Goal: Transaction & Acquisition: Purchase product/service

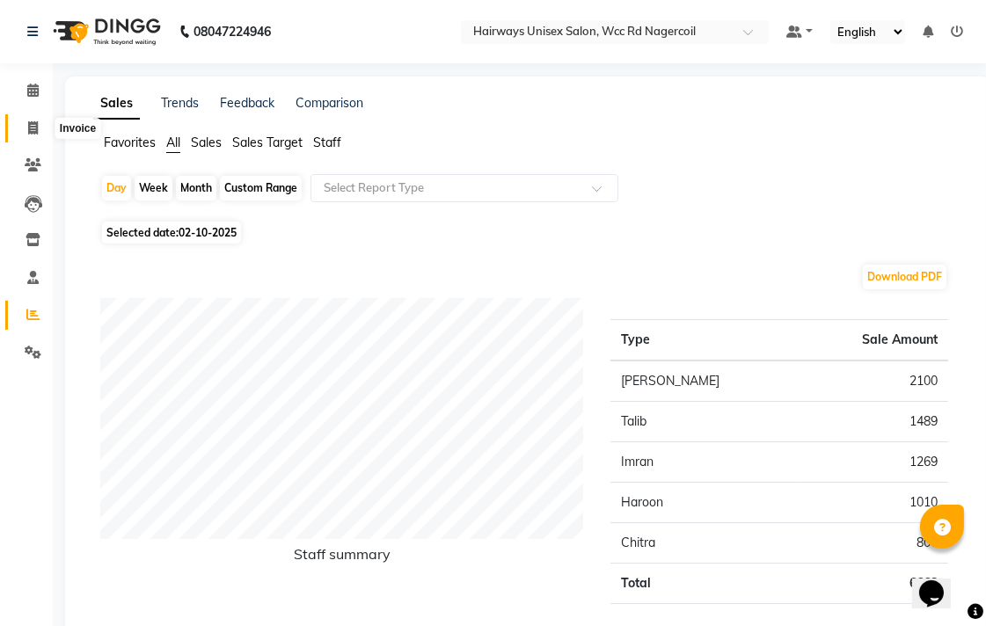
click at [25, 134] on span at bounding box center [33, 129] width 31 height 20
select select "service"
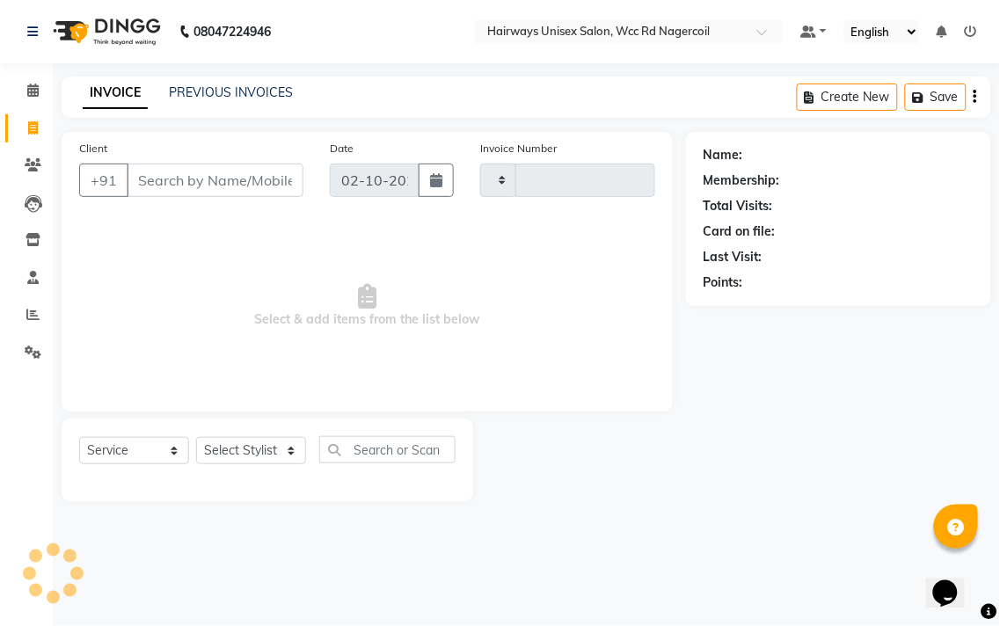
type input "7747"
select select "6523"
click at [251, 442] on select "Select Stylist" at bounding box center [251, 450] width 110 height 27
select select "49916"
click at [196, 438] on select "Select Stylist Admin Chitra divya [PERSON_NAME] [PERSON_NAME] Reception [PERSON…" at bounding box center [251, 450] width 110 height 27
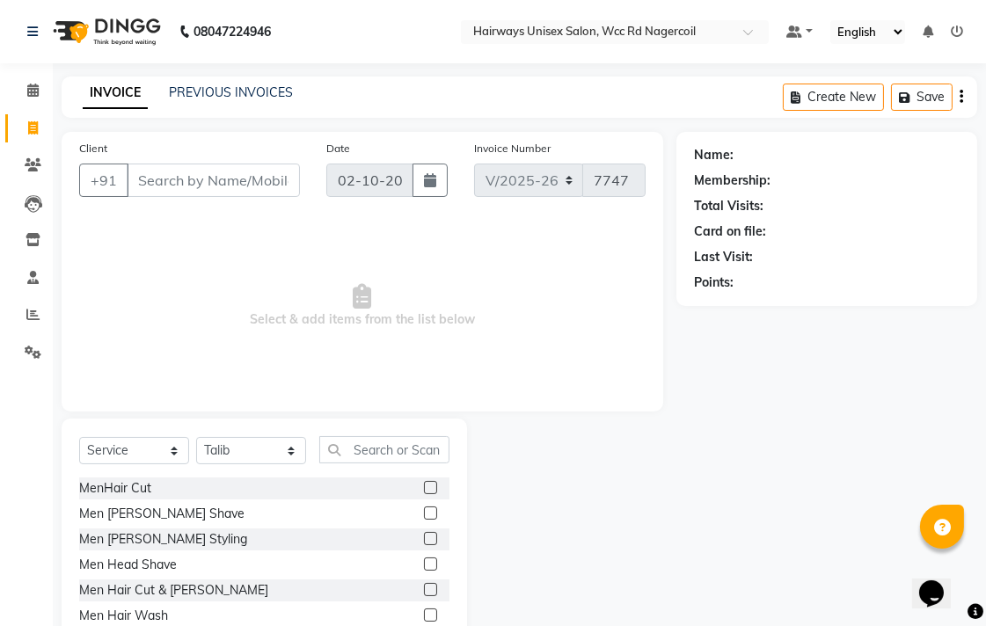
click at [424, 487] on label at bounding box center [430, 487] width 13 height 13
click at [424, 487] on input "checkbox" at bounding box center [429, 488] width 11 height 11
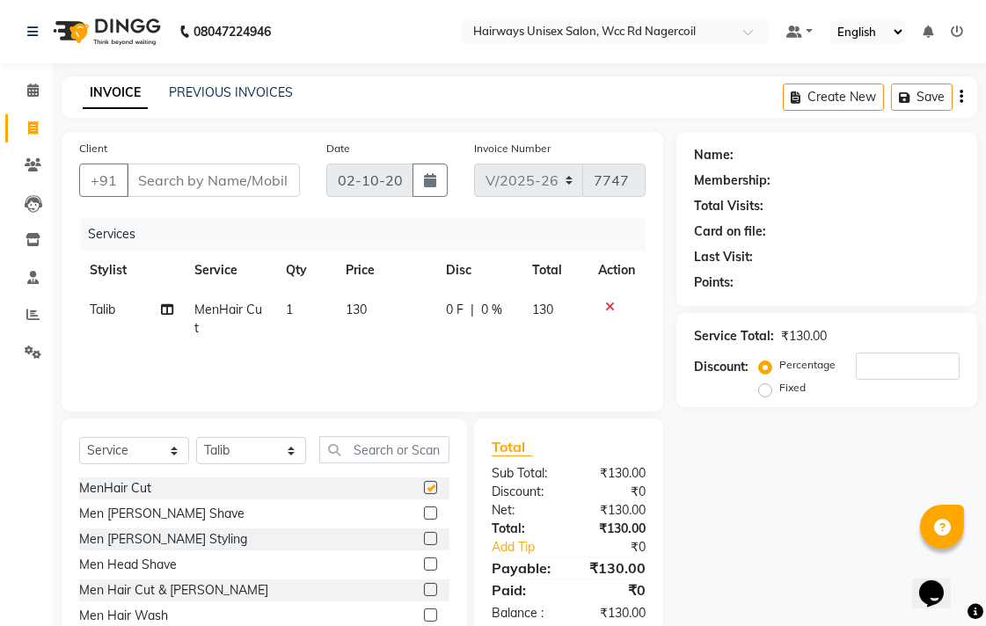
checkbox input "false"
click at [244, 170] on input "Client" at bounding box center [213, 180] width 173 height 33
type input "9"
type input "0"
type input "9894769379"
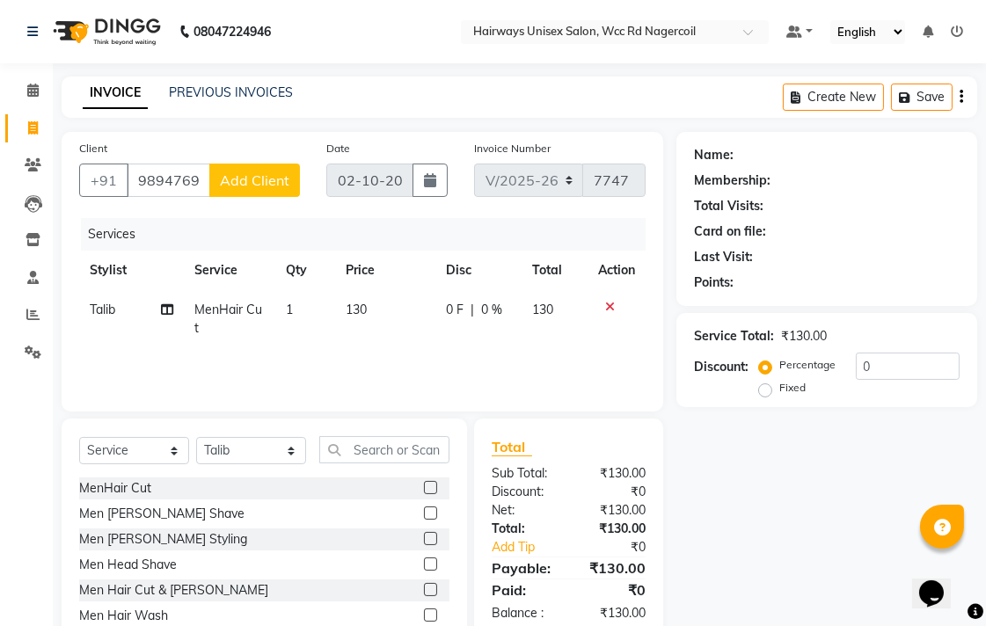
click at [244, 170] on button "Add Client" at bounding box center [254, 180] width 91 height 33
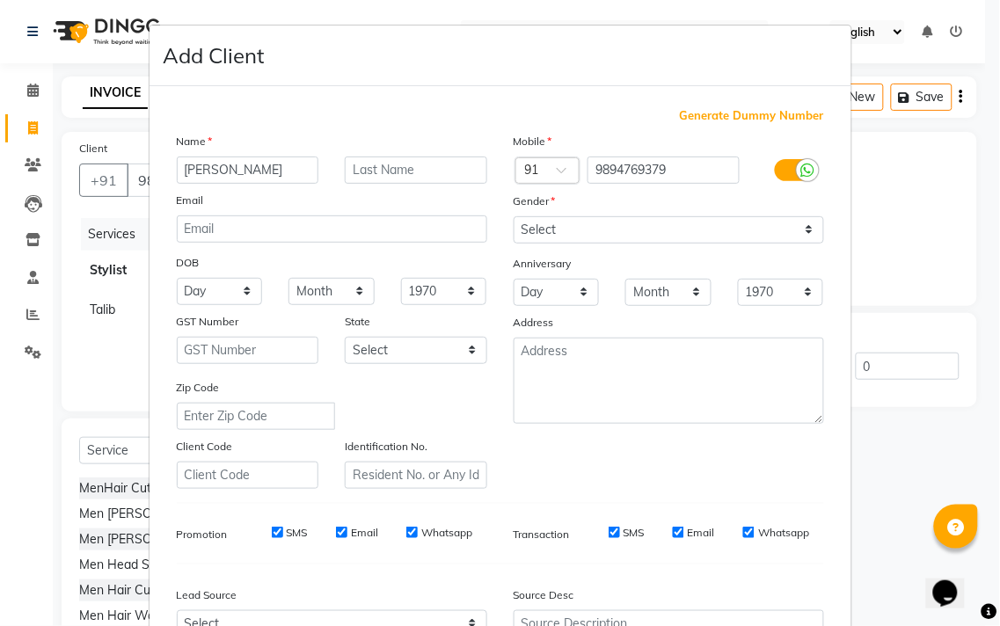
type input "[PERSON_NAME]"
click at [701, 230] on select "Select [DEMOGRAPHIC_DATA] [DEMOGRAPHIC_DATA] Other Prefer Not To Say" at bounding box center [669, 229] width 311 height 27
select select "[DEMOGRAPHIC_DATA]"
click at [514, 216] on select "Select [DEMOGRAPHIC_DATA] [DEMOGRAPHIC_DATA] Other Prefer Not To Say" at bounding box center [669, 229] width 311 height 27
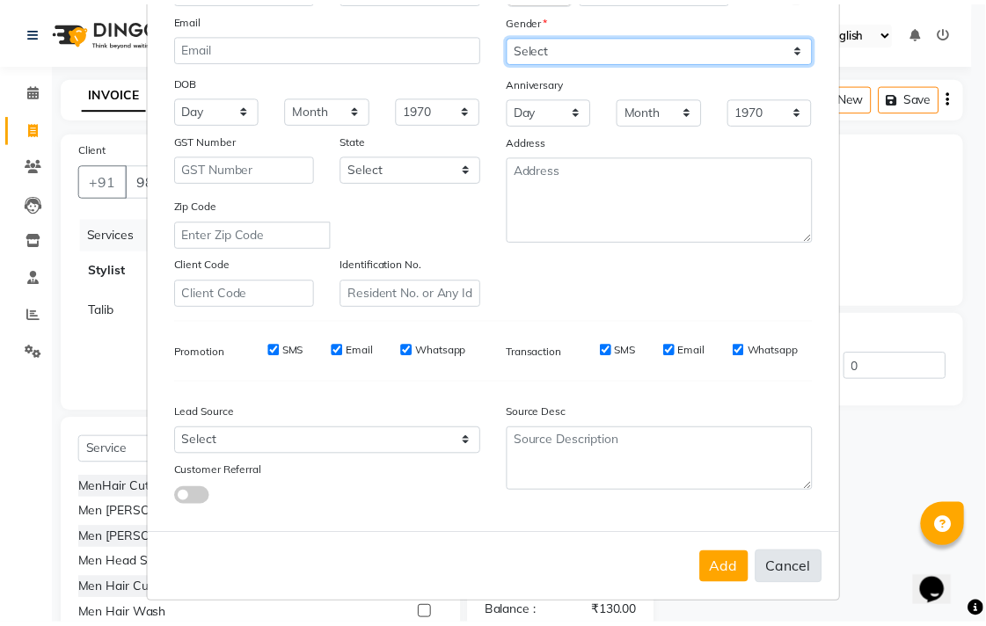
scroll to position [186, 0]
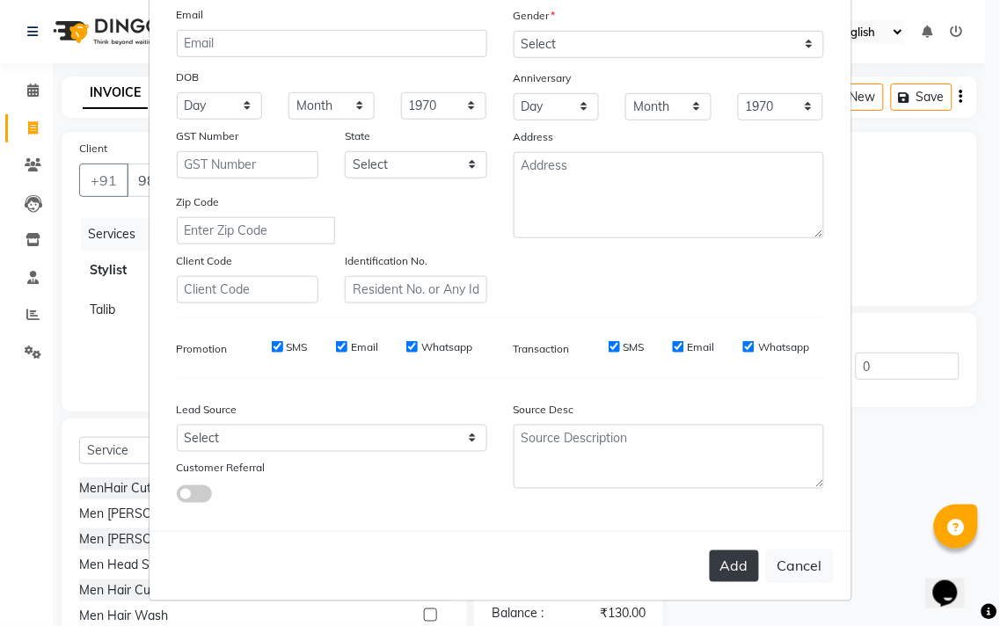
click at [734, 574] on button "Add" at bounding box center [734, 567] width 49 height 32
type input "98******79"
select select
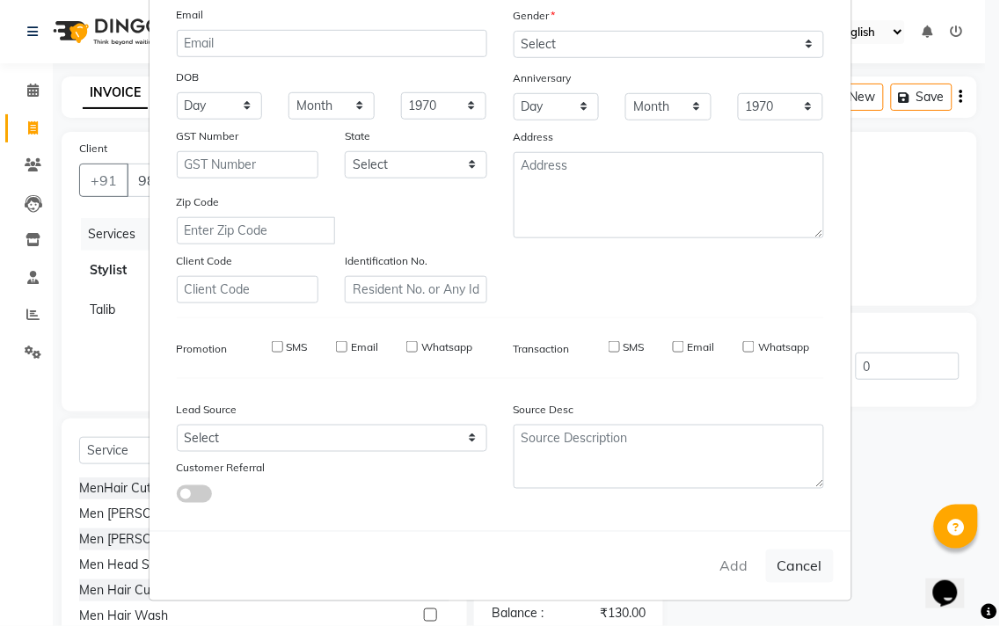
select select
checkbox input "false"
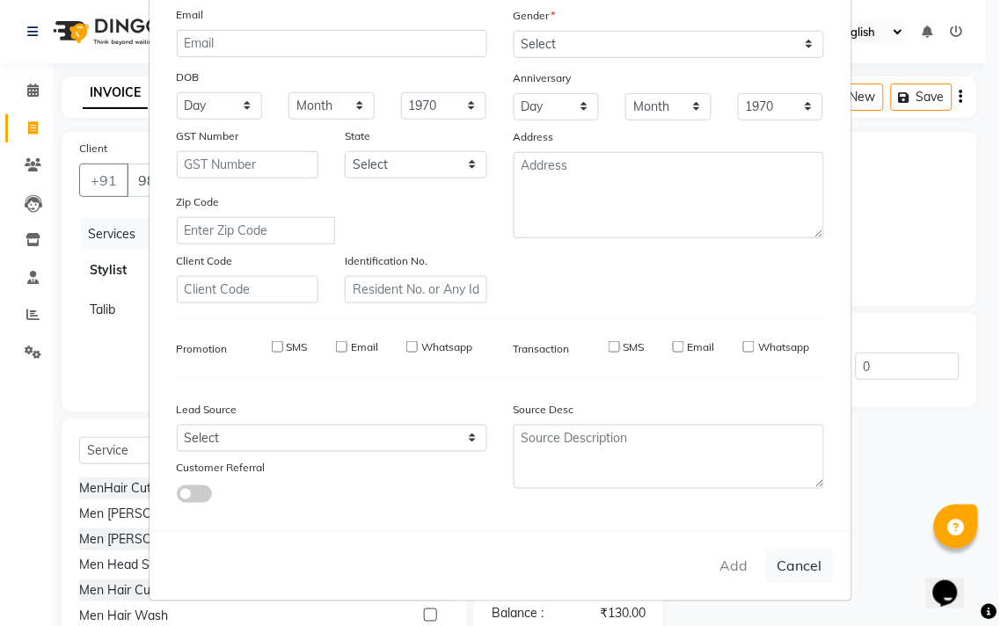
checkbox input "false"
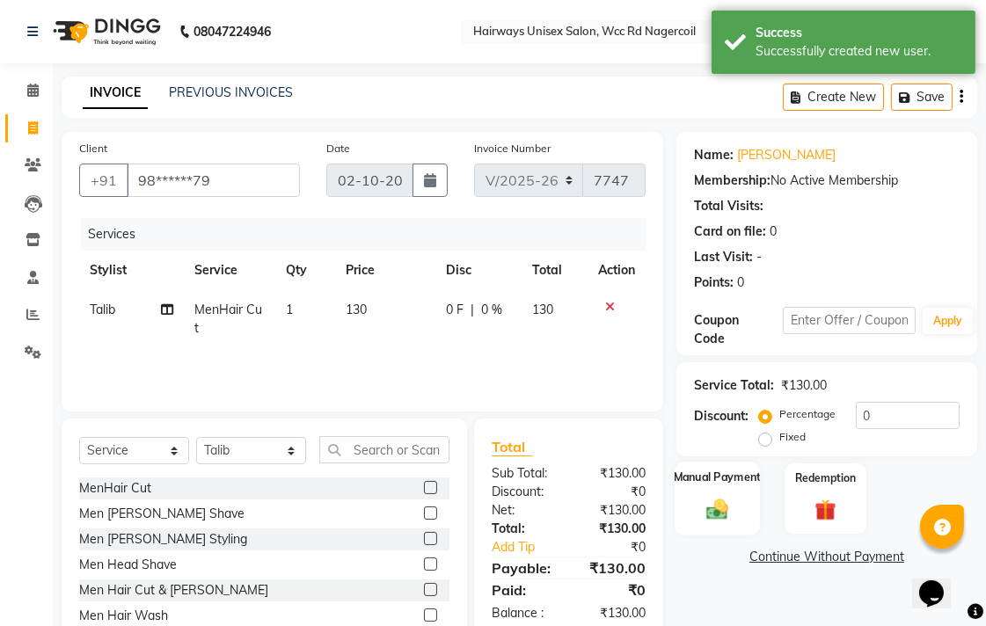
click at [715, 494] on div "Manual Payment" at bounding box center [717, 499] width 85 height 74
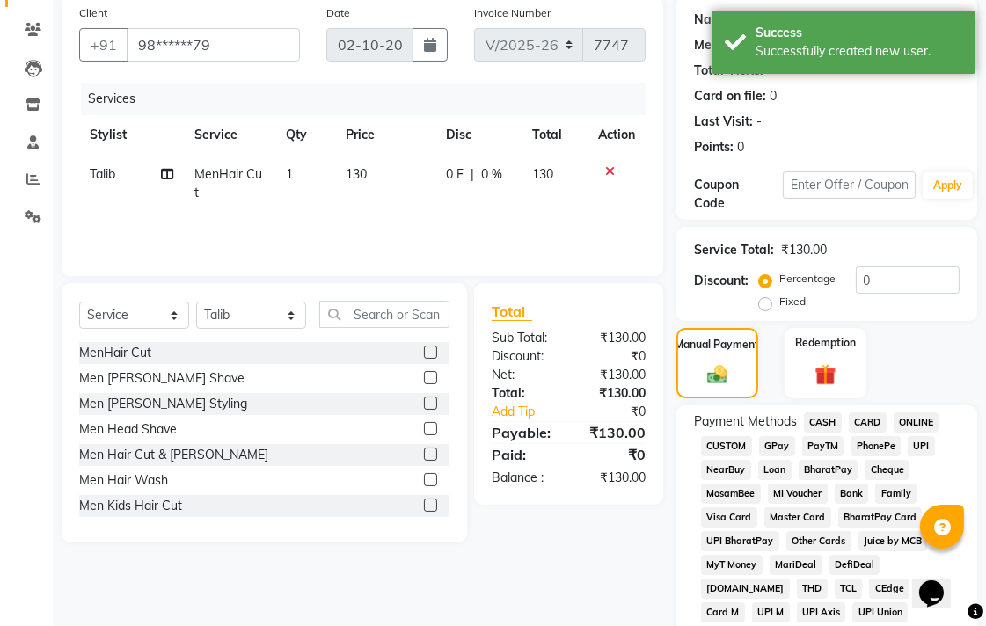
scroll to position [293, 0]
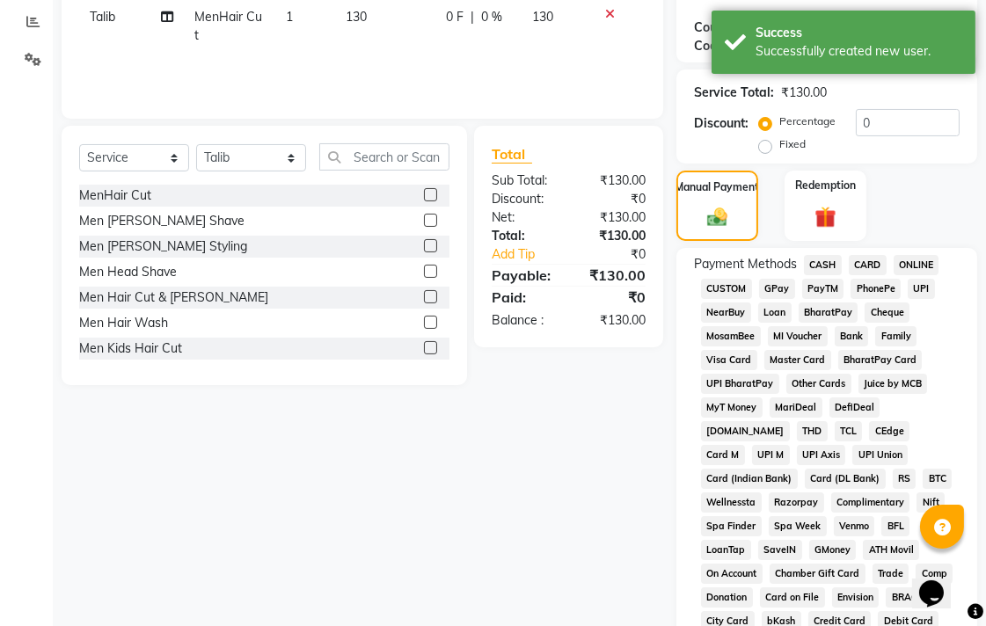
click at [823, 259] on span "CASH" at bounding box center [823, 265] width 38 height 20
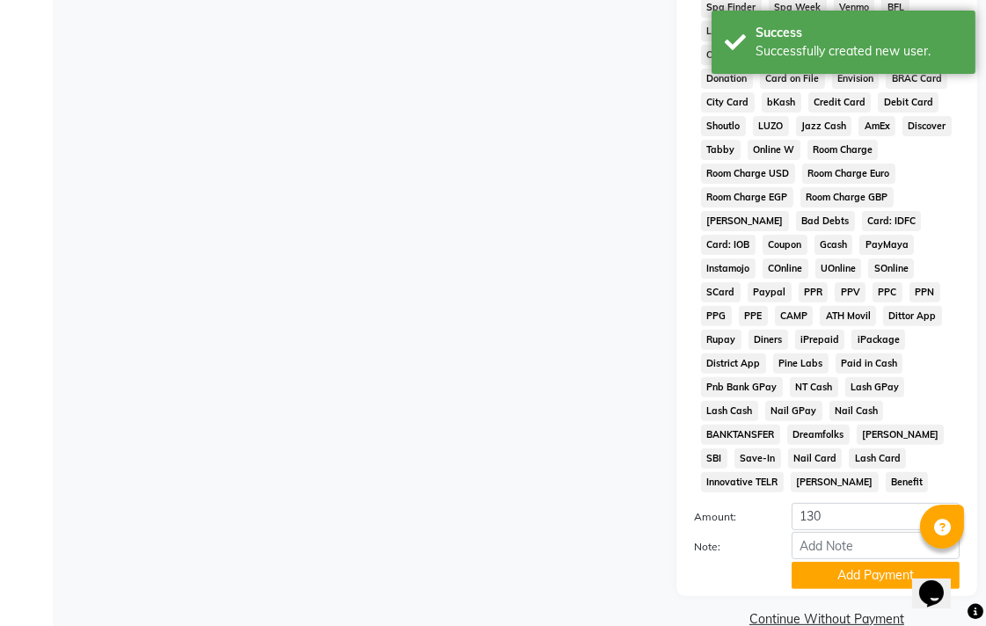
scroll to position [828, 0]
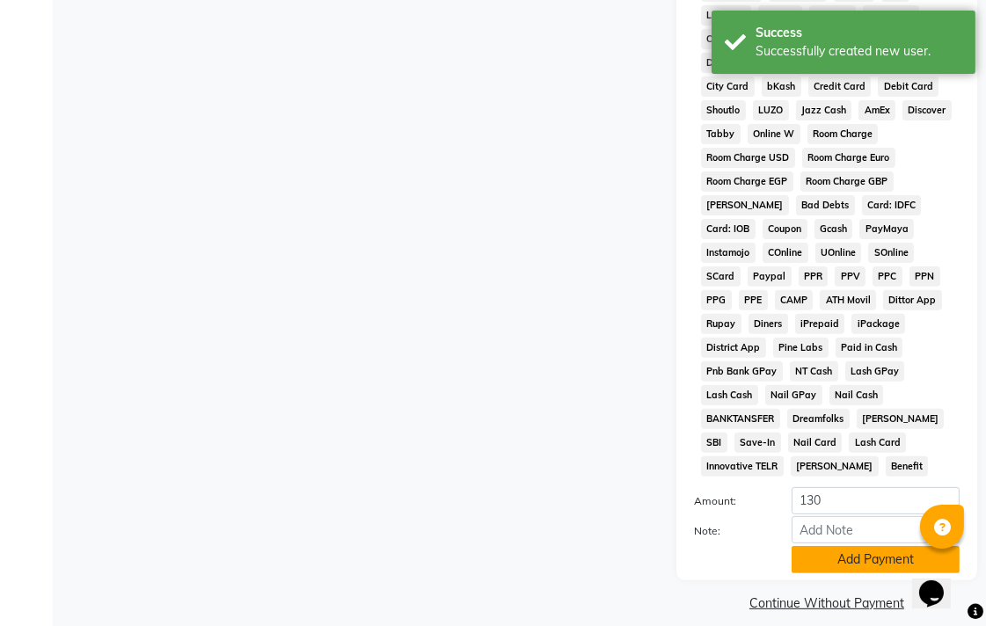
click at [872, 546] on button "Add Payment" at bounding box center [876, 559] width 168 height 27
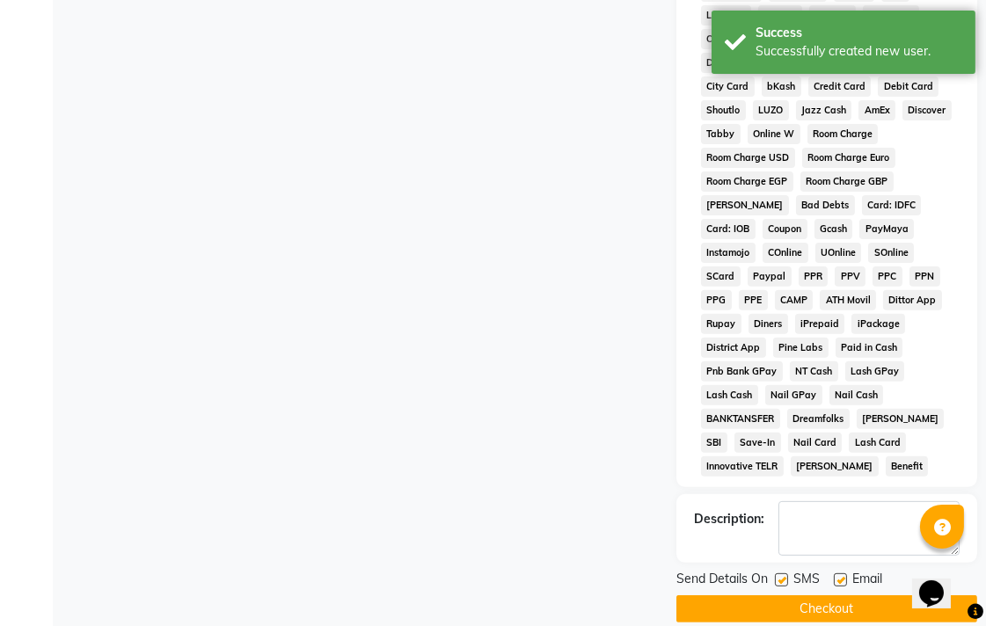
click at [875, 596] on button "Checkout" at bounding box center [826, 609] width 301 height 27
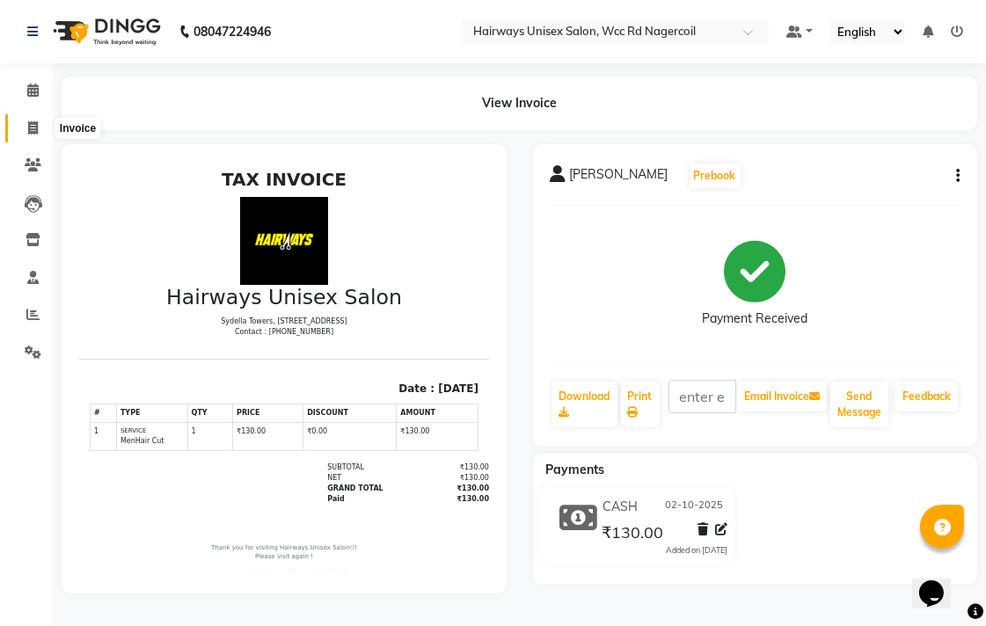
click at [35, 123] on icon at bounding box center [33, 127] width 10 height 13
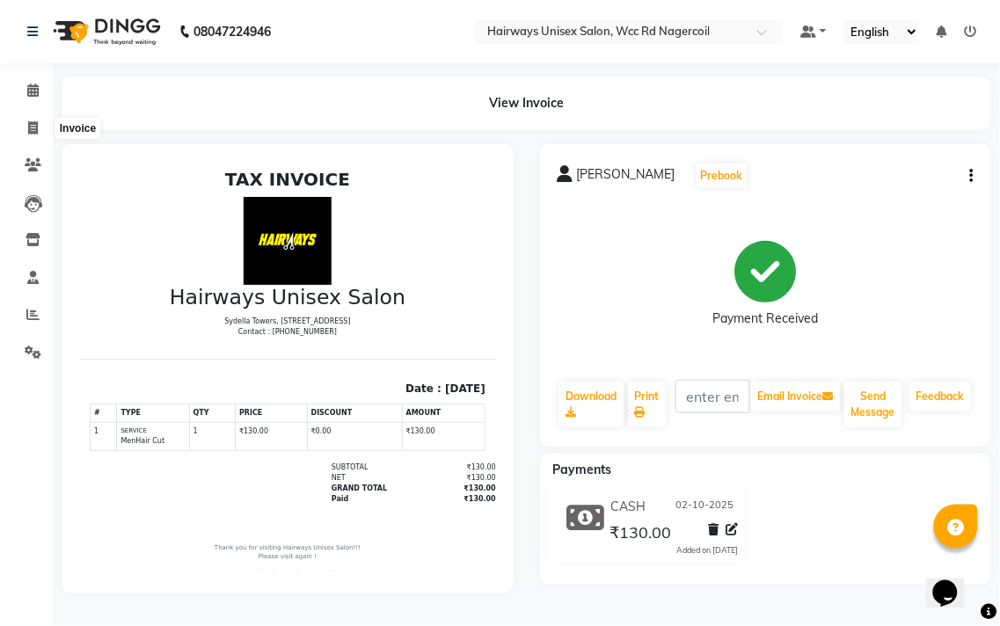
select select "service"
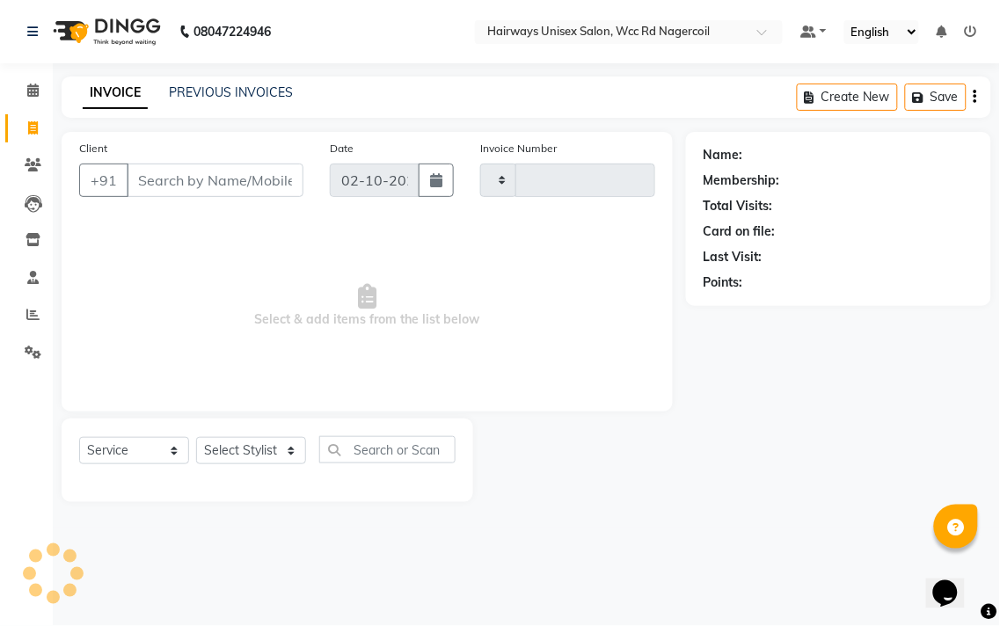
type input "7748"
select select "6523"
click at [305, 451] on select "Select Stylist" at bounding box center [251, 450] width 110 height 27
select select "49914"
click at [196, 438] on select "Select Stylist Admin Chitra divya [PERSON_NAME] [PERSON_NAME] Reception [PERSON…" at bounding box center [251, 450] width 110 height 27
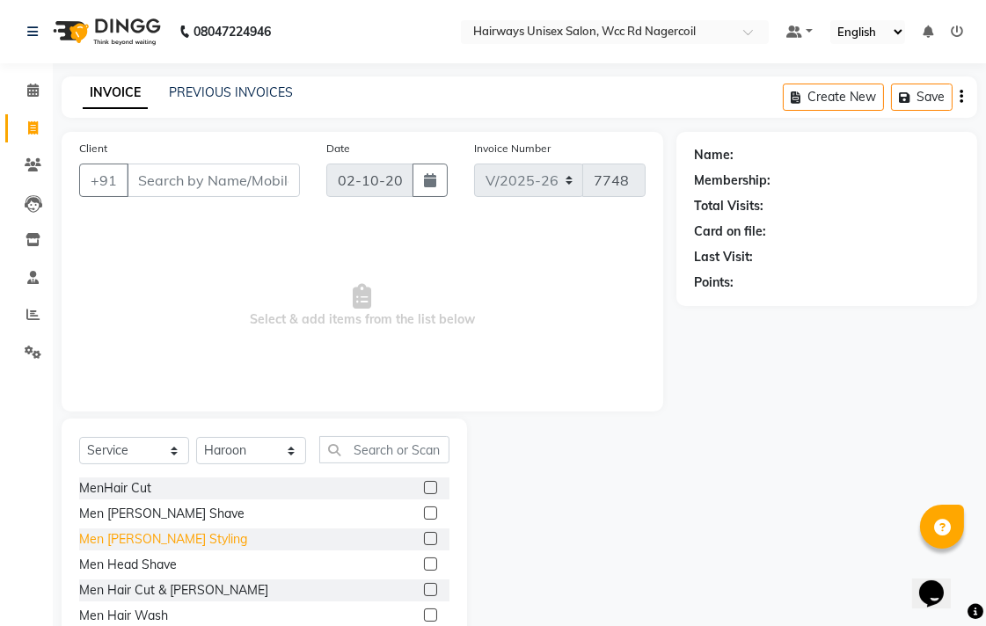
drag, startPoint x: 139, startPoint y: 585, endPoint x: 156, endPoint y: 545, distance: 43.0
click at [142, 585] on div "Men Hair Cut & [PERSON_NAME]" at bounding box center [173, 590] width 189 height 18
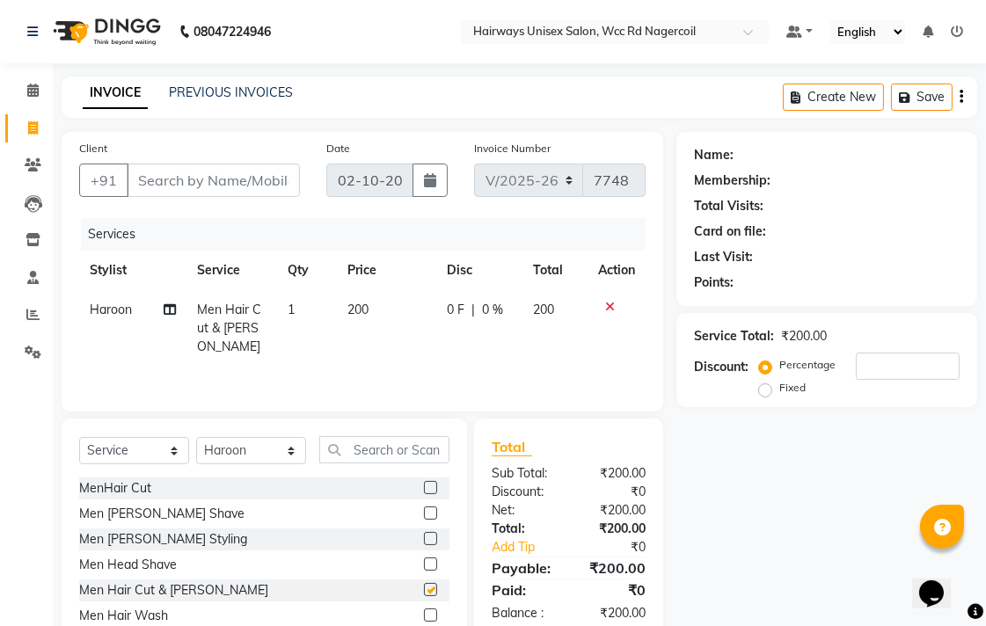
checkbox input "false"
click at [250, 172] on input "Client" at bounding box center [213, 180] width 173 height 33
type input "6"
type input "0"
type input "6382063004"
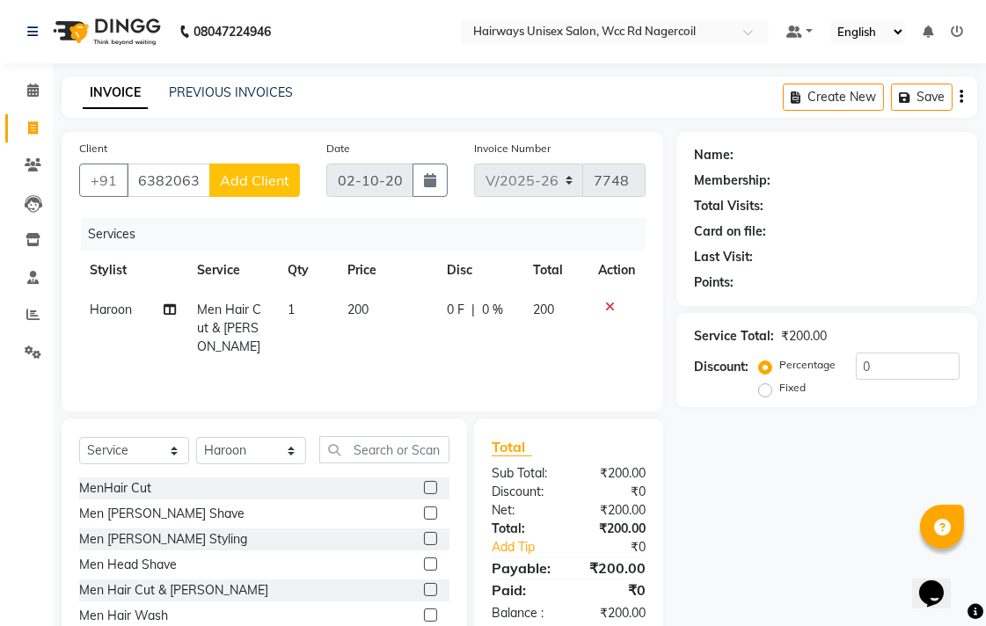
click at [259, 179] on span "Add Client" at bounding box center [254, 181] width 69 height 18
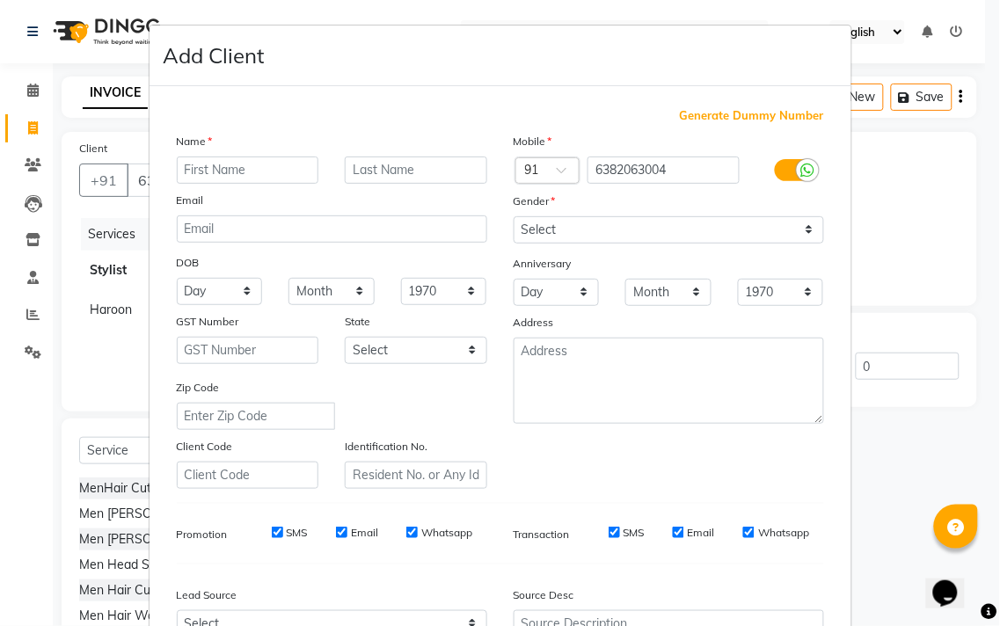
click at [262, 174] on input "text" at bounding box center [248, 170] width 143 height 27
type input "prakadeesh"
click at [623, 217] on select "Select [DEMOGRAPHIC_DATA] [DEMOGRAPHIC_DATA] Other Prefer Not To Say" at bounding box center [669, 229] width 311 height 27
select select "[DEMOGRAPHIC_DATA]"
click at [514, 216] on select "Select [DEMOGRAPHIC_DATA] [DEMOGRAPHIC_DATA] Other Prefer Not To Say" at bounding box center [669, 229] width 311 height 27
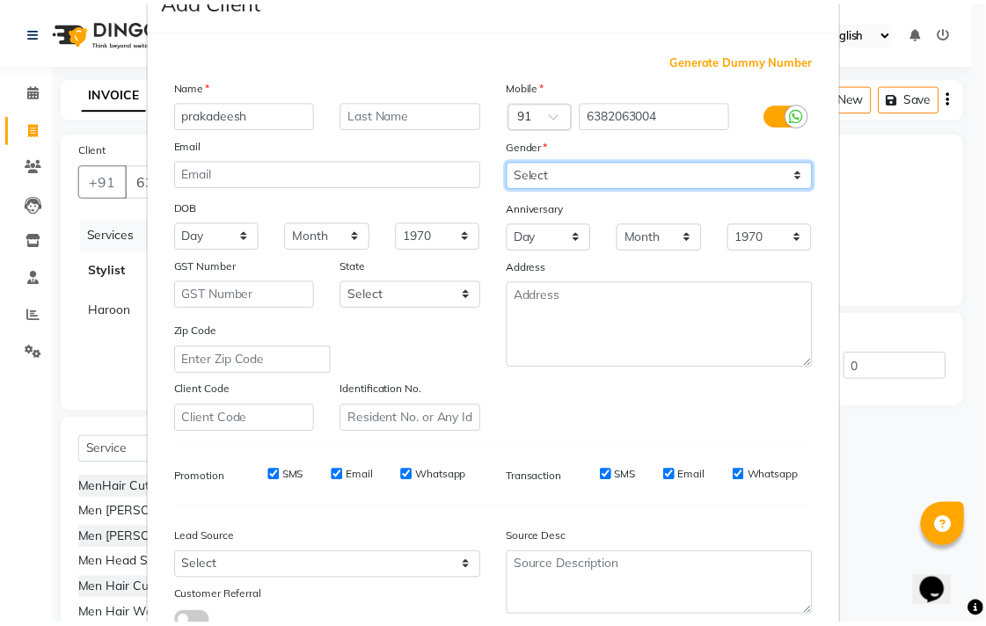
scroll to position [186, 0]
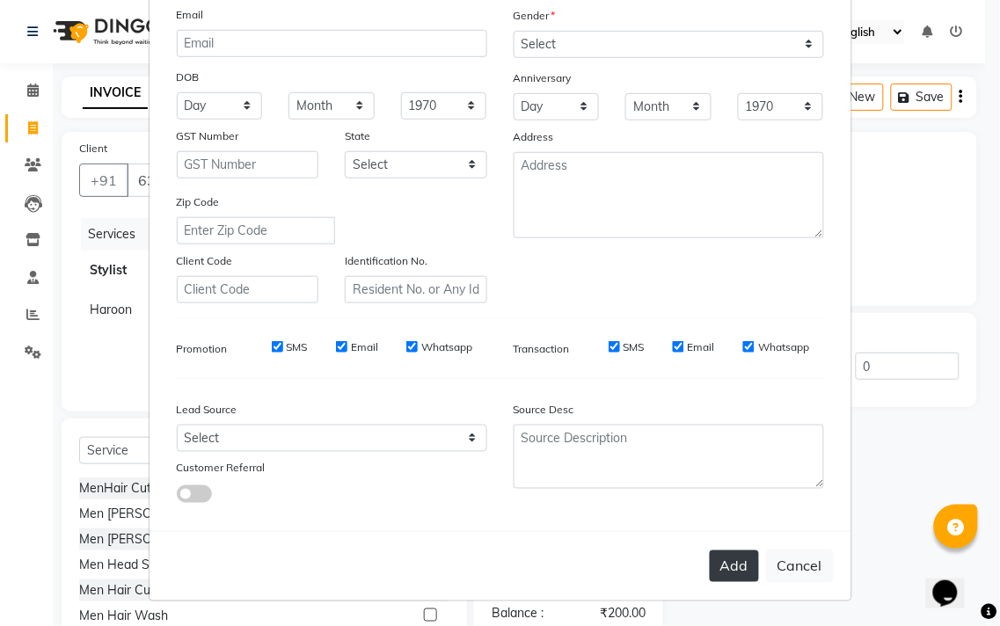
click at [723, 554] on button "Add" at bounding box center [734, 567] width 49 height 32
type input "63******04"
select select
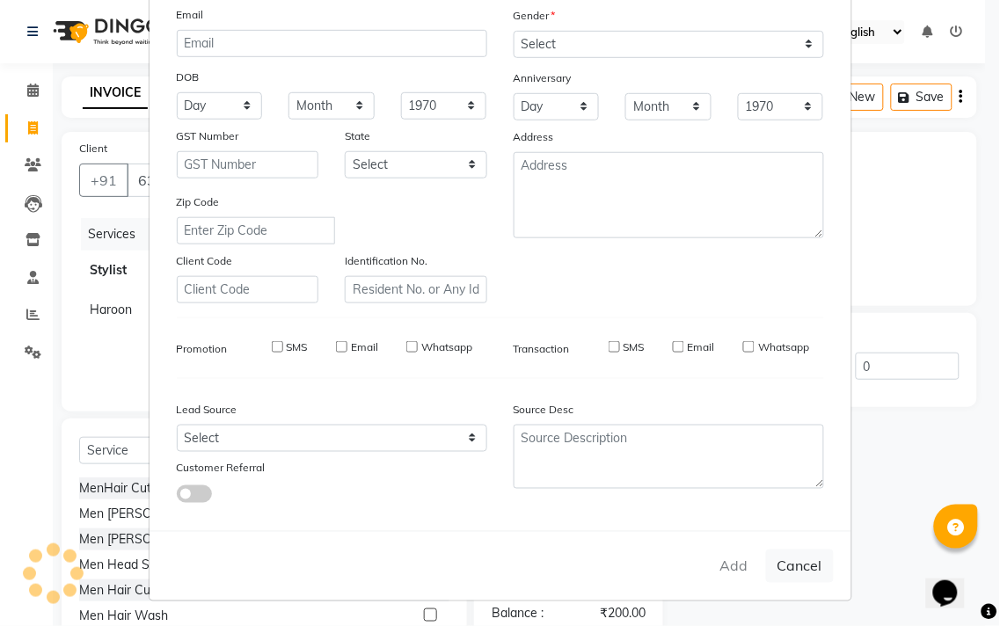
select select
checkbox input "false"
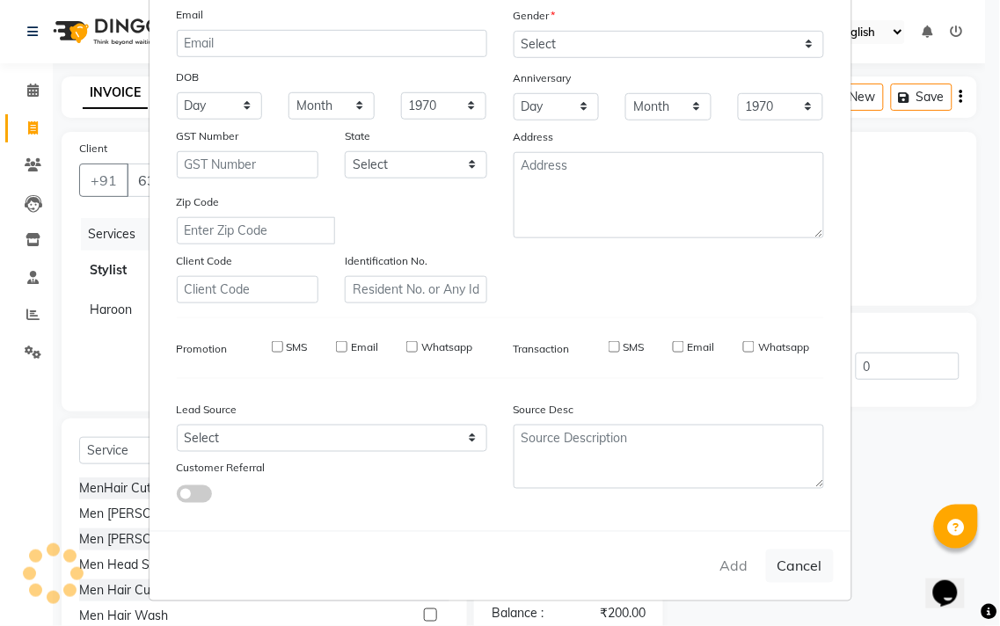
checkbox input "false"
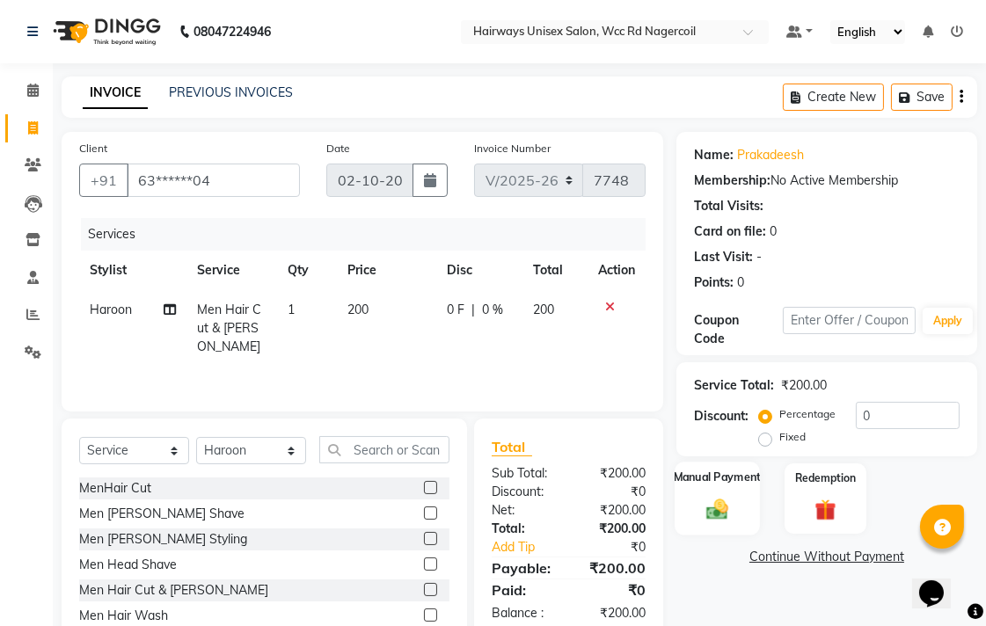
click at [705, 507] on img at bounding box center [717, 509] width 36 height 26
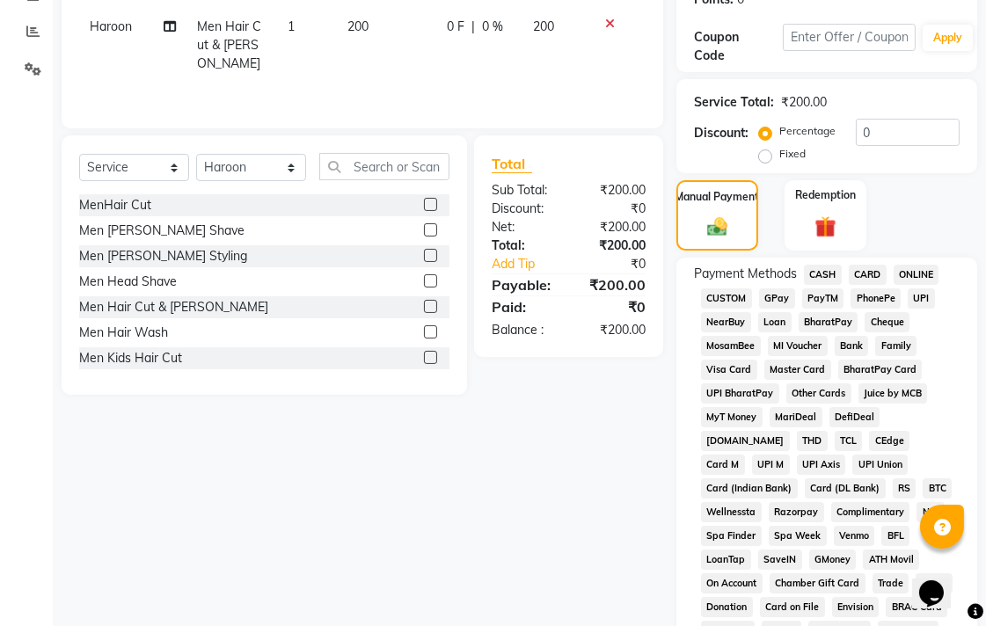
scroll to position [293, 0]
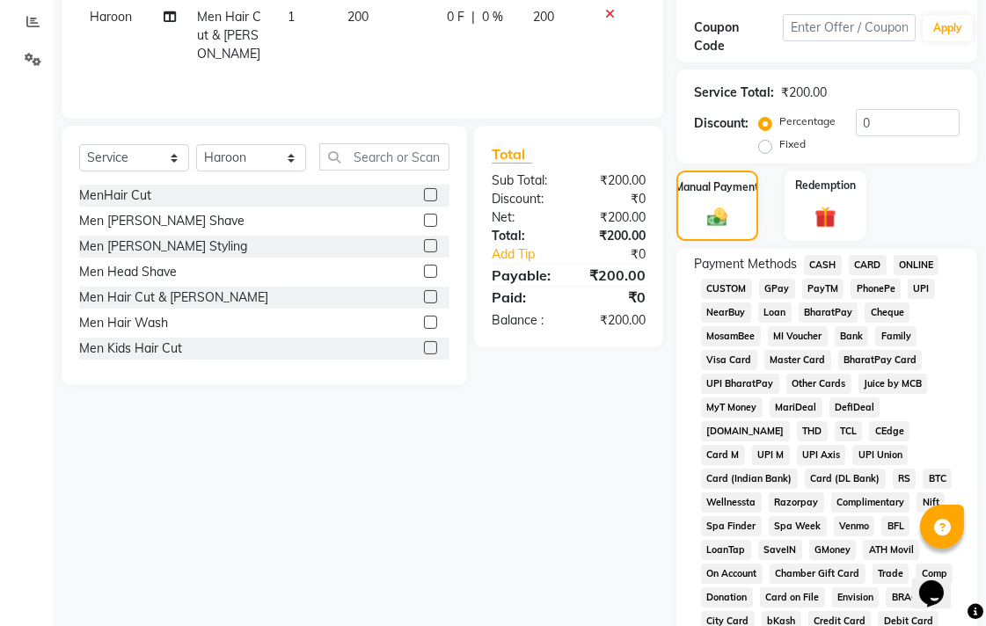
click at [832, 264] on span "CASH" at bounding box center [823, 265] width 38 height 20
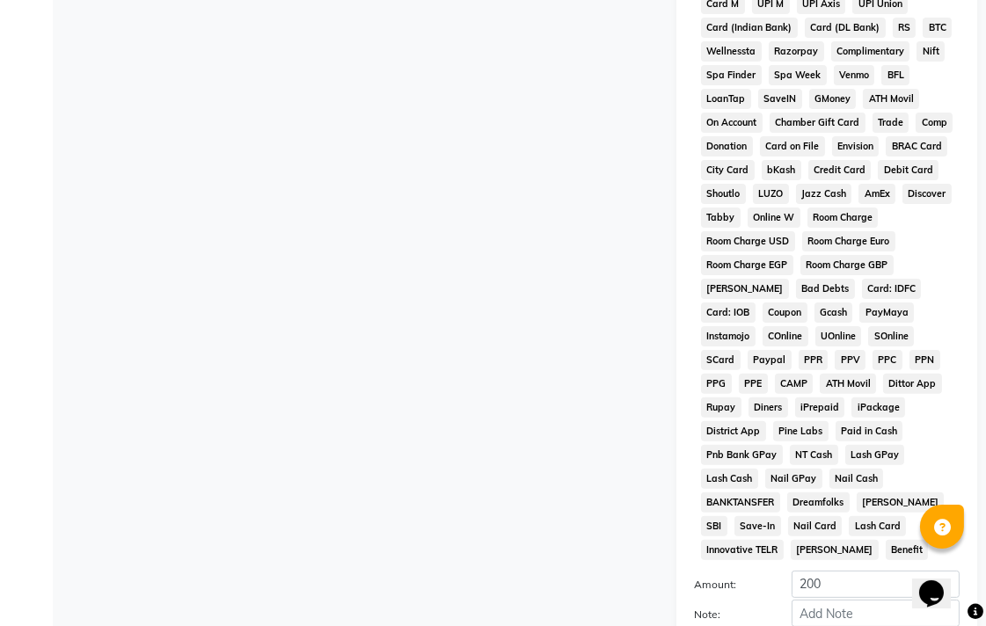
scroll to position [828, 0]
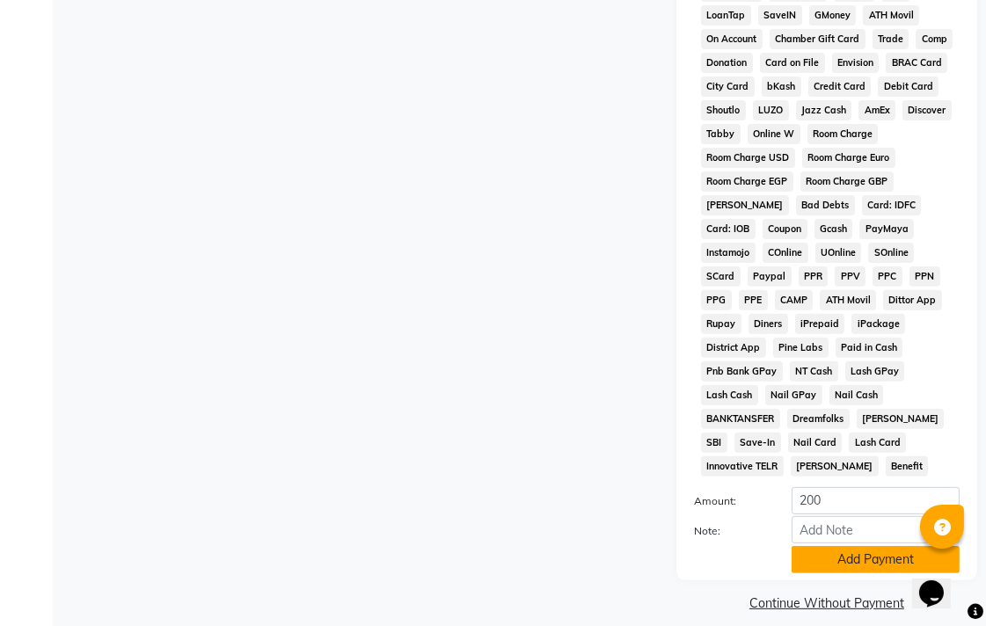
click at [883, 546] on button "Add Payment" at bounding box center [876, 559] width 168 height 27
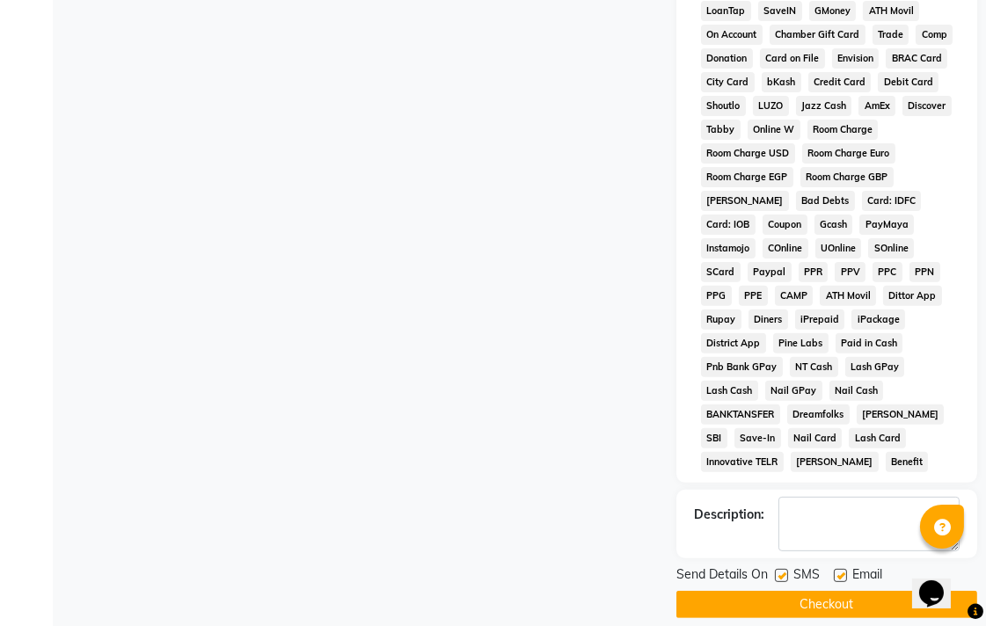
scroll to position [833, 0]
click at [842, 590] on button "Checkout" at bounding box center [826, 603] width 301 height 27
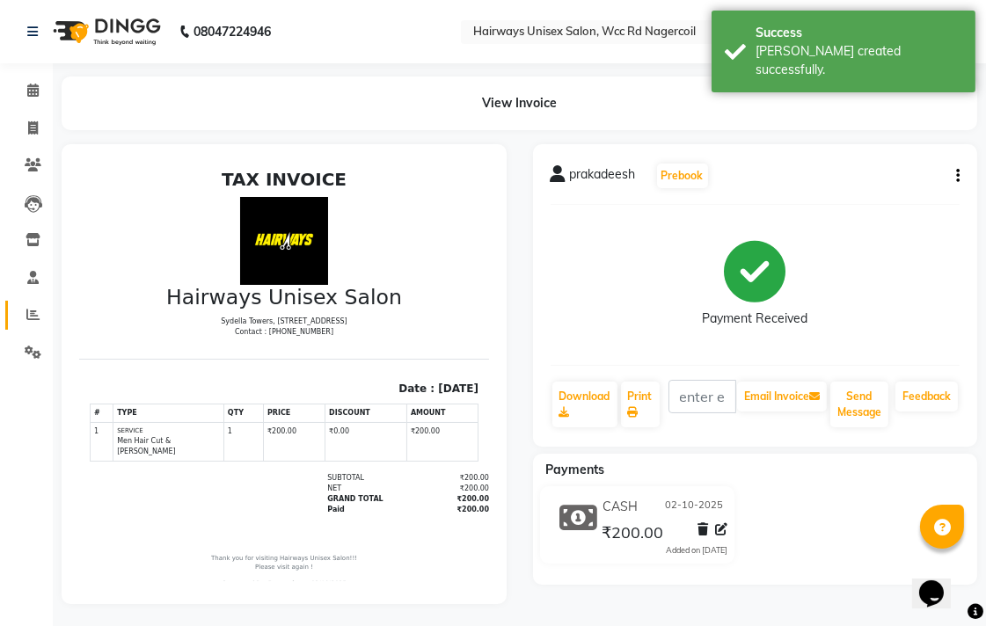
click at [28, 302] on link "Reports" at bounding box center [26, 315] width 42 height 29
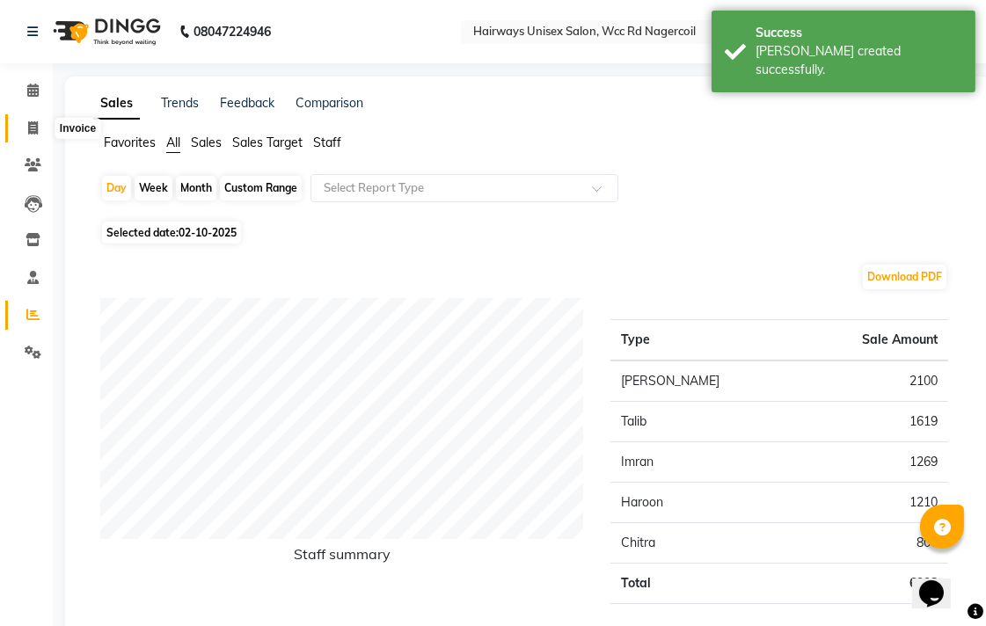
click at [35, 128] on icon at bounding box center [33, 127] width 10 height 13
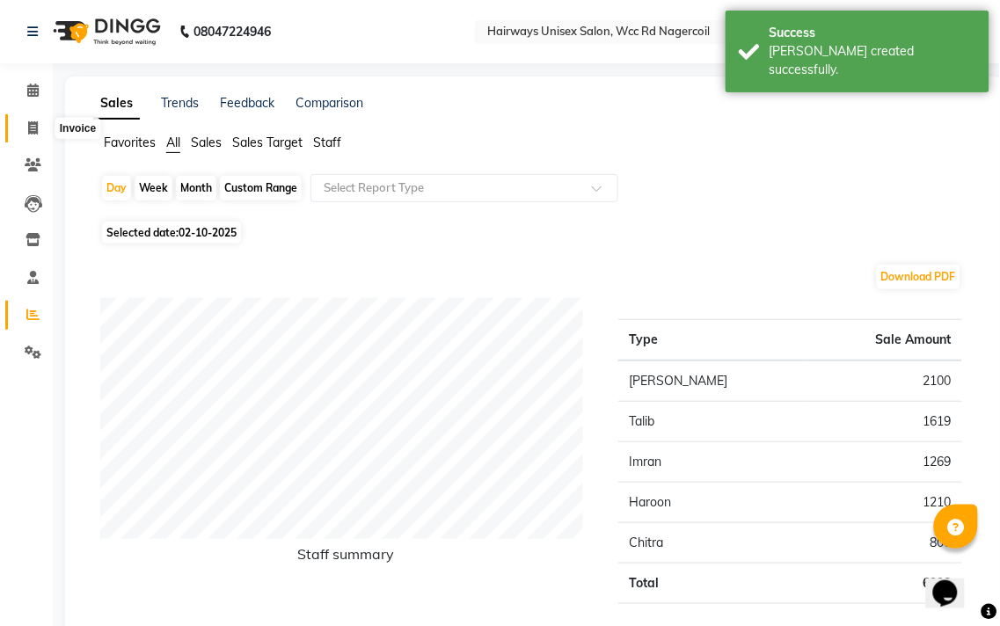
select select "6523"
select select "service"
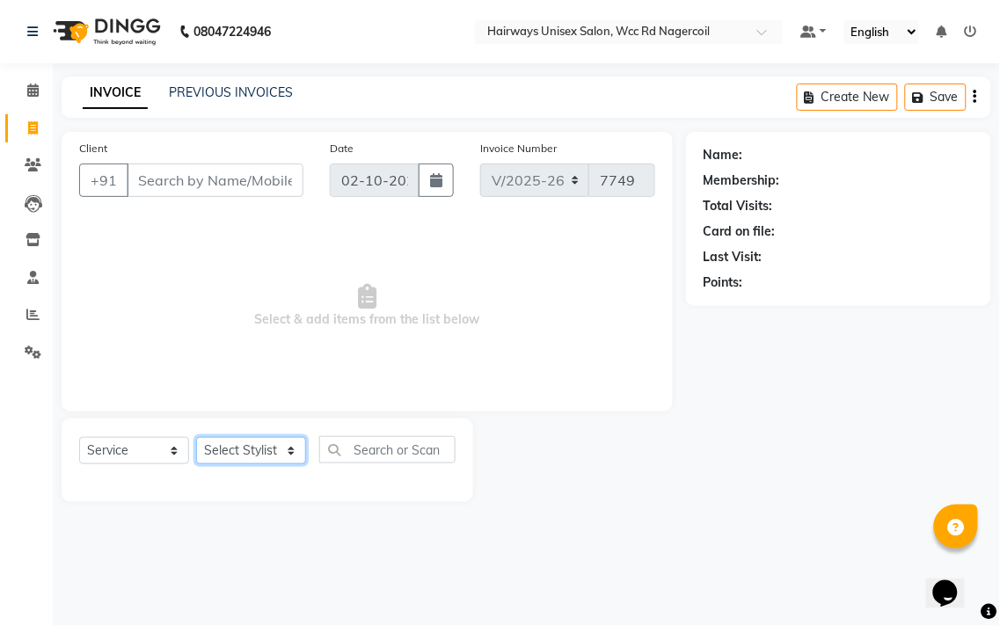
click at [256, 449] on select "Select Stylist Admin Chitra divya [PERSON_NAME] [PERSON_NAME] Reception [PERSON…" at bounding box center [251, 450] width 110 height 27
select select "67960"
click at [196, 438] on select "Select Stylist Admin Chitra divya [PERSON_NAME] [PERSON_NAME] Reception [PERSON…" at bounding box center [251, 450] width 110 height 27
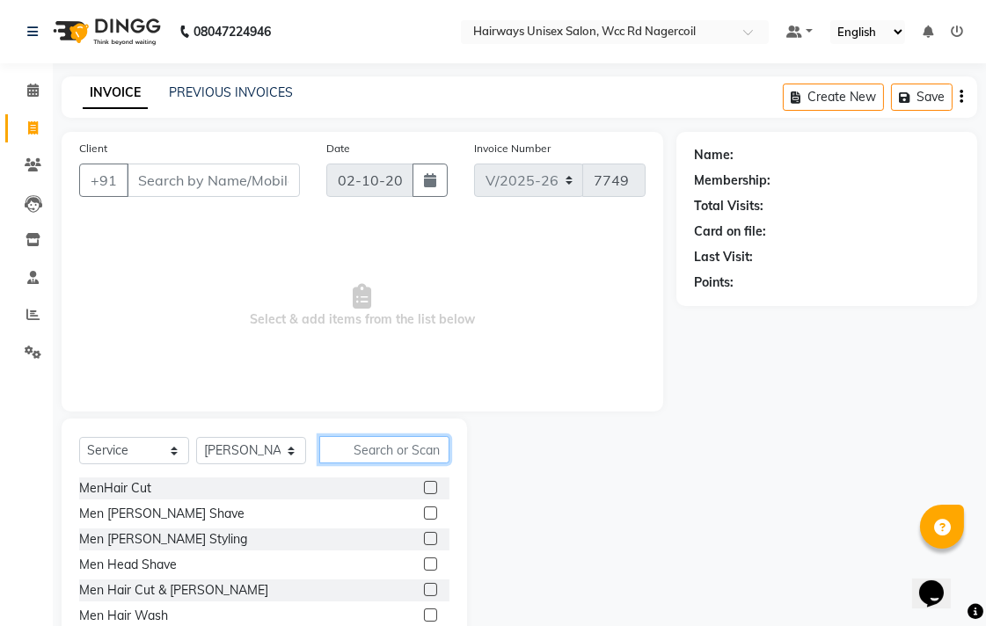
click at [396, 445] on input "text" at bounding box center [384, 449] width 130 height 27
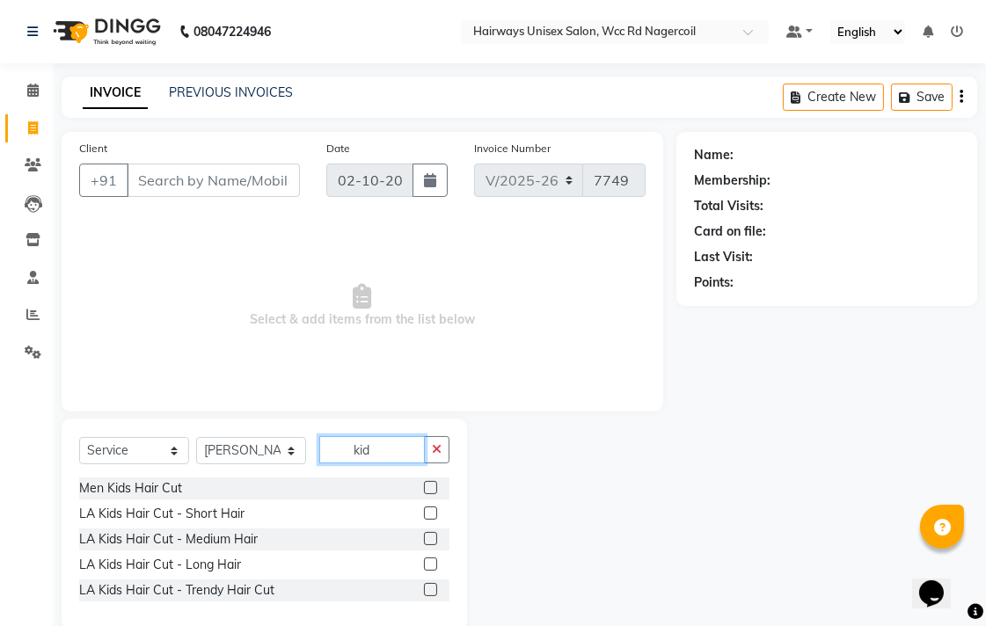
type input "kid"
drag, startPoint x: 434, startPoint y: 540, endPoint x: 354, endPoint y: 419, distance: 144.9
click at [434, 539] on label at bounding box center [430, 538] width 13 height 13
click at [434, 539] on input "checkbox" at bounding box center [429, 539] width 11 height 11
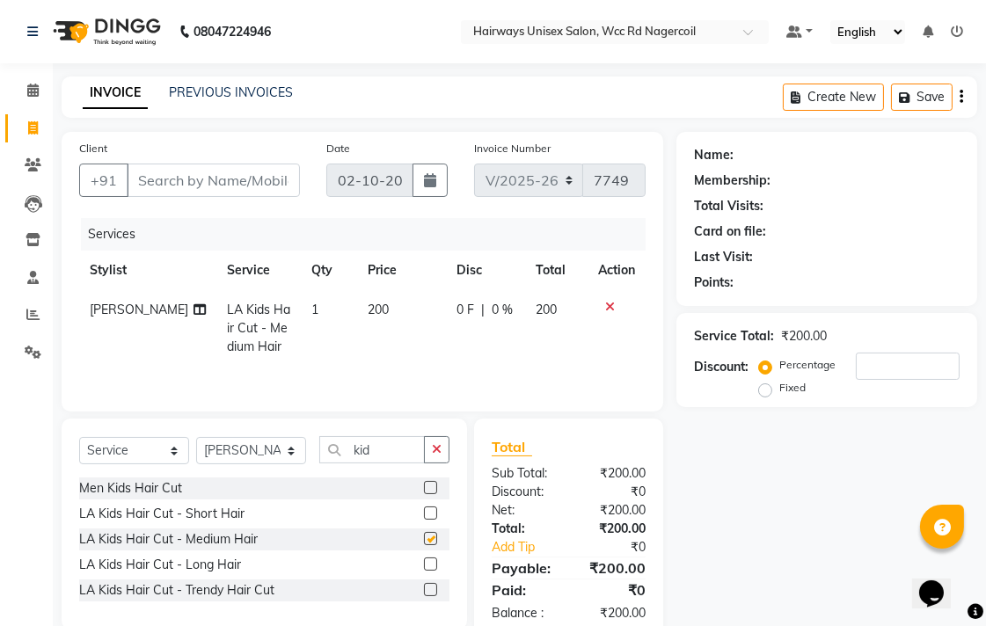
checkbox input "false"
click at [277, 169] on input "Client" at bounding box center [213, 180] width 173 height 33
type input "7"
type input "0"
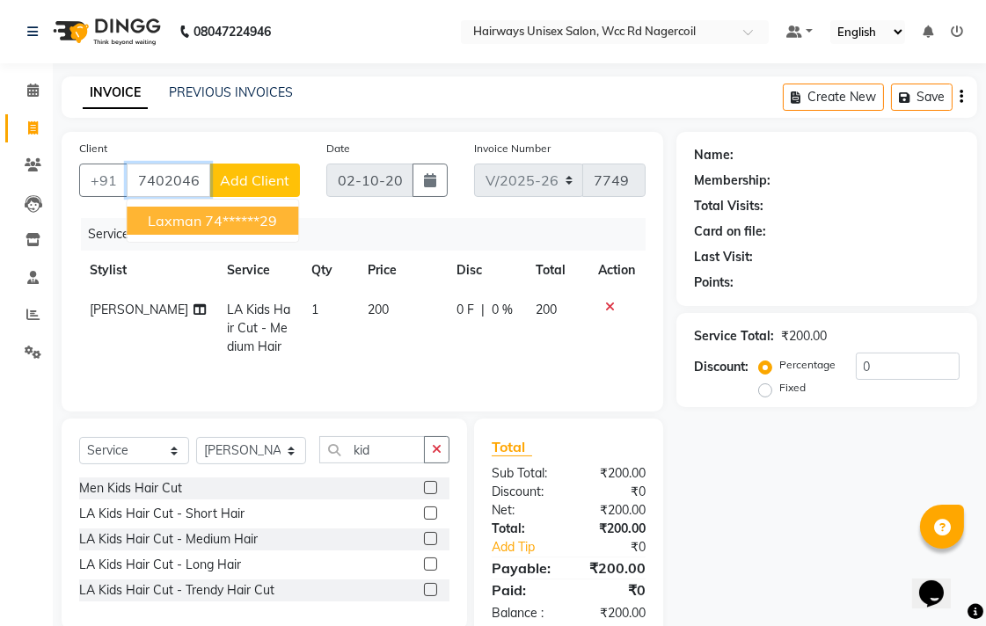
click at [248, 216] on ngb-highlight "74******29" at bounding box center [241, 221] width 72 height 18
type input "74******29"
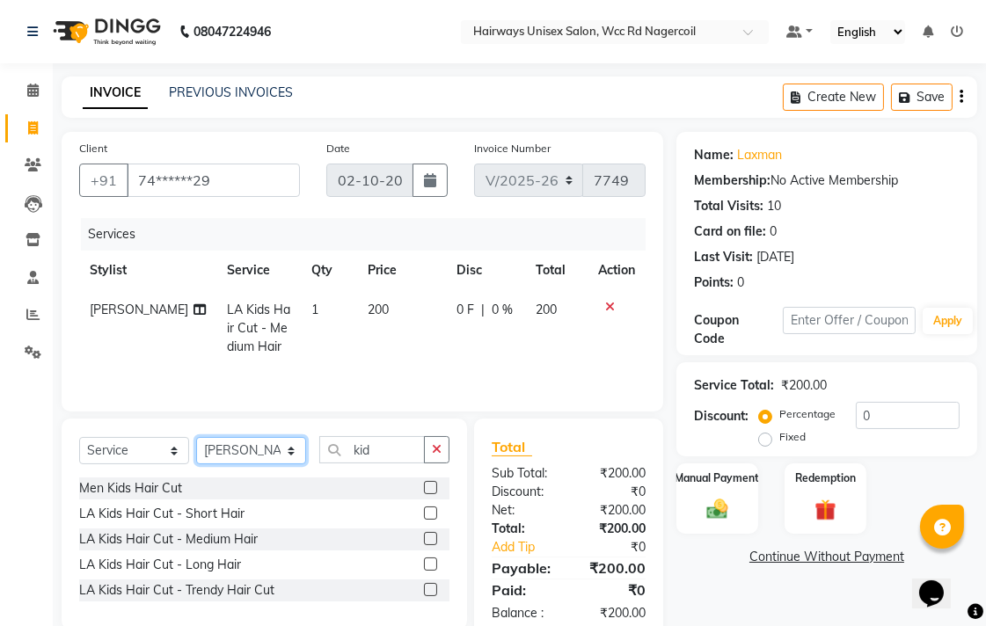
click at [289, 453] on select "Select Stylist Admin Chitra divya [PERSON_NAME] [PERSON_NAME] Reception [PERSON…" at bounding box center [251, 450] width 110 height 27
select select "49917"
click at [196, 439] on select "Select Stylist Admin Chitra divya [PERSON_NAME] [PERSON_NAME] Reception [PERSON…" at bounding box center [251, 450] width 110 height 27
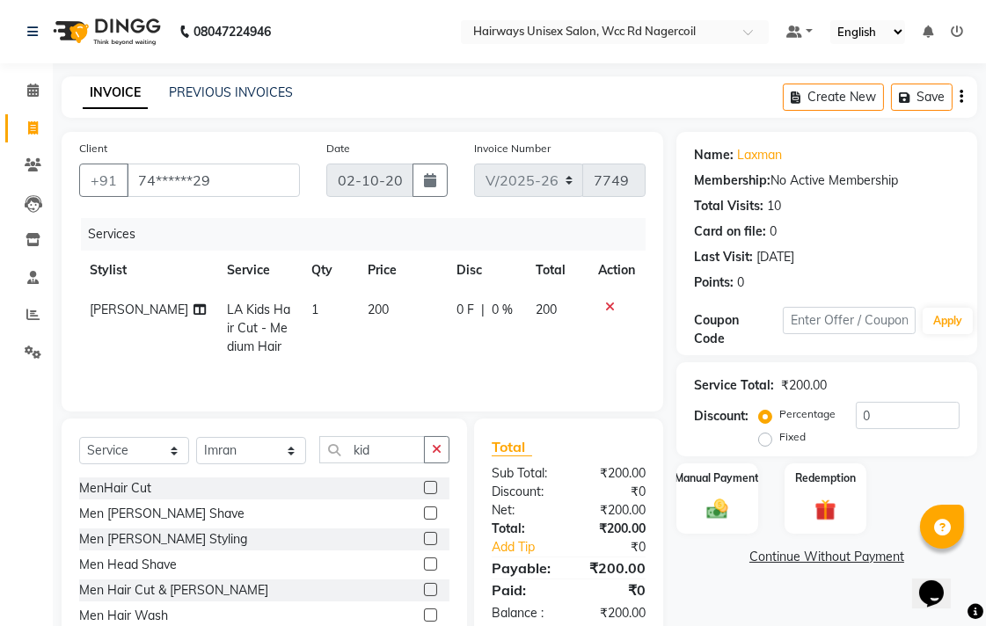
click at [424, 596] on label at bounding box center [430, 589] width 13 height 13
click at [424, 596] on input "checkbox" at bounding box center [429, 590] width 11 height 11
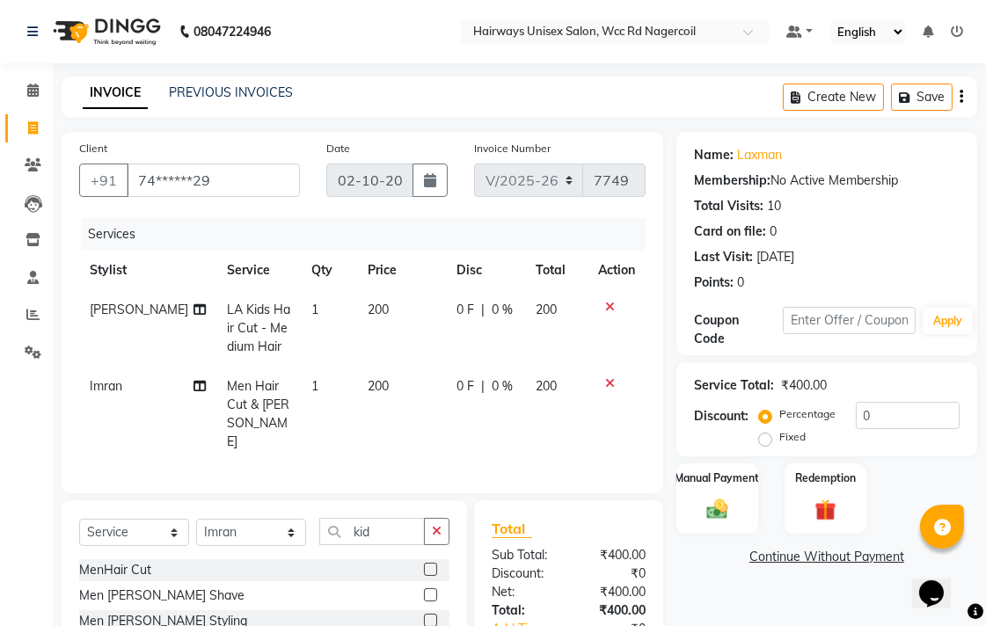
checkbox input "false"
click at [704, 508] on img at bounding box center [717, 509] width 36 height 26
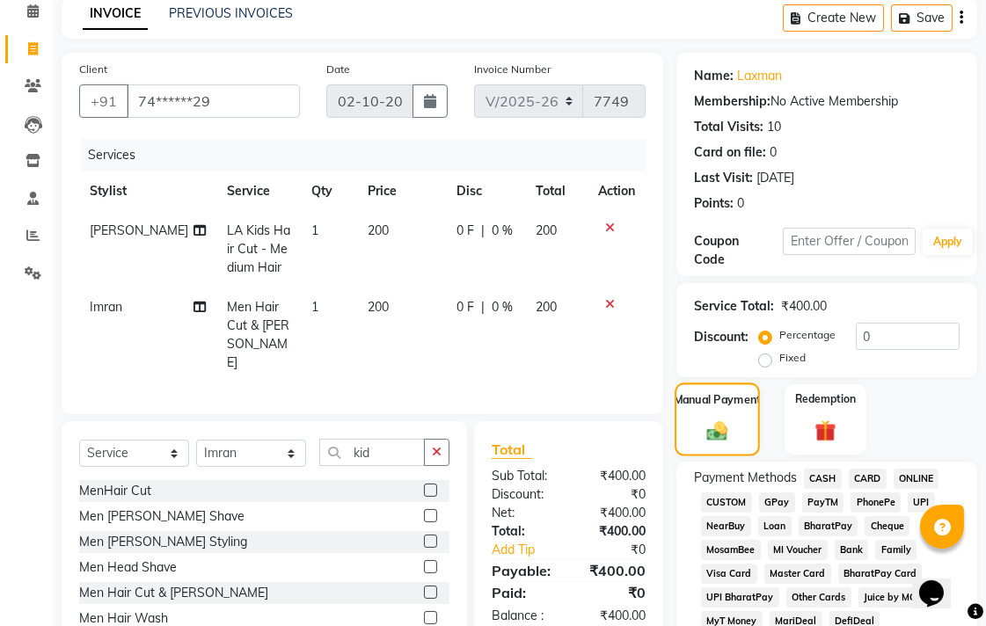
scroll to position [195, 0]
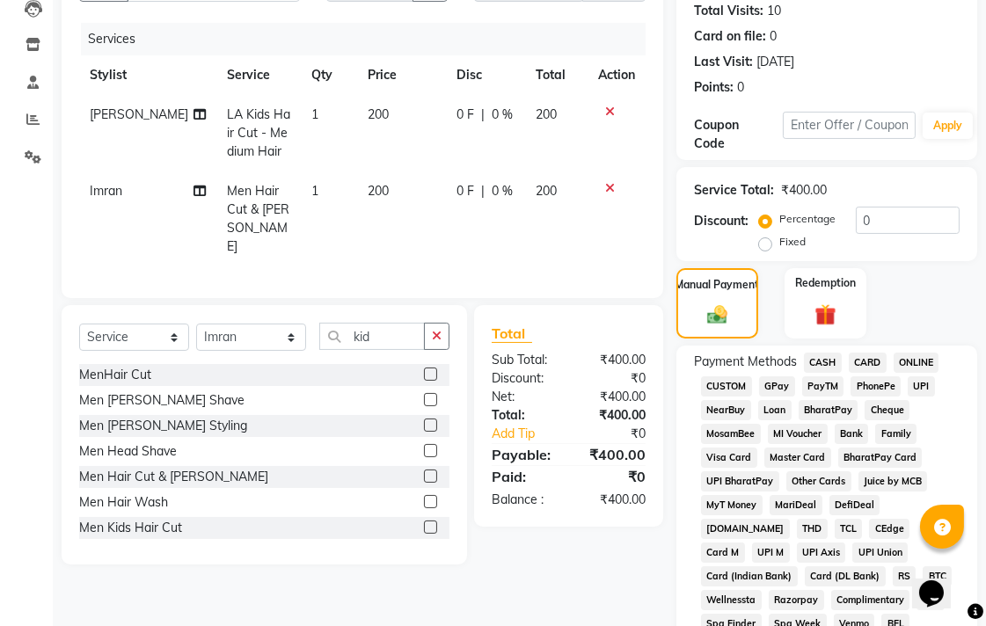
click at [911, 388] on span "UPI" at bounding box center [921, 386] width 27 height 20
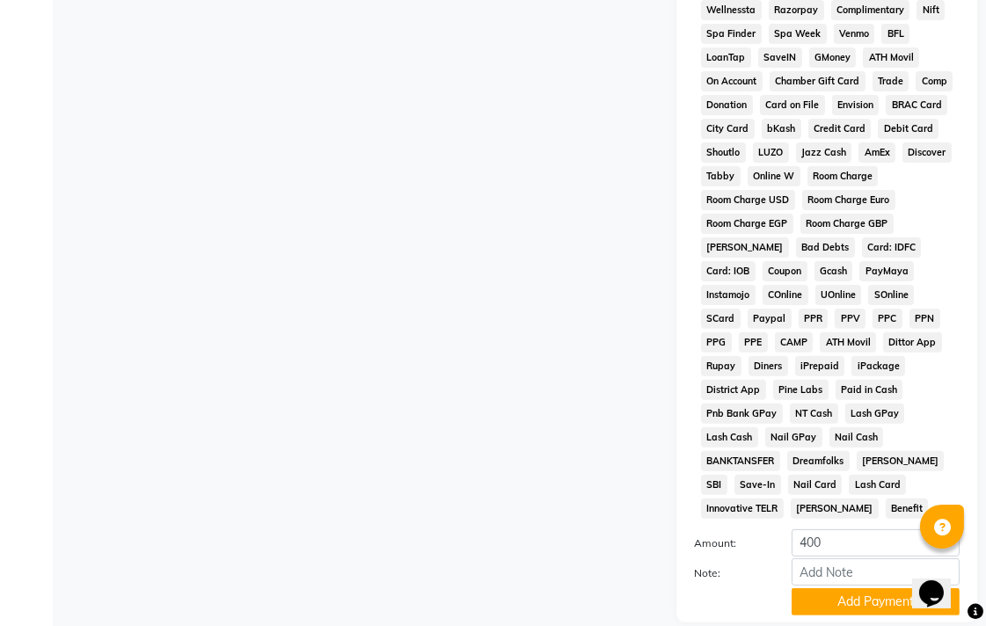
scroll to position [828, 0]
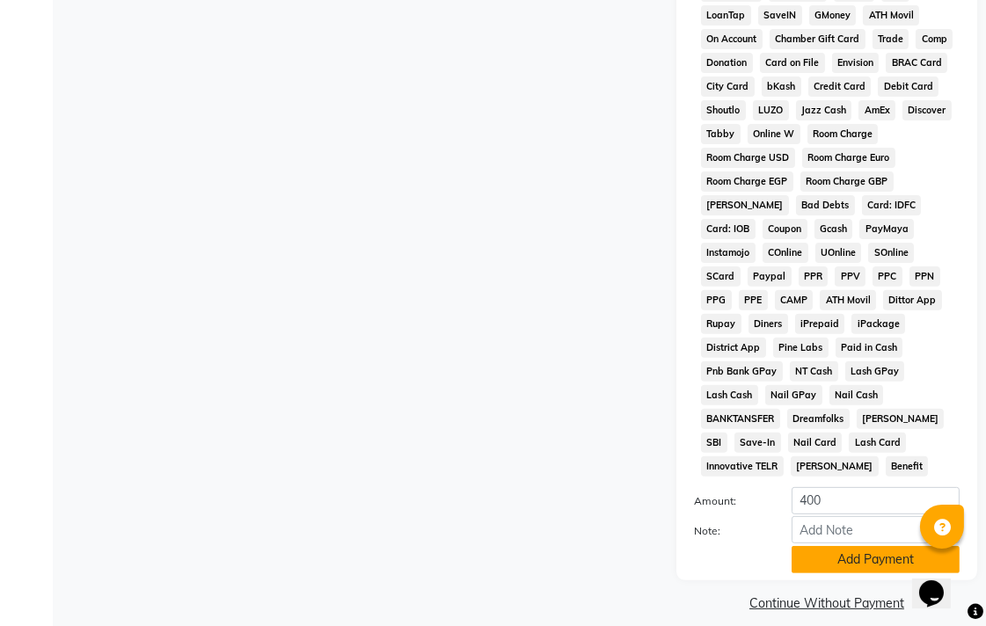
click at [811, 546] on button "Add Payment" at bounding box center [876, 559] width 168 height 27
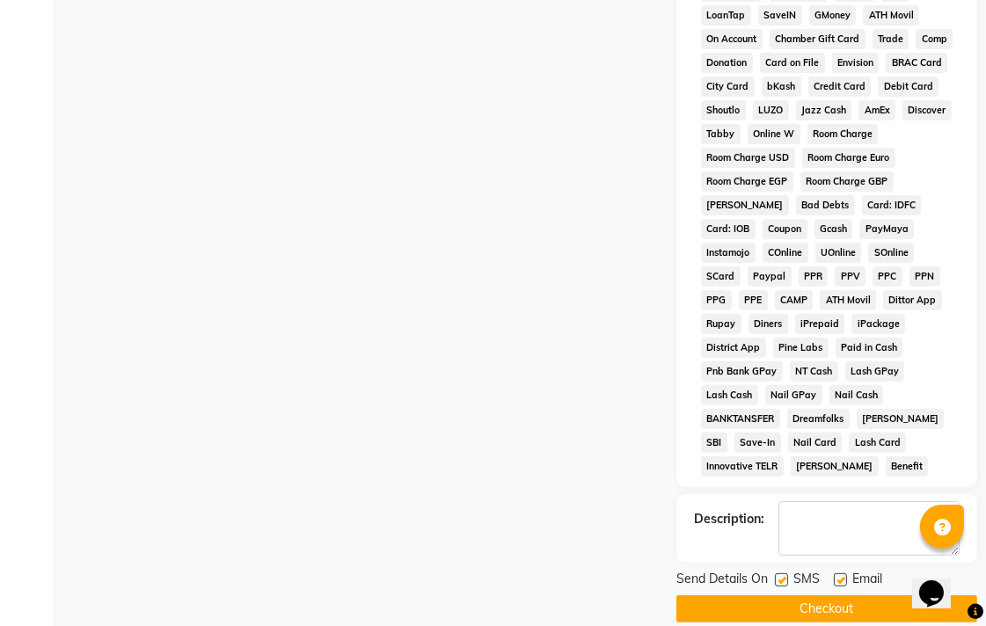
click at [848, 596] on button "Checkout" at bounding box center [826, 609] width 301 height 27
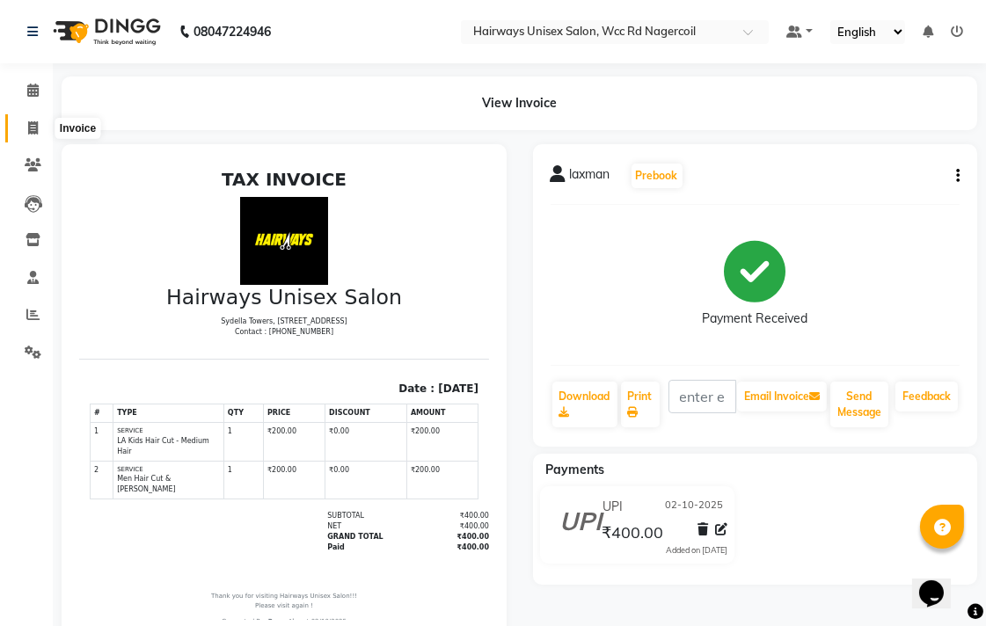
click at [28, 129] on icon at bounding box center [33, 127] width 10 height 13
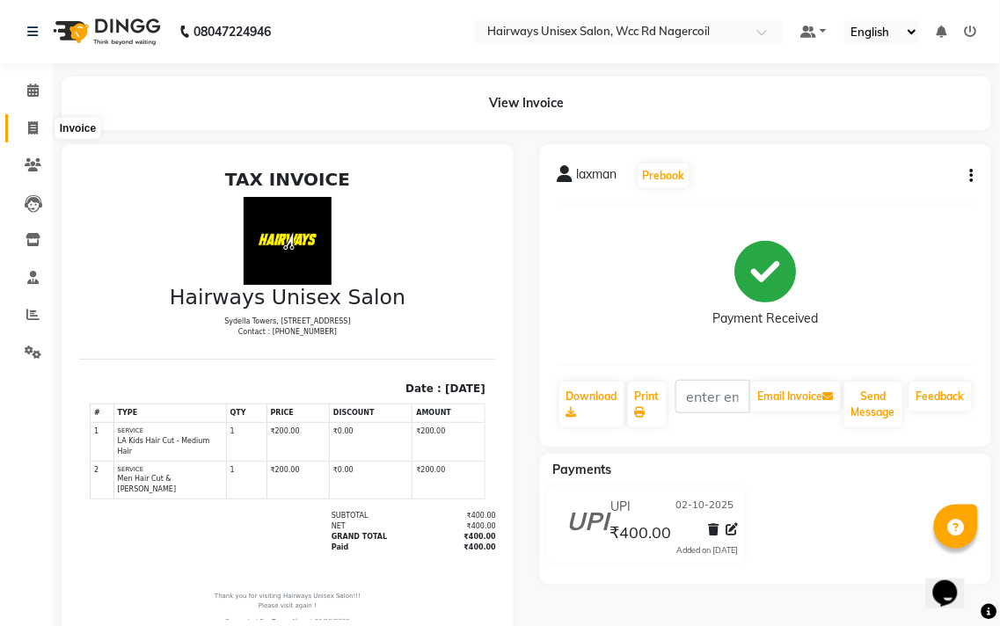
select select "service"
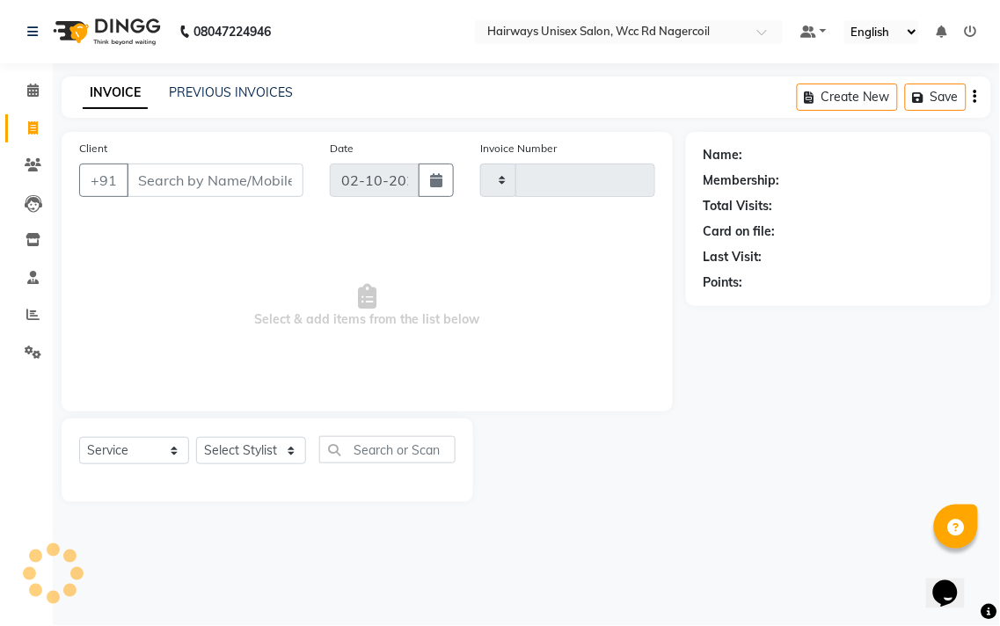
type input "7750"
select select "6523"
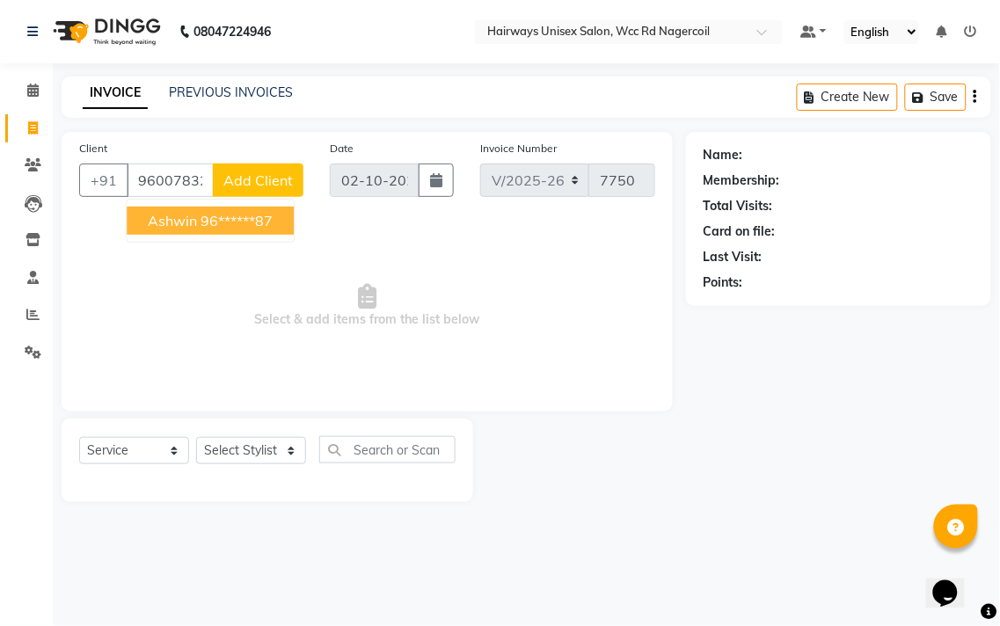
click at [238, 215] on ngb-highlight "96******87" at bounding box center [237, 221] width 72 height 18
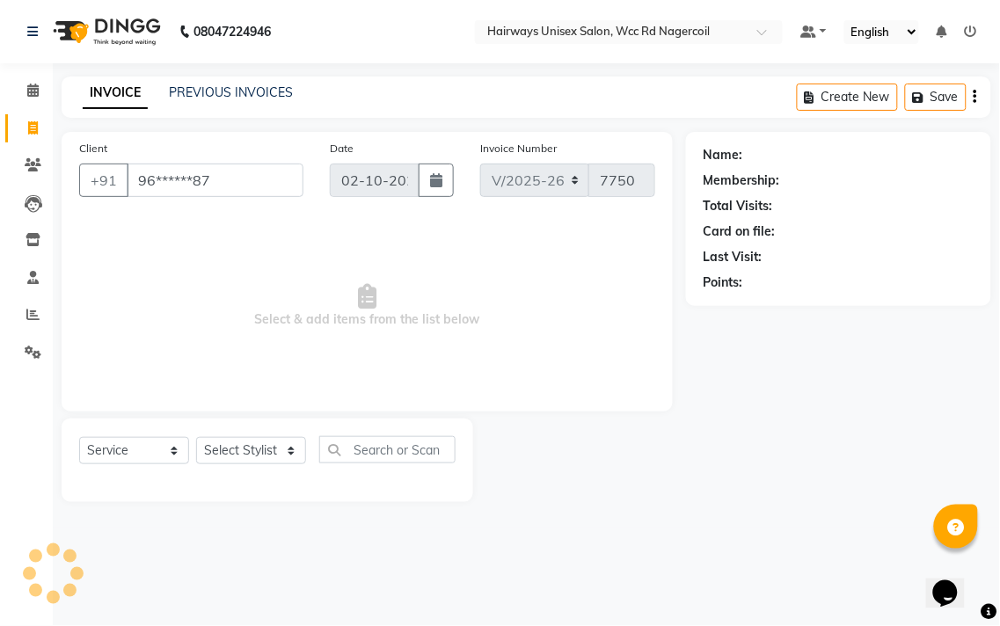
type input "96******87"
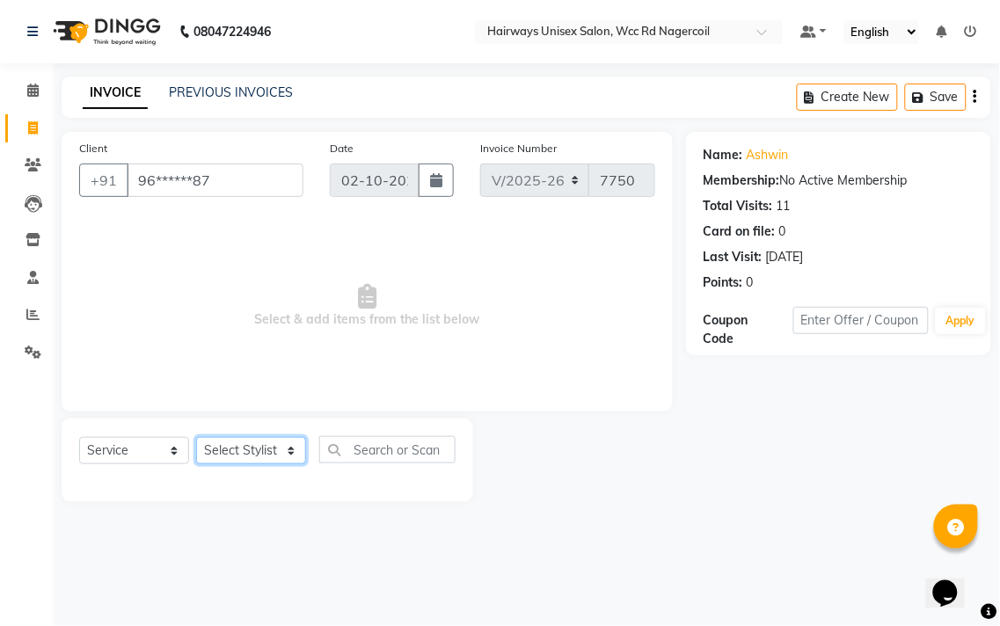
click at [287, 450] on select "Select Stylist Admin Chitra divya [PERSON_NAME] [PERSON_NAME] Reception [PERSON…" at bounding box center [251, 450] width 110 height 27
select select "67960"
click at [196, 438] on select "Select Stylist Admin Chitra divya [PERSON_NAME] [PERSON_NAME] Reception [PERSON…" at bounding box center [251, 450] width 110 height 27
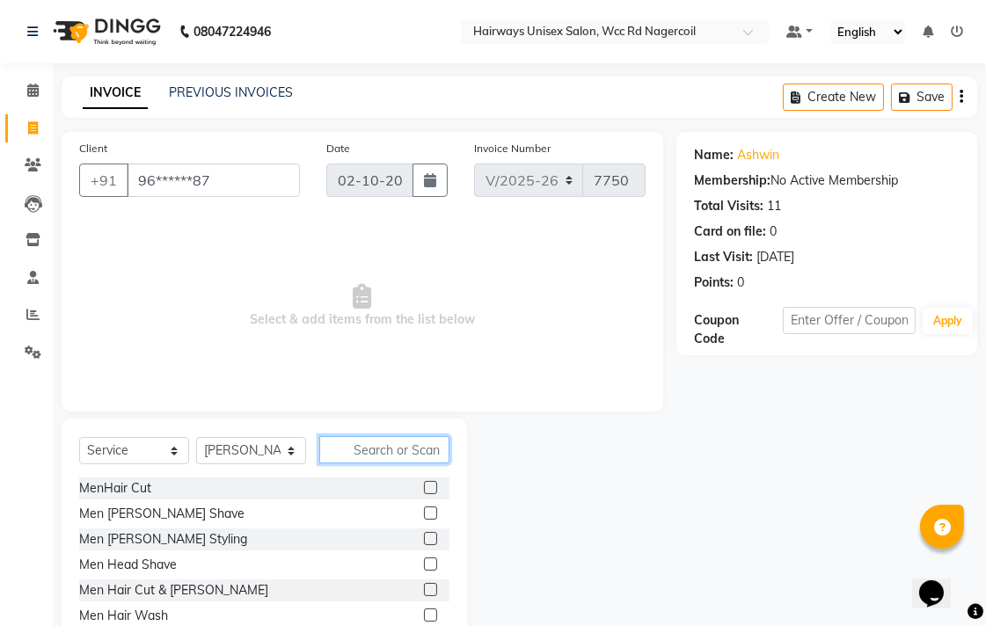
click at [424, 461] on input "text" at bounding box center [384, 449] width 130 height 27
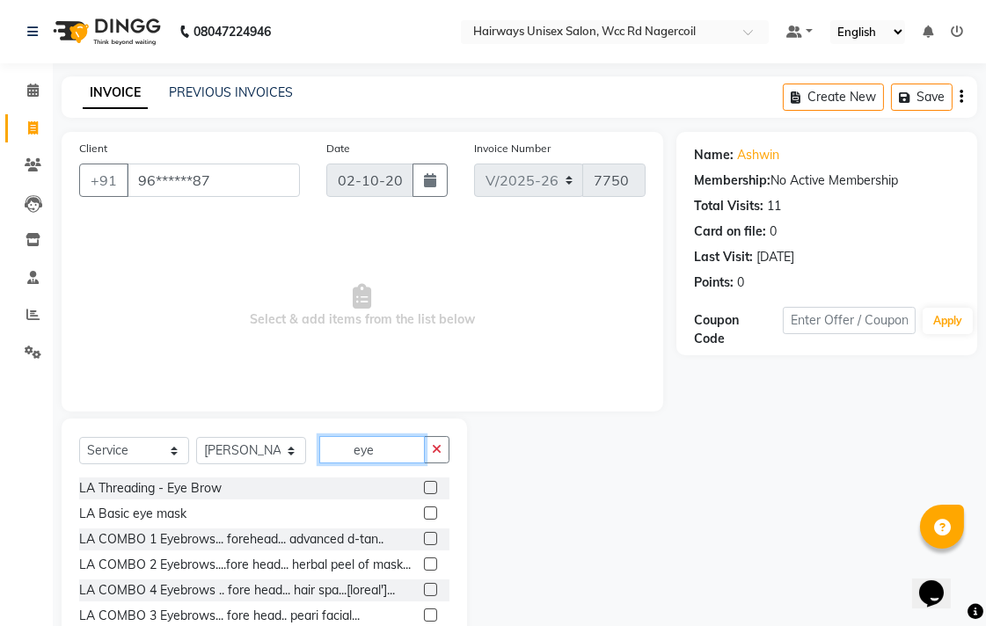
type input "eye"
click at [424, 487] on label at bounding box center [430, 487] width 13 height 13
click at [424, 487] on input "checkbox" at bounding box center [429, 488] width 11 height 11
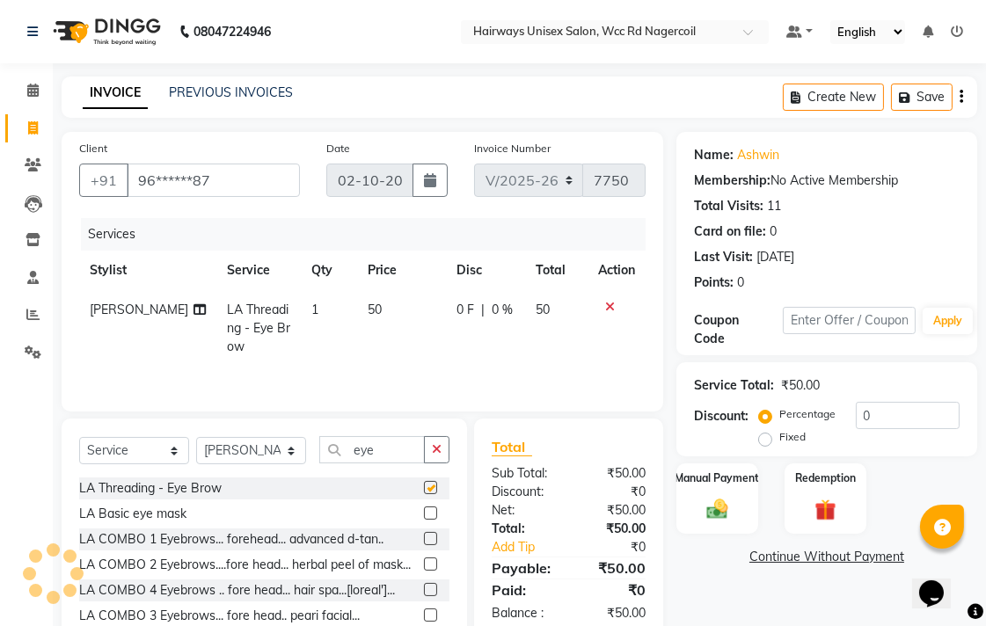
checkbox input "false"
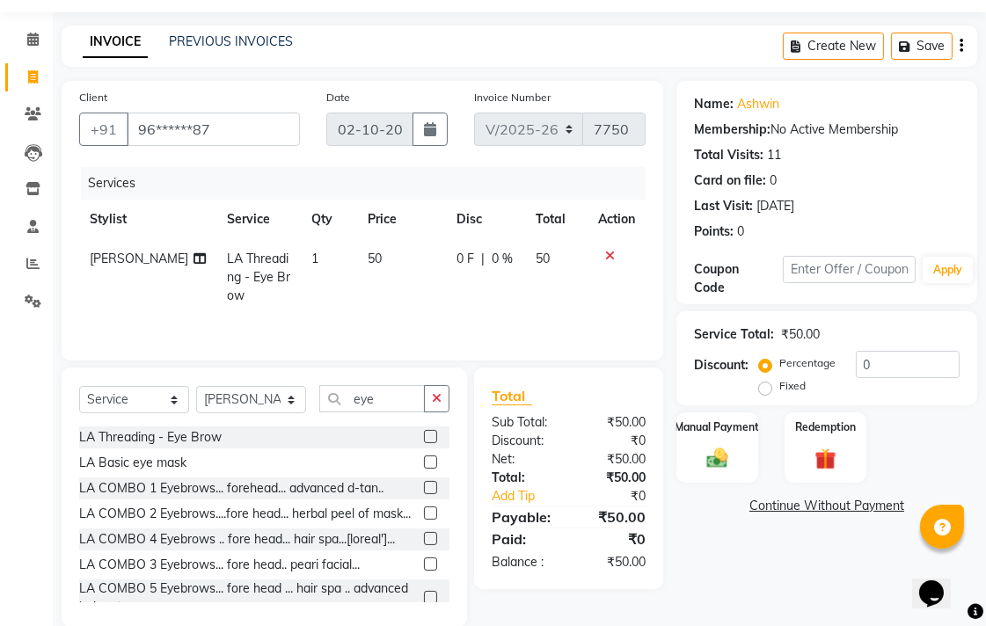
scroll to position [80, 0]
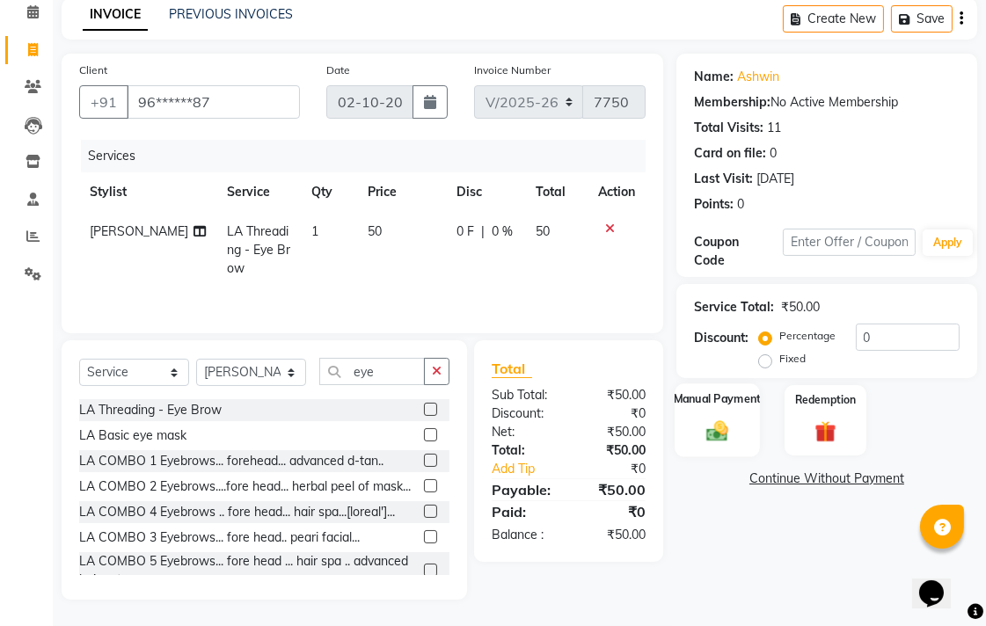
click at [730, 432] on img at bounding box center [717, 431] width 36 height 26
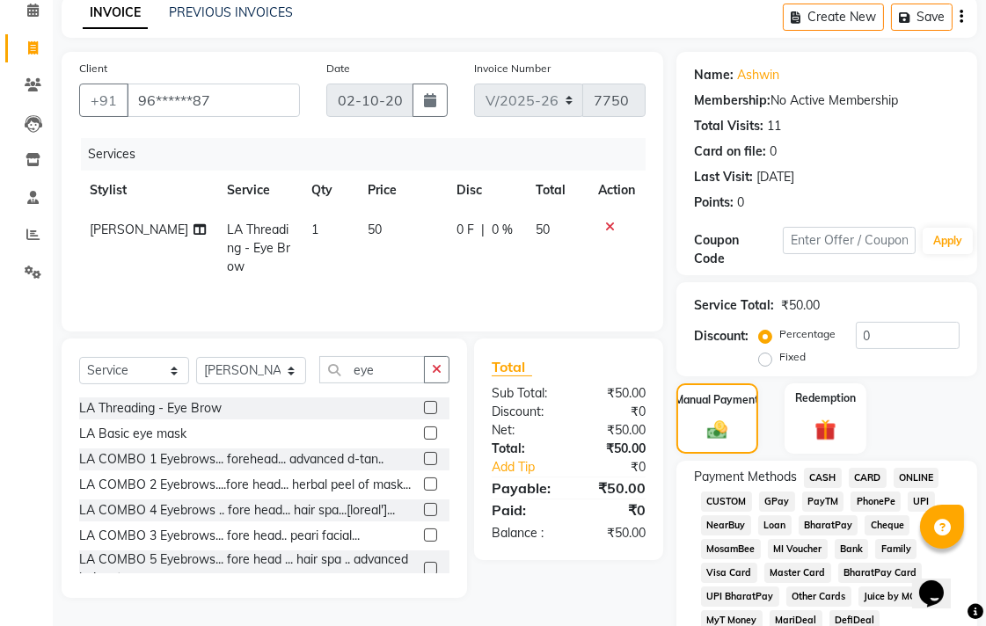
click at [820, 479] on span "CASH" at bounding box center [823, 478] width 38 height 20
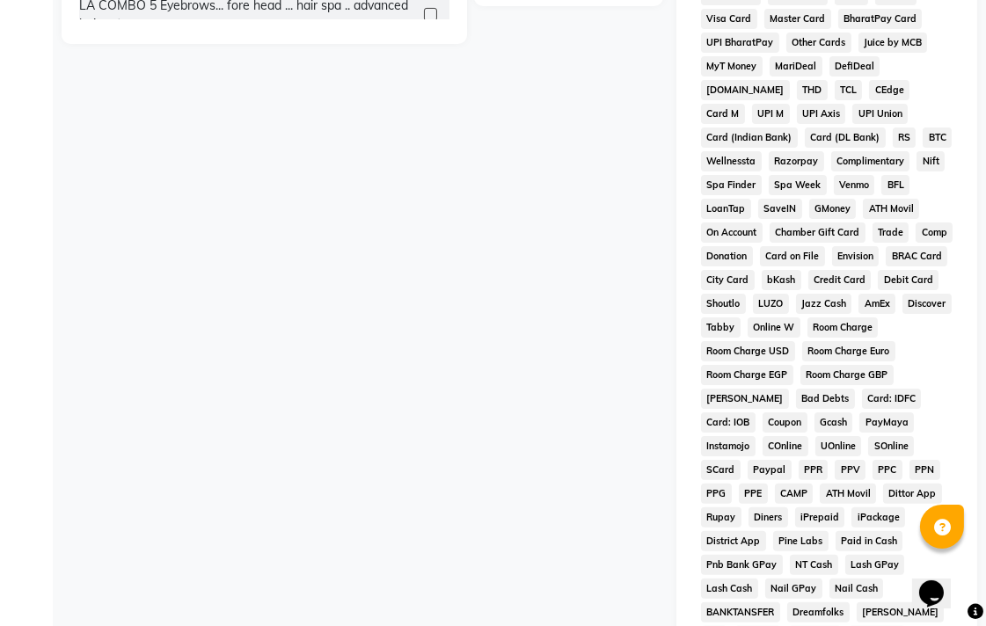
scroll to position [828, 0]
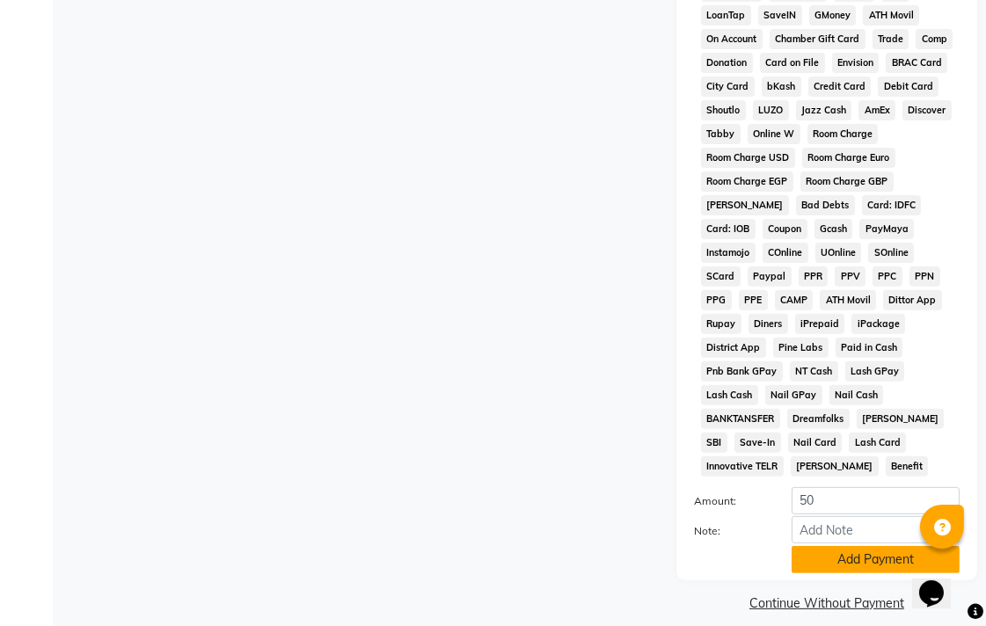
click at [849, 546] on button "Add Payment" at bounding box center [876, 559] width 168 height 27
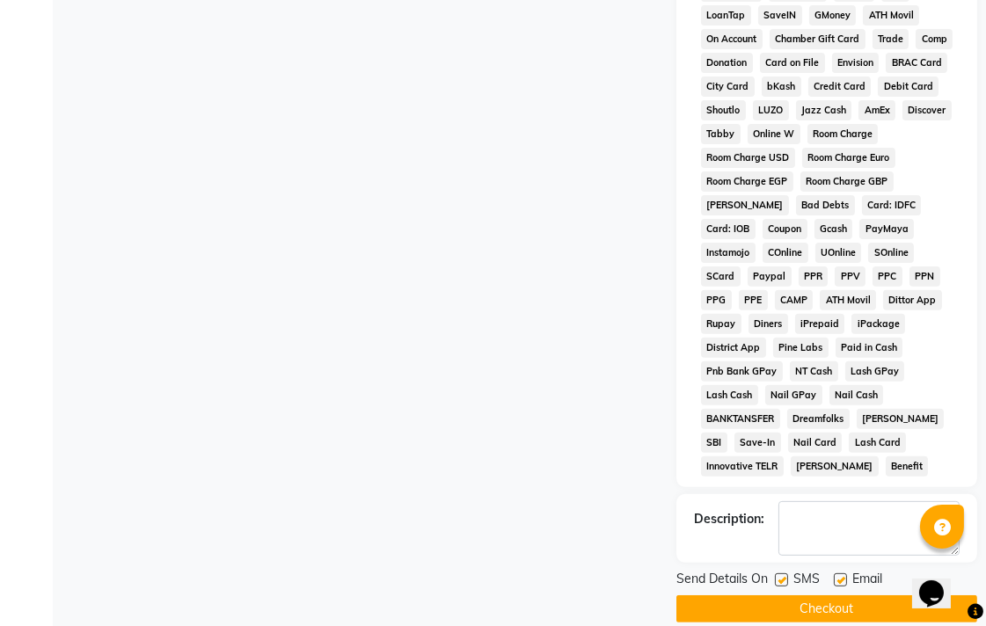
click at [869, 596] on button "Checkout" at bounding box center [826, 609] width 301 height 27
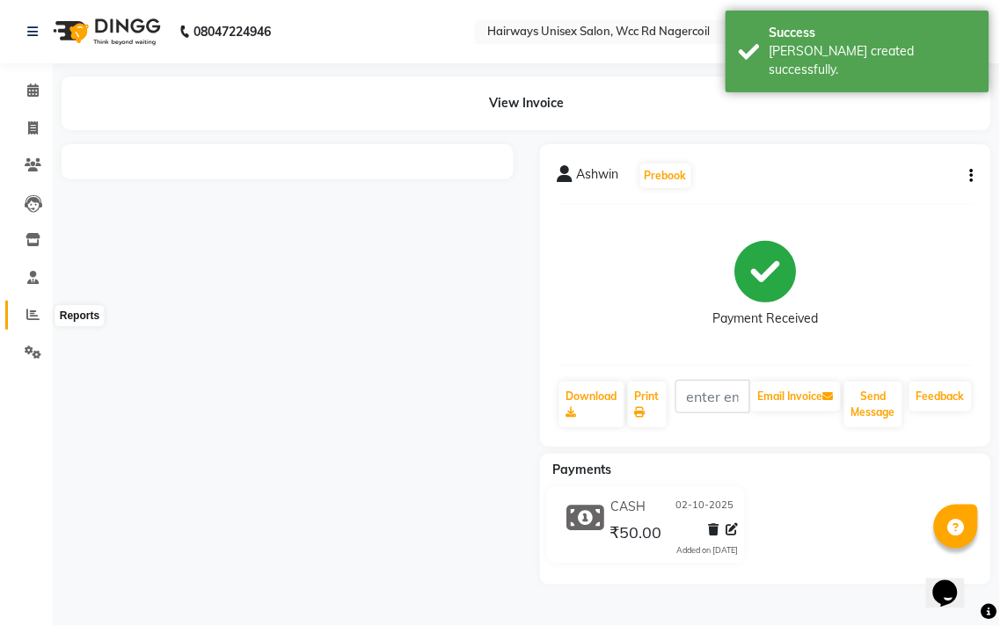
click at [23, 320] on span at bounding box center [33, 315] width 31 height 20
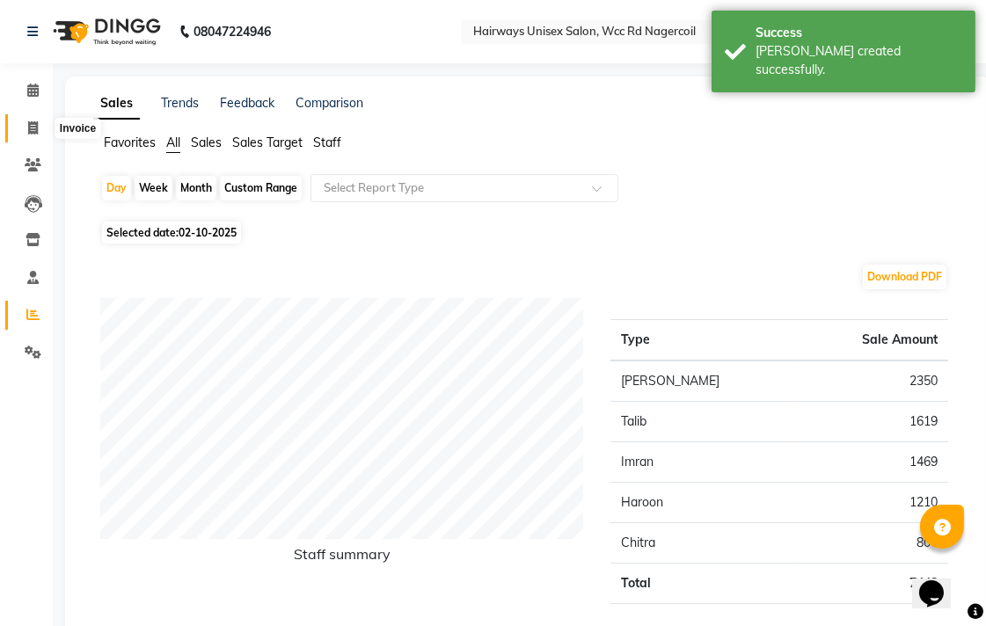
click at [38, 130] on span at bounding box center [33, 129] width 31 height 20
select select "6523"
select select "service"
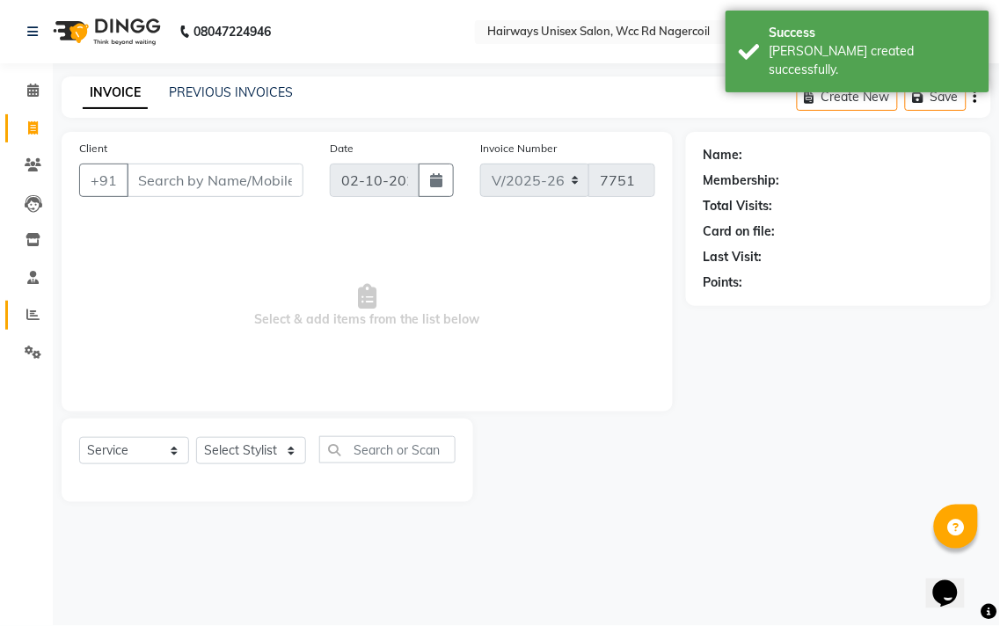
click at [33, 325] on link "Reports" at bounding box center [26, 315] width 42 height 29
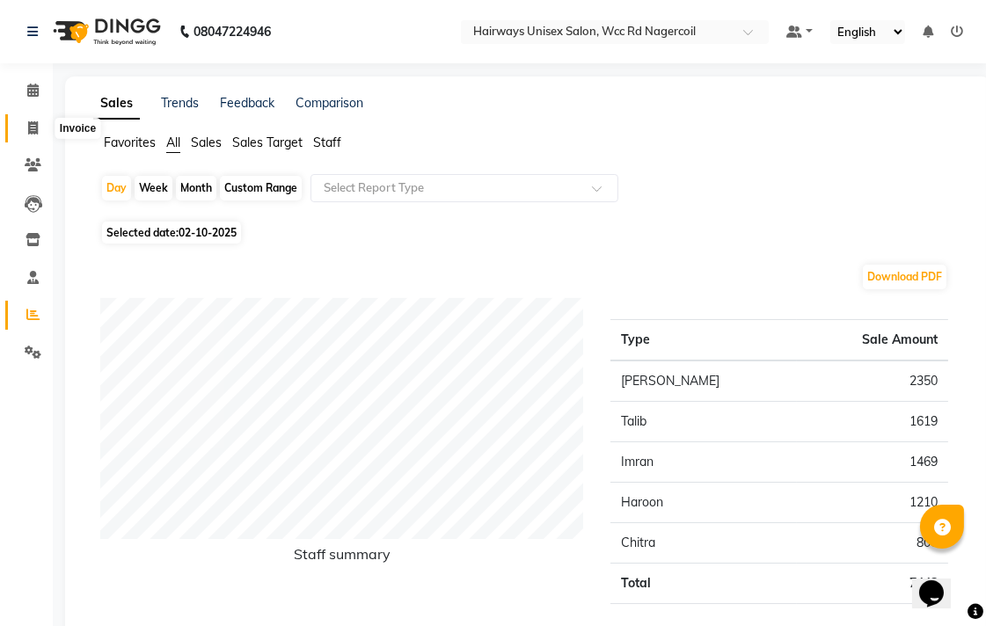
click at [31, 121] on icon at bounding box center [33, 127] width 10 height 13
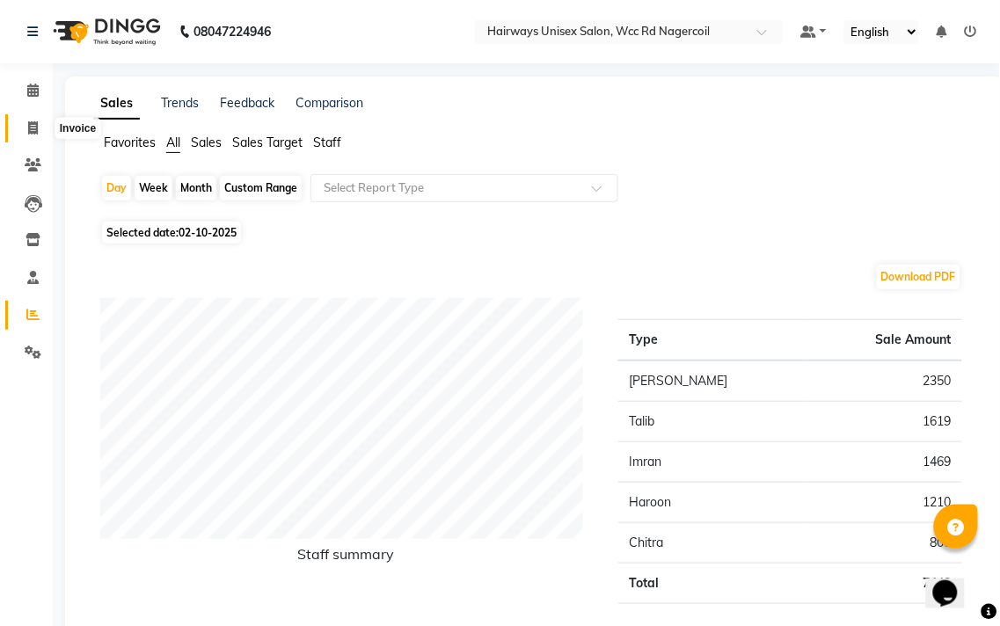
select select "6523"
select select "service"
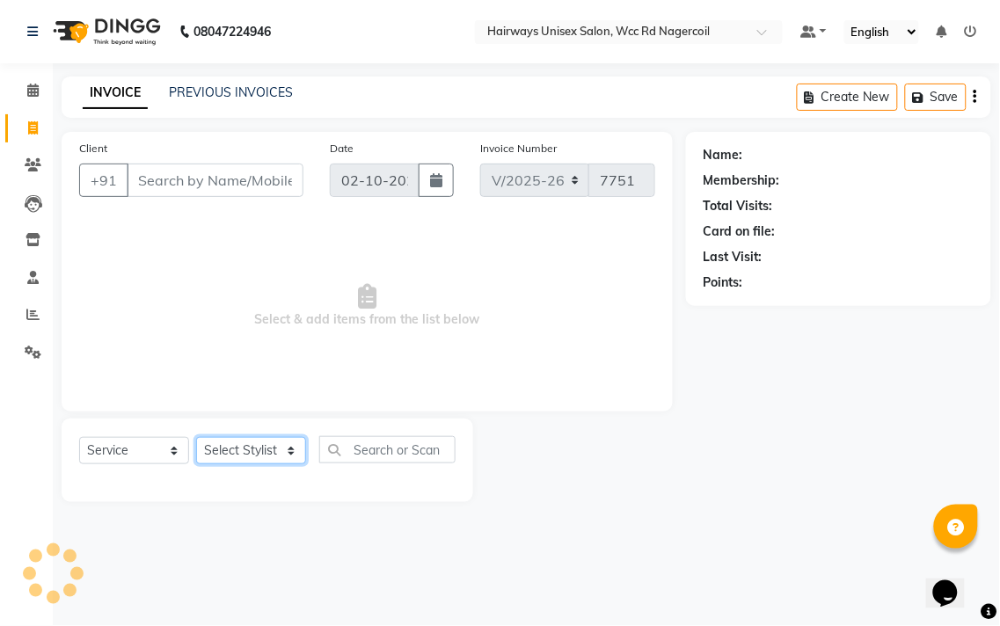
click at [281, 459] on select "Select Stylist Admin Chitra divya [PERSON_NAME] [PERSON_NAME] Reception [PERSON…" at bounding box center [251, 450] width 110 height 27
select select "49917"
click at [196, 438] on select "Select Stylist Admin Chitra divya [PERSON_NAME] [PERSON_NAME] Reception [PERSON…" at bounding box center [251, 450] width 110 height 27
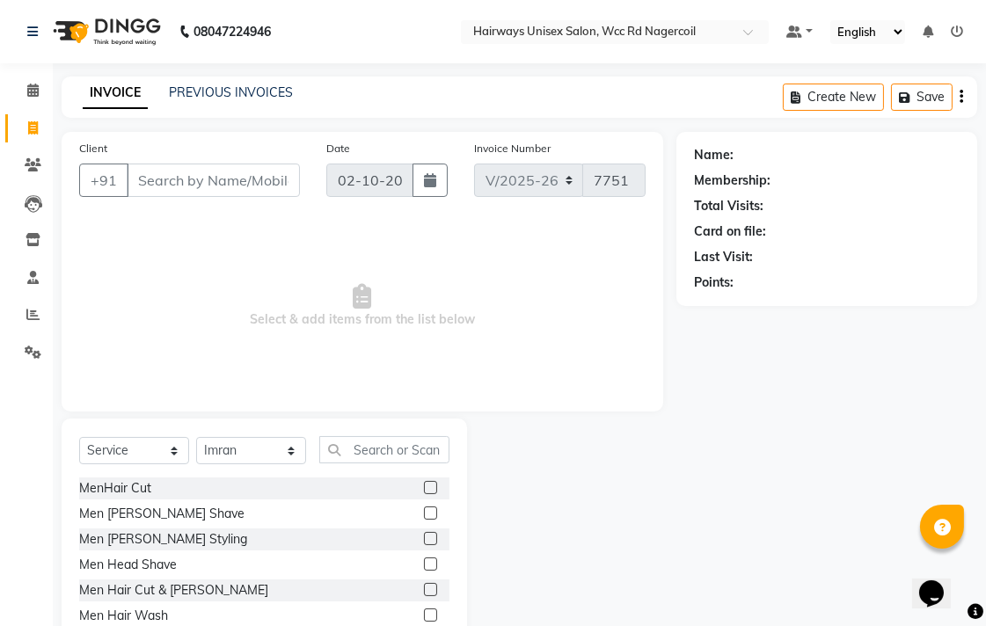
click at [424, 491] on label at bounding box center [430, 487] width 13 height 13
click at [424, 491] on input "checkbox" at bounding box center [429, 488] width 11 height 11
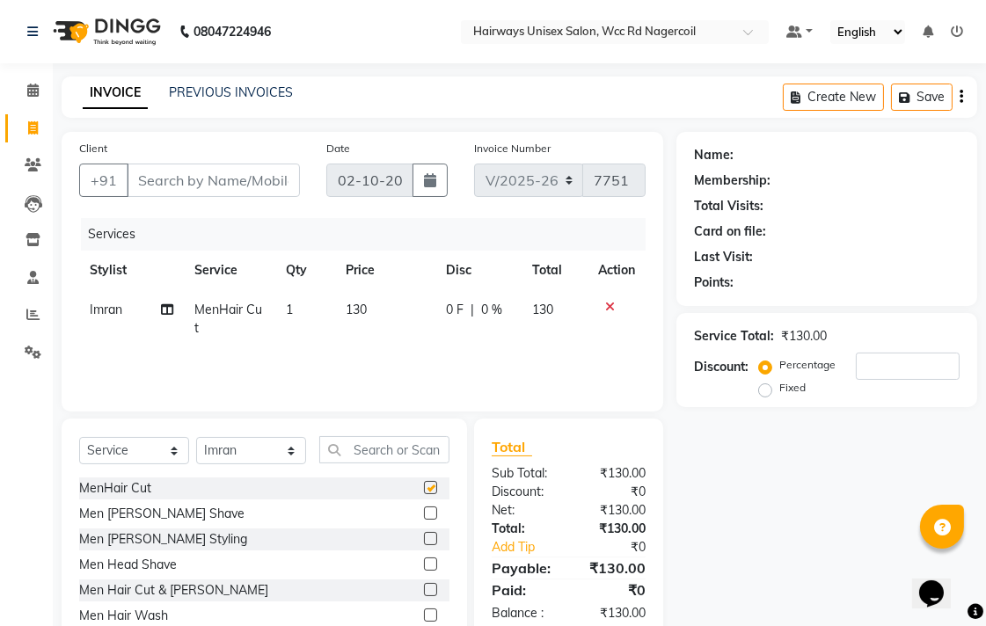
checkbox input "false"
click at [253, 187] on input "Client" at bounding box center [213, 180] width 173 height 33
type input "9"
type input "0"
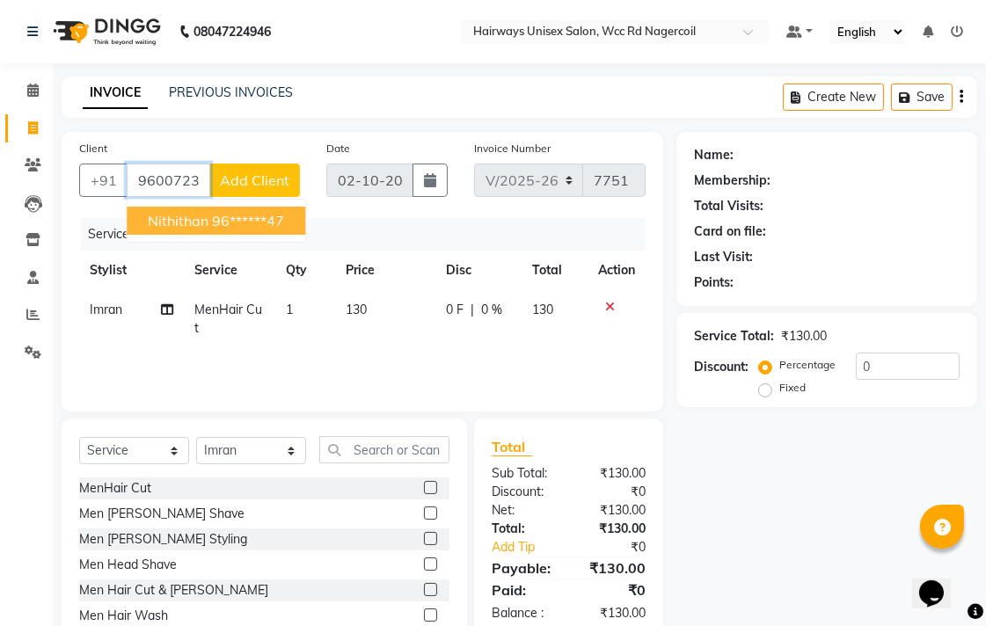
click at [252, 208] on button "nithithan 96******47" at bounding box center [216, 221] width 179 height 28
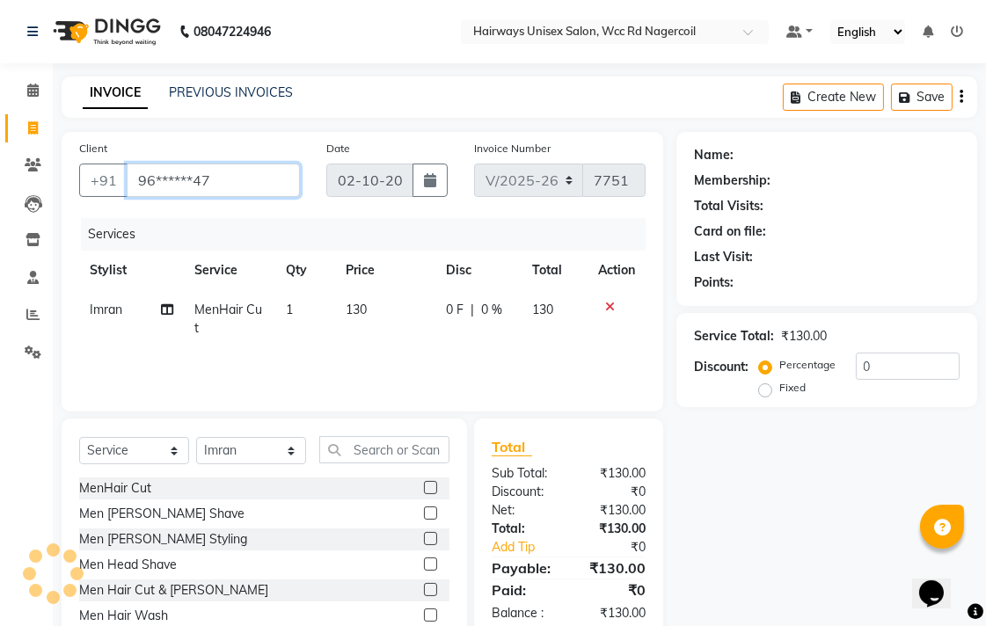
type input "96******47"
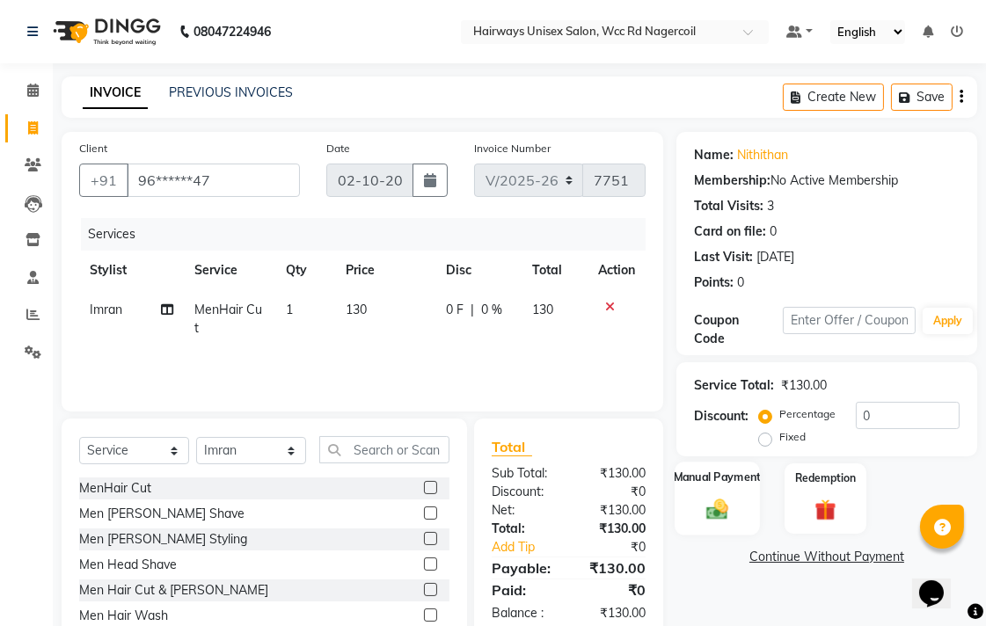
click at [708, 491] on div "Manual Payment" at bounding box center [717, 499] width 85 height 74
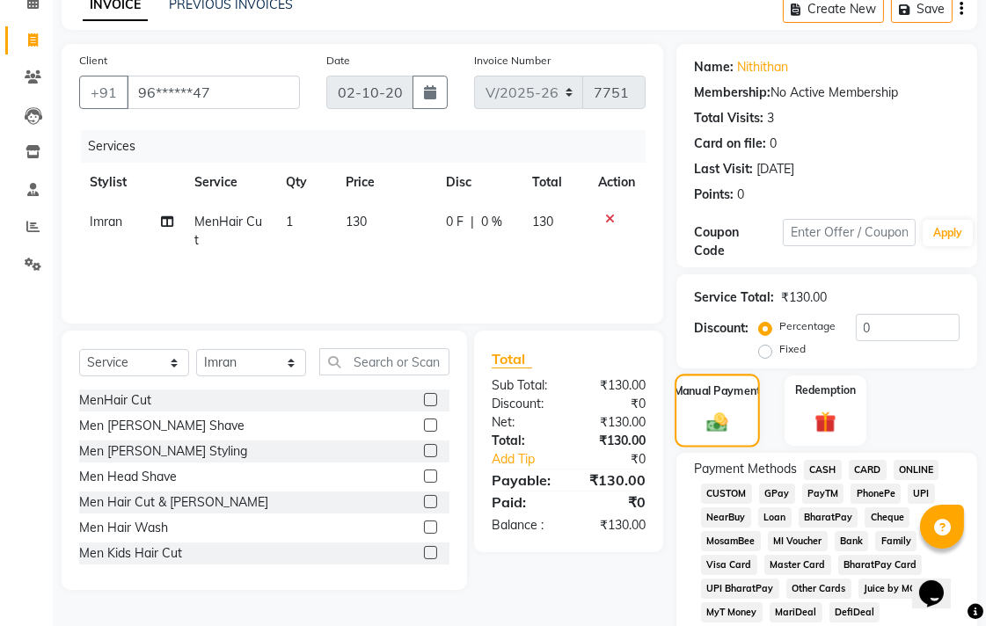
scroll to position [293, 0]
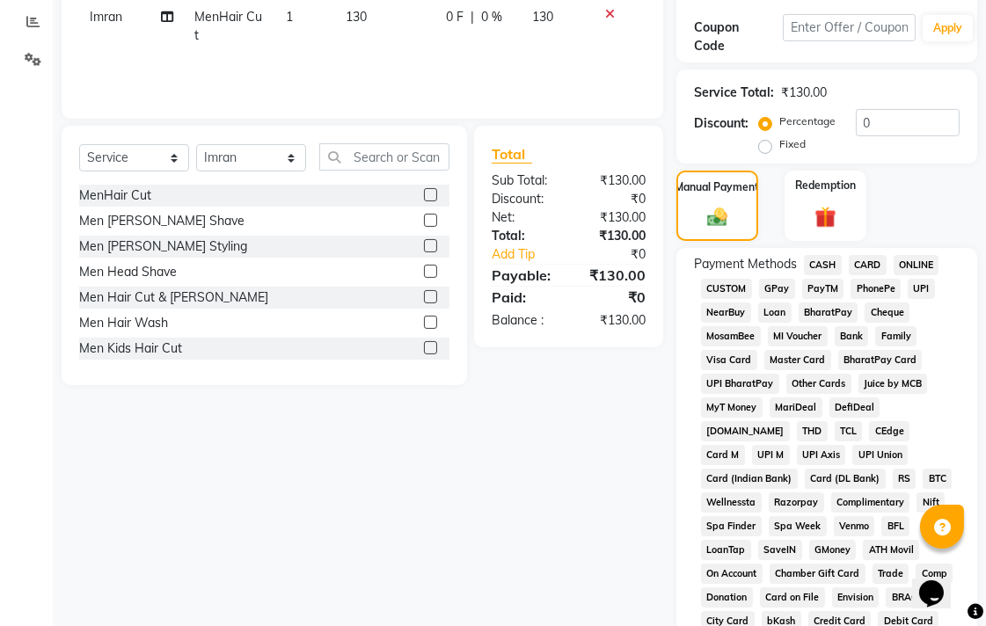
click at [934, 292] on div "Payment Methods CASH CARD ONLINE CUSTOM GPay PayTM PhonePe UPI NearBuy Loan Bha…" at bounding box center [827, 635] width 266 height 760
click at [928, 290] on span "UPI" at bounding box center [921, 289] width 27 height 20
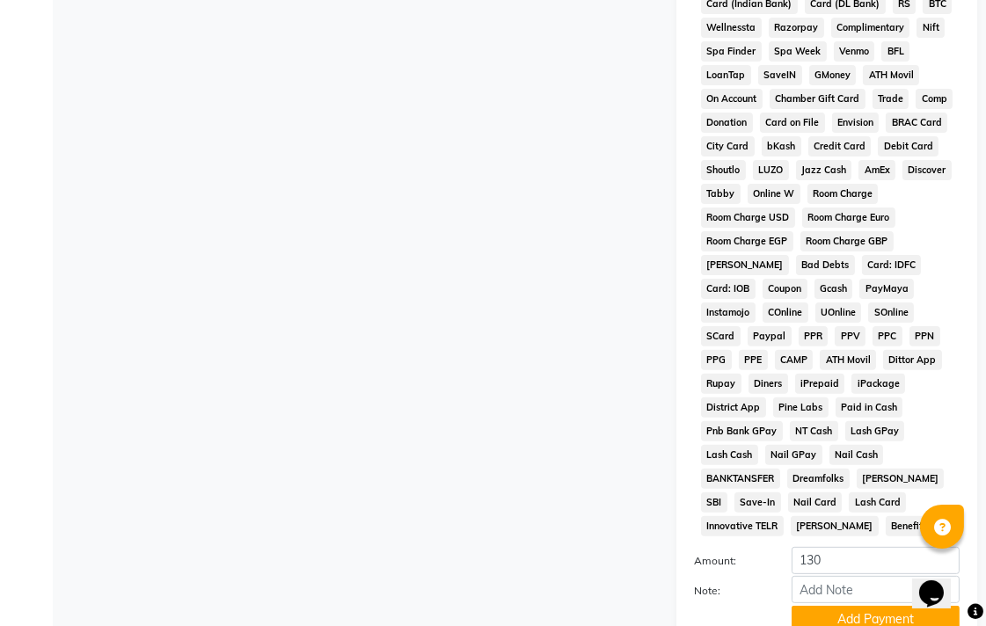
scroll to position [828, 0]
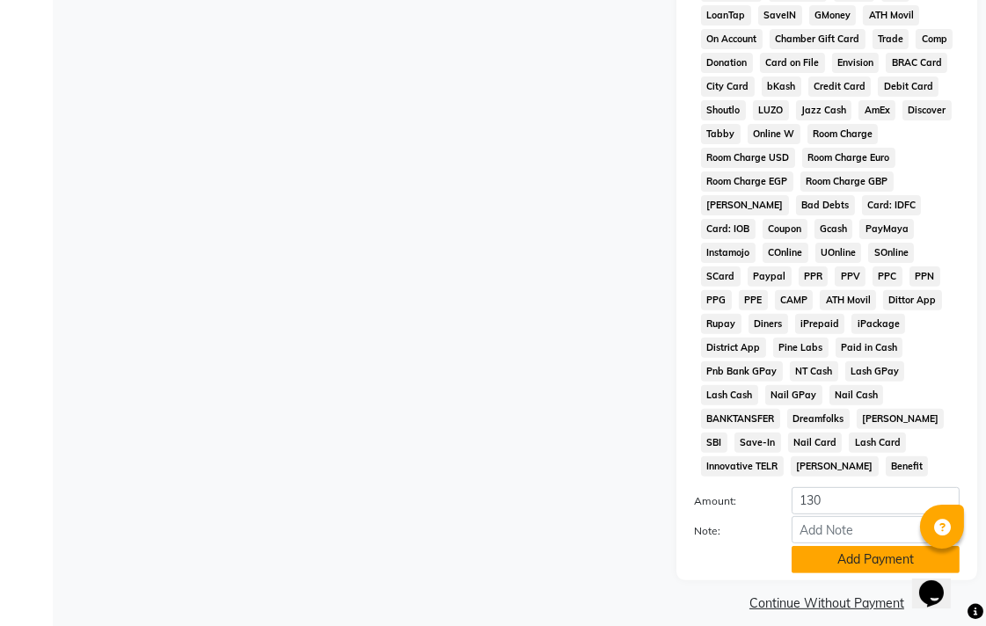
click at [871, 550] on button "Add Payment" at bounding box center [876, 559] width 168 height 27
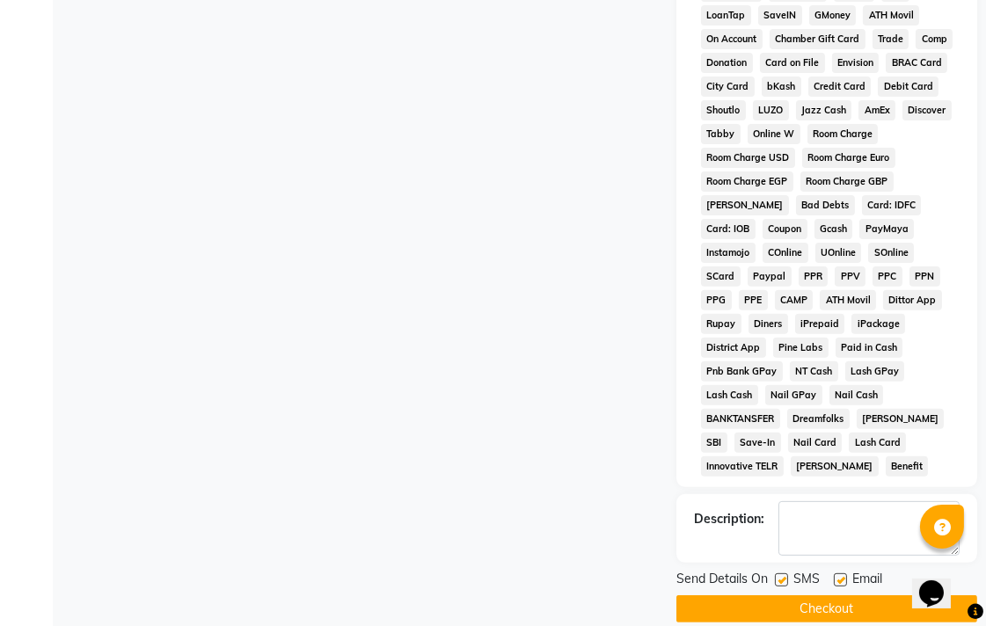
click at [859, 596] on button "Checkout" at bounding box center [826, 609] width 301 height 27
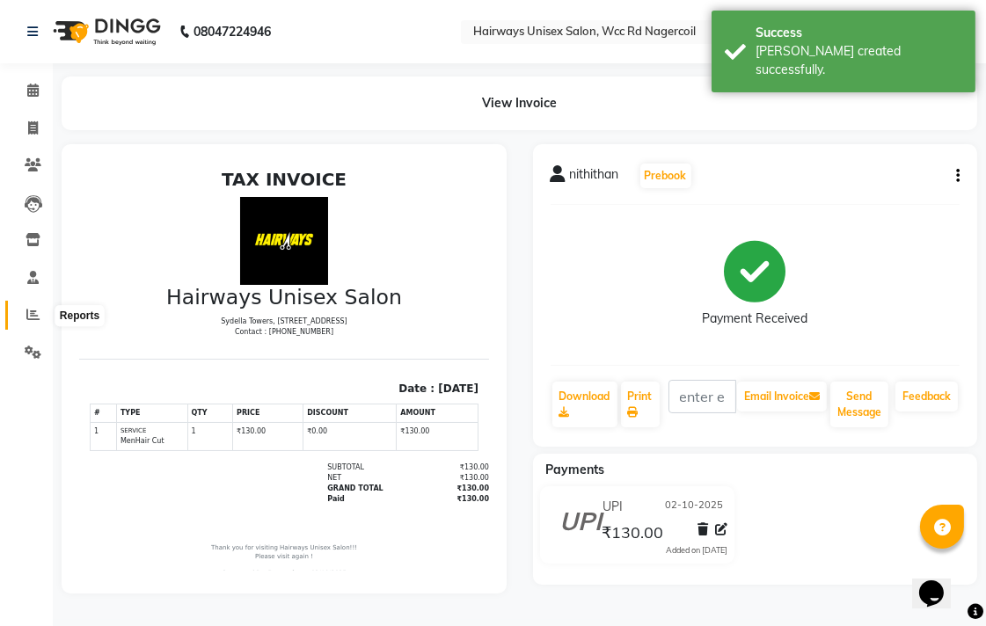
click at [37, 305] on span at bounding box center [33, 315] width 31 height 20
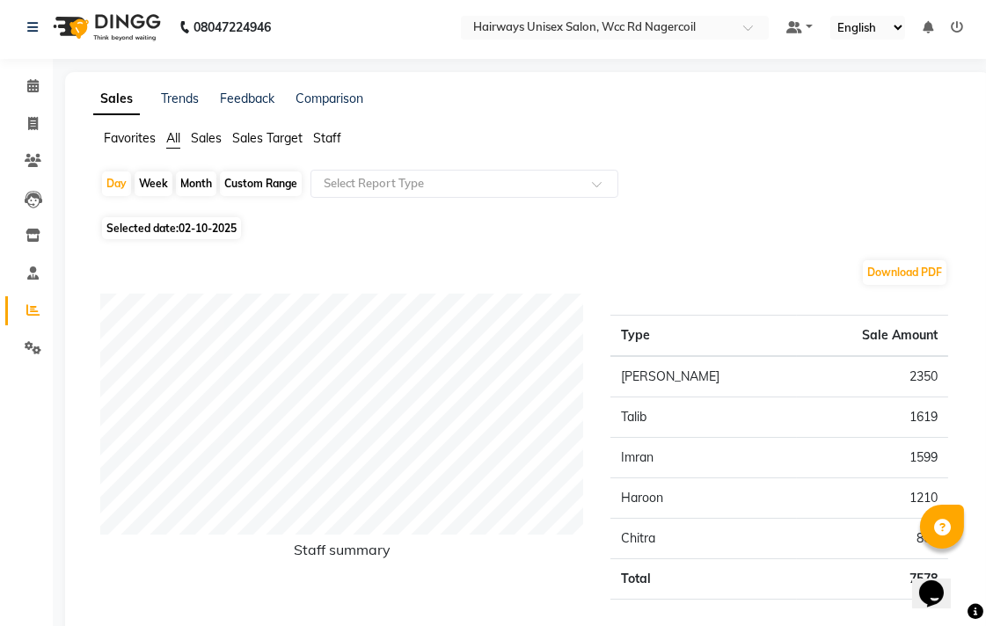
scroll to position [4, 0]
click at [28, 128] on icon at bounding box center [33, 124] width 10 height 13
select select "service"
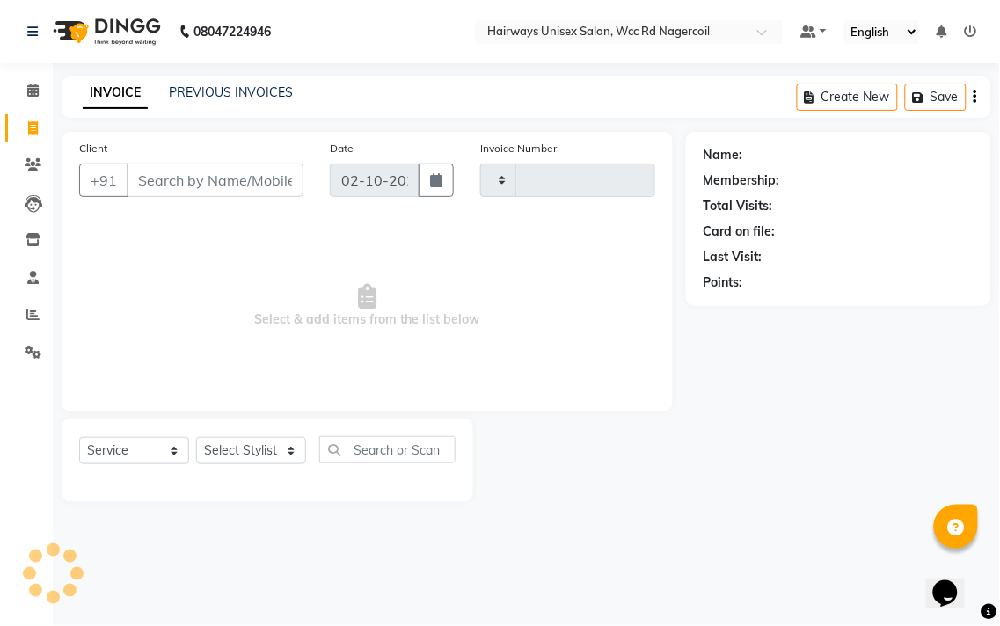
type input "7752"
select select "6523"
click at [257, 446] on select "Select Stylist" at bounding box center [251, 450] width 110 height 27
select select "49916"
click at [196, 438] on select "Select Stylist Admin Chitra divya [PERSON_NAME] [PERSON_NAME] Reception [PERSON…" at bounding box center [251, 450] width 110 height 27
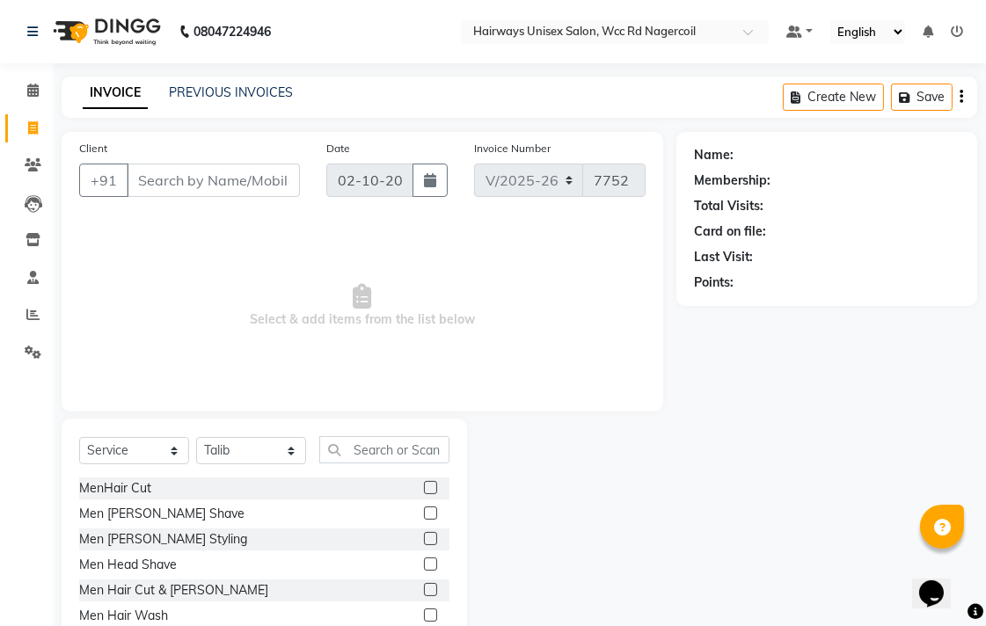
click at [424, 487] on label at bounding box center [430, 487] width 13 height 13
click at [424, 487] on input "checkbox" at bounding box center [429, 488] width 11 height 11
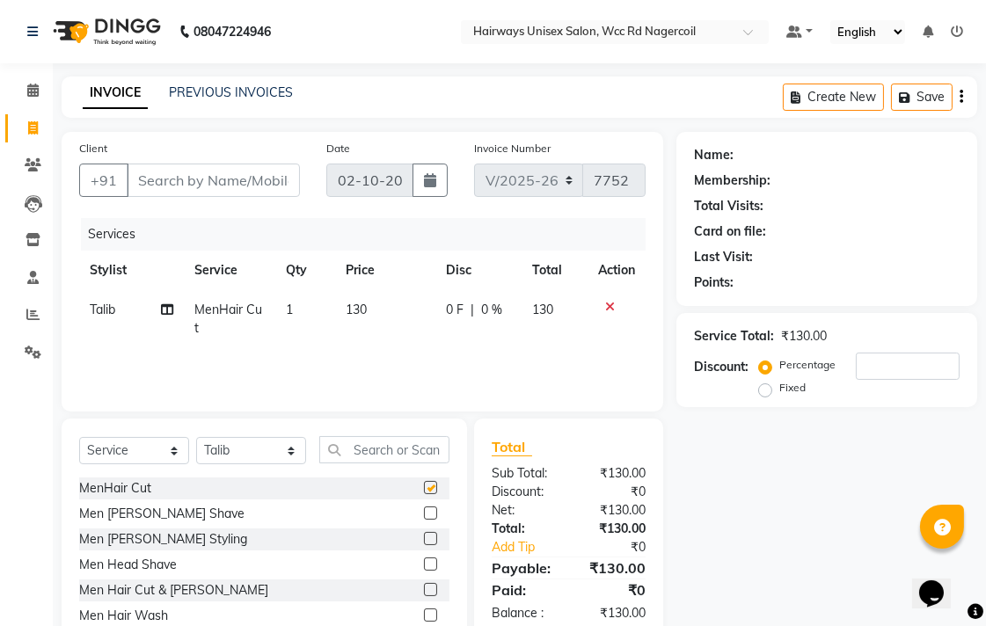
checkbox input "false"
click at [252, 179] on input "Client" at bounding box center [213, 180] width 173 height 33
type input "7"
type input "0"
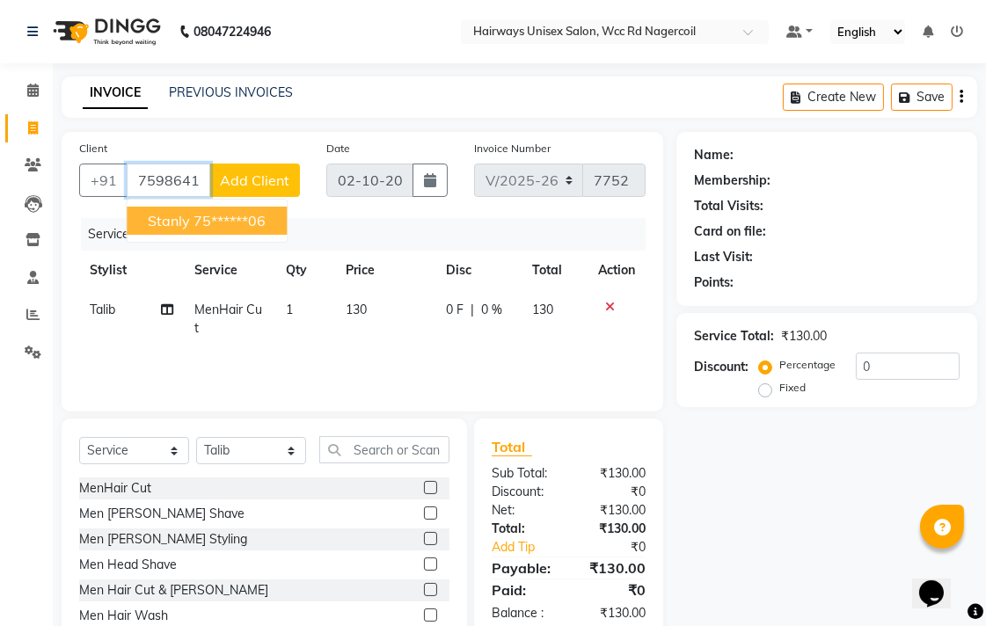
click at [202, 218] on ngb-highlight "75******06" at bounding box center [230, 221] width 72 height 18
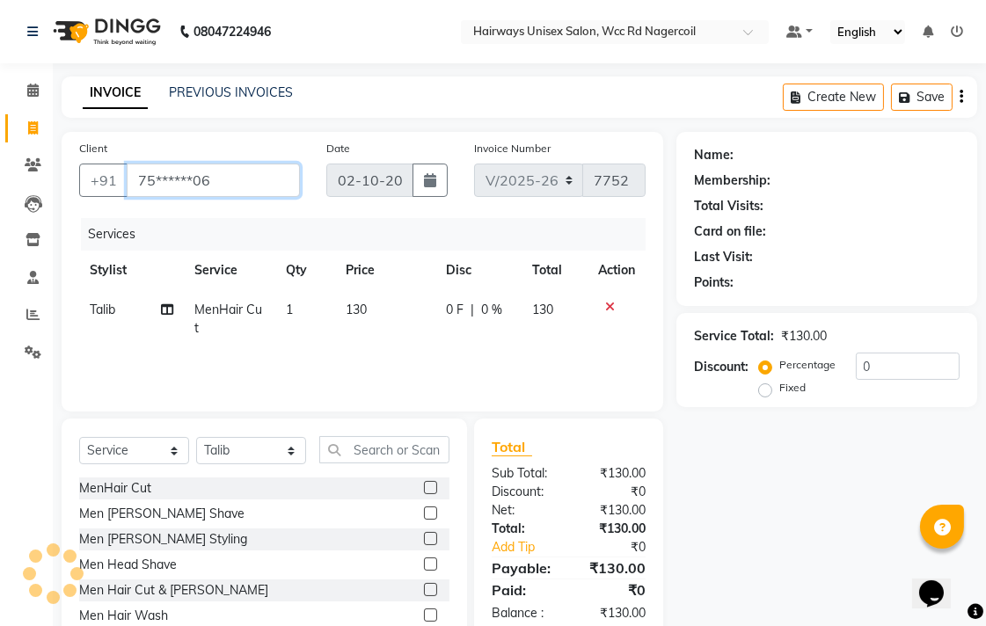
type input "75******06"
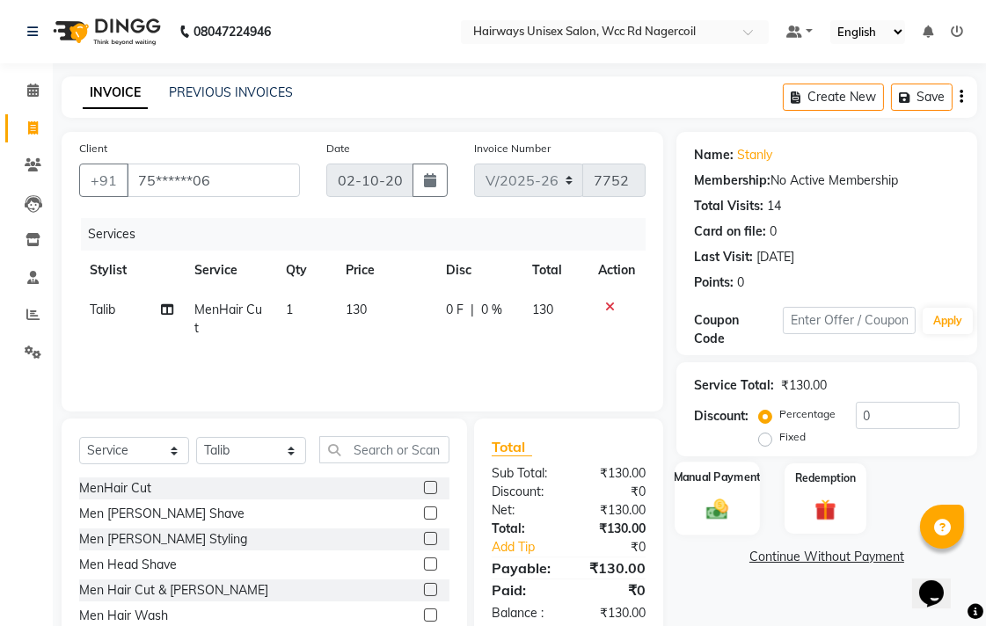
click at [701, 479] on label "Manual Payment" at bounding box center [718, 477] width 88 height 17
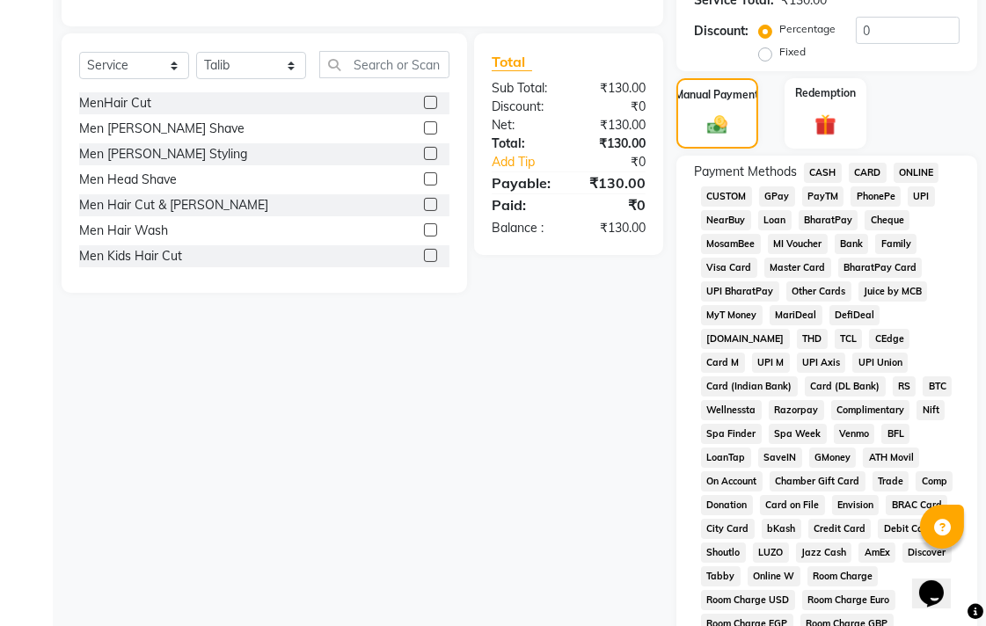
scroll to position [391, 0]
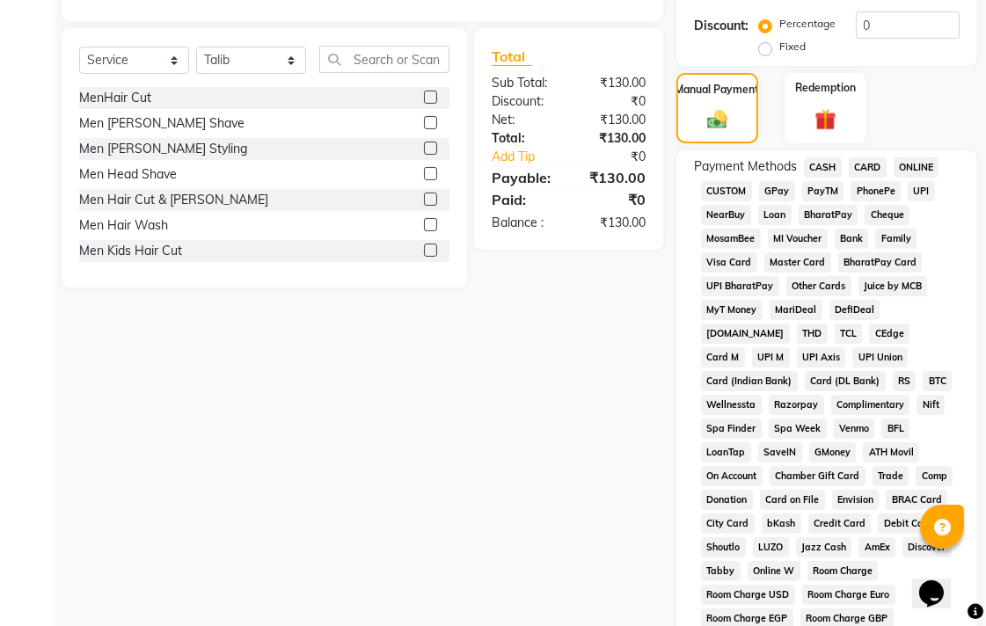
click at [918, 197] on span "UPI" at bounding box center [921, 191] width 27 height 20
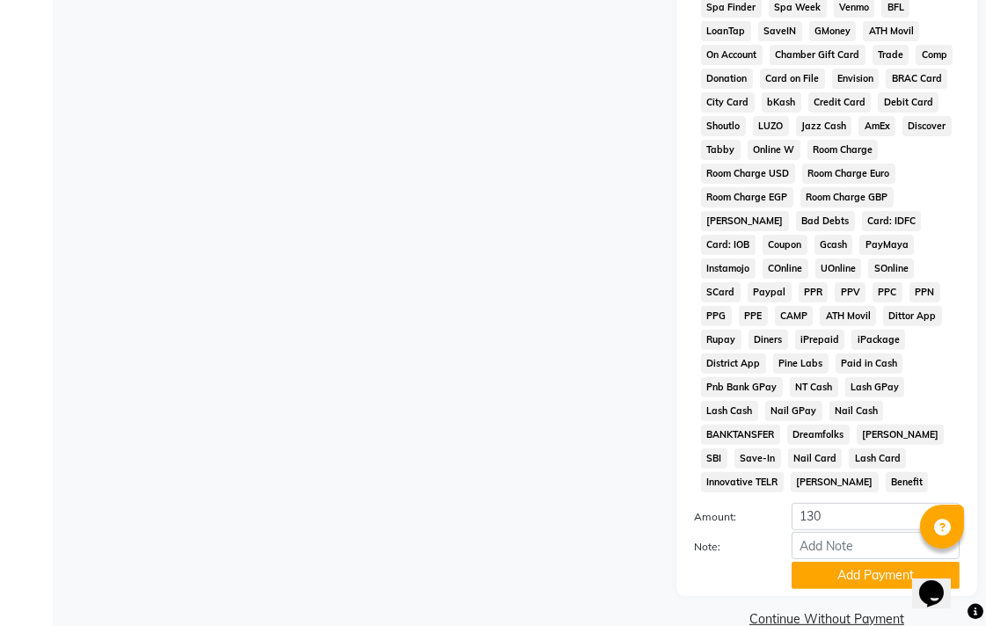
scroll to position [828, 0]
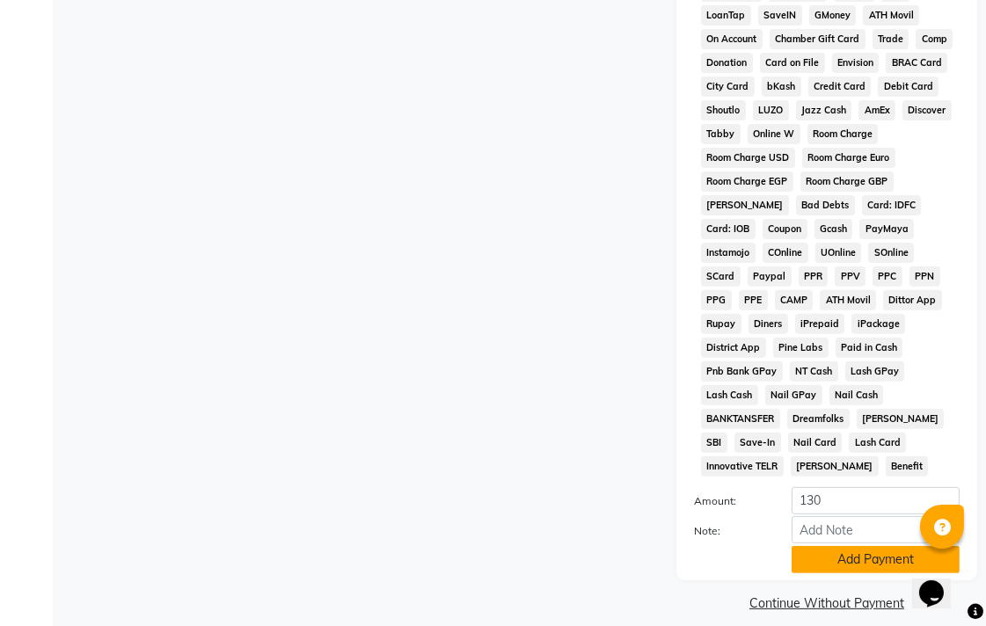
click at [881, 548] on button "Add Payment" at bounding box center [876, 559] width 168 height 27
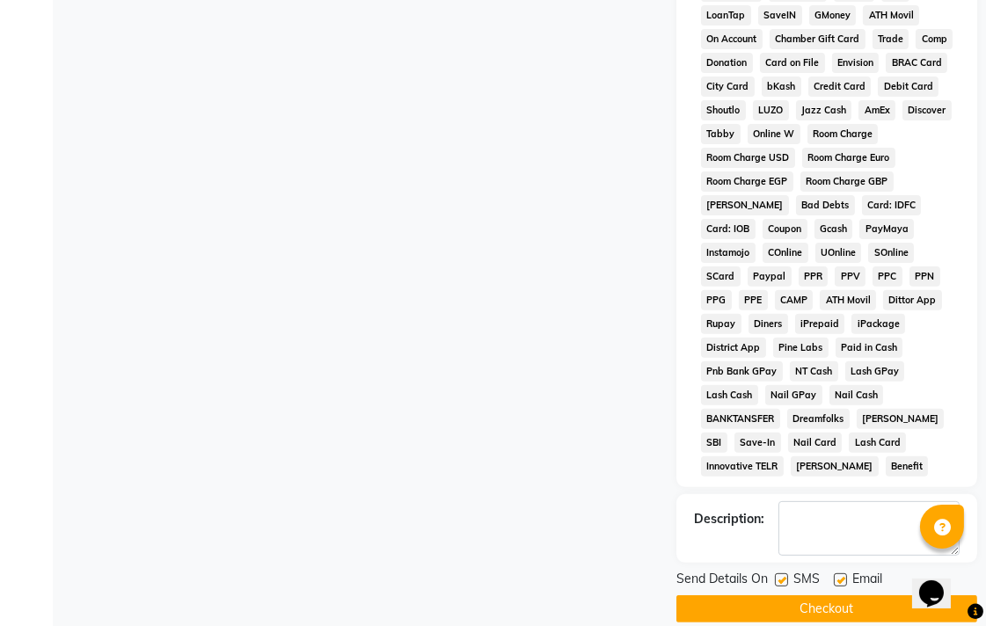
click at [875, 596] on button "Checkout" at bounding box center [826, 609] width 301 height 27
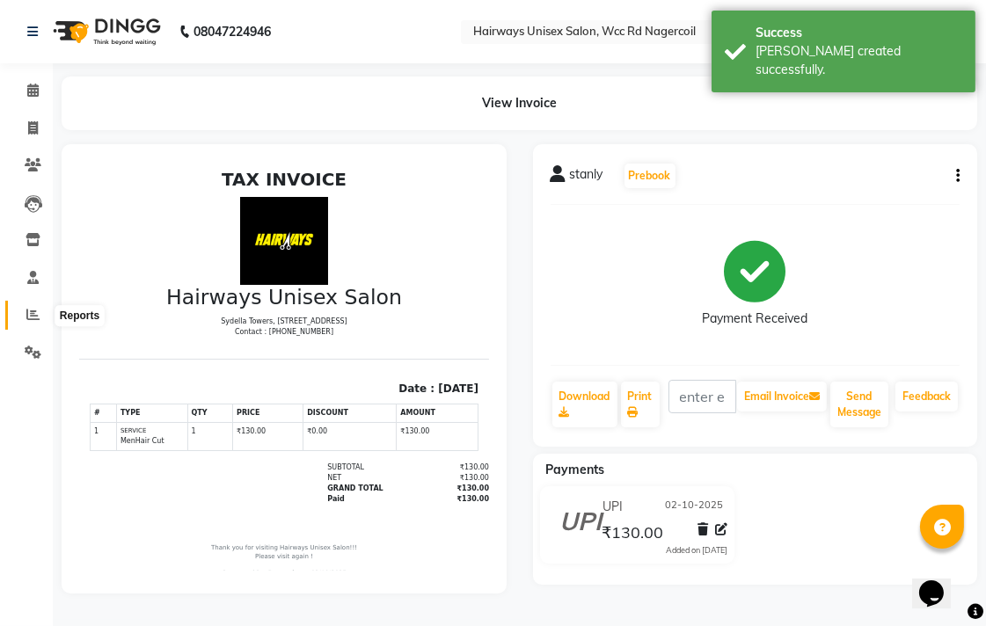
click at [31, 313] on icon at bounding box center [32, 314] width 13 height 13
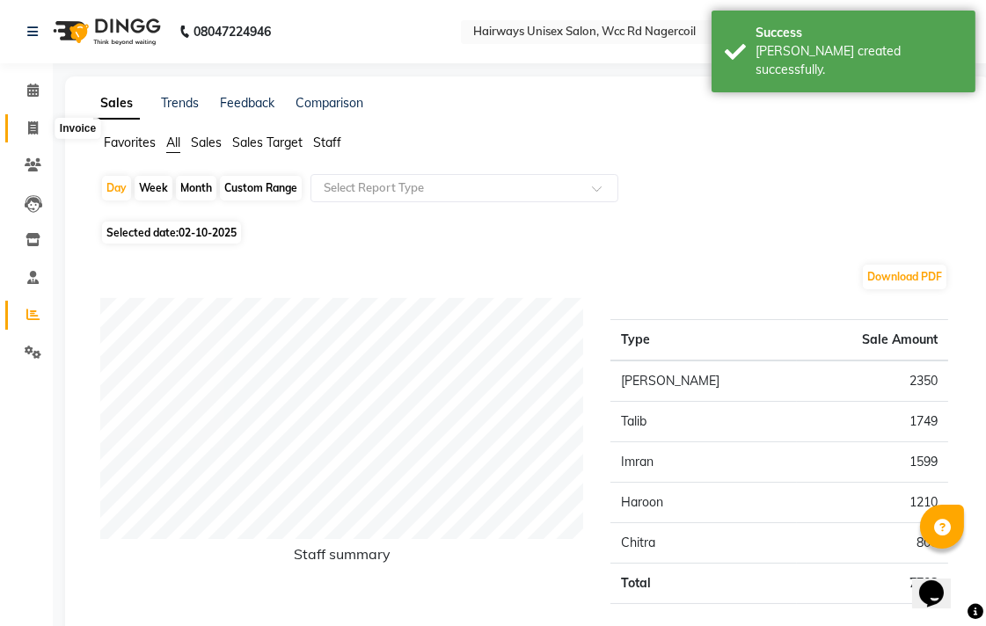
click at [45, 128] on span at bounding box center [33, 129] width 31 height 20
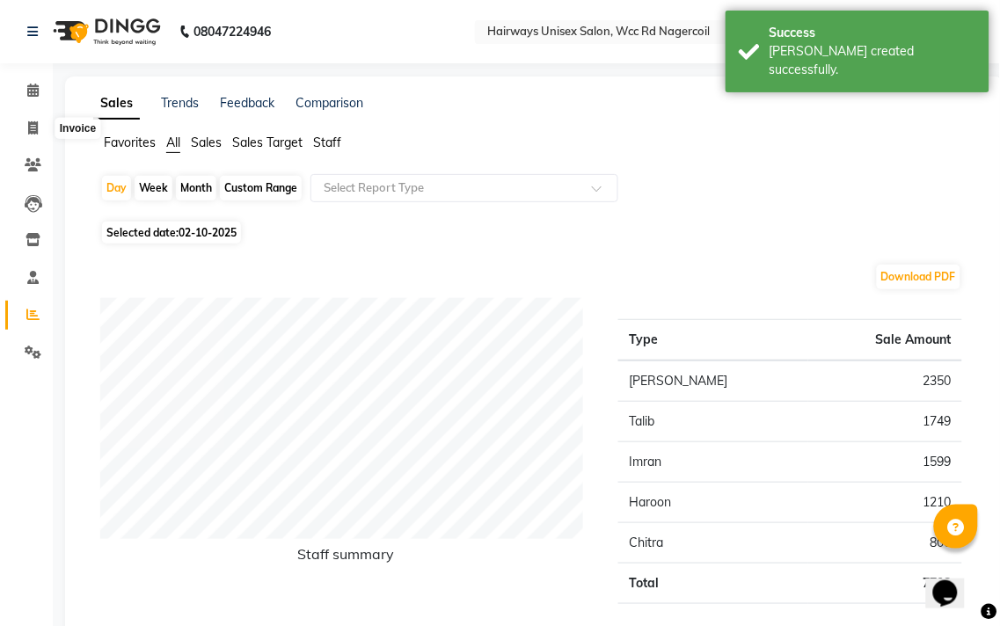
select select "6523"
select select "service"
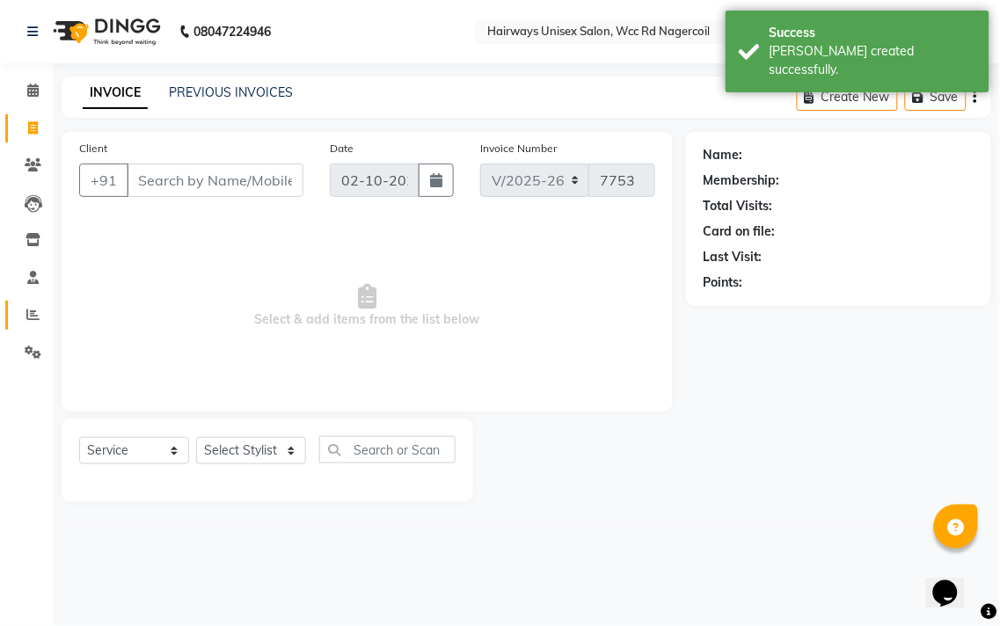
click at [16, 303] on link "Reports" at bounding box center [26, 315] width 42 height 29
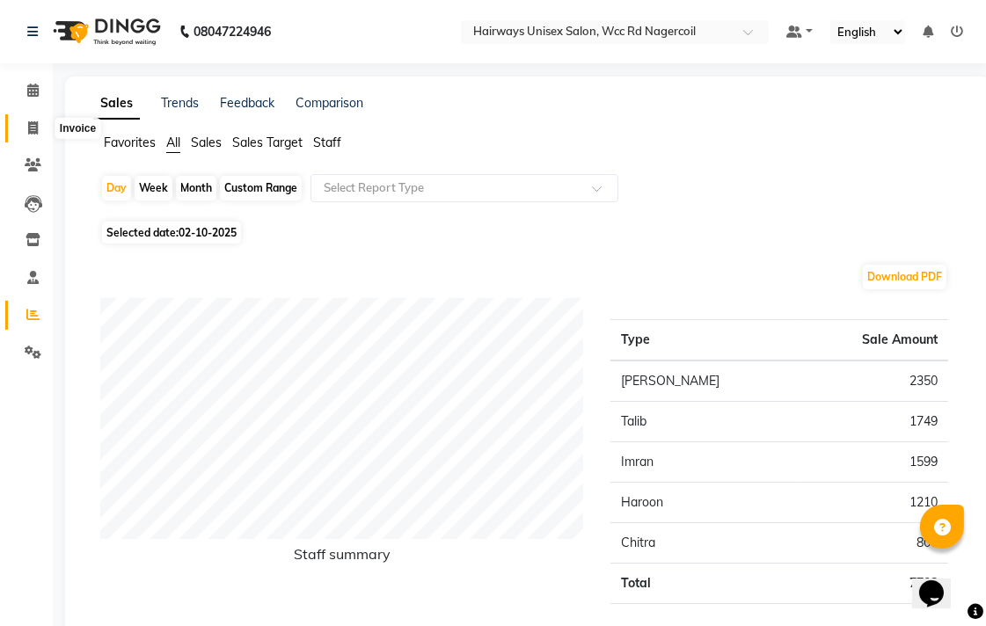
click at [28, 135] on span at bounding box center [33, 129] width 31 height 20
select select "service"
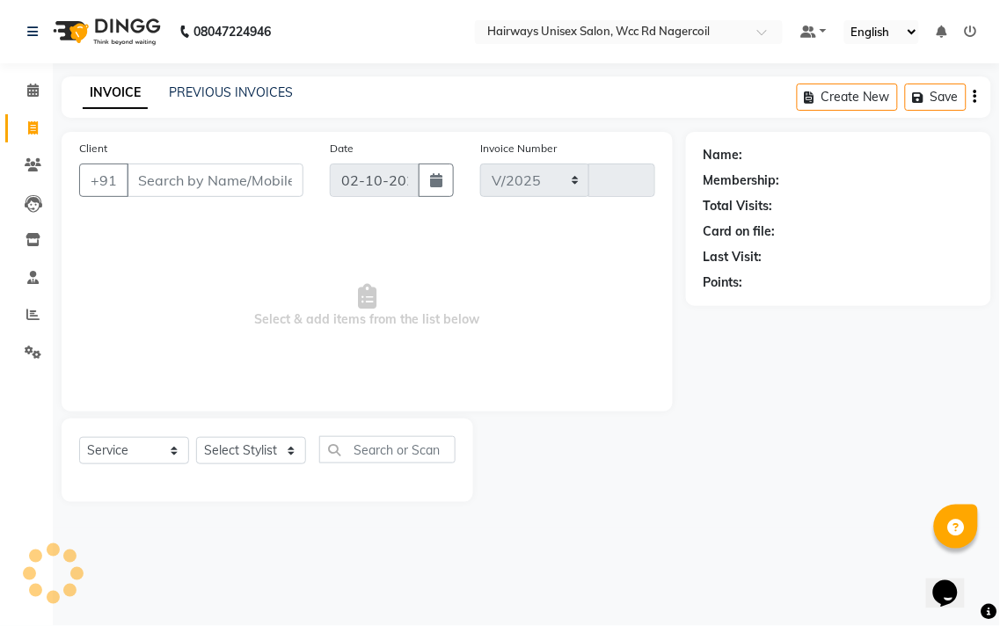
select select "6523"
type input "7753"
click at [259, 442] on select "Select Stylist Admin Chitra divya [PERSON_NAME] [PERSON_NAME] Reception [PERSON…" at bounding box center [251, 450] width 110 height 27
select select "49920"
click at [196, 438] on select "Select Stylist Admin Chitra divya [PERSON_NAME] [PERSON_NAME] Reception [PERSON…" at bounding box center [251, 450] width 110 height 27
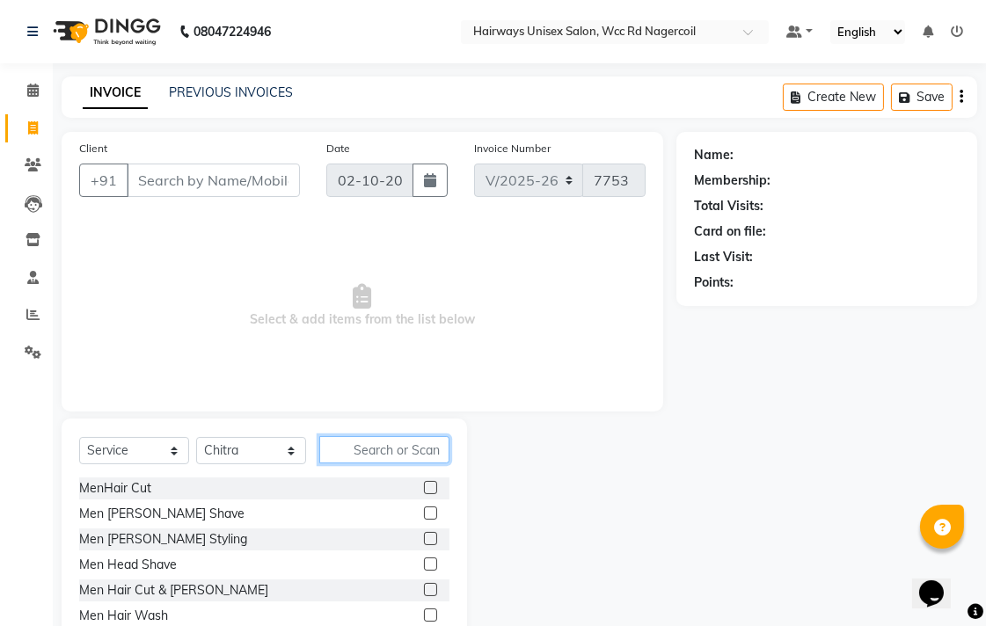
click at [423, 451] on input "text" at bounding box center [384, 449] width 130 height 27
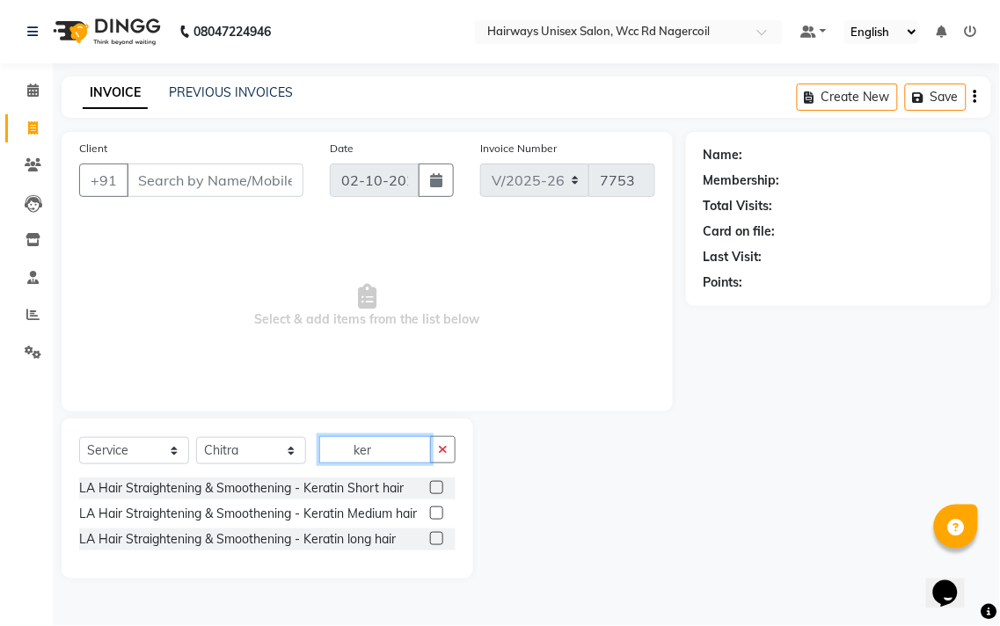
type input "ker"
click at [437, 512] on label at bounding box center [436, 513] width 13 height 13
click at [437, 512] on input "checkbox" at bounding box center [435, 513] width 11 height 11
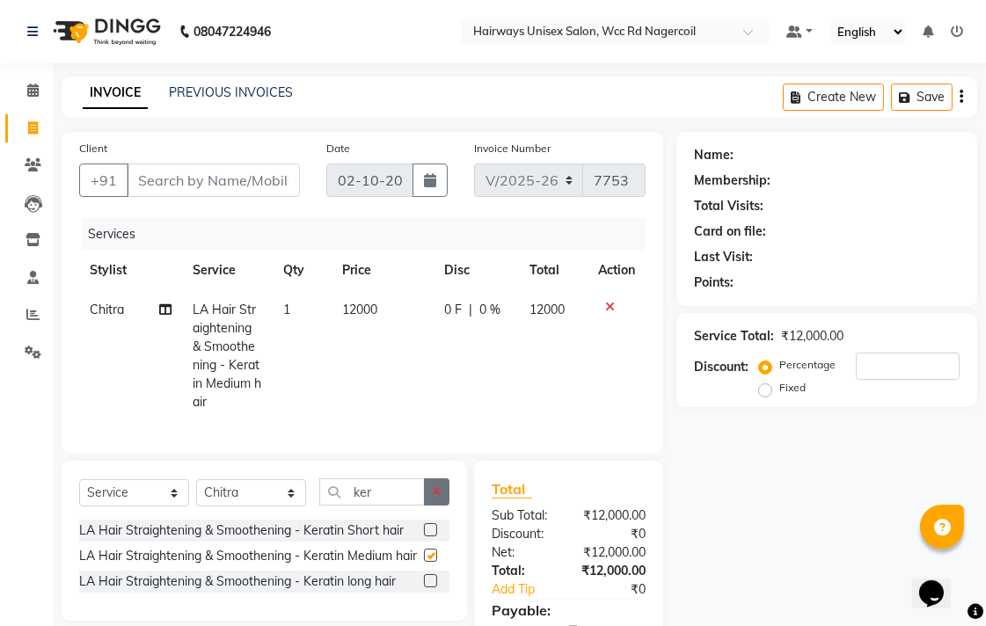
checkbox input "false"
click at [429, 537] on label at bounding box center [430, 529] width 13 height 13
click at [429, 537] on input "checkbox" at bounding box center [429, 530] width 11 height 11
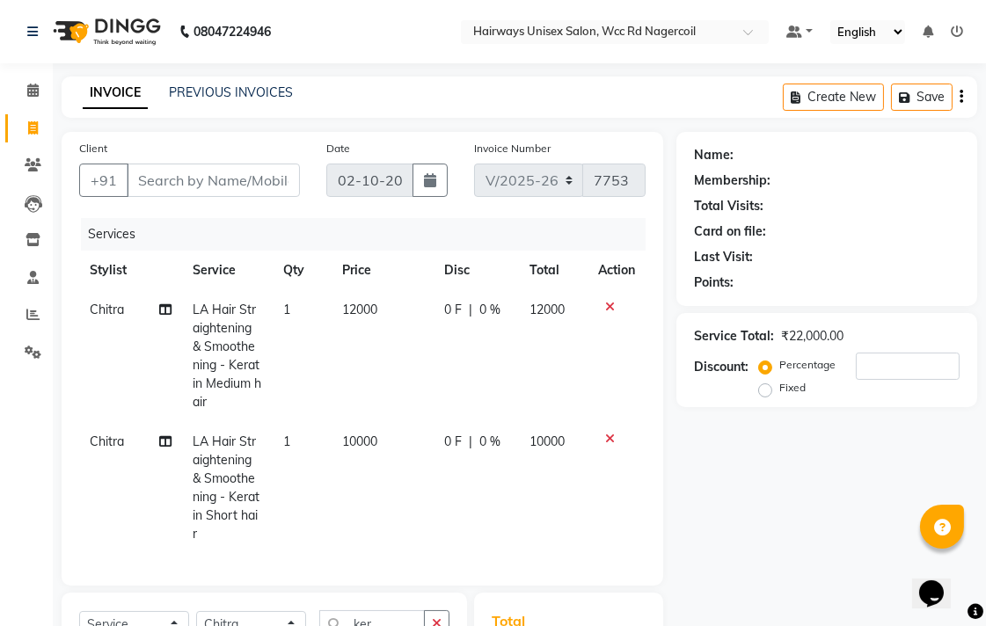
checkbox input "false"
click at [607, 303] on icon at bounding box center [610, 307] width 10 height 12
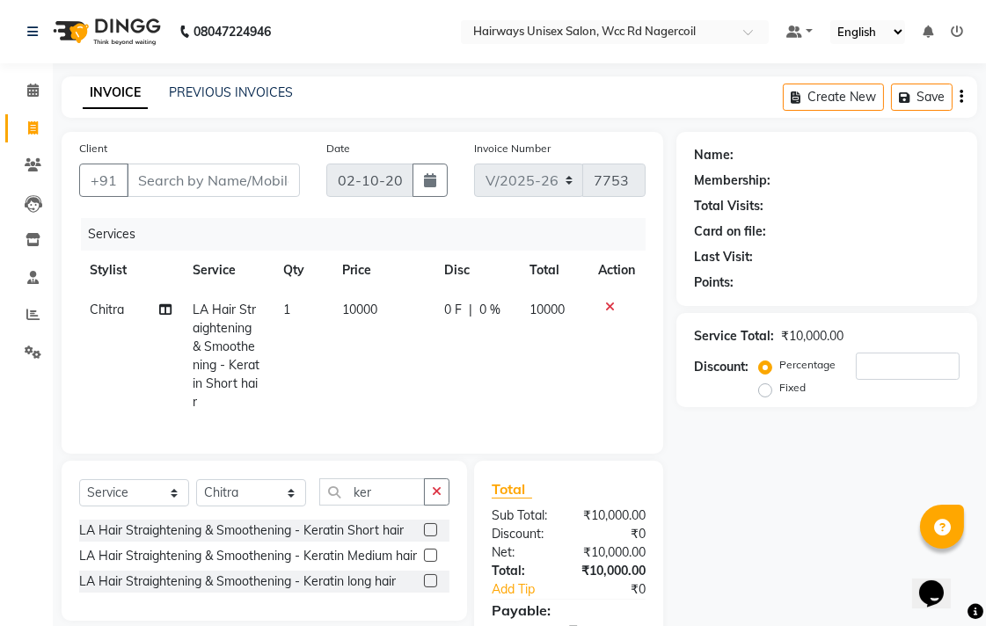
click at [365, 313] on span "10000" at bounding box center [359, 310] width 35 height 16
select select "49920"
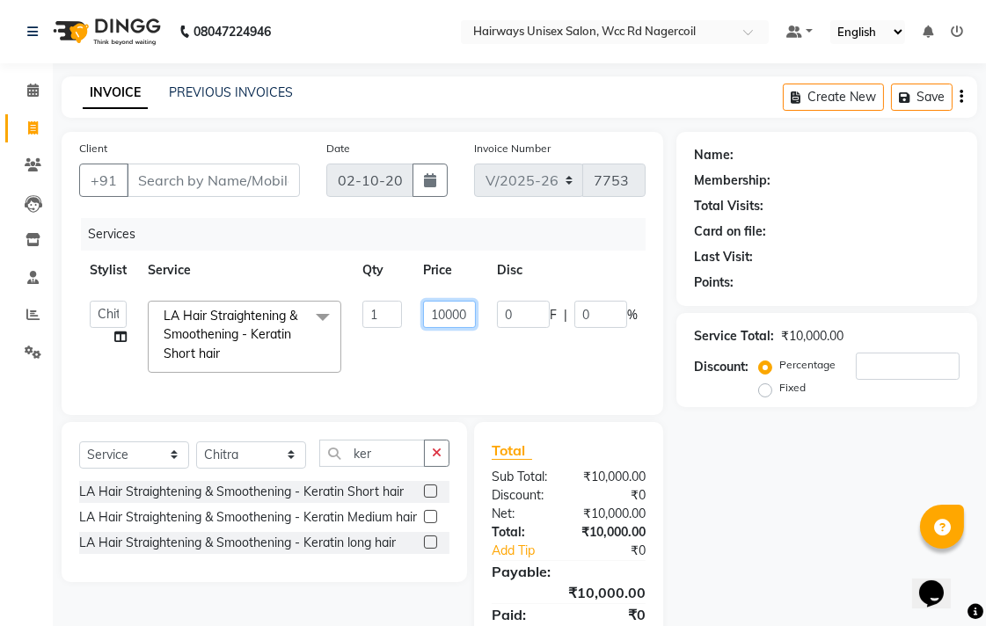
click at [445, 313] on input "10000" at bounding box center [449, 314] width 53 height 27
type input "6000"
click at [501, 382] on td "0 F | 0 %" at bounding box center [567, 336] width 162 height 93
select select "49920"
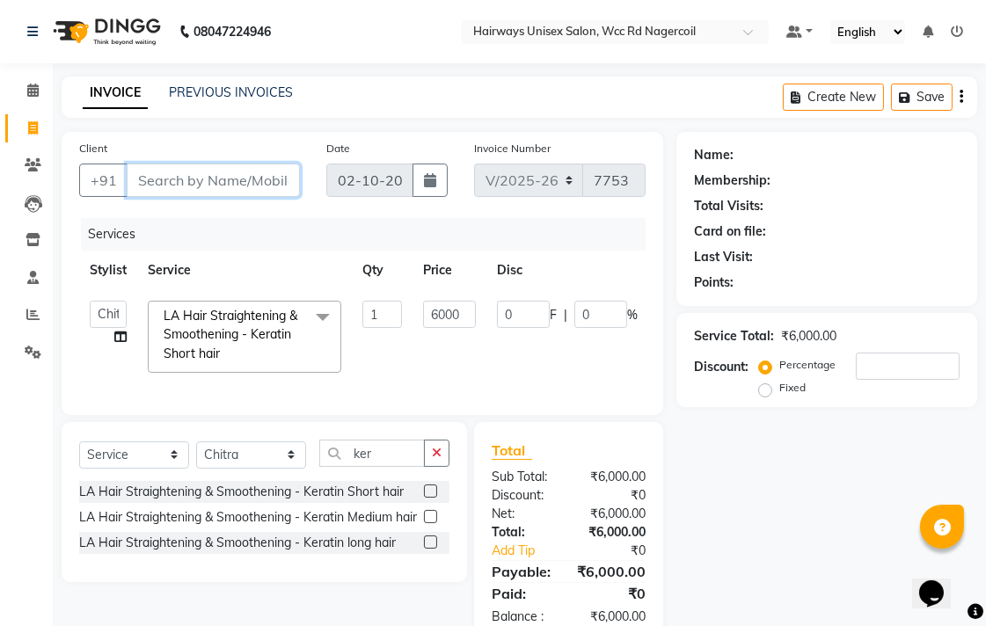
click at [203, 164] on input "Client" at bounding box center [213, 180] width 173 height 33
click at [453, 358] on td "6000" at bounding box center [450, 336] width 74 height 93
click at [284, 186] on input "Client" at bounding box center [213, 180] width 173 height 33
click at [442, 467] on button "button" at bounding box center [437, 453] width 26 height 27
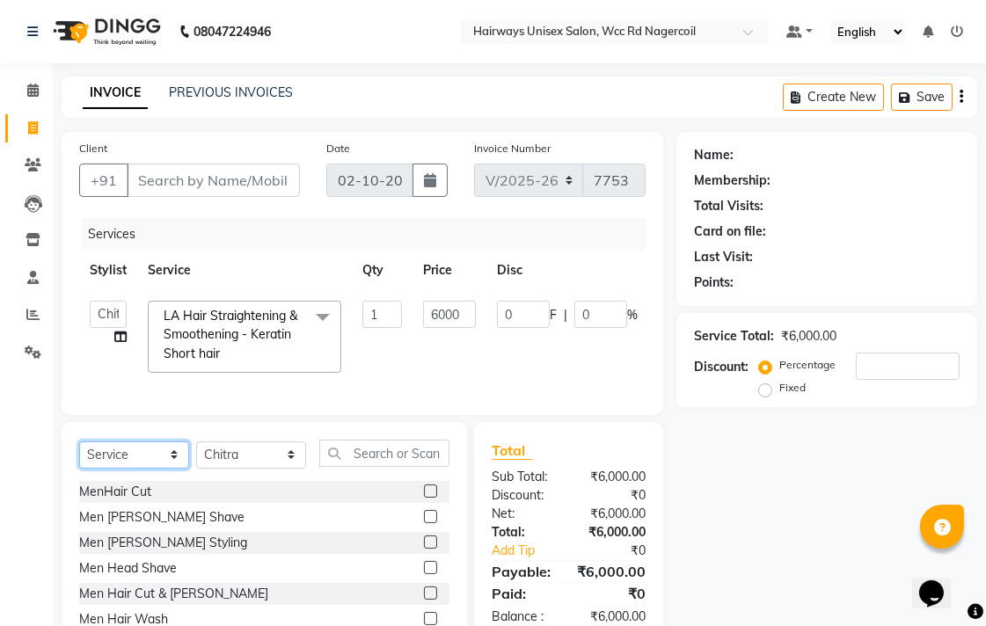
click at [167, 469] on select "Select Service Product Membership Package Voucher Prepaid Gift Card" at bounding box center [134, 455] width 110 height 27
select select "product"
click at [79, 457] on select "Select Service Product Membership Package Voucher Prepaid Gift Card" at bounding box center [134, 455] width 110 height 27
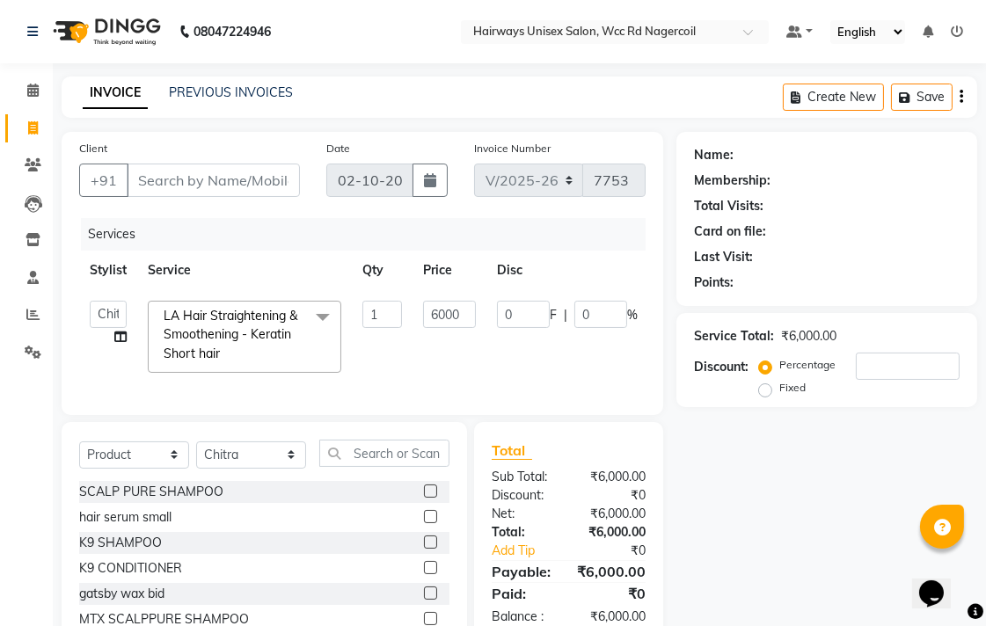
click at [424, 549] on label at bounding box center [430, 542] width 13 height 13
click at [424, 549] on input "checkbox" at bounding box center [429, 542] width 11 height 11
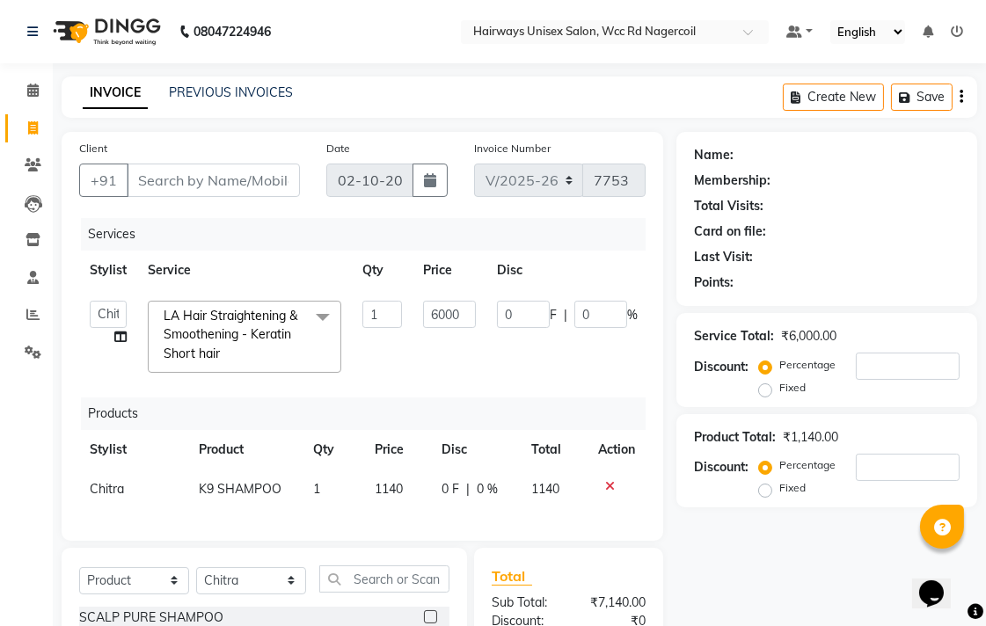
checkbox input "false"
click at [397, 493] on span "1140" at bounding box center [389, 489] width 28 height 16
select select "49920"
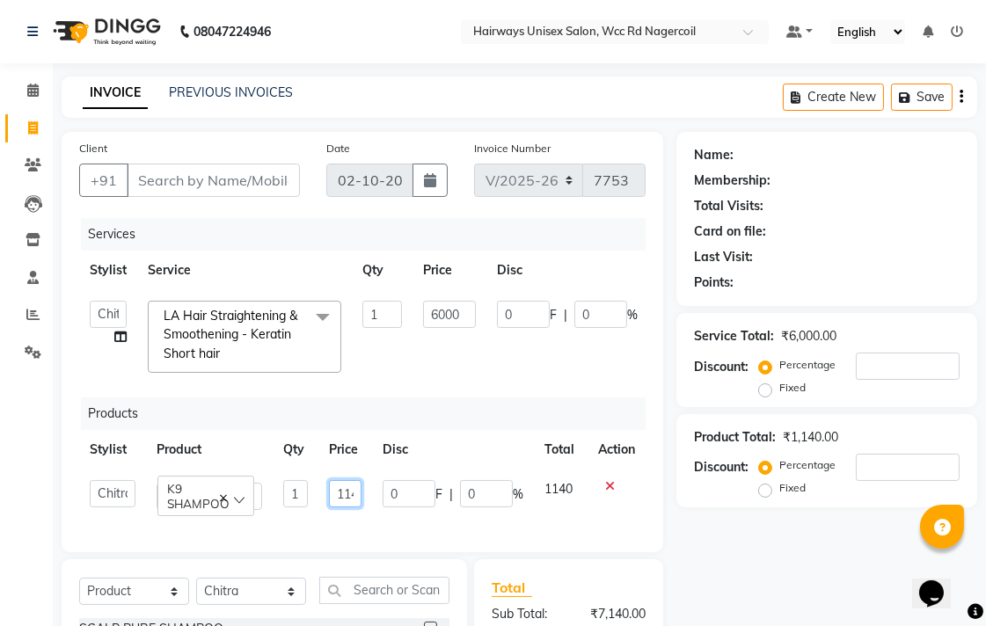
click at [341, 498] on input "1140" at bounding box center [345, 493] width 32 height 27
type input "1500"
click at [590, 508] on td at bounding box center [617, 495] width 58 height 50
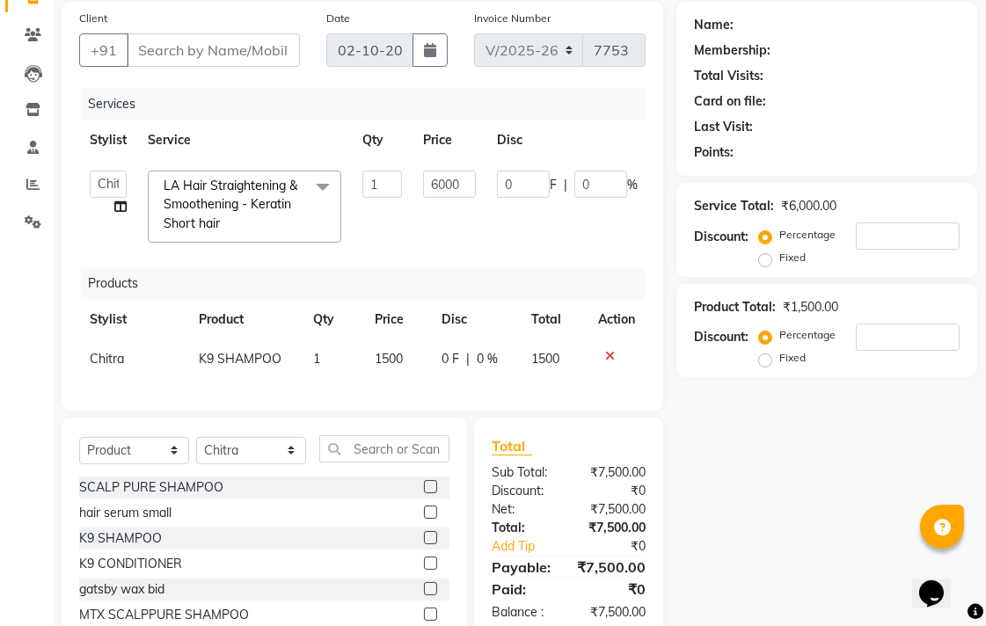
scroll to position [0, 0]
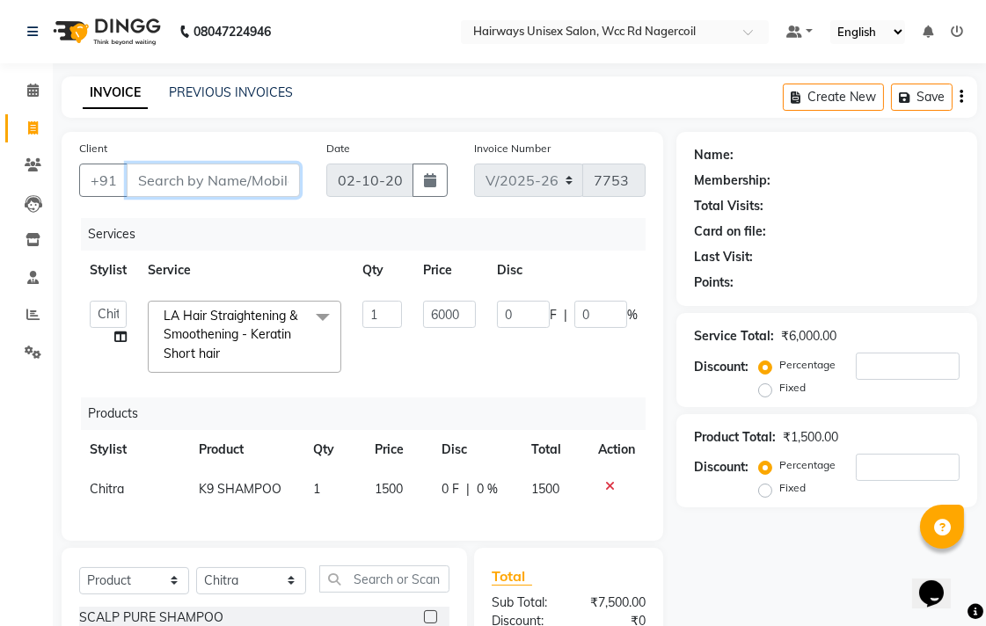
click at [217, 186] on input "Client" at bounding box center [213, 180] width 173 height 33
type input "6"
type input "0"
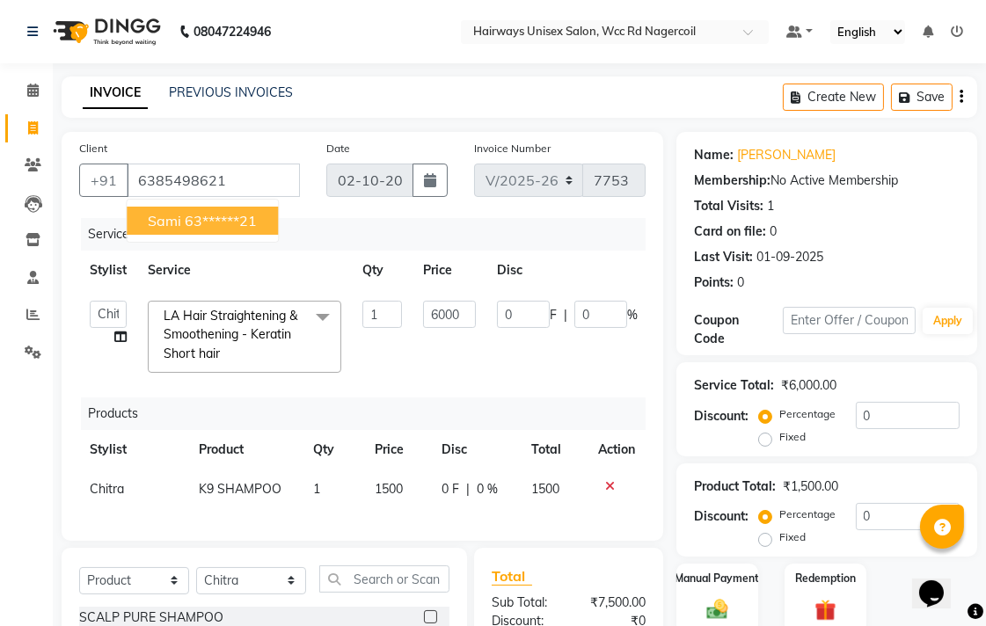
click at [234, 214] on ngb-highlight "63******21" at bounding box center [221, 221] width 72 height 18
type input "63******21"
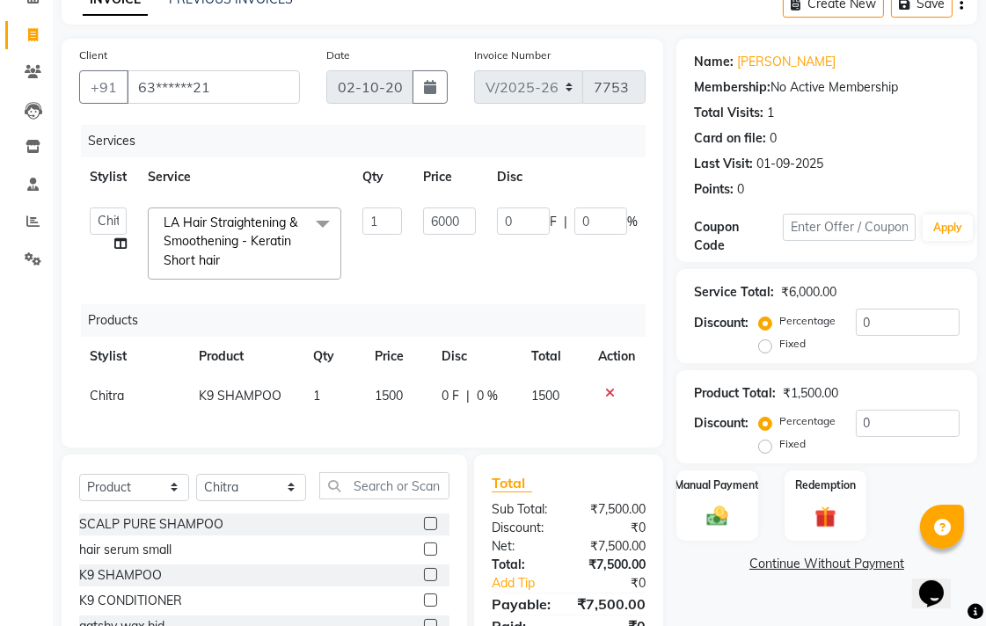
scroll to position [223, 0]
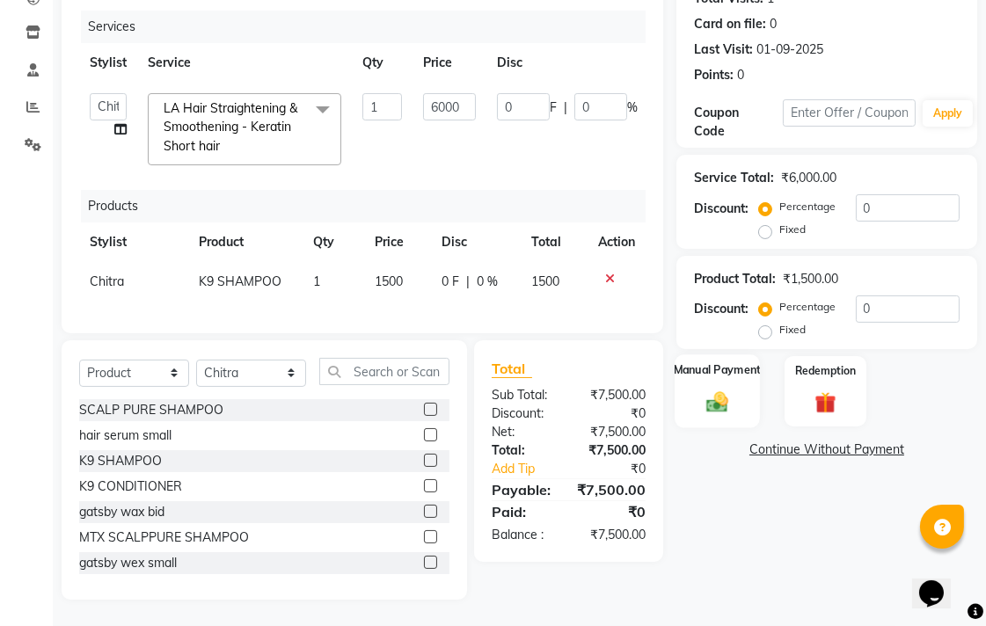
click at [716, 362] on label "Manual Payment" at bounding box center [718, 370] width 88 height 17
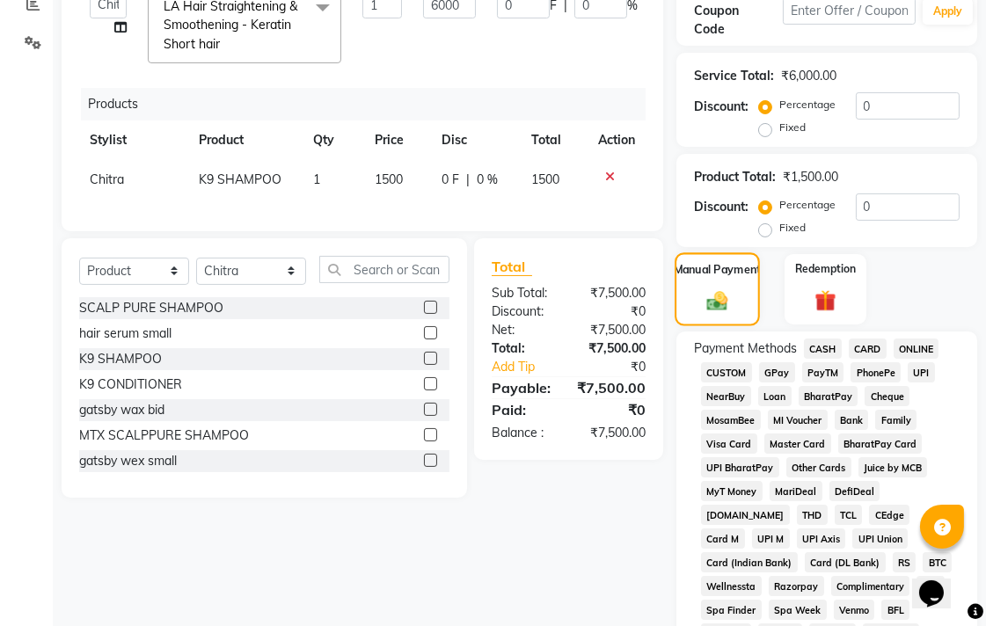
scroll to position [418, 0]
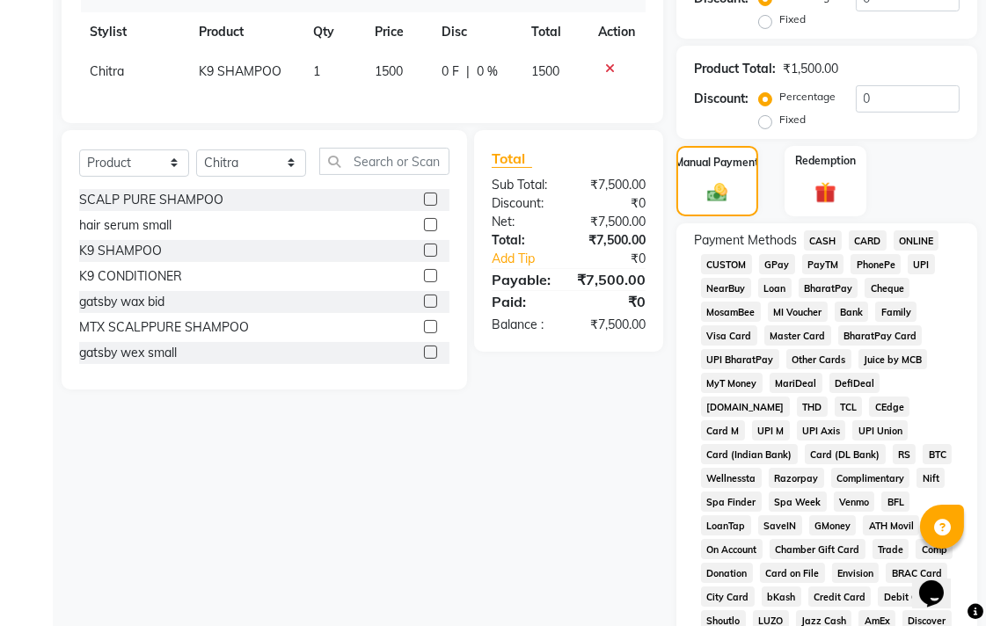
click at [921, 262] on span "UPI" at bounding box center [921, 264] width 27 height 20
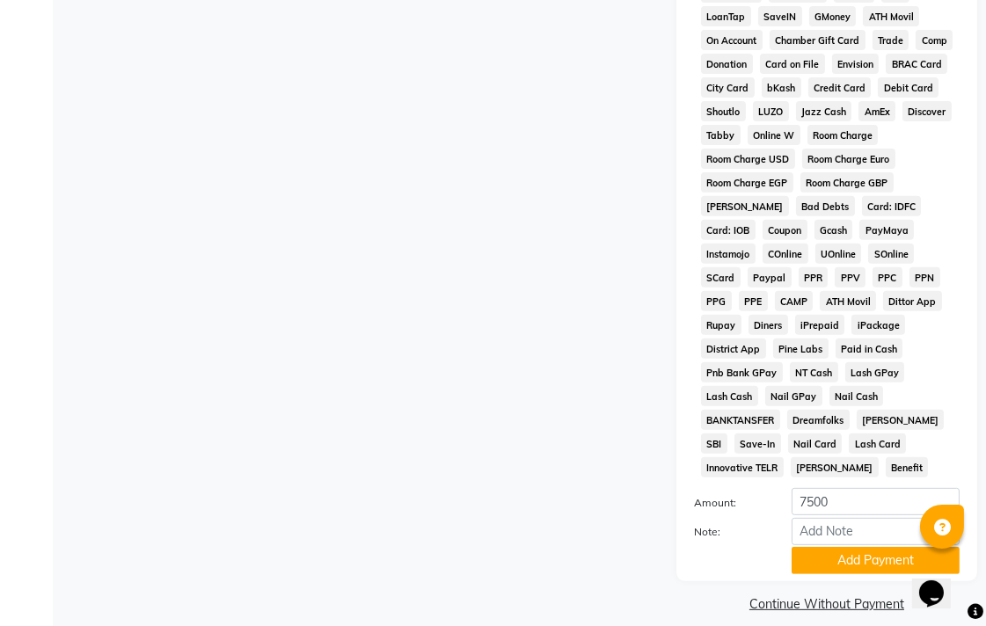
scroll to position [928, 0]
click at [845, 546] on button "Add Payment" at bounding box center [876, 559] width 168 height 27
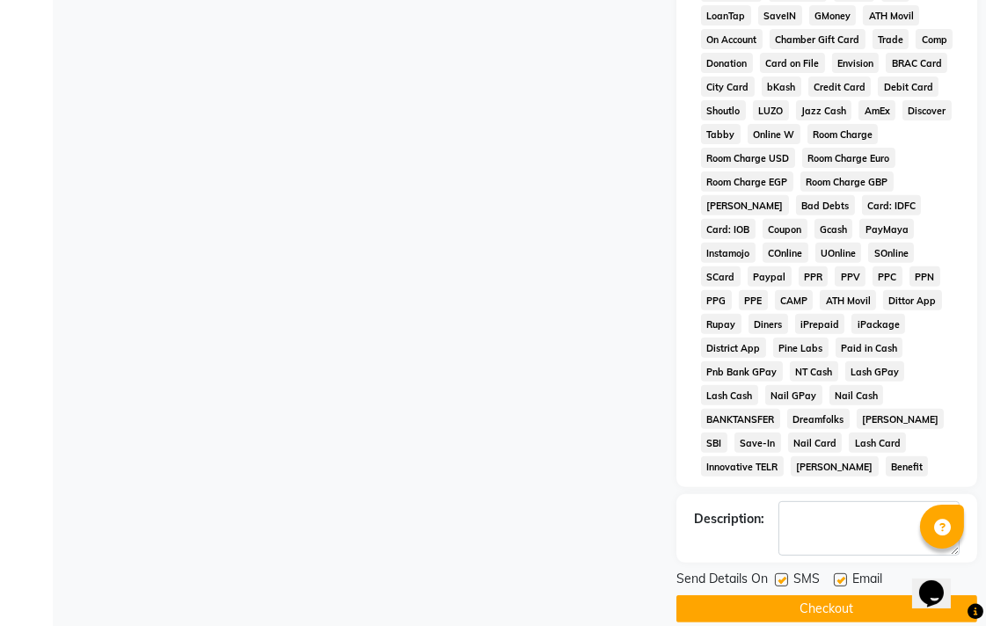
click at [850, 596] on button "Checkout" at bounding box center [826, 609] width 301 height 27
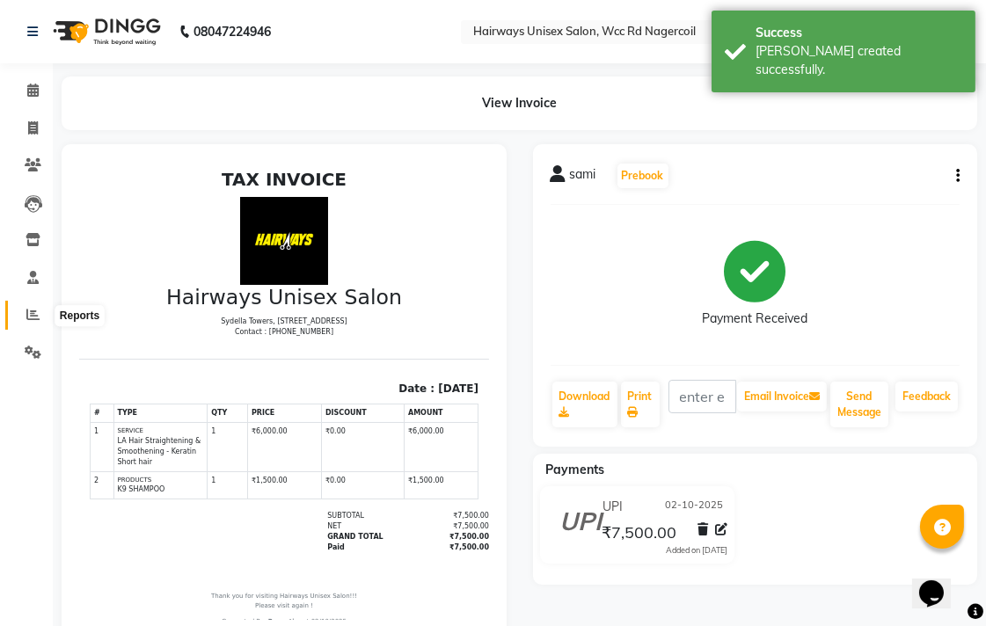
click at [28, 318] on icon at bounding box center [32, 314] width 13 height 13
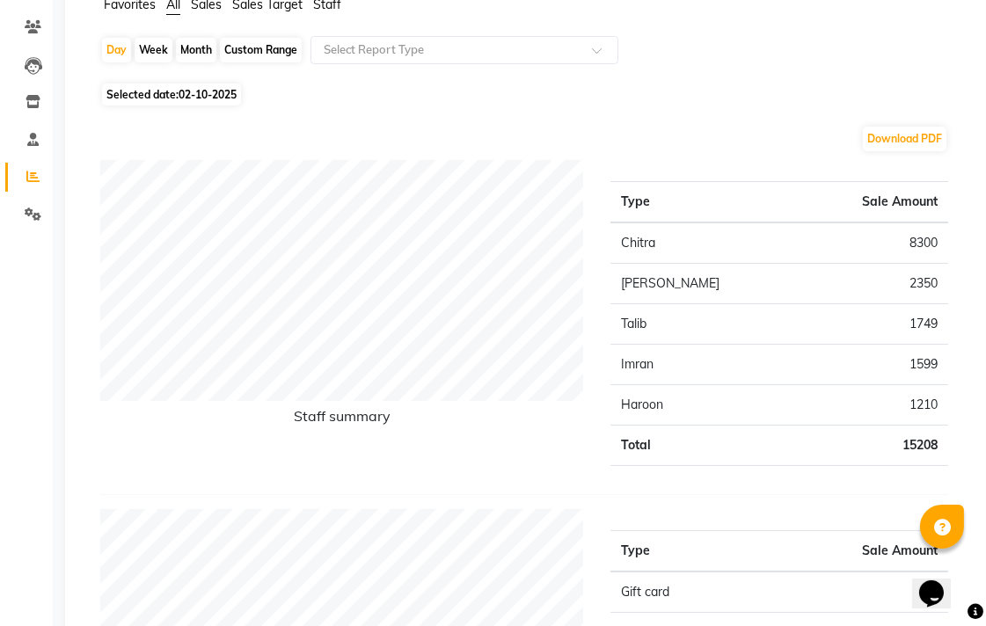
scroll to position [98, 0]
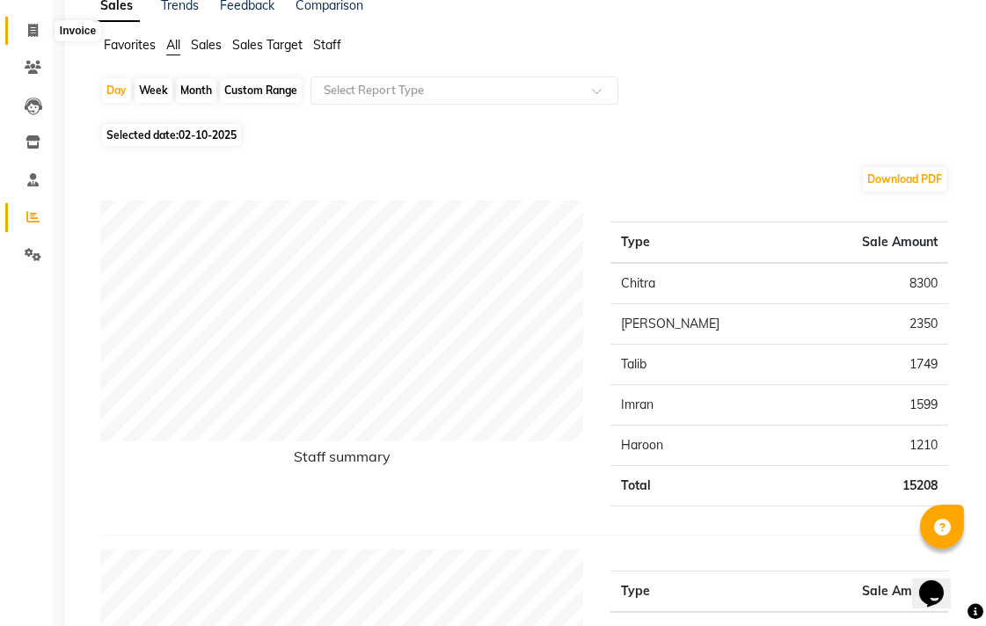
click at [30, 33] on icon at bounding box center [33, 30] width 10 height 13
select select "service"
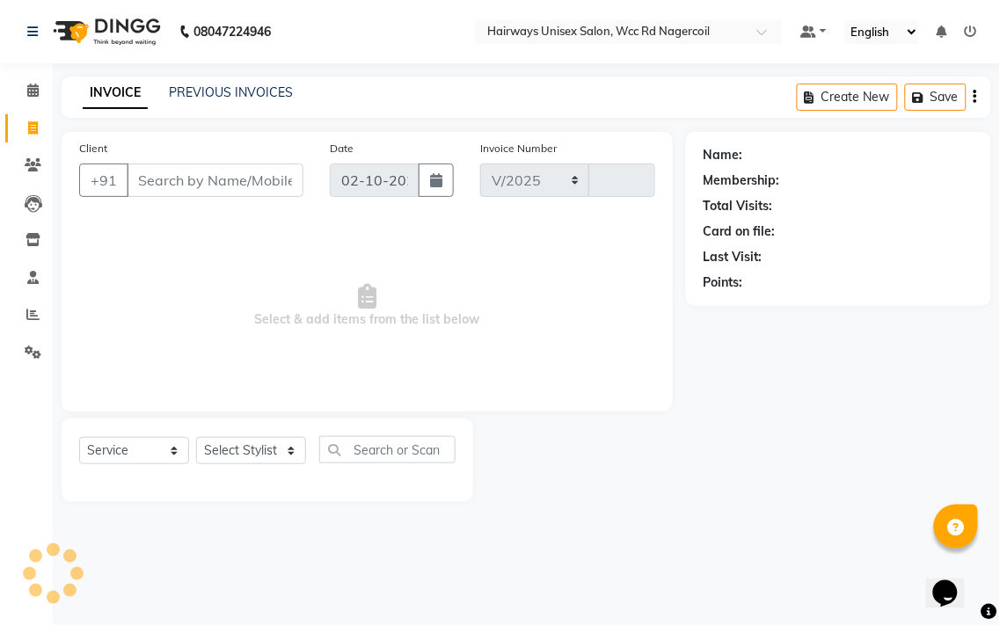
select select "6523"
type input "7754"
click at [234, 457] on select "Select Stylist" at bounding box center [251, 450] width 110 height 27
select select "49914"
click at [196, 438] on select "Select Stylist Admin Chitra divya [PERSON_NAME] [PERSON_NAME] Reception [PERSON…" at bounding box center [251, 450] width 110 height 27
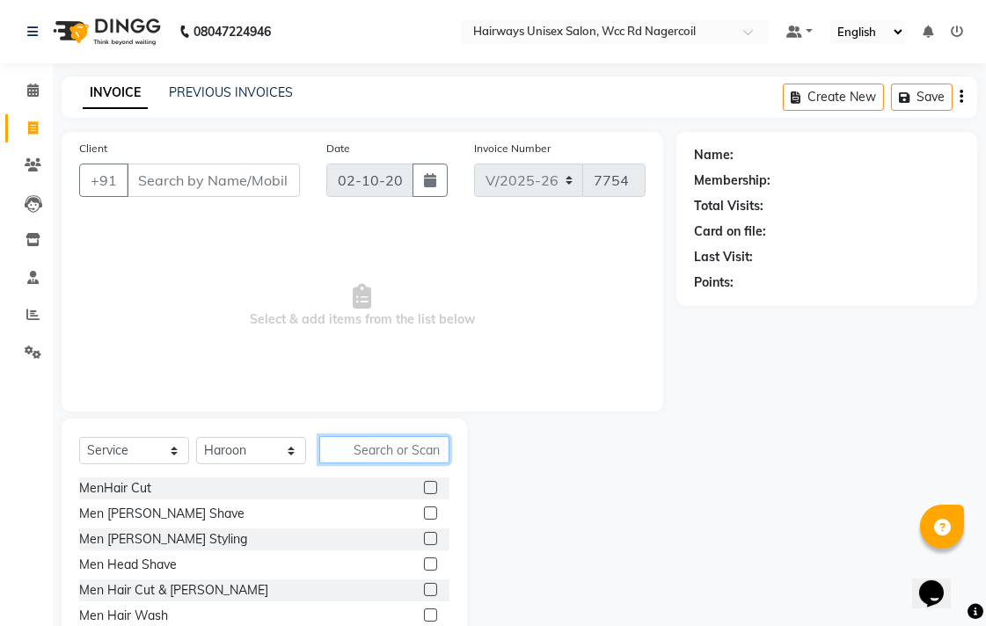
click at [367, 444] on input "text" at bounding box center [384, 449] width 130 height 27
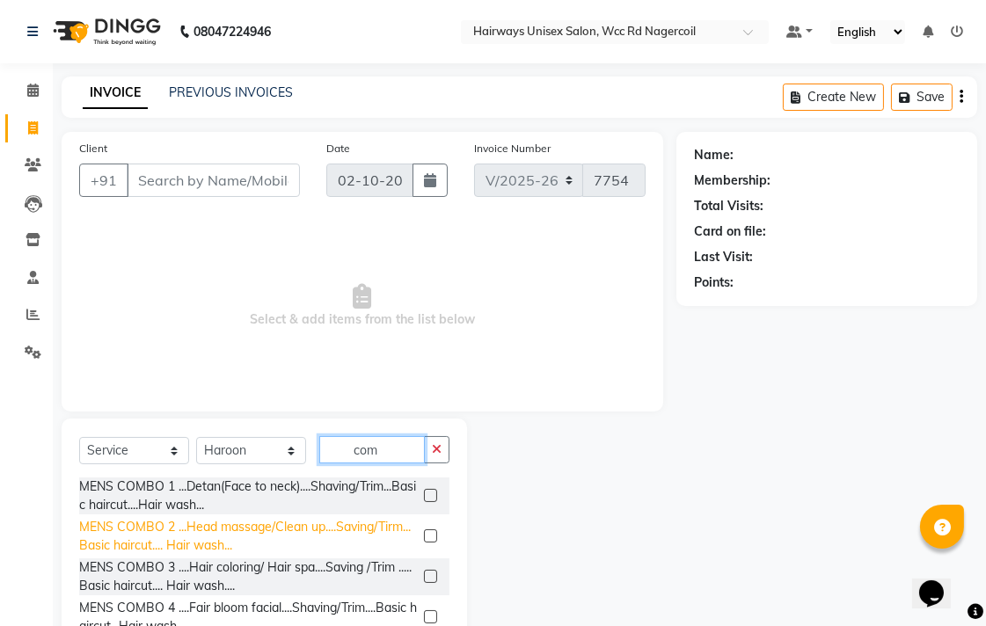
type input "com"
click at [222, 521] on div "MENS COMBO 2 ...Head massage/Clean up....Saving/Tirm...Basic haircut.... Hair w…" at bounding box center [248, 536] width 338 height 37
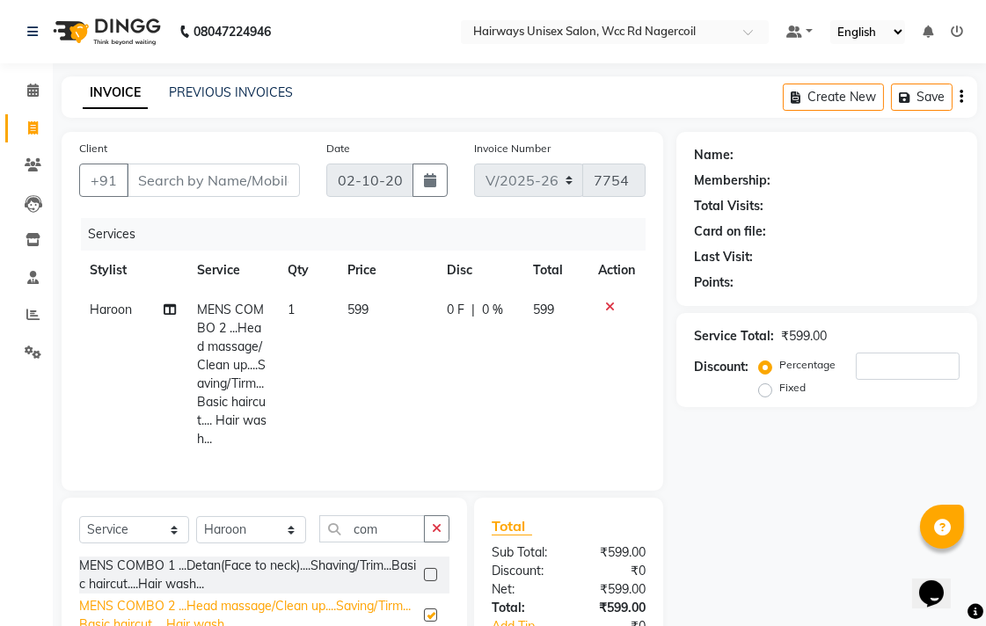
checkbox input "false"
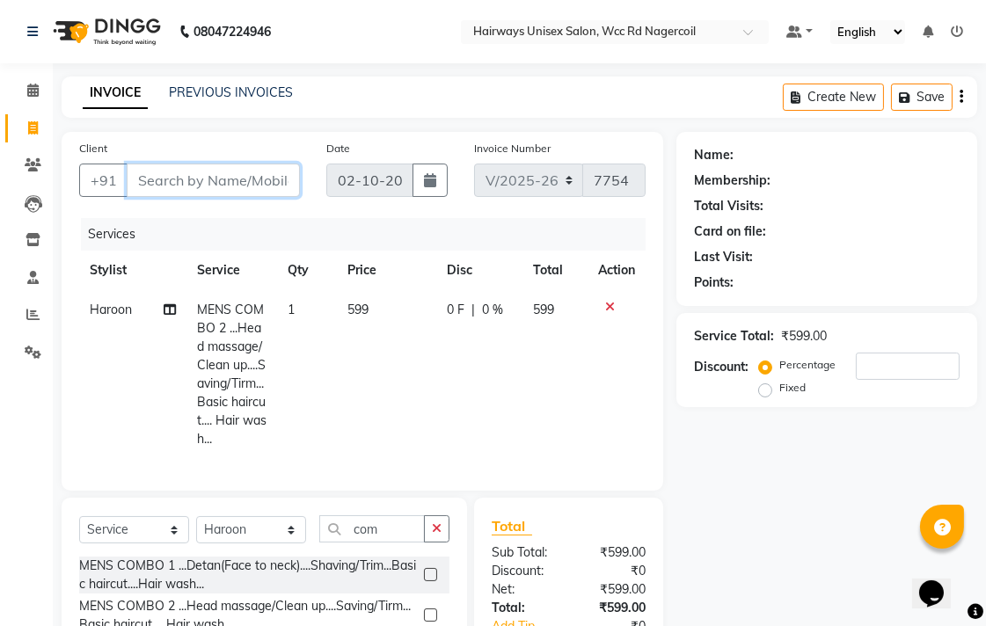
click at [154, 182] on input "Client" at bounding box center [213, 180] width 173 height 33
type input "8"
type input "0"
type input "8"
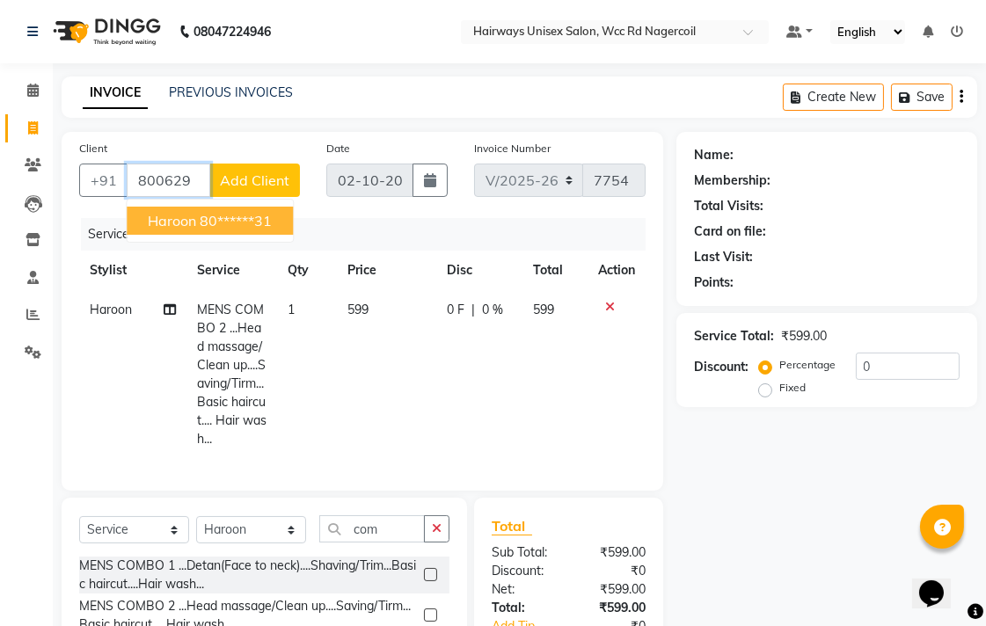
click at [168, 221] on span "Haroon" at bounding box center [172, 221] width 48 height 18
type input "80******31"
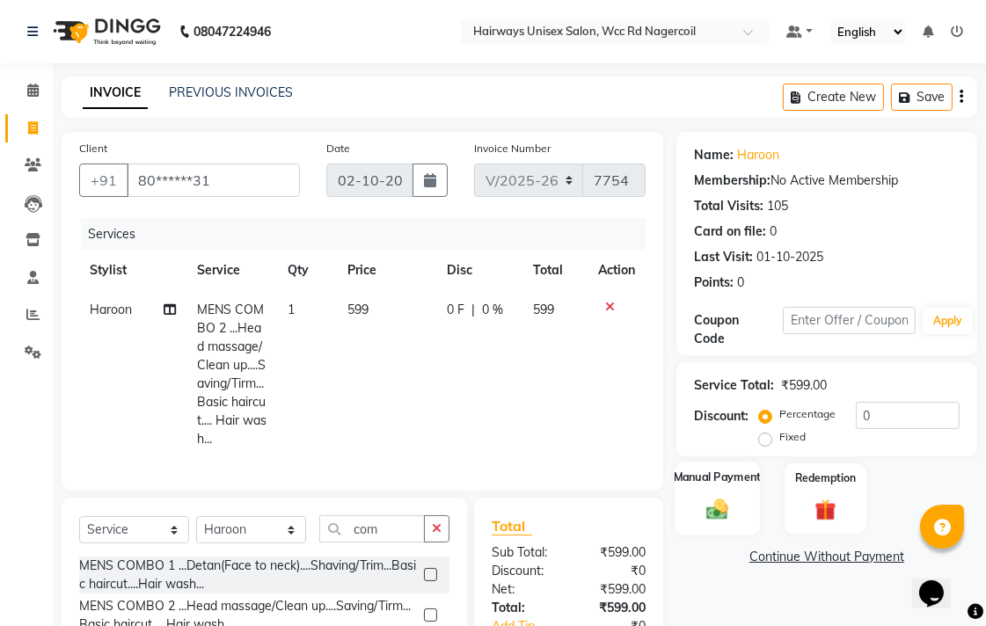
click at [723, 514] on img at bounding box center [717, 509] width 36 height 26
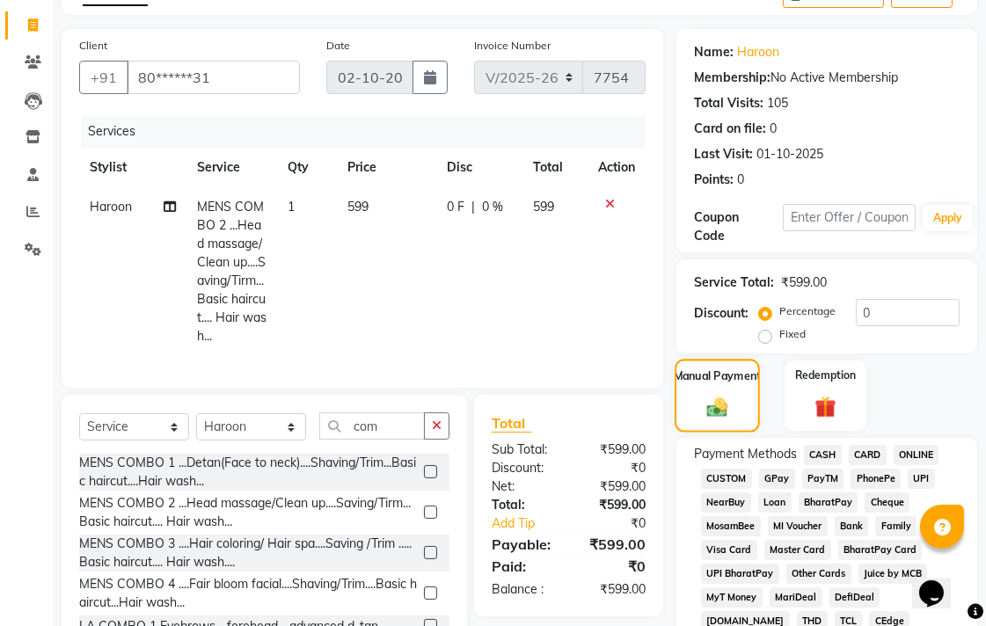
scroll to position [195, 0]
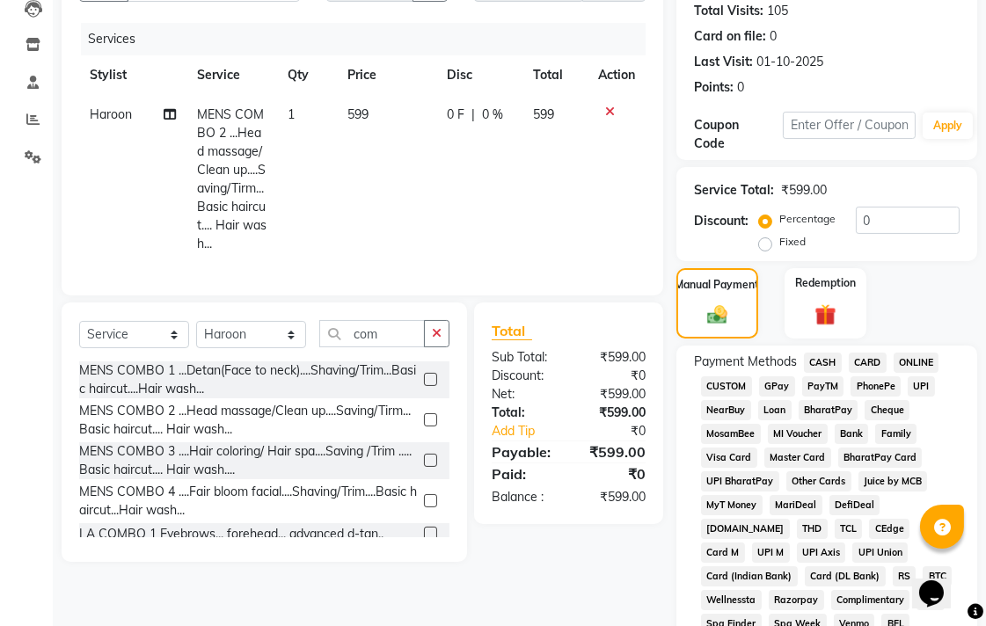
click at [916, 391] on span "UPI" at bounding box center [921, 386] width 27 height 20
click at [819, 366] on span "CASH" at bounding box center [823, 363] width 38 height 20
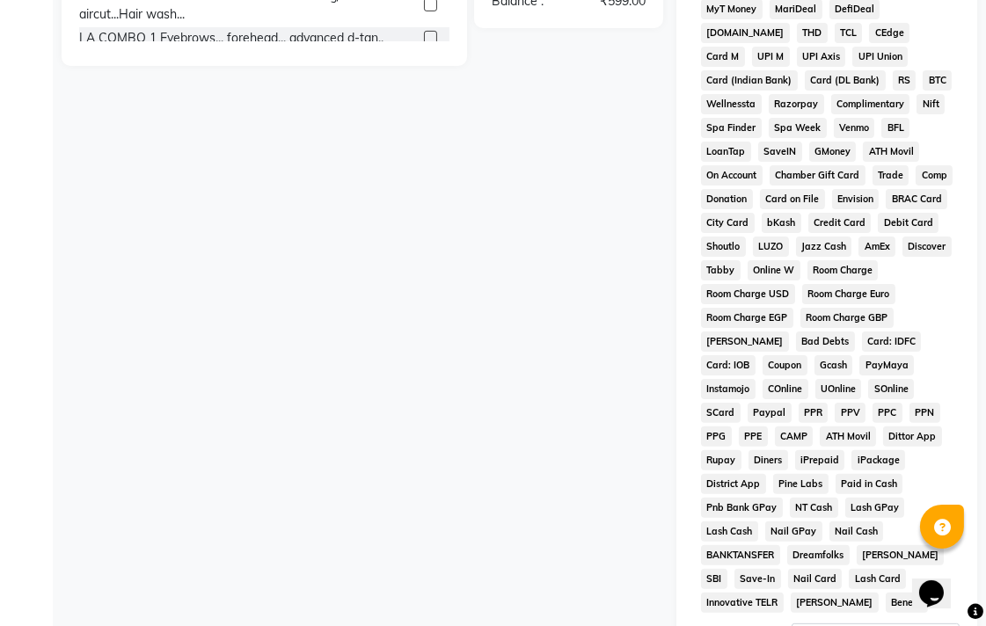
scroll to position [828, 0]
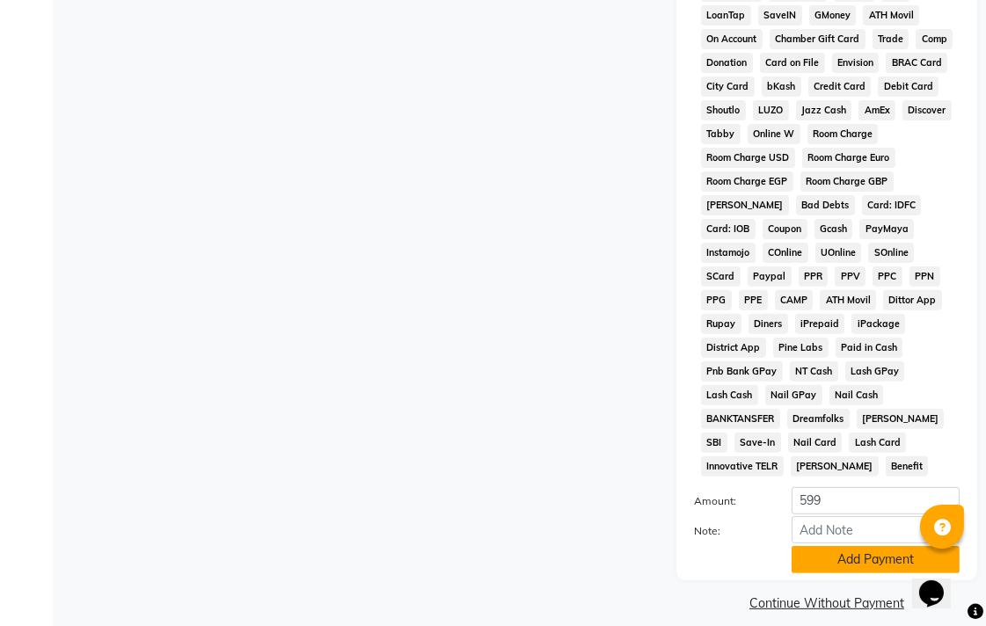
click at [816, 546] on button "Add Payment" at bounding box center [876, 559] width 168 height 27
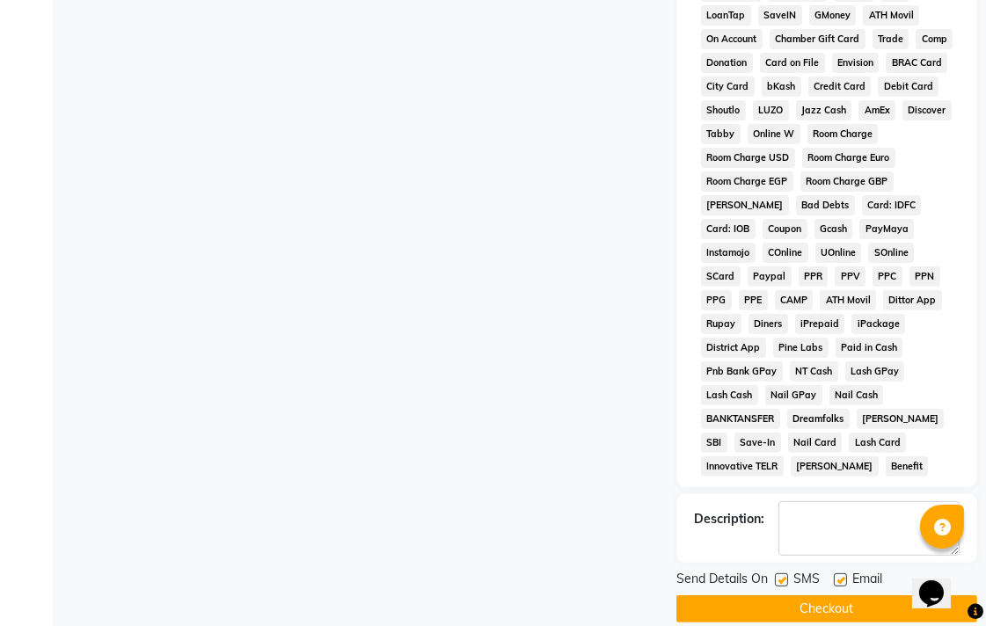
click at [759, 596] on button "Checkout" at bounding box center [826, 609] width 301 height 27
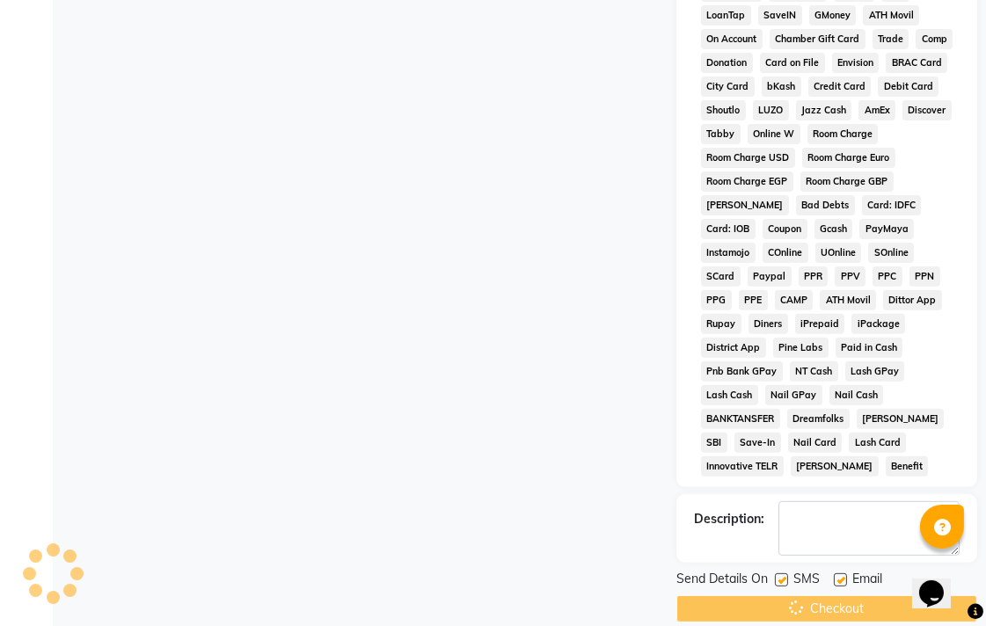
scroll to position [764, 0]
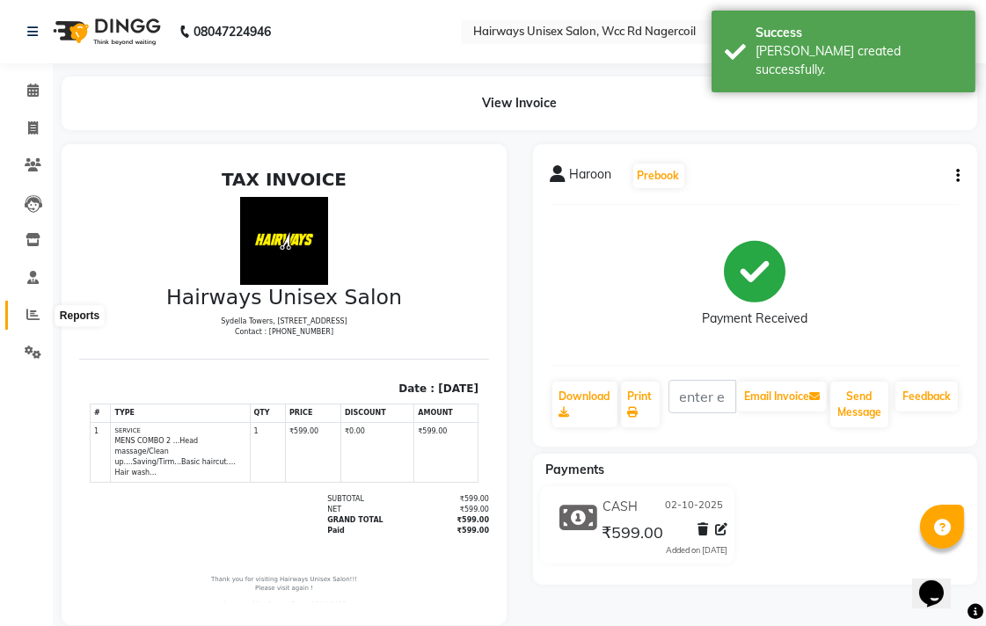
click at [18, 312] on span at bounding box center [33, 315] width 31 height 20
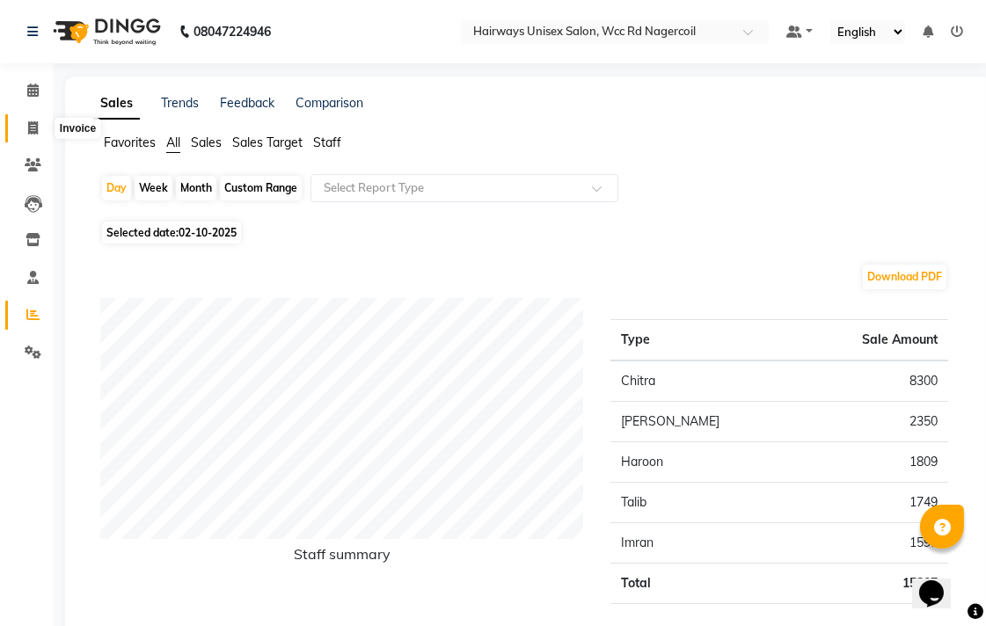
click at [38, 121] on span at bounding box center [33, 129] width 31 height 20
select select "service"
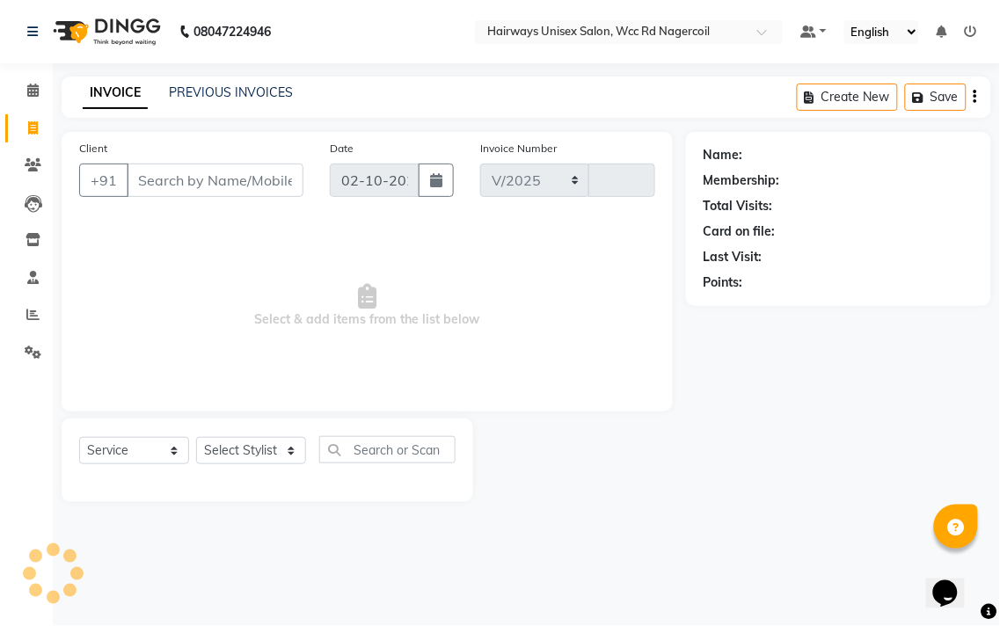
select select "6523"
type input "7755"
click at [269, 428] on div "Select Service Product Membership Package Voucher Prepaid Gift Card Select Styl…" at bounding box center [268, 461] width 412 height 84
click at [257, 444] on select "Select Stylist Admin Chitra divya [PERSON_NAME] [PERSON_NAME] Reception [PERSON…" at bounding box center [251, 450] width 110 height 27
select select "49917"
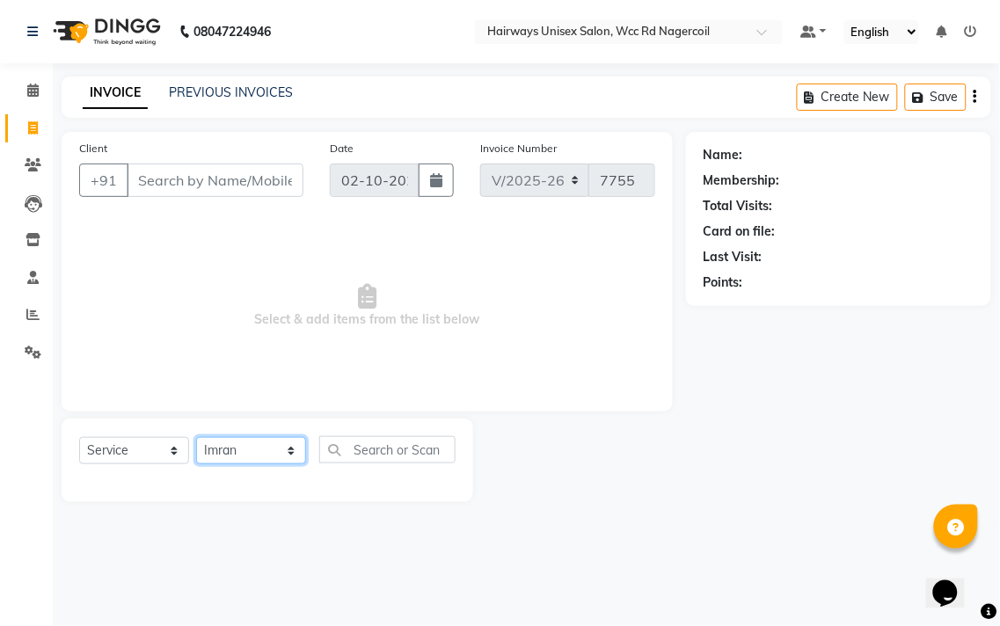
click at [196, 438] on select "Select Stylist Admin Chitra divya [PERSON_NAME] [PERSON_NAME] Reception [PERSON…" at bounding box center [251, 450] width 110 height 27
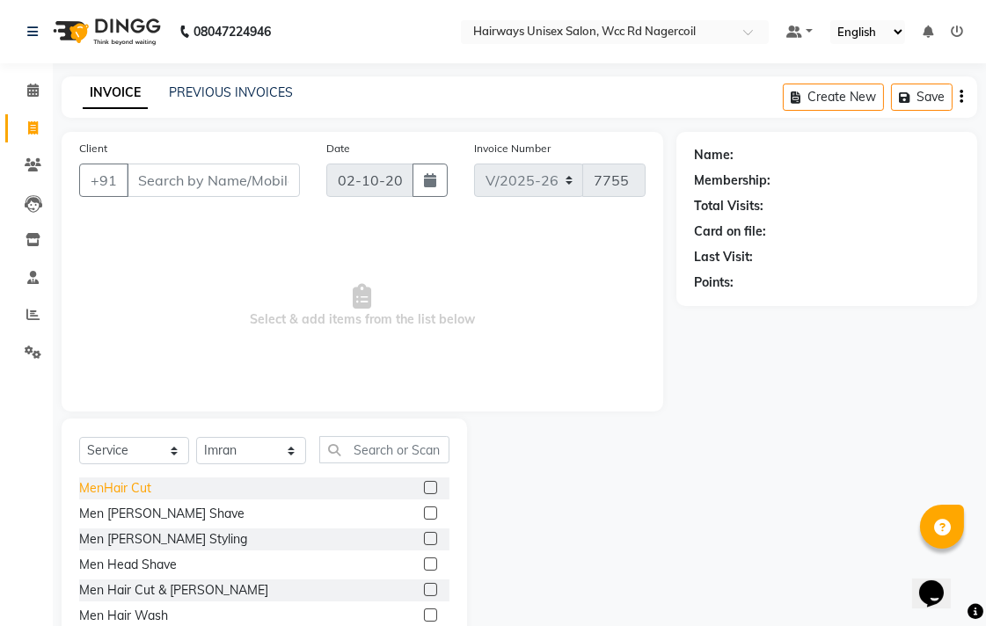
click at [143, 495] on div "MenHair Cut" at bounding box center [115, 488] width 72 height 18
checkbox input "false"
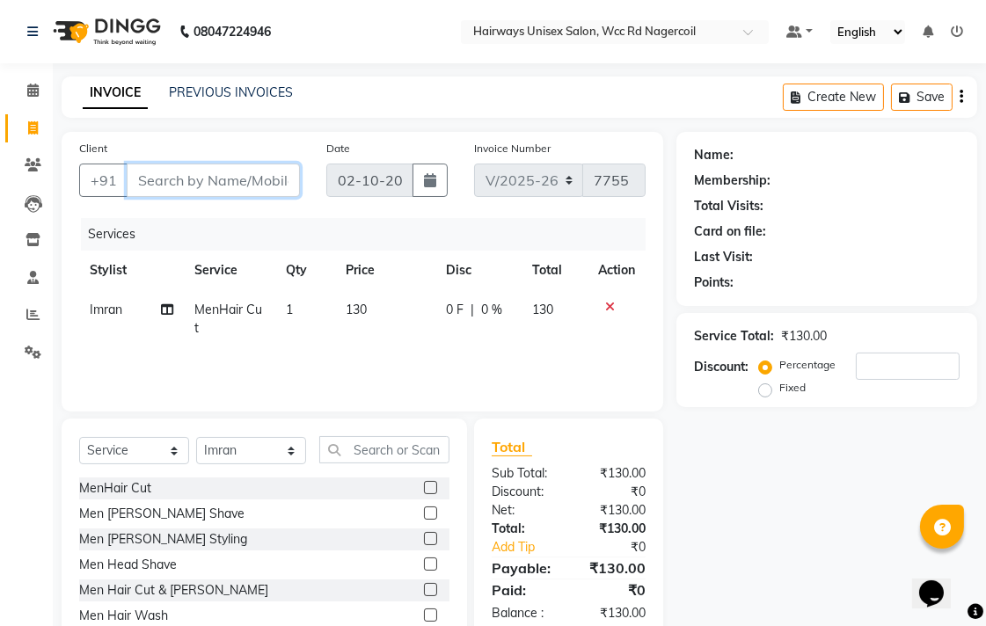
click at [206, 174] on input "Client" at bounding box center [213, 180] width 173 height 33
type input "7"
type input "0"
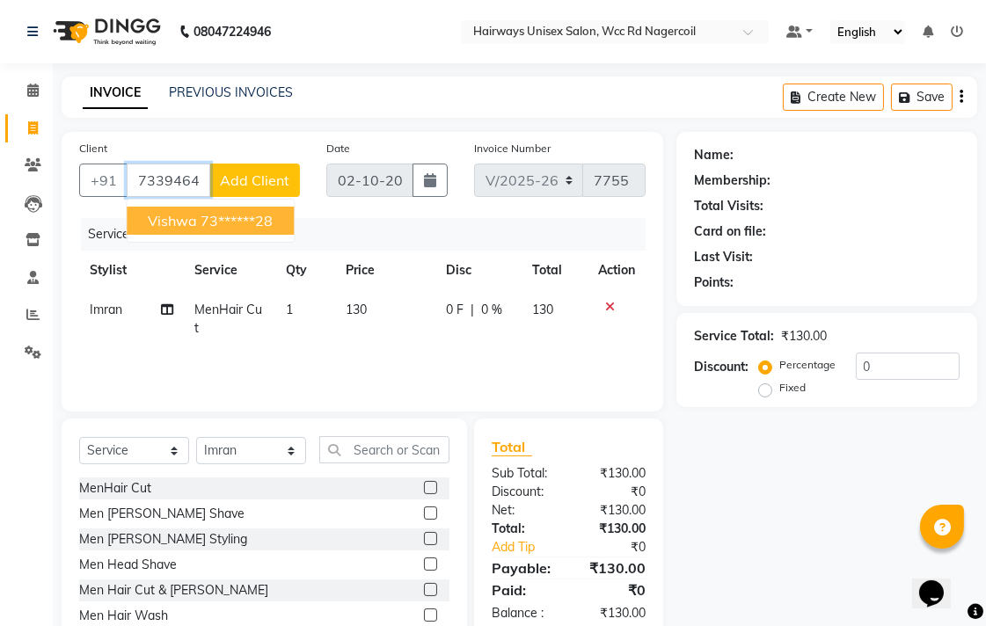
click at [227, 223] on ngb-highlight "73******28" at bounding box center [237, 221] width 72 height 18
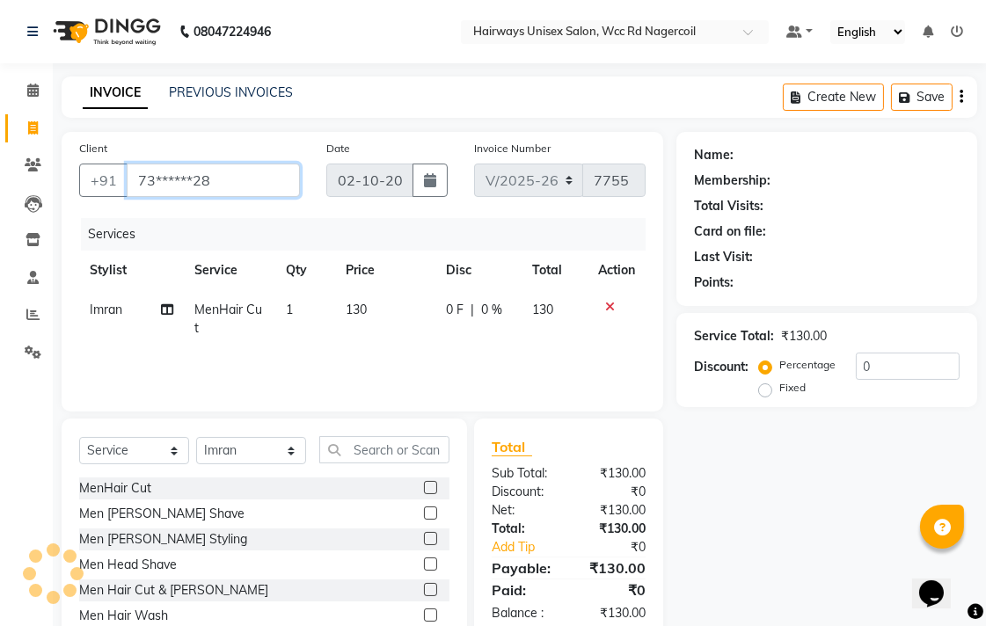
type input "73******28"
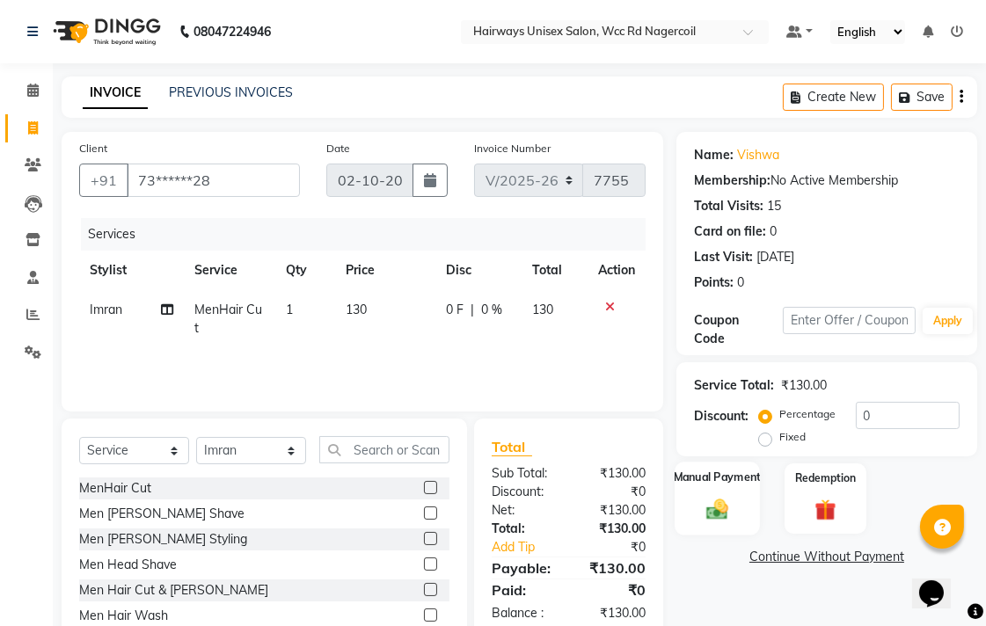
click at [690, 504] on div "Manual Payment" at bounding box center [717, 499] width 85 height 74
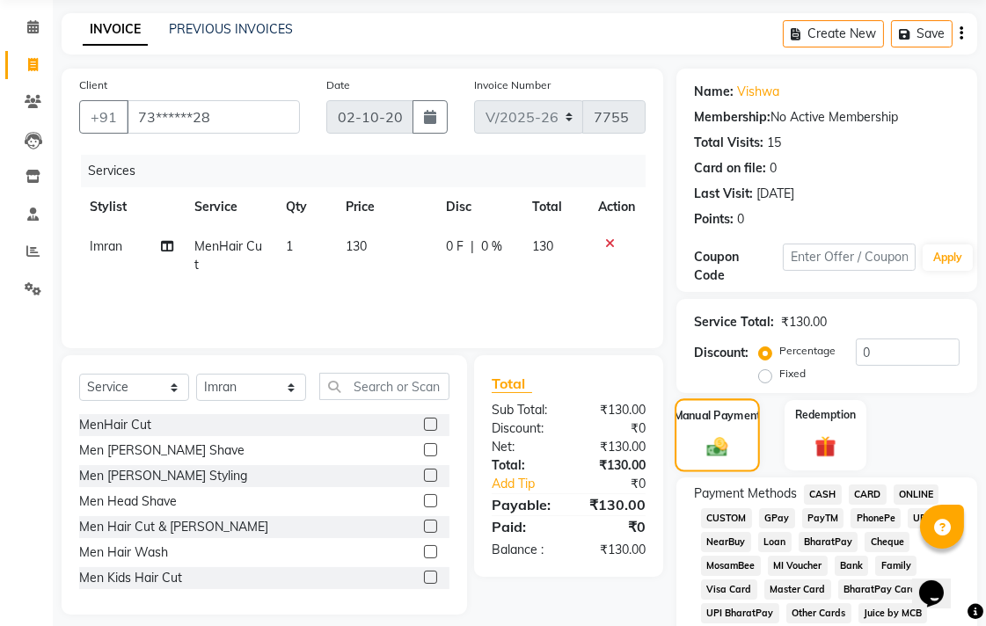
scroll to position [98, 0]
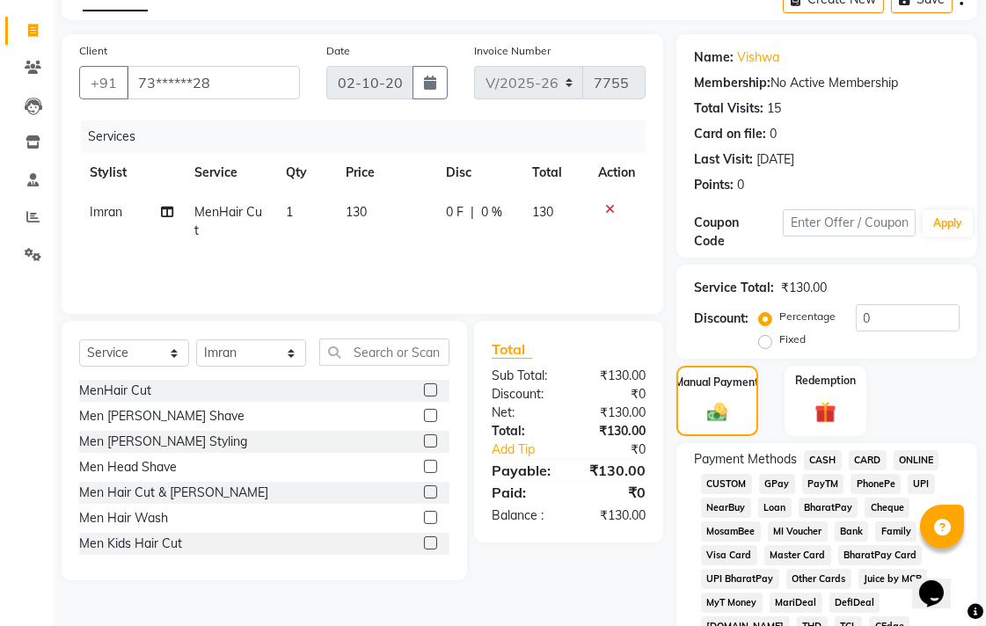
click at [919, 479] on span "UPI" at bounding box center [921, 484] width 27 height 20
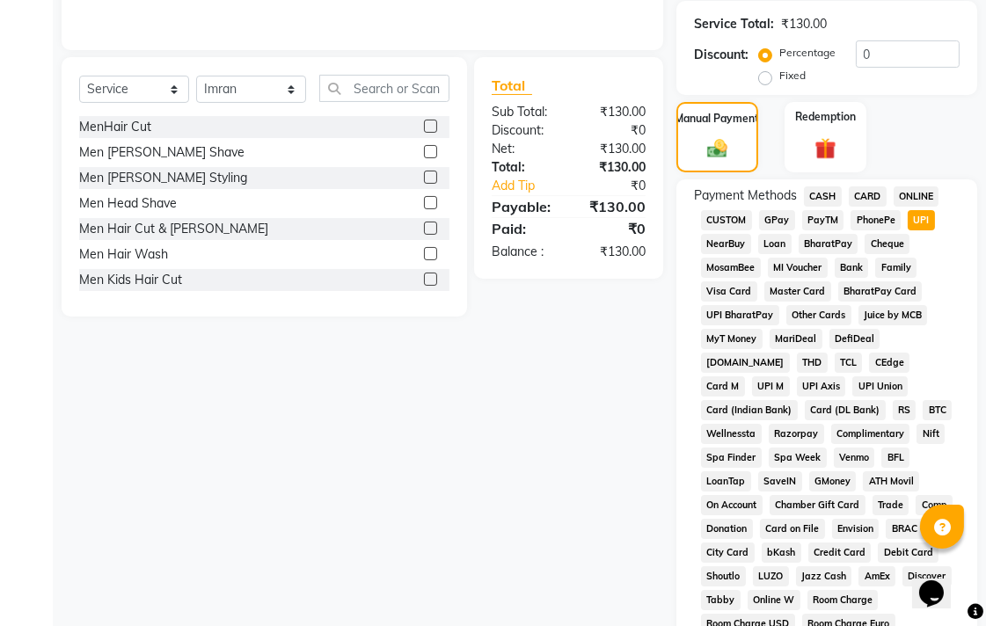
scroll to position [391, 0]
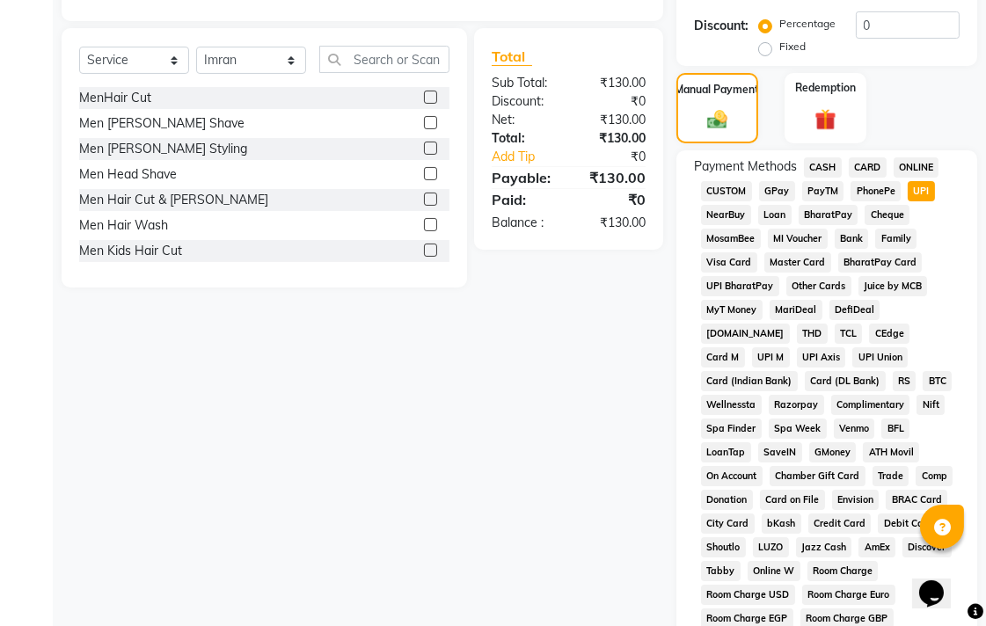
click at [830, 167] on span "CASH" at bounding box center [823, 167] width 38 height 20
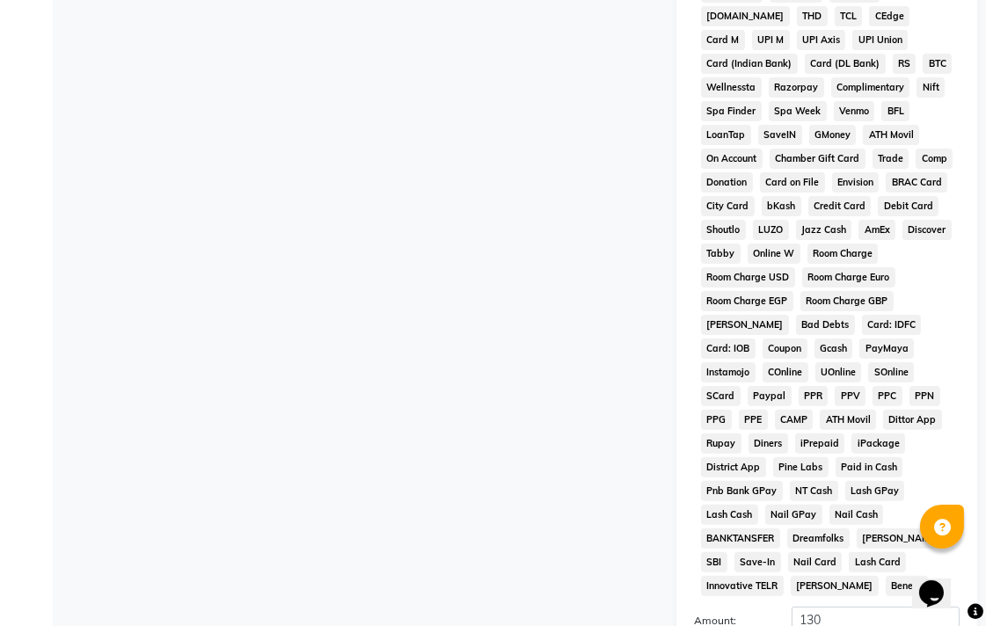
scroll to position [828, 0]
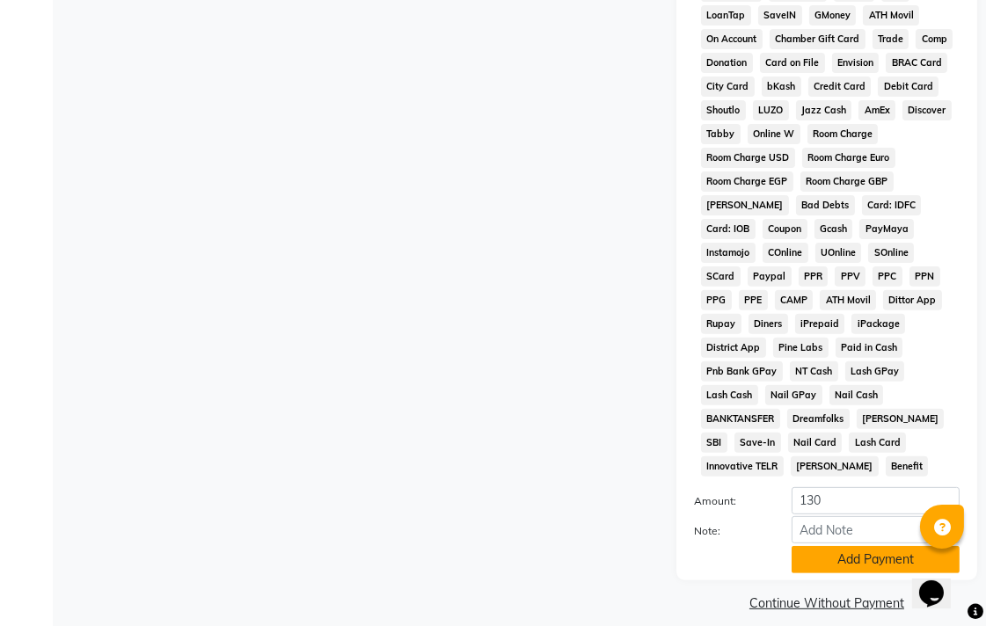
click at [842, 546] on button "Add Payment" at bounding box center [876, 559] width 168 height 27
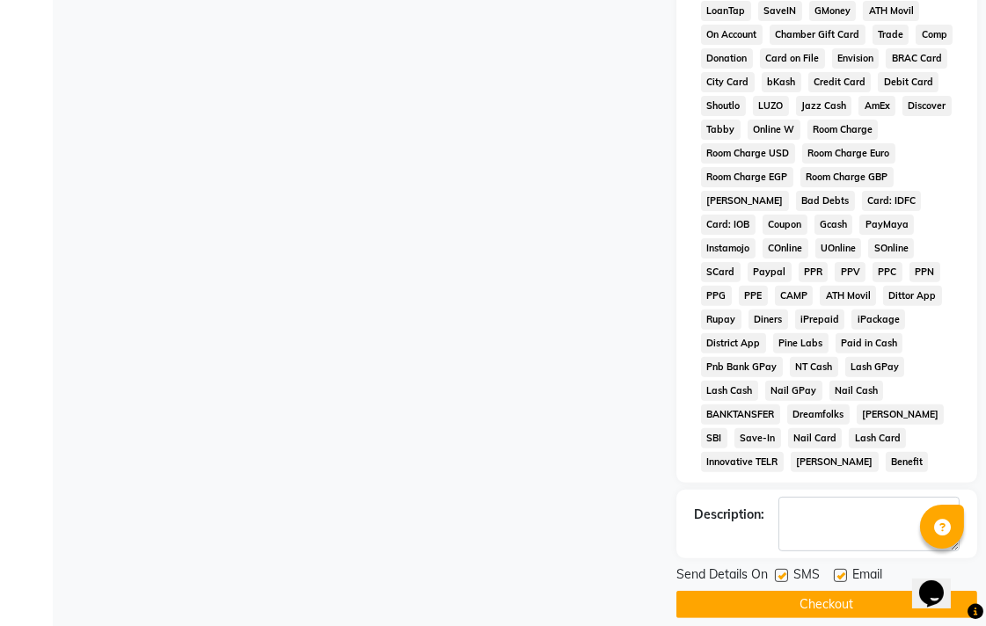
scroll to position [833, 0]
click at [827, 590] on button "Checkout" at bounding box center [826, 603] width 301 height 27
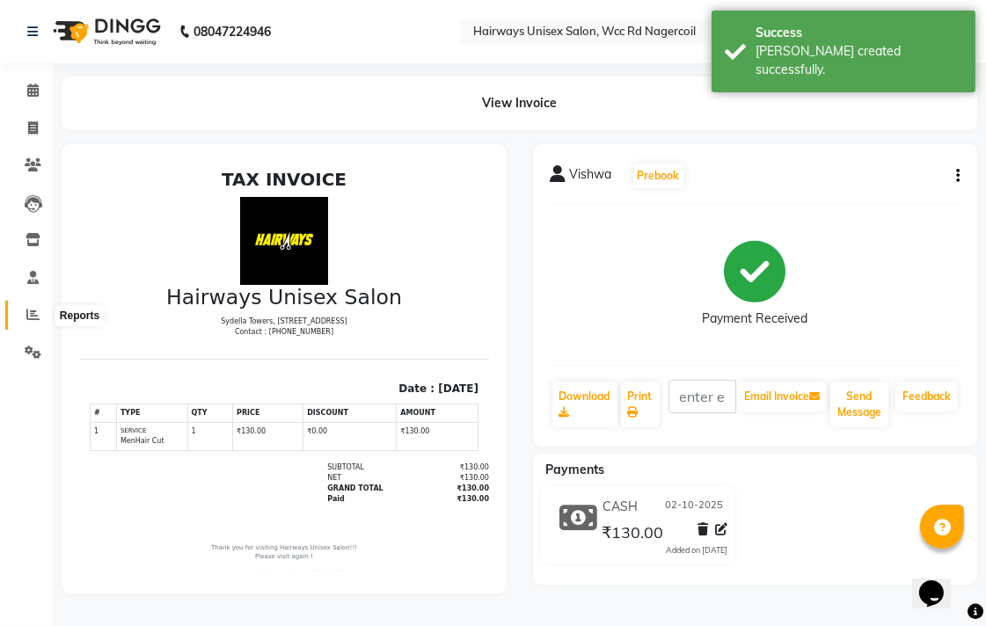
click at [40, 315] on span at bounding box center [33, 315] width 31 height 20
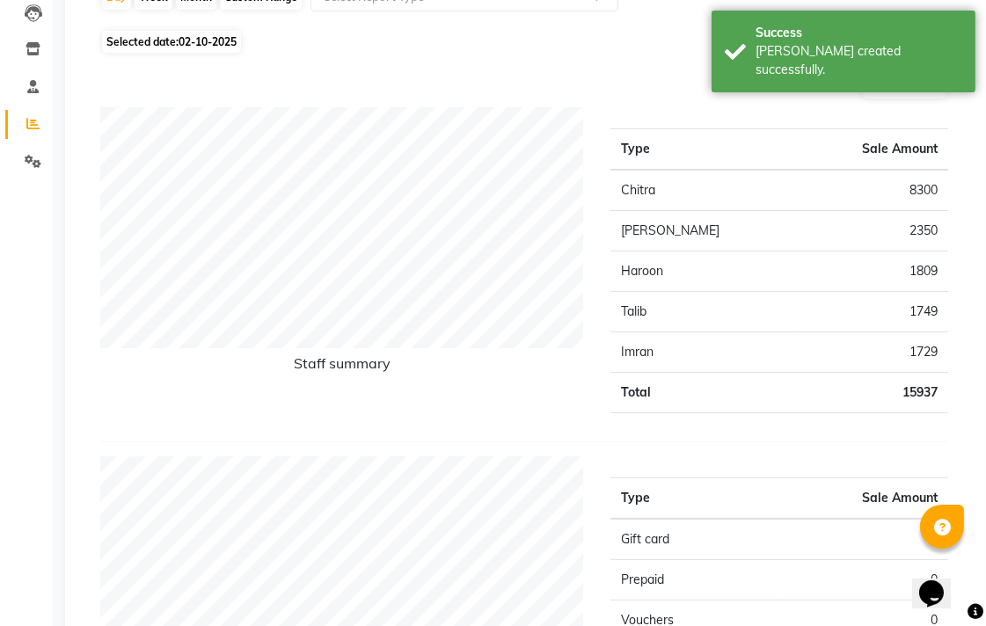
scroll to position [195, 0]
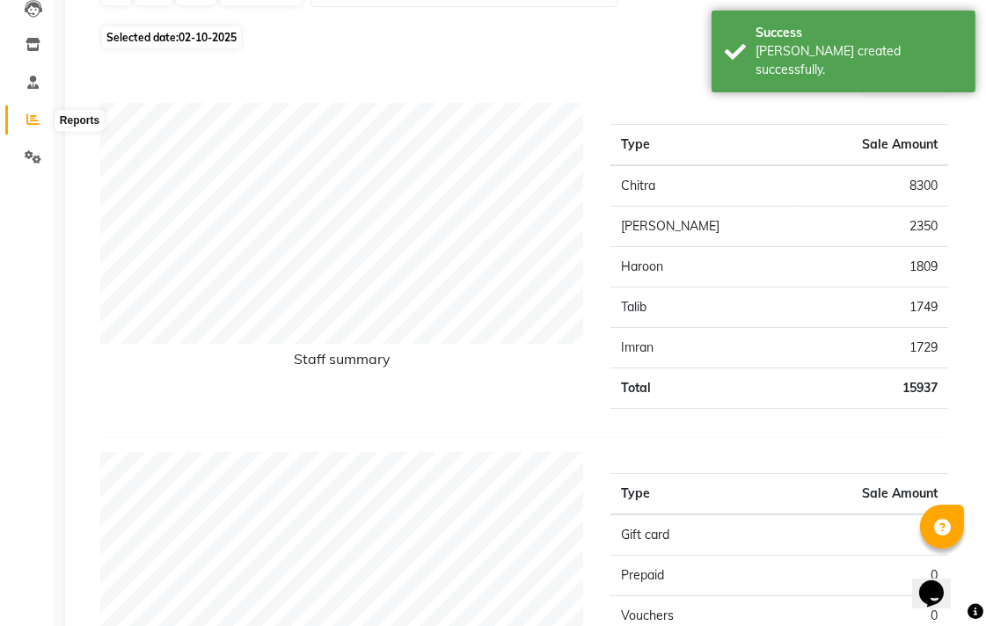
click at [31, 126] on icon at bounding box center [32, 119] width 13 height 13
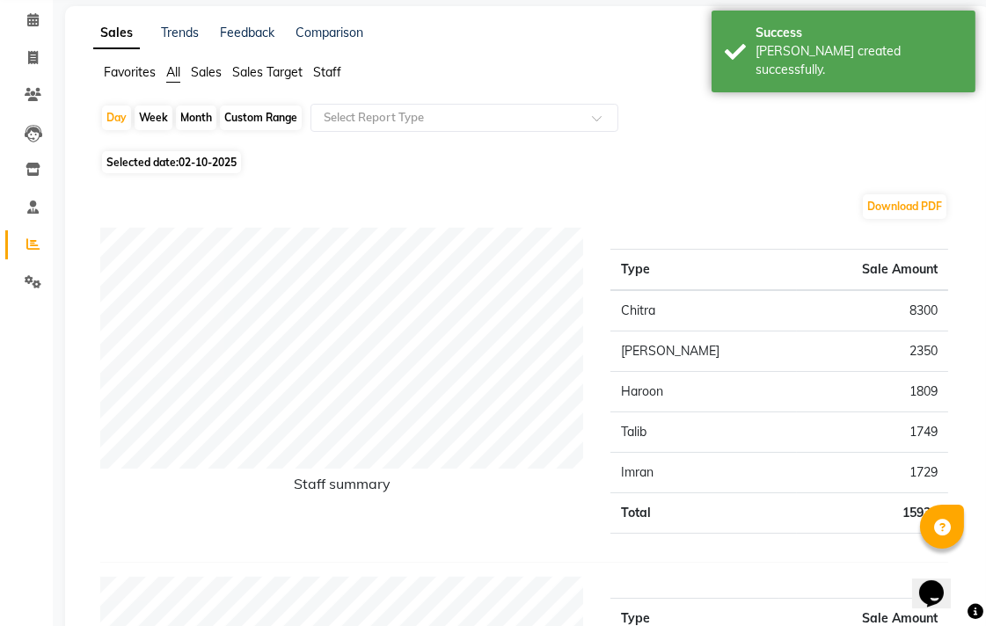
scroll to position [0, 0]
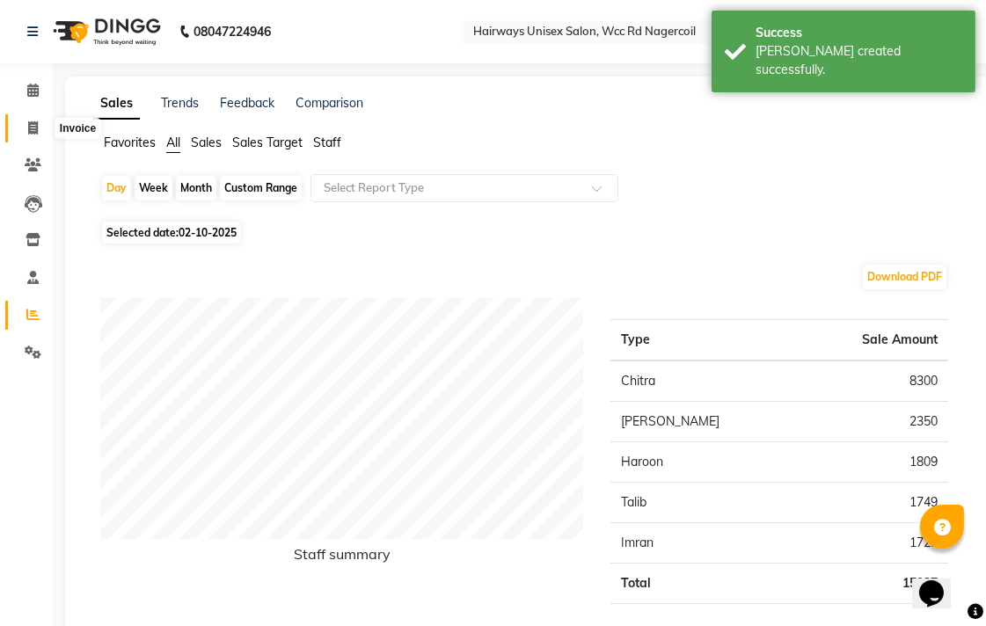
click at [39, 119] on span at bounding box center [33, 129] width 31 height 20
select select "service"
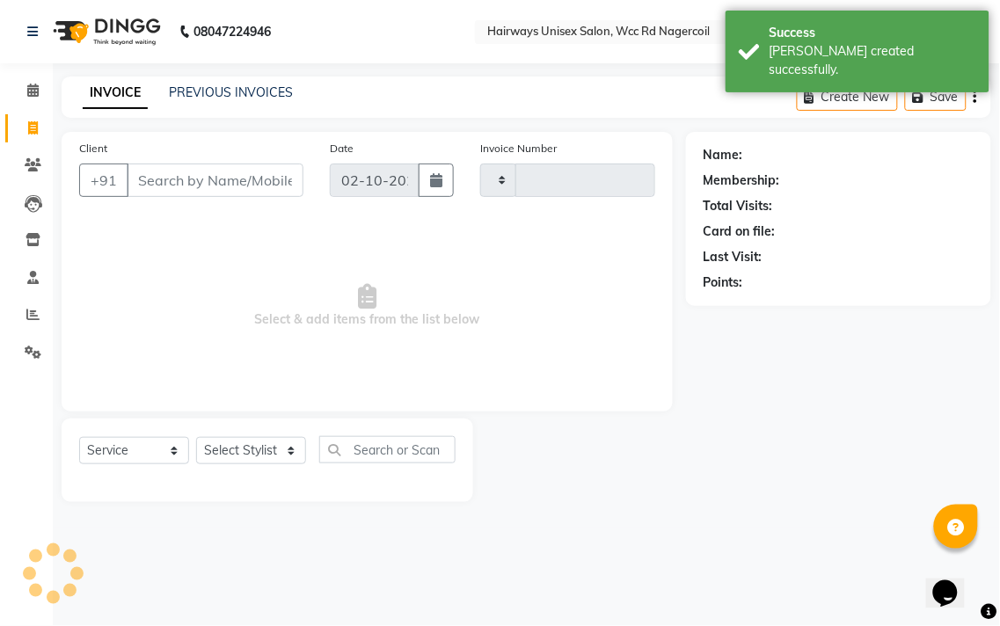
type input "7756"
select select "6523"
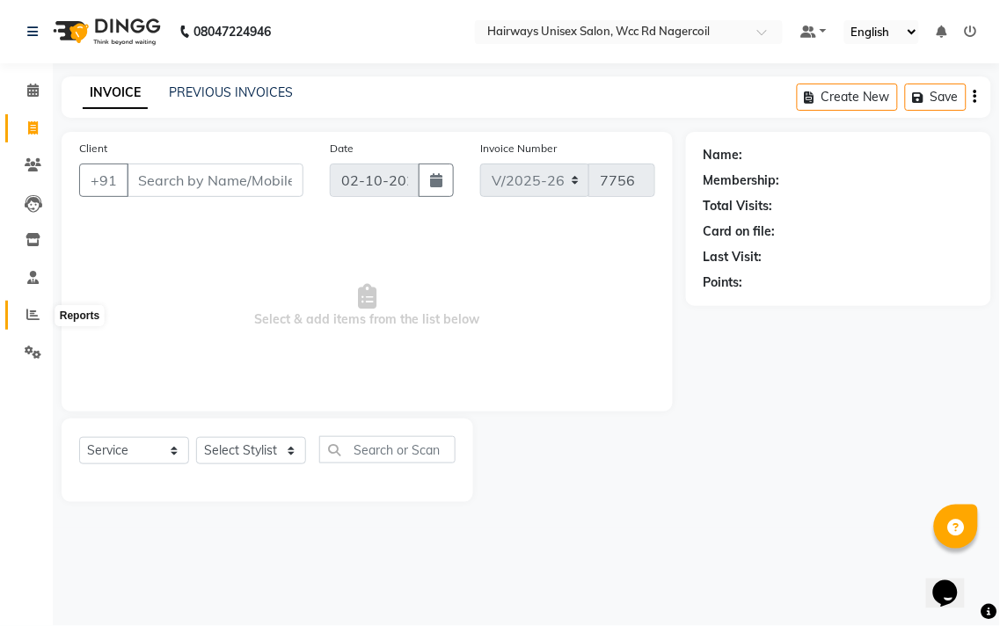
click at [26, 315] on icon at bounding box center [32, 314] width 13 height 13
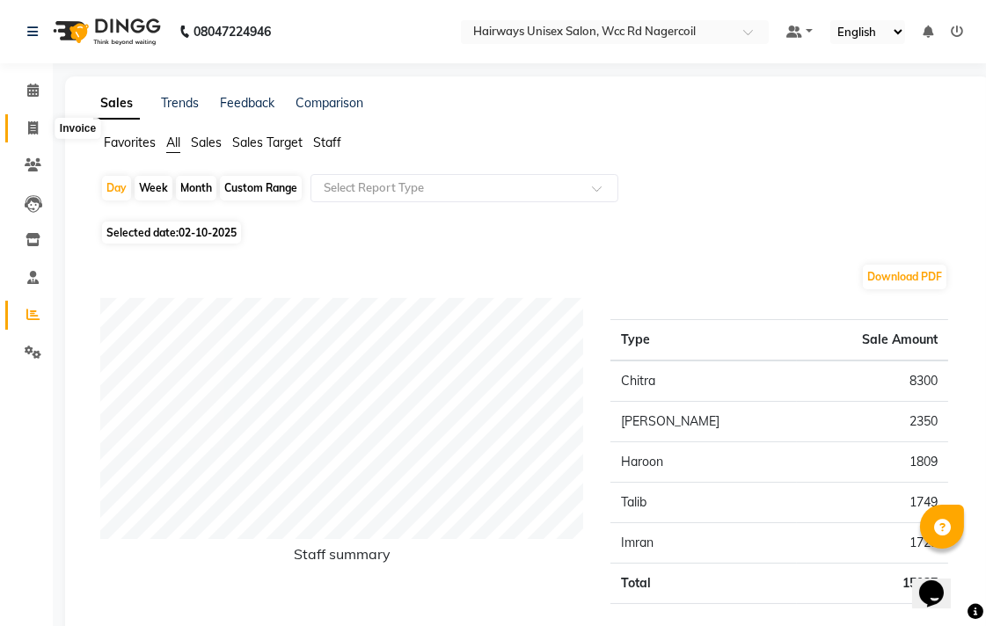
click at [37, 127] on icon at bounding box center [33, 127] width 10 height 13
select select "service"
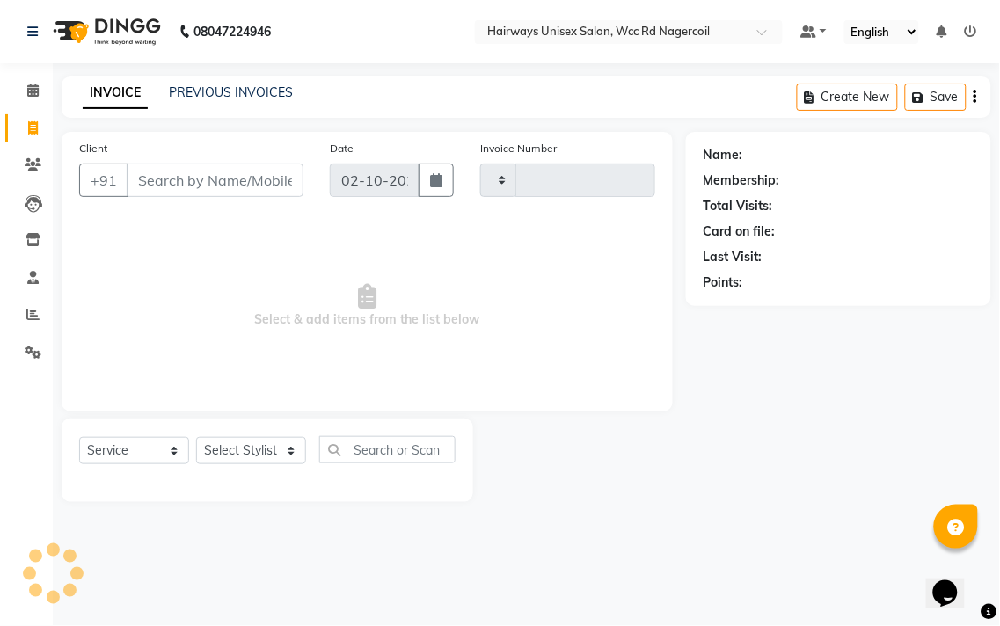
type input "7756"
select select "6523"
click at [35, 306] on span at bounding box center [33, 315] width 31 height 20
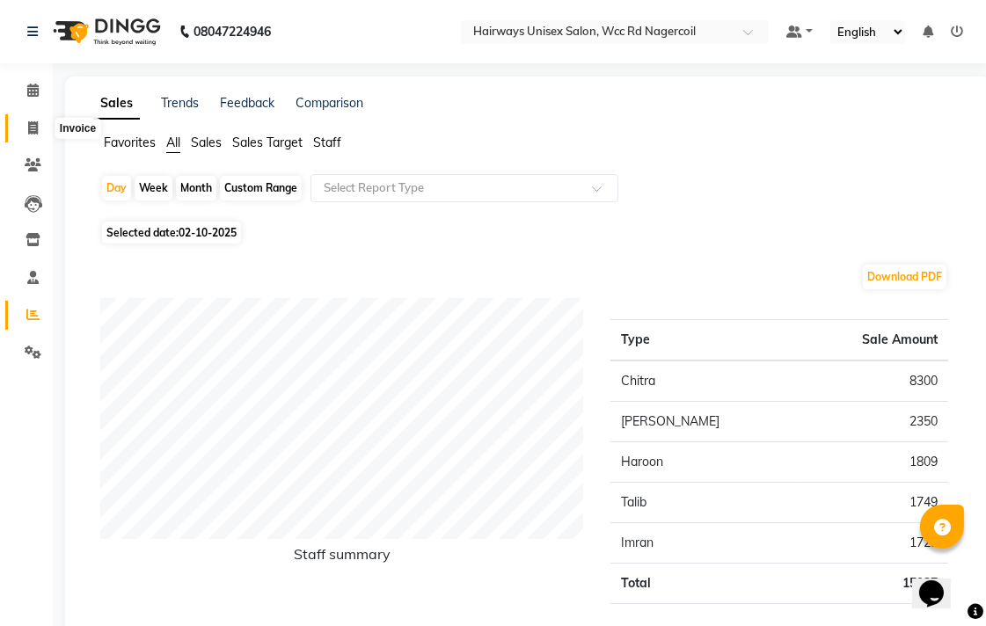
click at [28, 123] on icon at bounding box center [33, 127] width 10 height 13
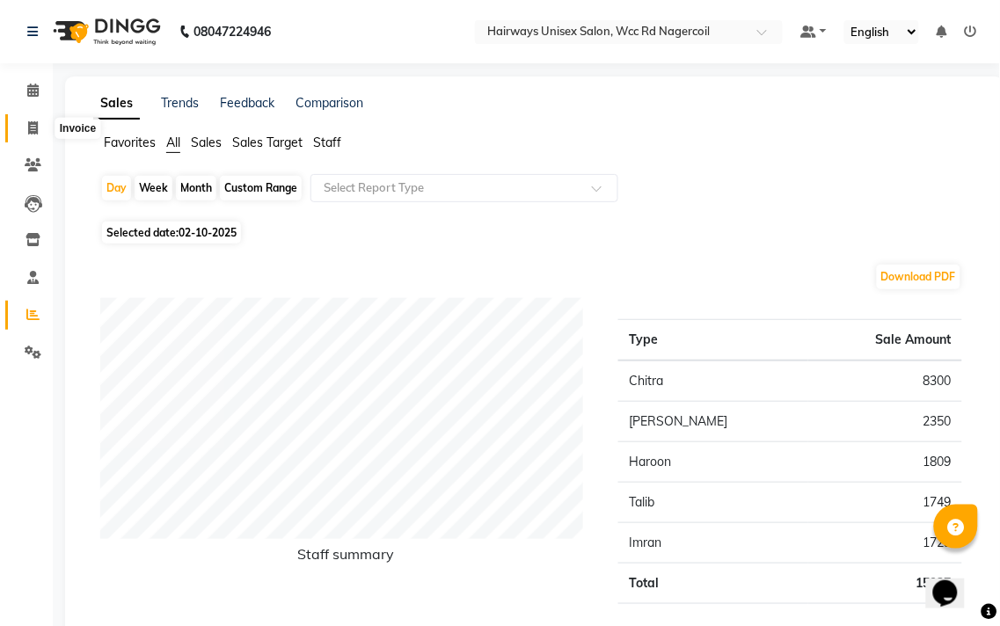
select select "6523"
select select "service"
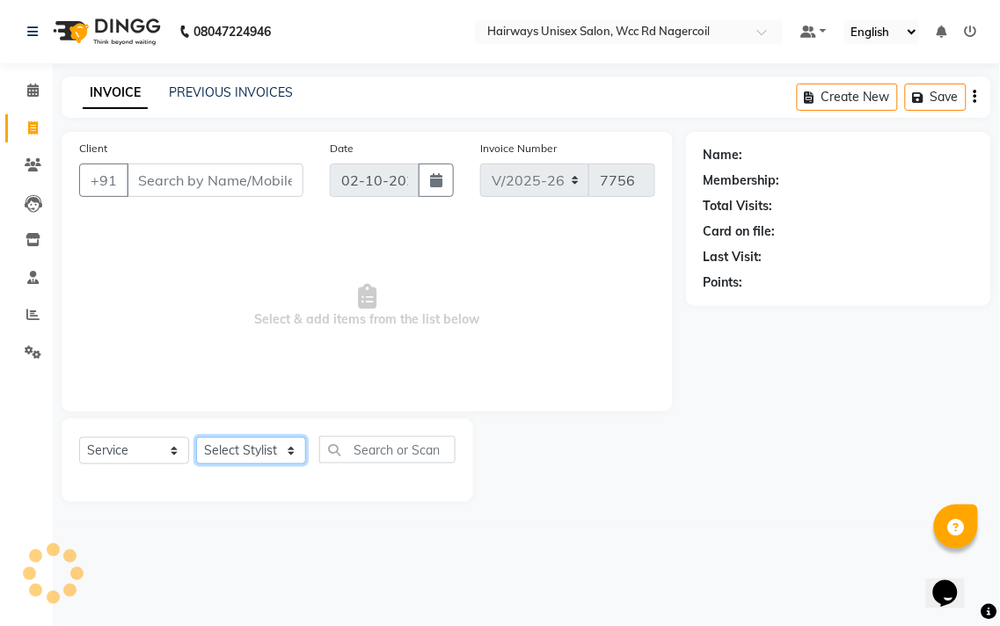
click at [259, 446] on select "Select Stylist Admin Chitra divya [PERSON_NAME] [PERSON_NAME] Reception [PERSON…" at bounding box center [251, 450] width 110 height 27
select select "49917"
click at [196, 438] on select "Select Stylist Admin Chitra divya [PERSON_NAME] [PERSON_NAME] Reception [PERSON…" at bounding box center [251, 450] width 110 height 27
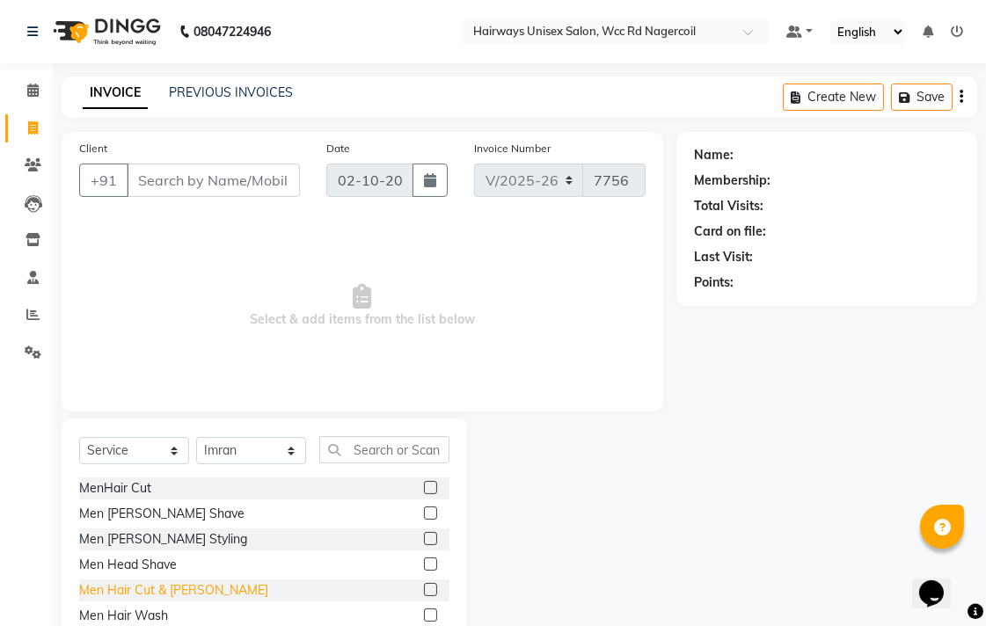
click at [162, 584] on div "Men Hair Cut & [PERSON_NAME]" at bounding box center [173, 590] width 189 height 18
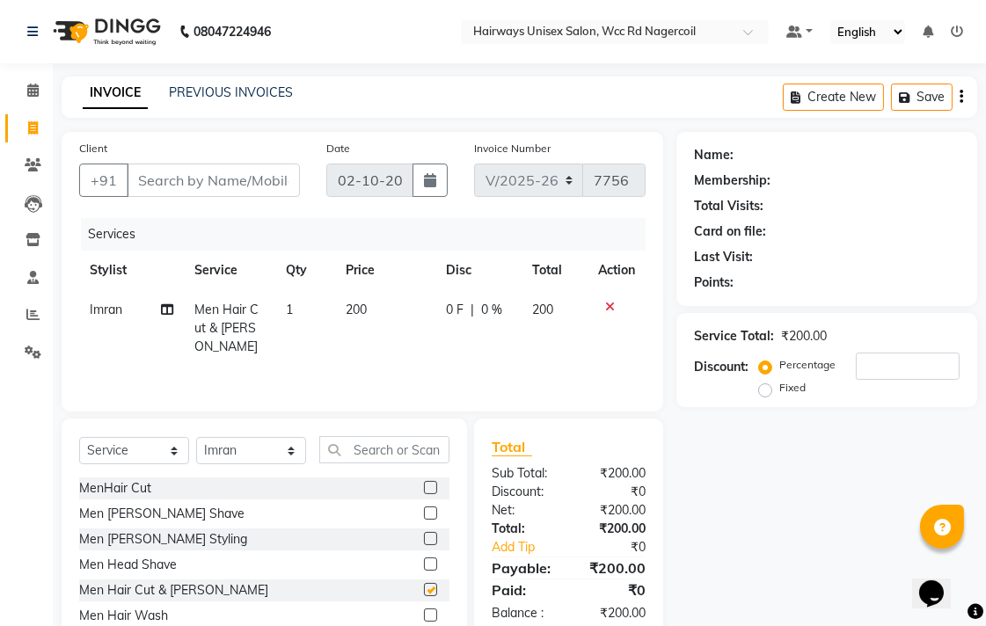
checkbox input "false"
click at [217, 450] on select "Select Stylist Admin Chitra divya [PERSON_NAME] [PERSON_NAME] Reception [PERSON…" at bounding box center [251, 450] width 110 height 27
select select "49914"
click at [196, 438] on select "Select Stylist Admin Chitra divya [PERSON_NAME] [PERSON_NAME] Reception [PERSON…" at bounding box center [251, 450] width 110 height 27
click at [117, 591] on div "Men Hair Cut & [PERSON_NAME]" at bounding box center [173, 590] width 189 height 18
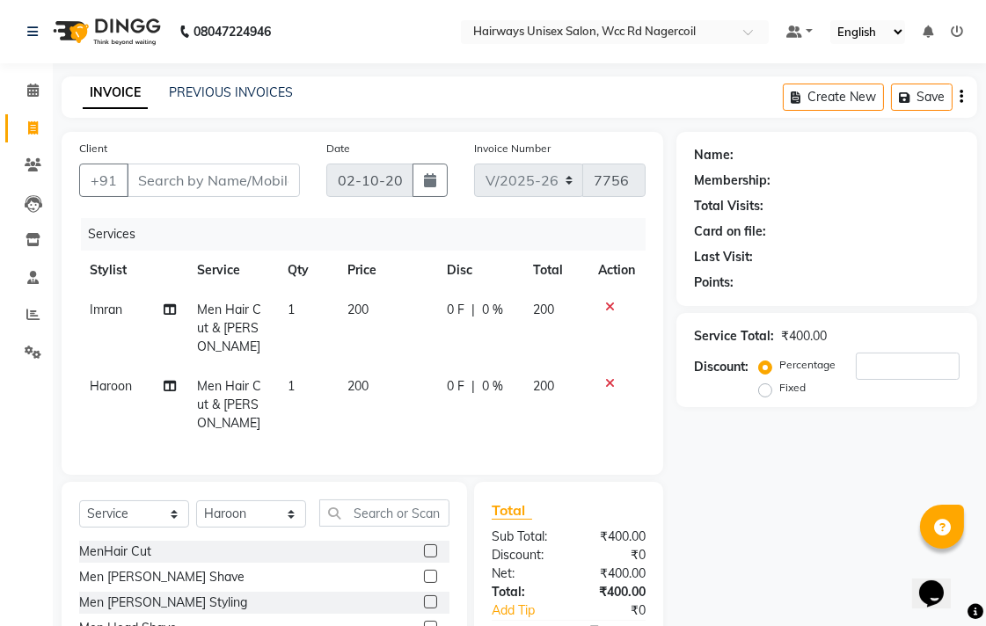
checkbox input "false"
click at [164, 177] on input "Client" at bounding box center [213, 180] width 173 height 33
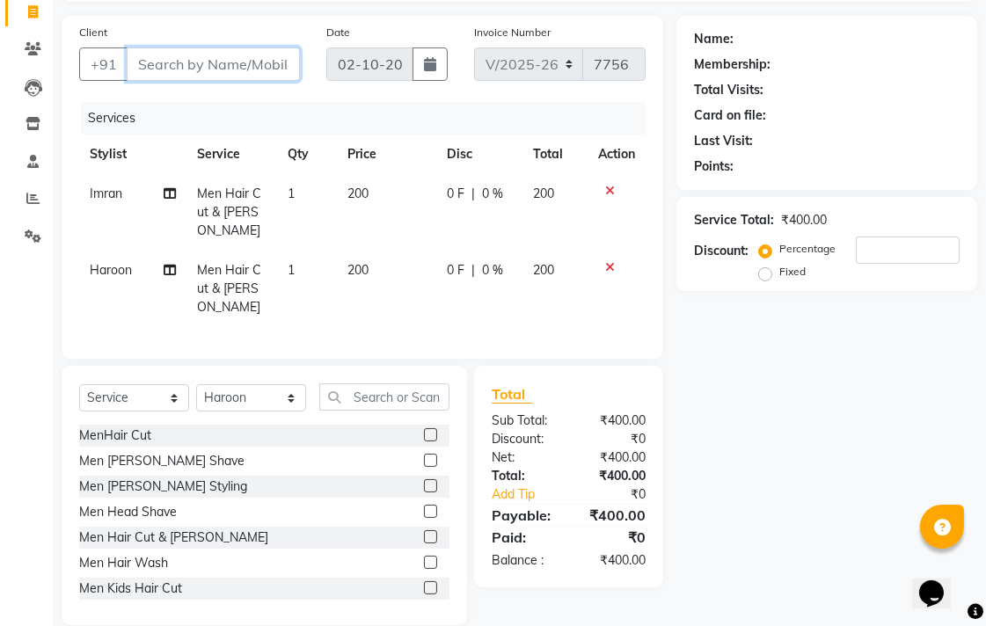
scroll to position [119, 0]
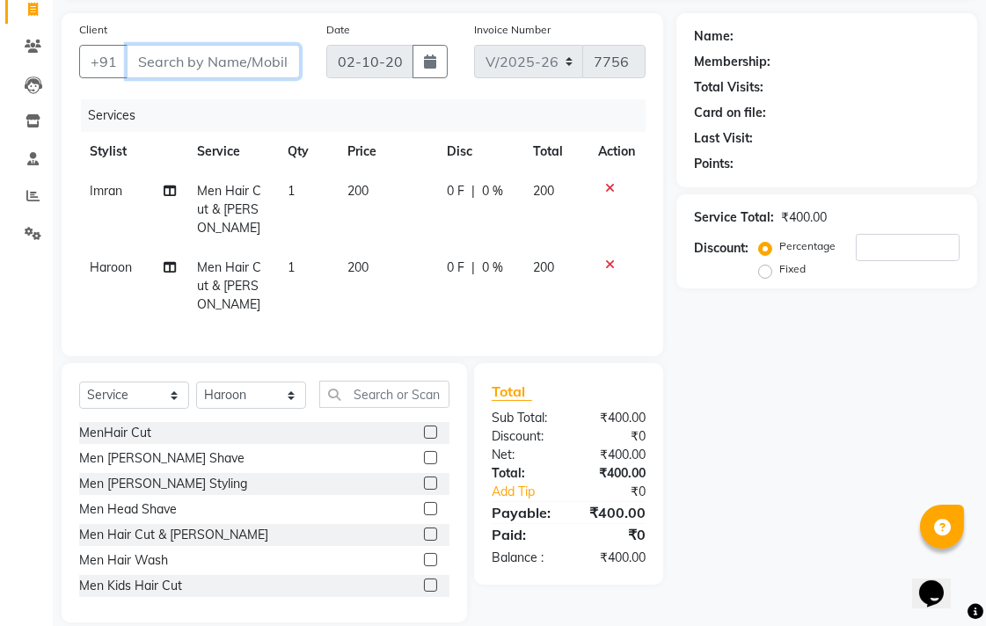
click at [230, 75] on input "Client" at bounding box center [213, 61] width 173 height 33
type input "7"
type input "0"
type input "706867493"
click at [273, 59] on span "Add Client" at bounding box center [254, 62] width 69 height 18
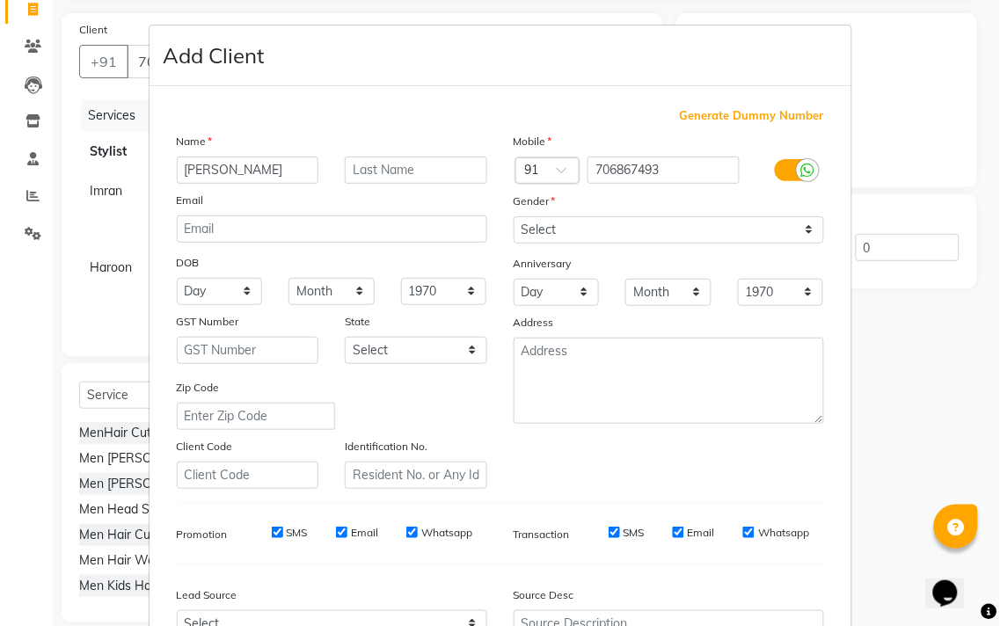
type input "[PERSON_NAME]"
drag, startPoint x: 737, startPoint y: 229, endPoint x: 742, endPoint y: 241, distance: 13.1
click at [737, 229] on select "Select [DEMOGRAPHIC_DATA] [DEMOGRAPHIC_DATA] Other Prefer Not To Say" at bounding box center [669, 229] width 311 height 27
select select "[DEMOGRAPHIC_DATA]"
click at [514, 216] on select "Select [DEMOGRAPHIC_DATA] [DEMOGRAPHIC_DATA] Other Prefer Not To Say" at bounding box center [669, 229] width 311 height 27
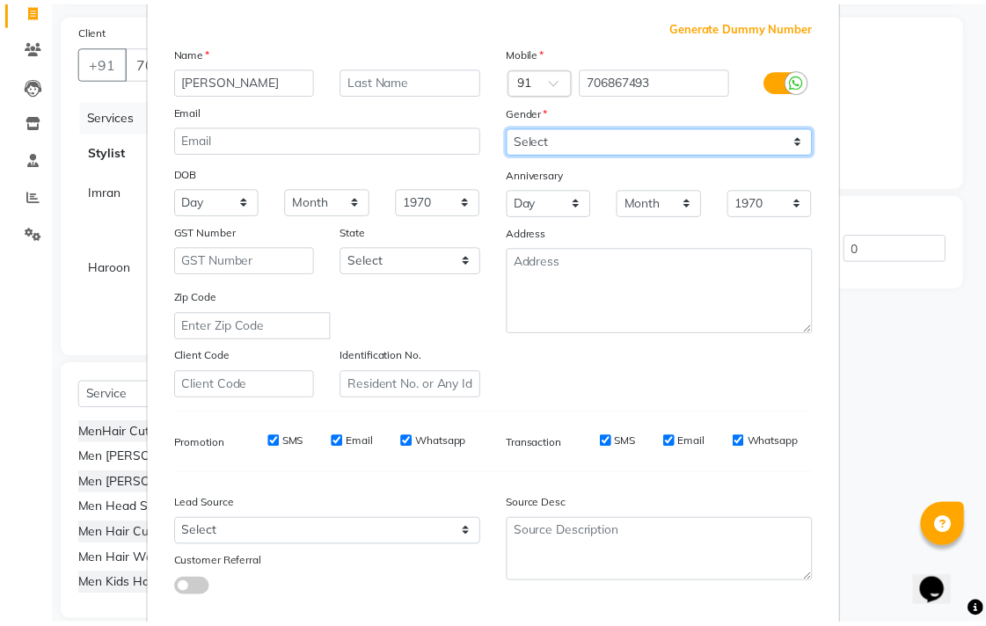
scroll to position [186, 0]
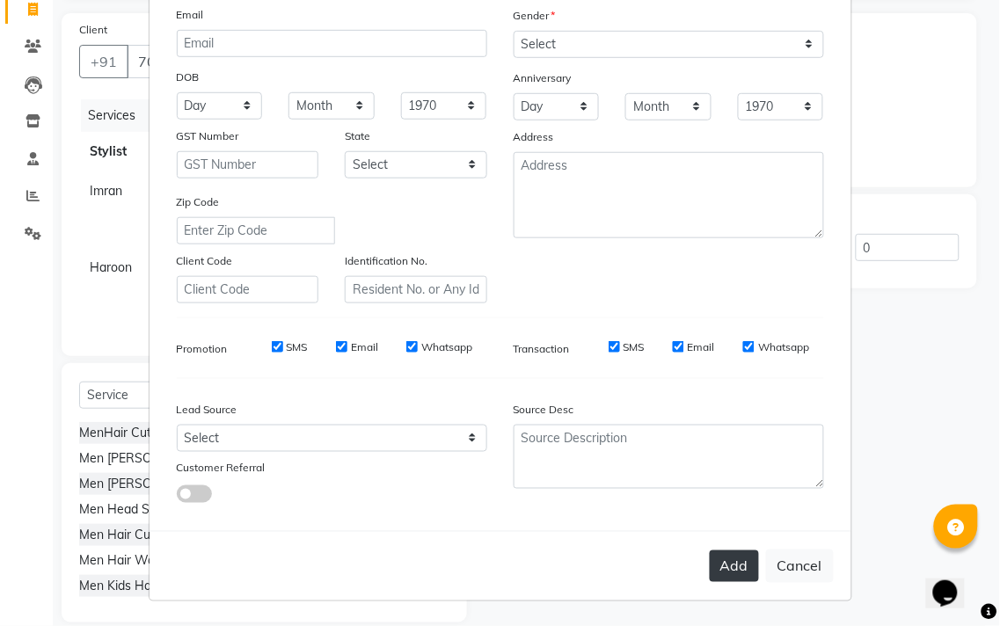
click at [726, 563] on button "Add" at bounding box center [734, 567] width 49 height 32
type input "70*****93"
select select
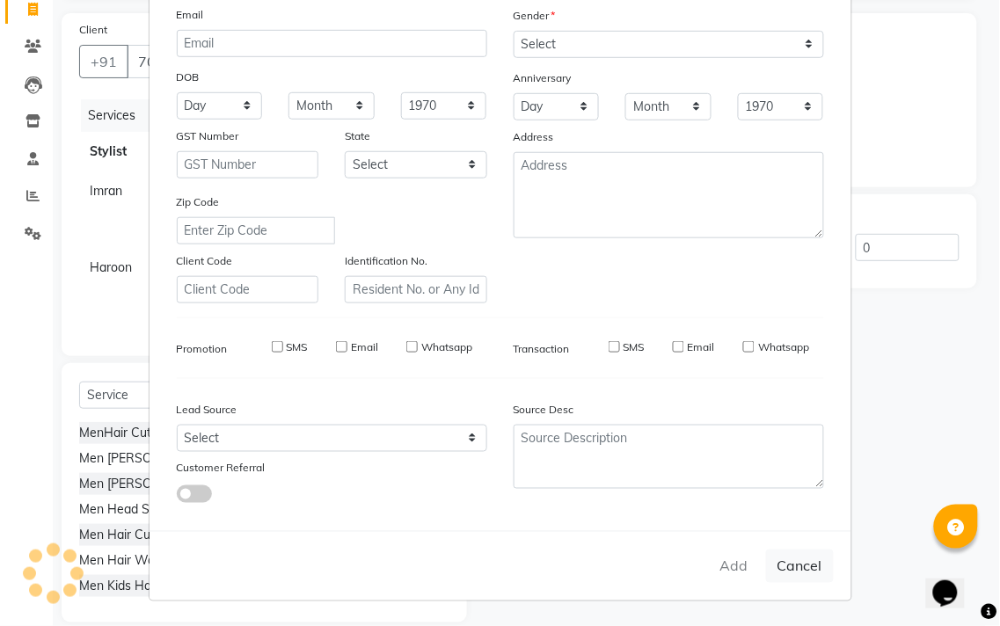
select select
checkbox input "false"
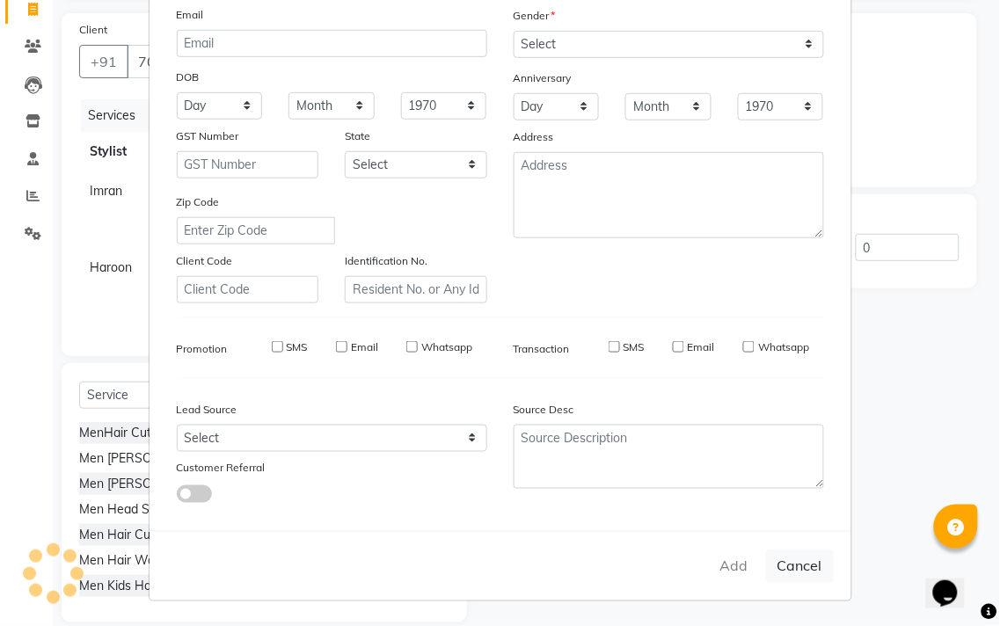
checkbox input "false"
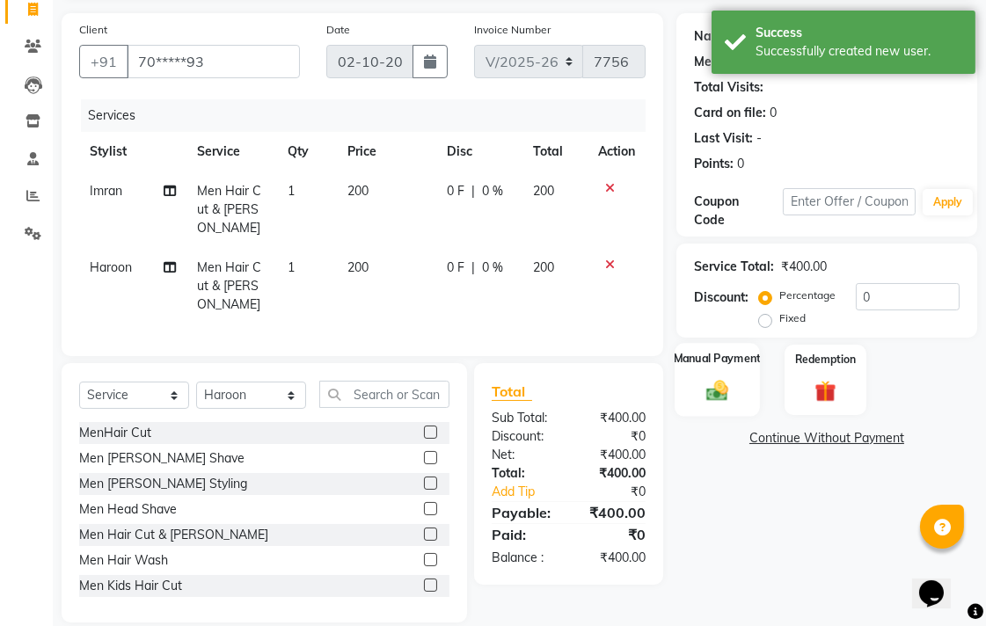
click at [713, 376] on div "Manual Payment" at bounding box center [717, 380] width 85 height 74
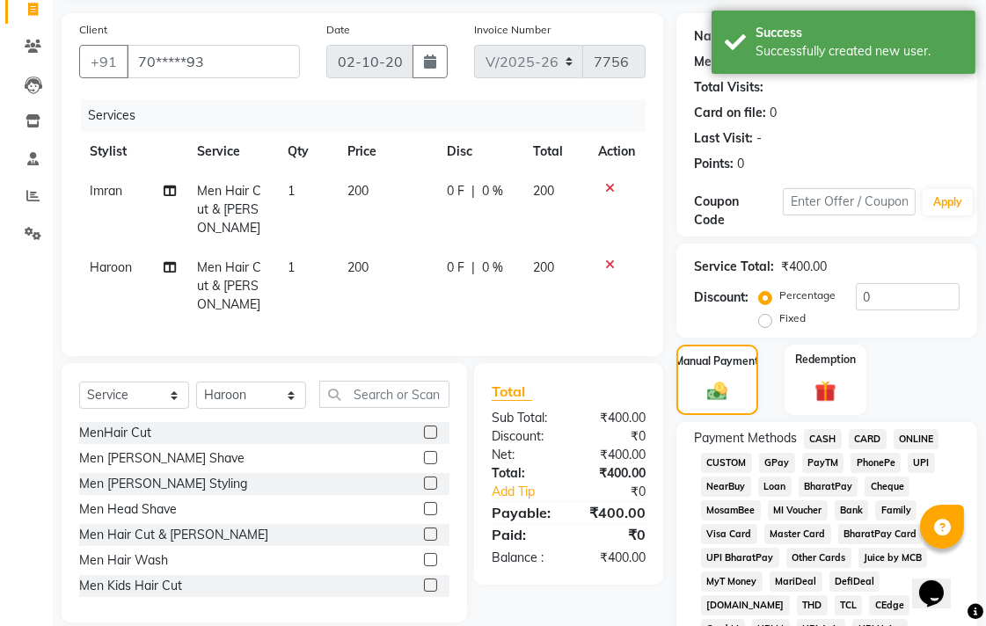
click at [910, 457] on span "UPI" at bounding box center [921, 463] width 27 height 20
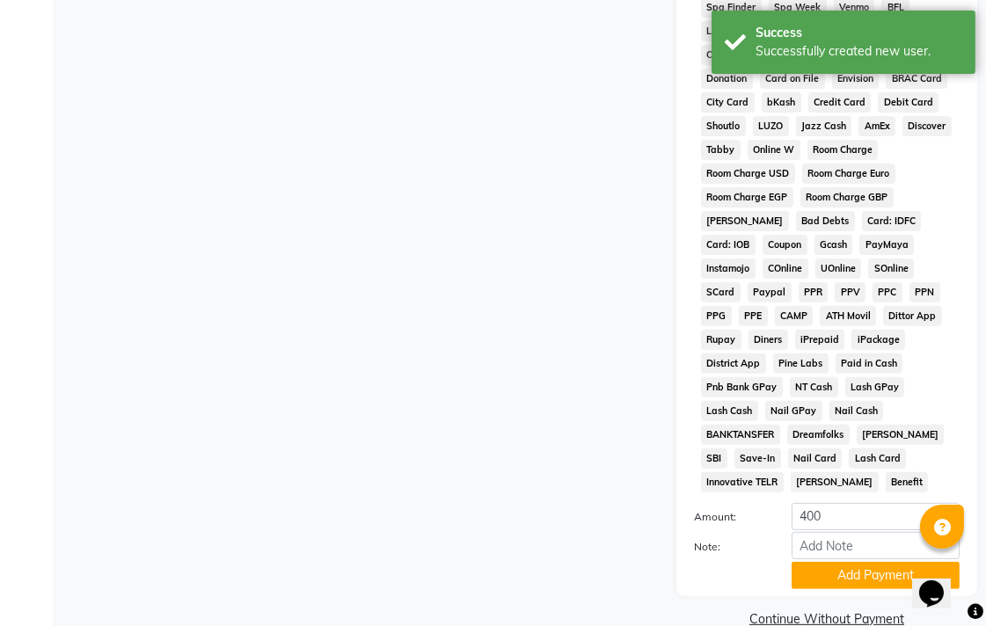
scroll to position [828, 0]
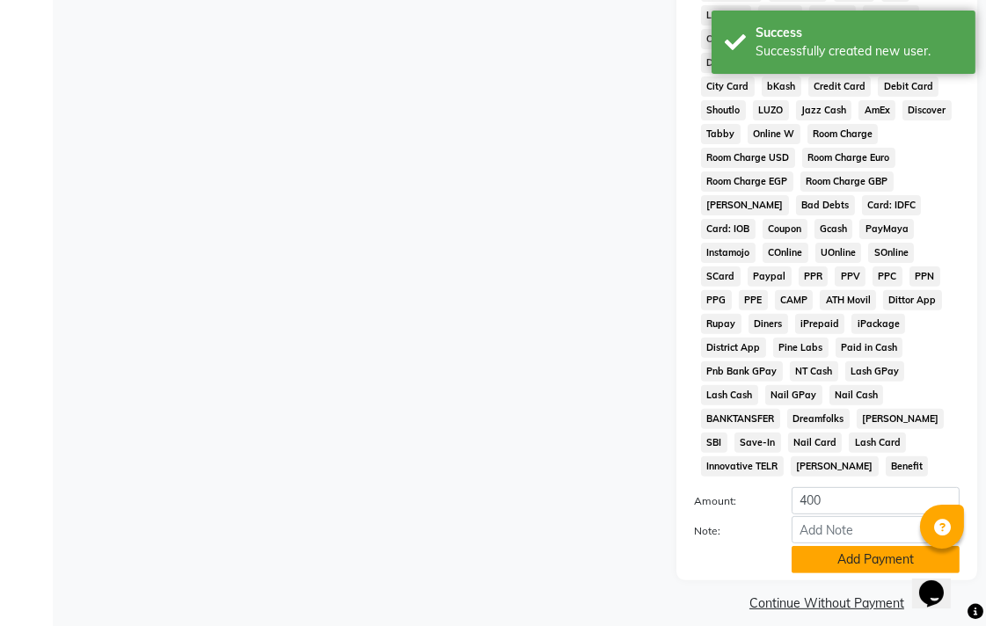
click at [881, 546] on button "Add Payment" at bounding box center [876, 559] width 168 height 27
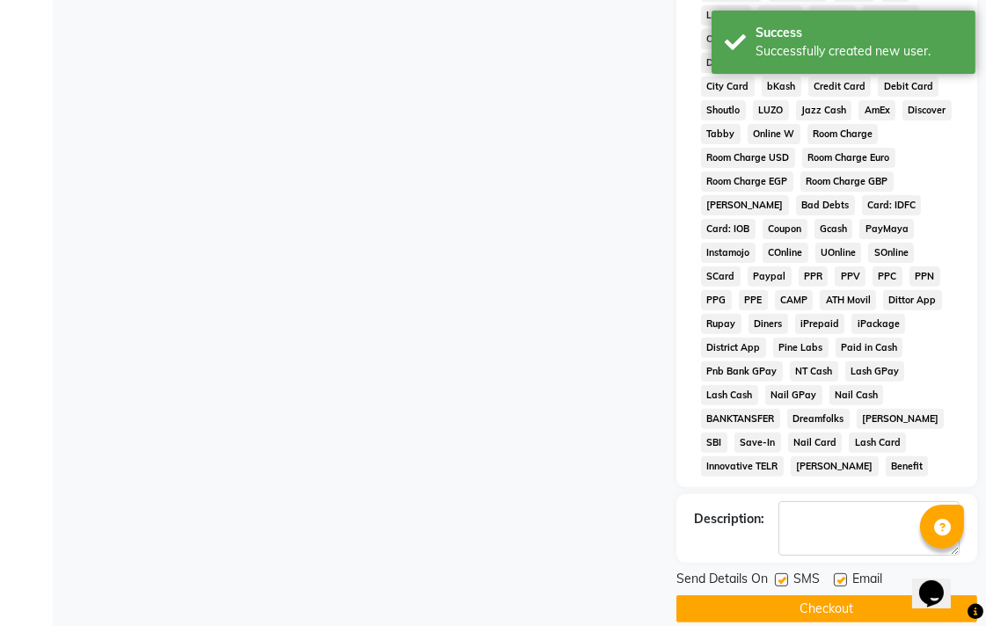
click at [890, 596] on button "Checkout" at bounding box center [826, 609] width 301 height 27
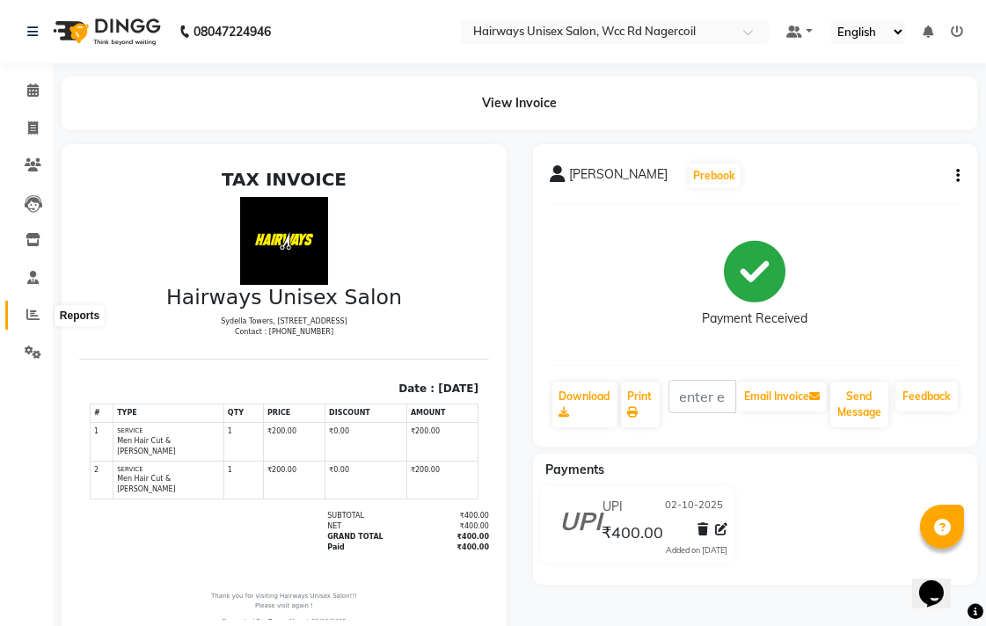
click at [30, 318] on icon at bounding box center [32, 314] width 13 height 13
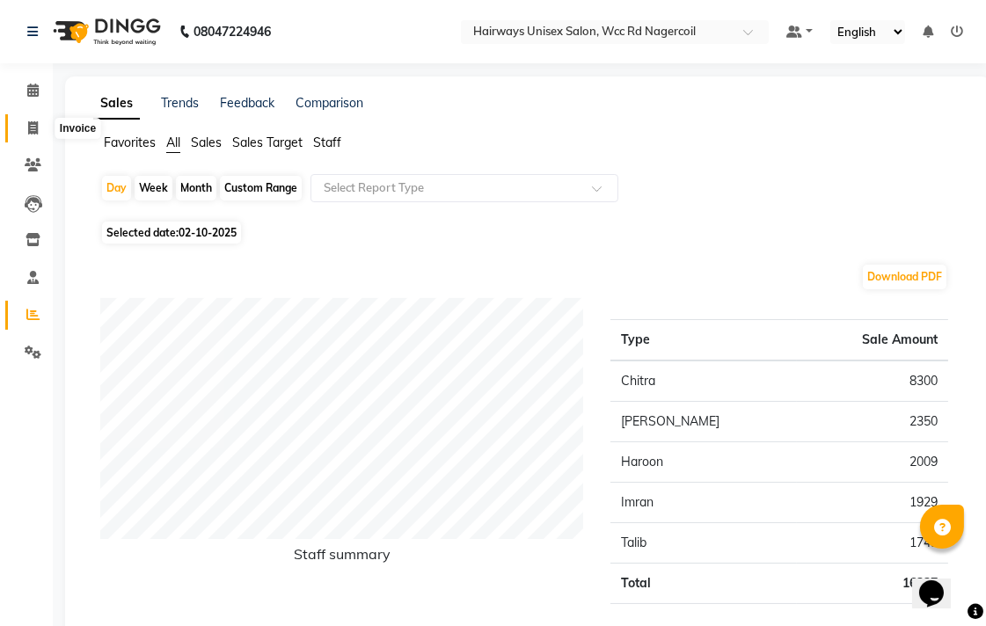
click at [38, 132] on span at bounding box center [33, 129] width 31 height 20
select select "service"
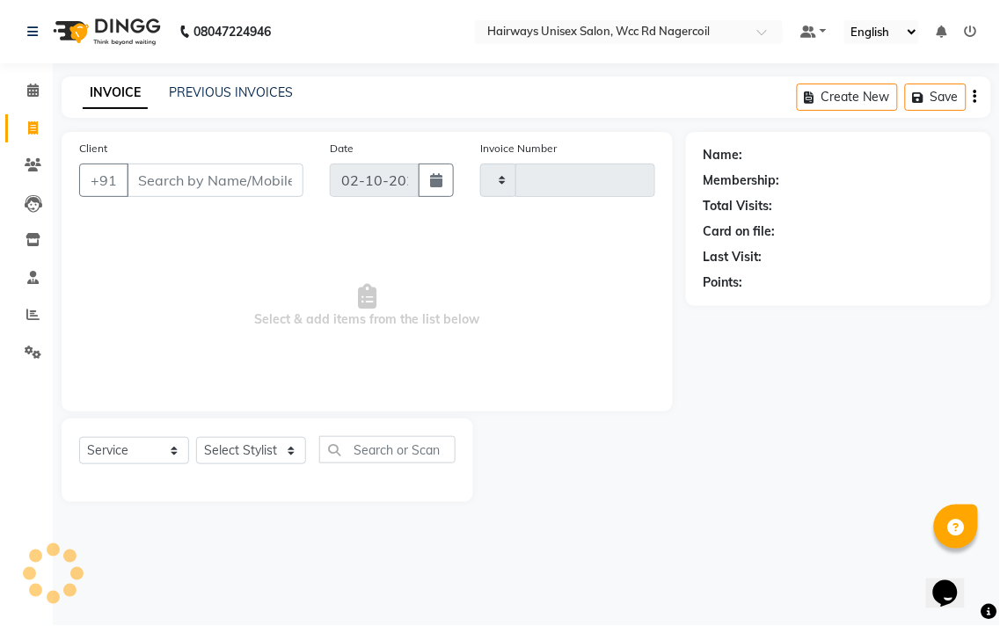
type input "7757"
select select "6523"
click at [33, 315] on icon at bounding box center [32, 314] width 13 height 13
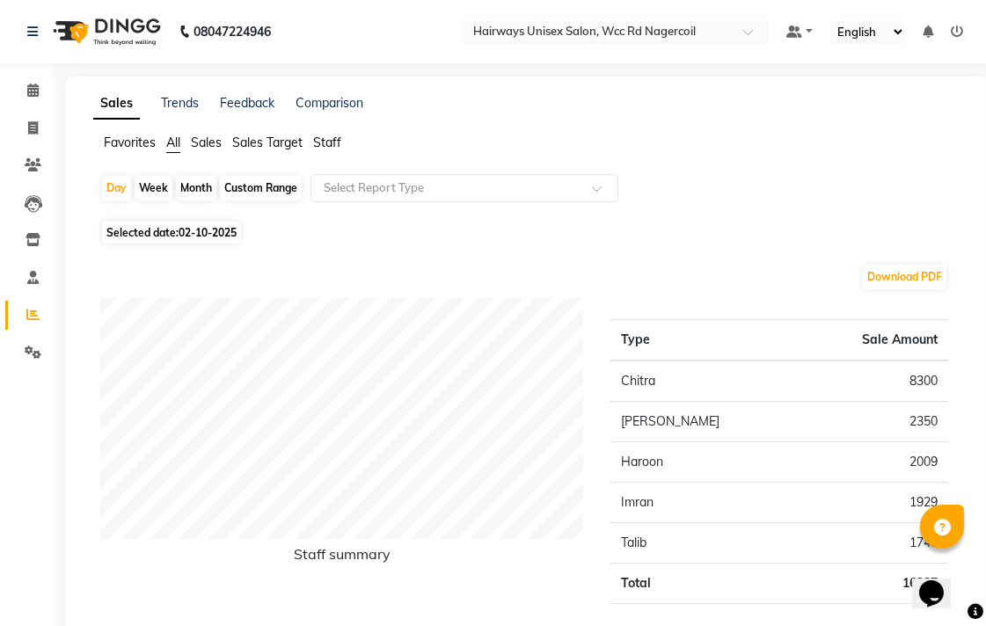
click at [40, 143] on li "Invoice" at bounding box center [26, 129] width 53 height 38
click at [33, 121] on icon at bounding box center [33, 127] width 10 height 13
select select "service"
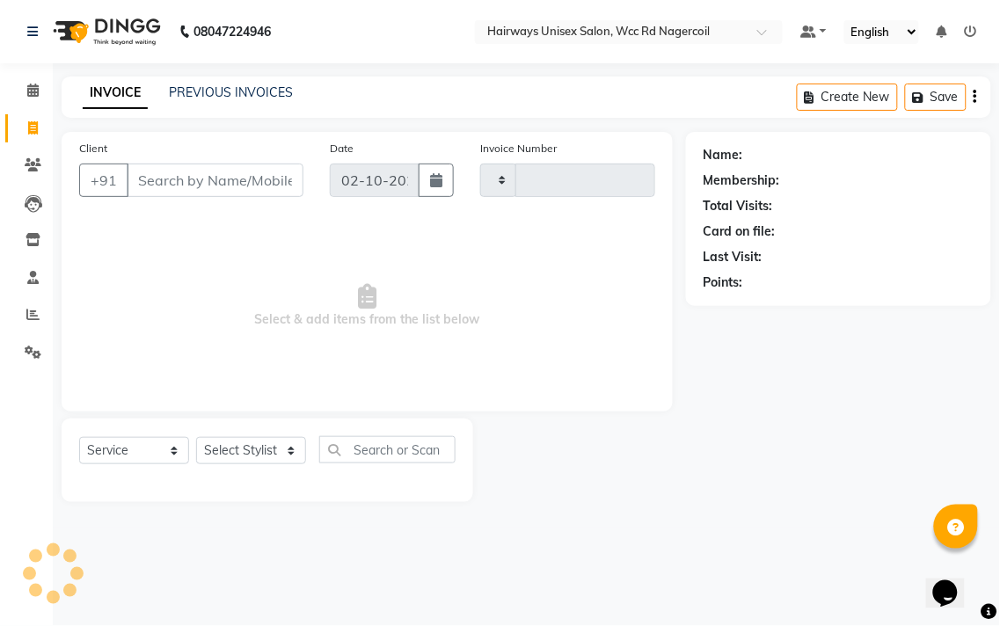
type input "7757"
select select "6523"
click at [248, 458] on select "Select Stylist" at bounding box center [251, 450] width 110 height 27
select select "49914"
click at [196, 438] on select "Select Stylist Admin Chitra divya [PERSON_NAME] [PERSON_NAME] Reception [PERSON…" at bounding box center [251, 450] width 110 height 27
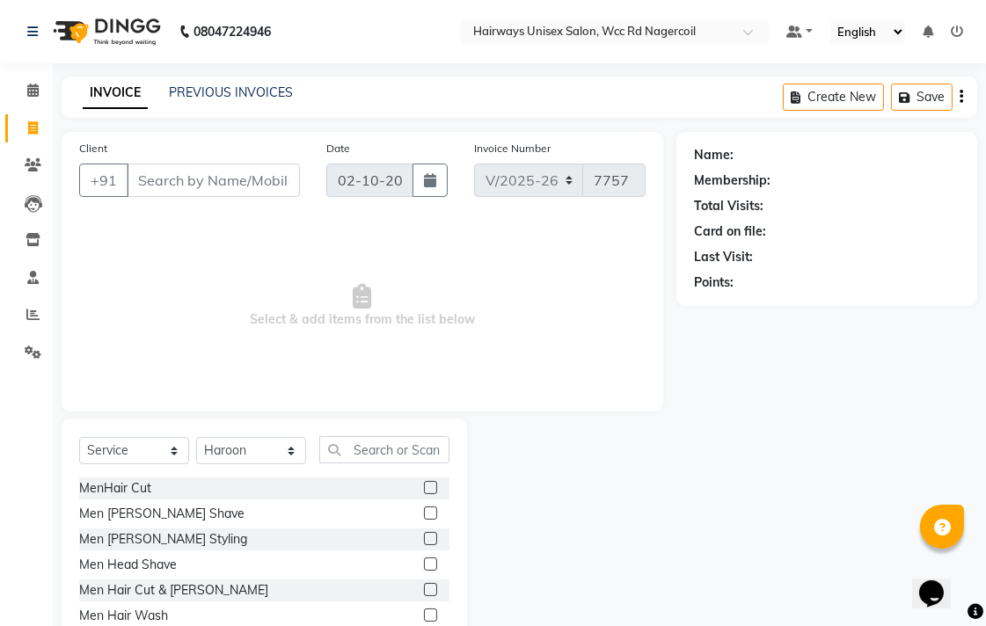
click at [424, 489] on label at bounding box center [430, 487] width 13 height 13
click at [424, 489] on input "checkbox" at bounding box center [429, 488] width 11 height 11
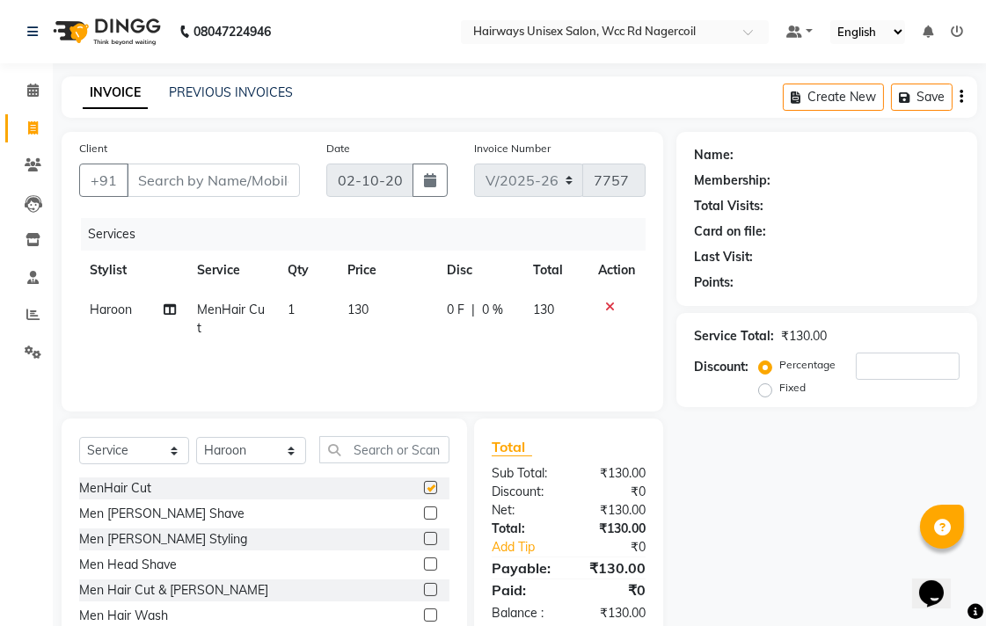
checkbox input "false"
click at [261, 169] on input "Client" at bounding box center [213, 180] width 173 height 33
type input "8"
type input "0"
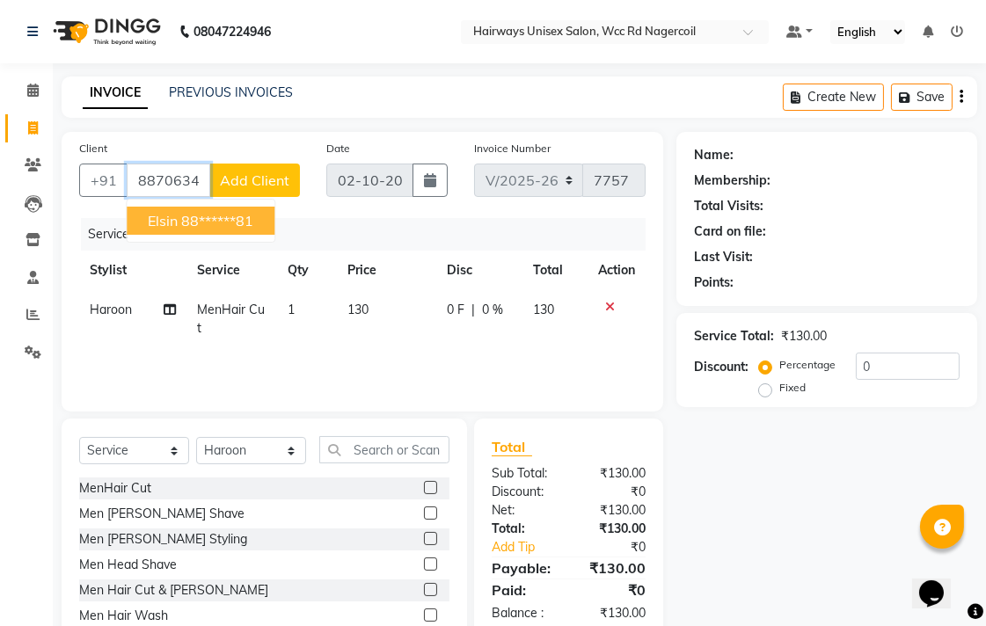
click at [261, 216] on button "Elsin 88******81" at bounding box center [201, 221] width 148 height 28
type input "88******81"
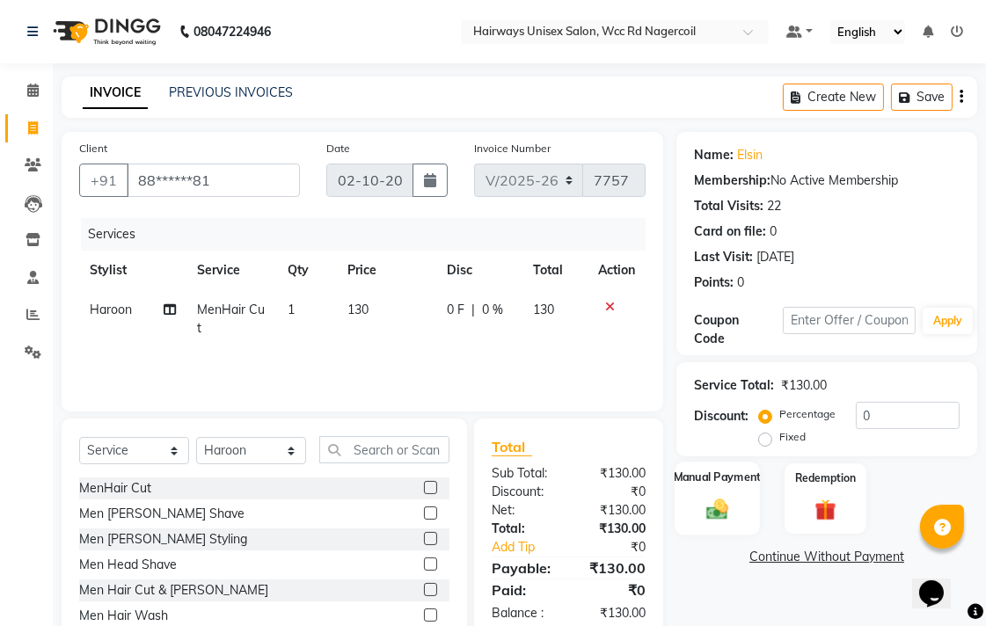
click at [691, 491] on div "Manual Payment" at bounding box center [717, 499] width 85 height 74
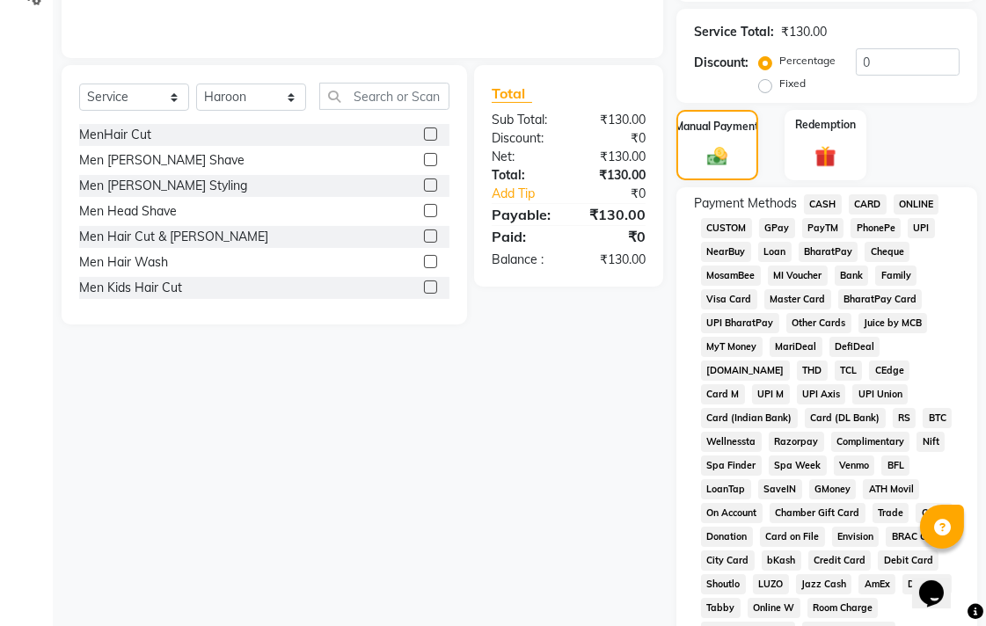
scroll to position [343, 0]
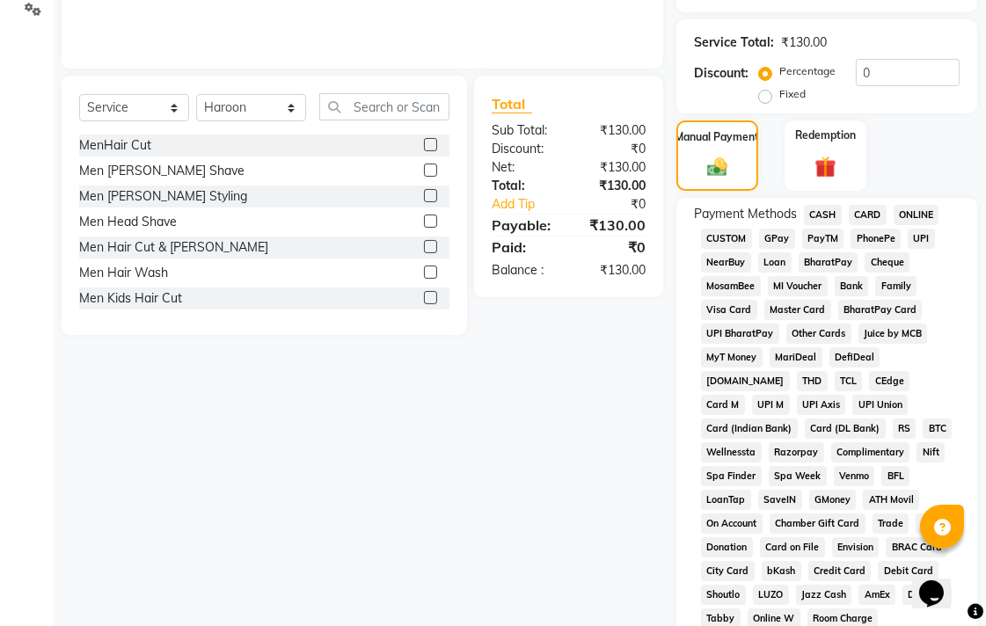
drag, startPoint x: 832, startPoint y: 215, endPoint x: 840, endPoint y: 419, distance: 204.2
click at [832, 222] on span "CASH" at bounding box center [823, 215] width 38 height 20
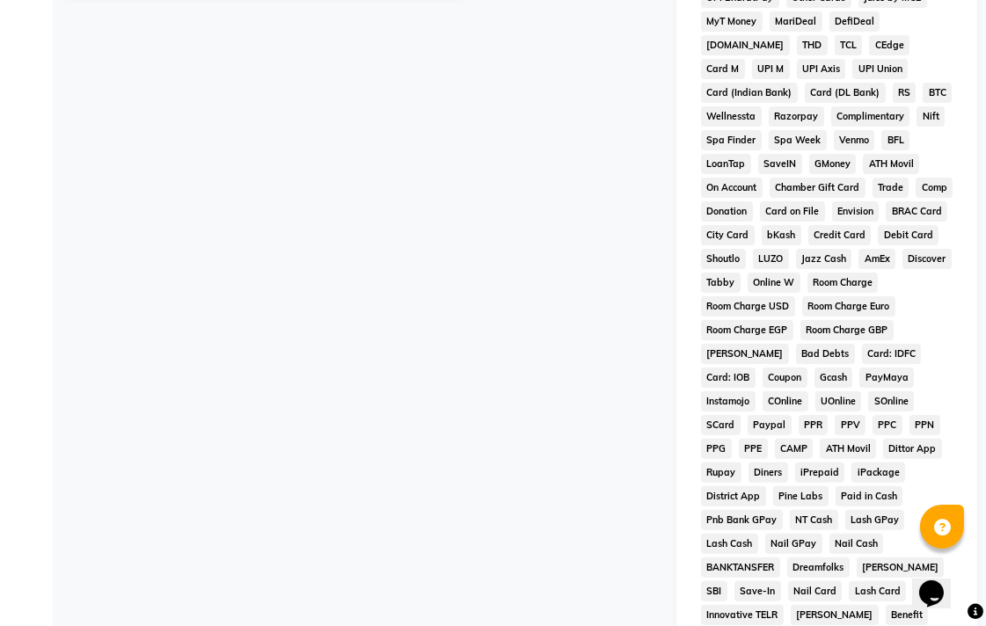
scroll to position [828, 0]
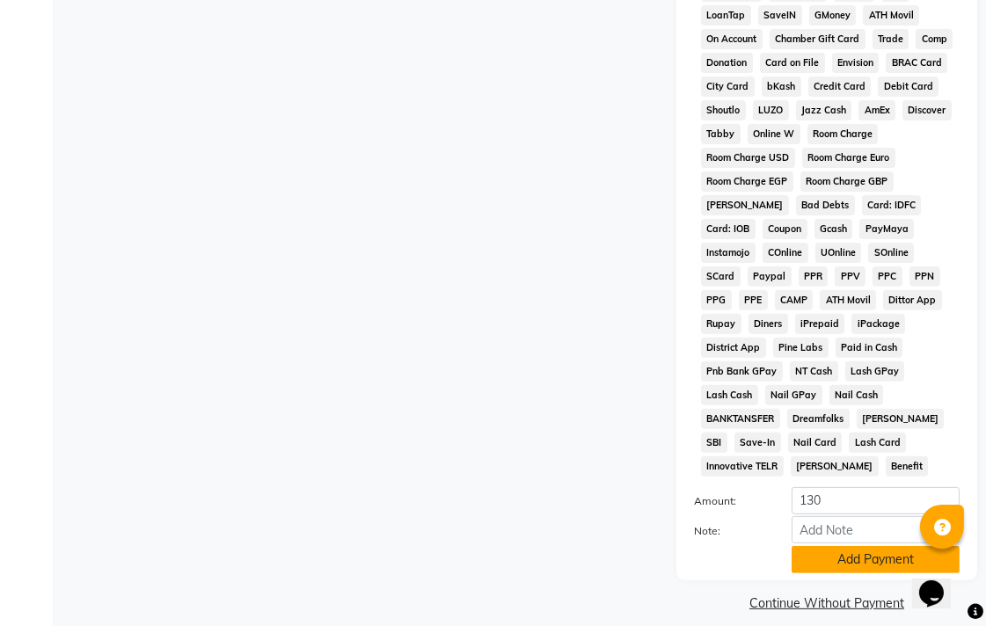
click at [857, 546] on button "Add Payment" at bounding box center [876, 559] width 168 height 27
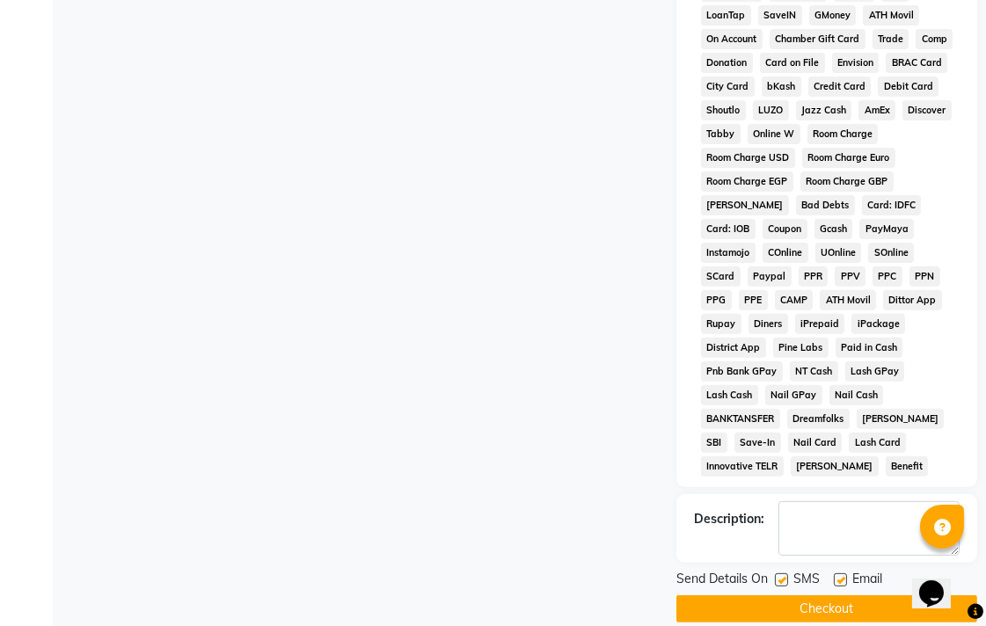
click at [882, 596] on button "Checkout" at bounding box center [826, 609] width 301 height 27
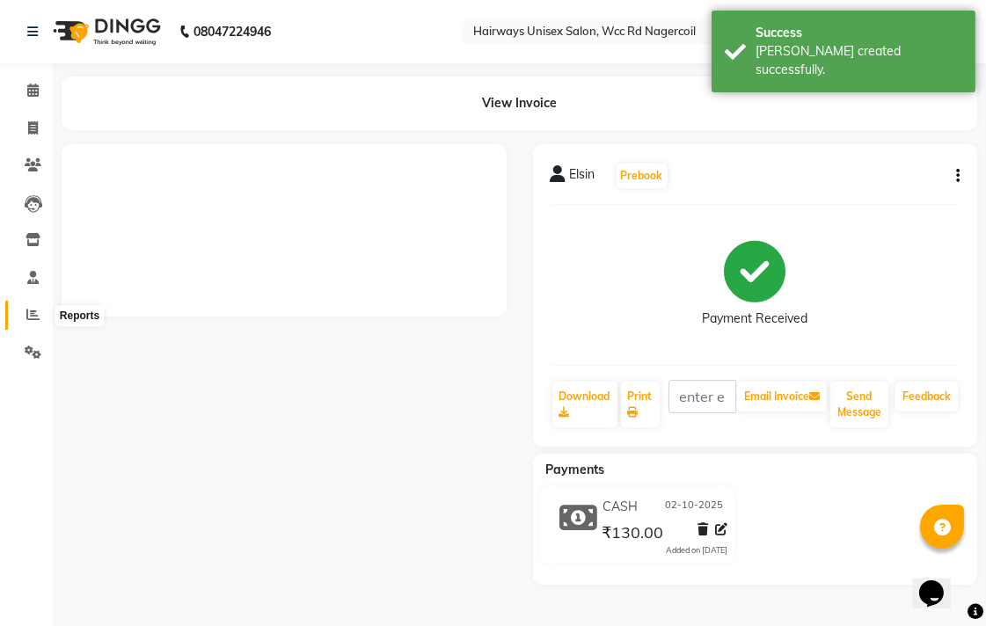
click at [18, 308] on span at bounding box center [33, 315] width 31 height 20
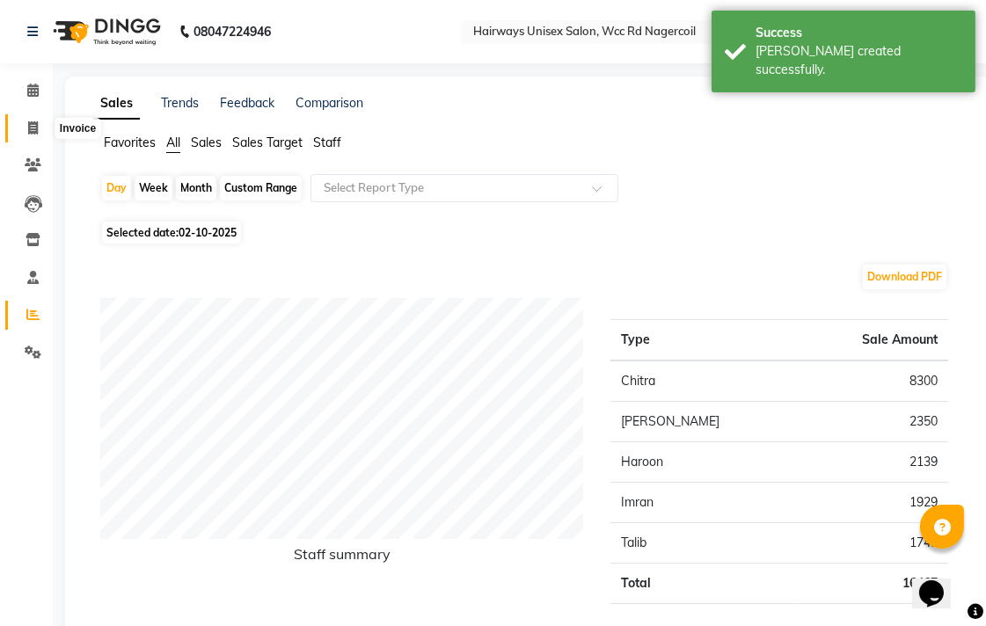
click at [40, 135] on span at bounding box center [33, 129] width 31 height 20
select select "service"
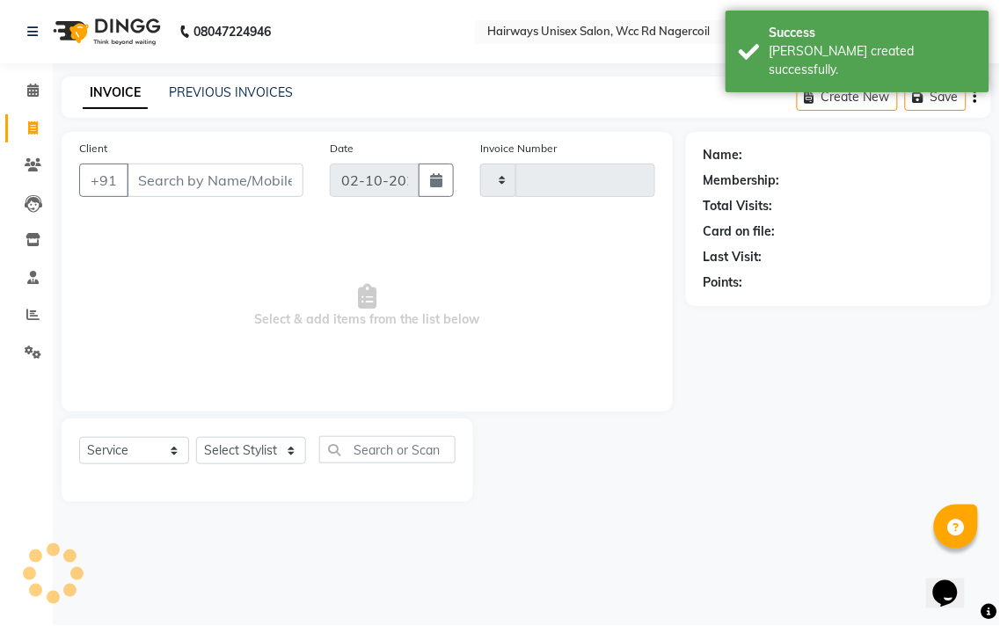
type input "7758"
select select "6523"
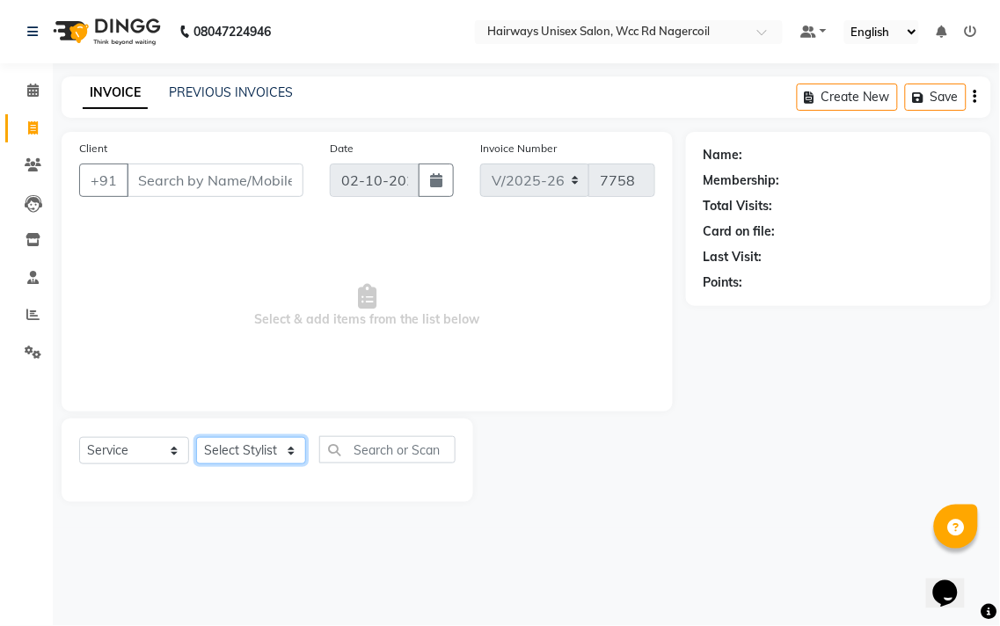
click at [253, 455] on select "Select Stylist Admin Chitra divya [PERSON_NAME] [PERSON_NAME] Reception [PERSON…" at bounding box center [251, 450] width 110 height 27
select select "49917"
click at [196, 438] on select "Select Stylist Admin Chitra divya [PERSON_NAME] [PERSON_NAME] Reception [PERSON…" at bounding box center [251, 450] width 110 height 27
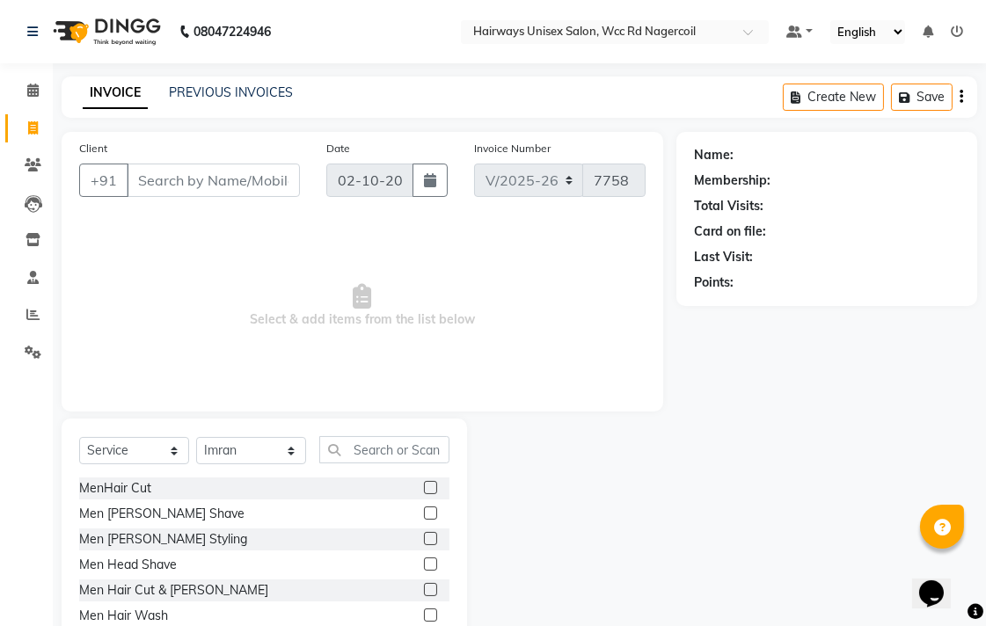
click at [424, 491] on label at bounding box center [430, 487] width 13 height 13
click at [424, 491] on input "checkbox" at bounding box center [429, 488] width 11 height 11
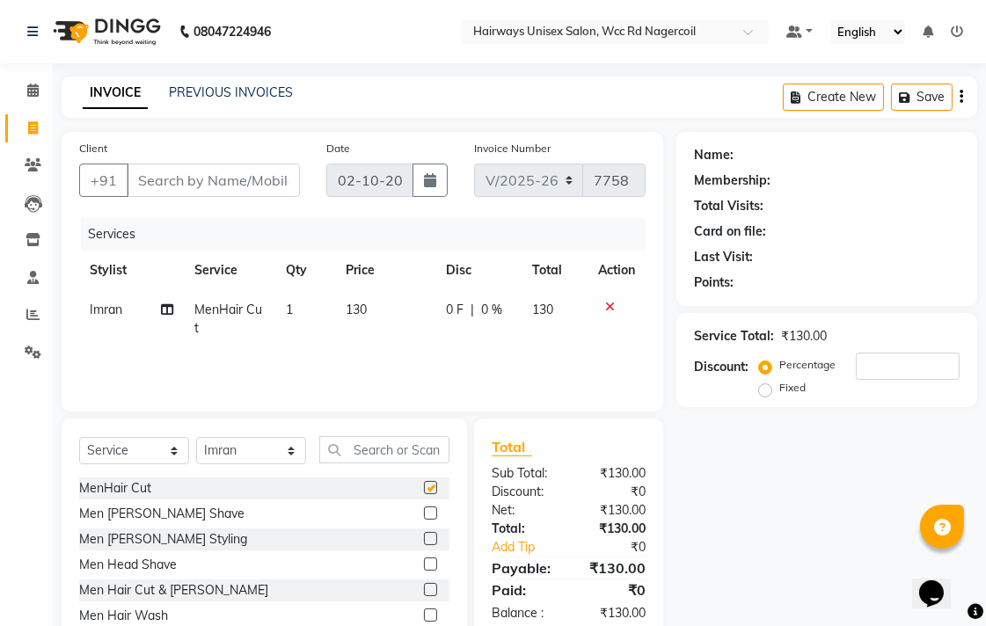
checkbox input "false"
click at [257, 443] on select "Select Stylist Admin Chitra divya [PERSON_NAME] [PERSON_NAME] Reception [PERSON…" at bounding box center [251, 450] width 110 height 27
select select "49914"
click at [196, 438] on select "Select Stylist Admin Chitra divya [PERSON_NAME] [PERSON_NAME] Reception [PERSON…" at bounding box center [251, 450] width 110 height 27
click at [424, 487] on label at bounding box center [430, 487] width 13 height 13
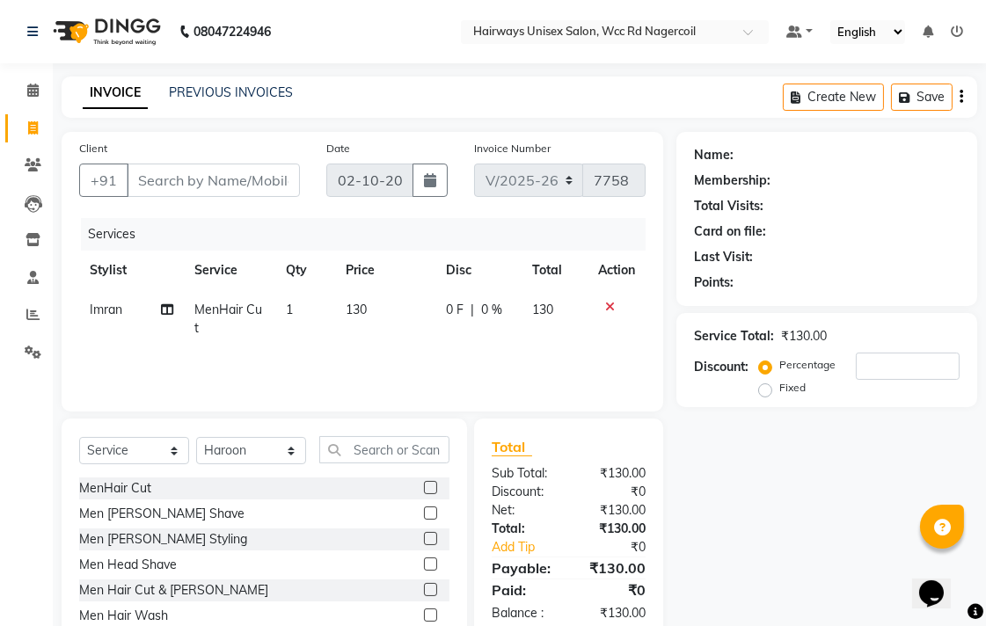
click at [424, 487] on input "checkbox" at bounding box center [429, 488] width 11 height 11
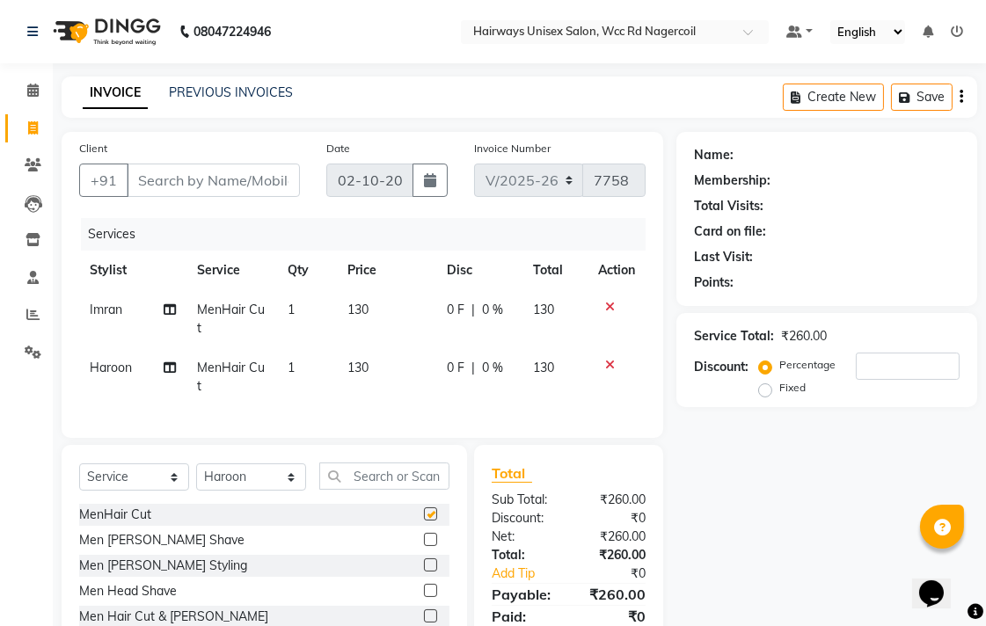
checkbox input "false"
click at [235, 183] on input "Client" at bounding box center [213, 180] width 173 height 33
type input "9"
type input "0"
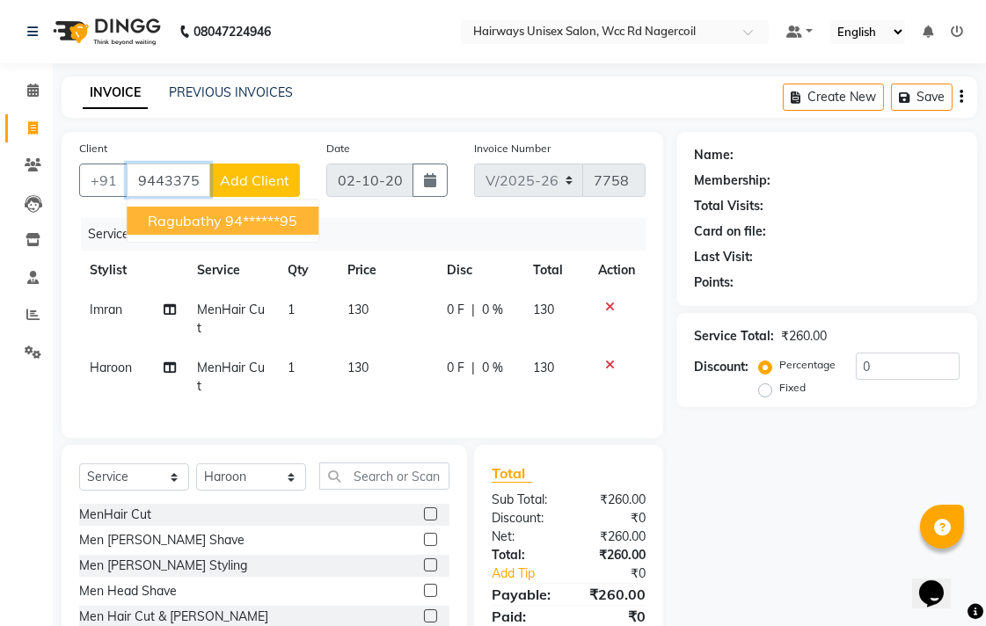
click at [242, 215] on ngb-highlight "94******95" at bounding box center [261, 221] width 72 height 18
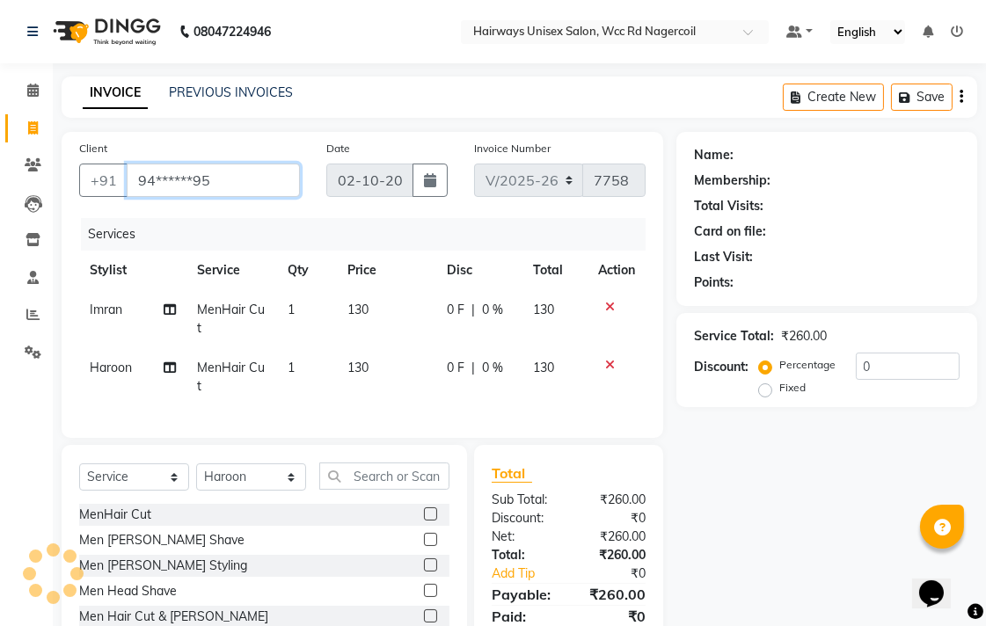
type input "94******95"
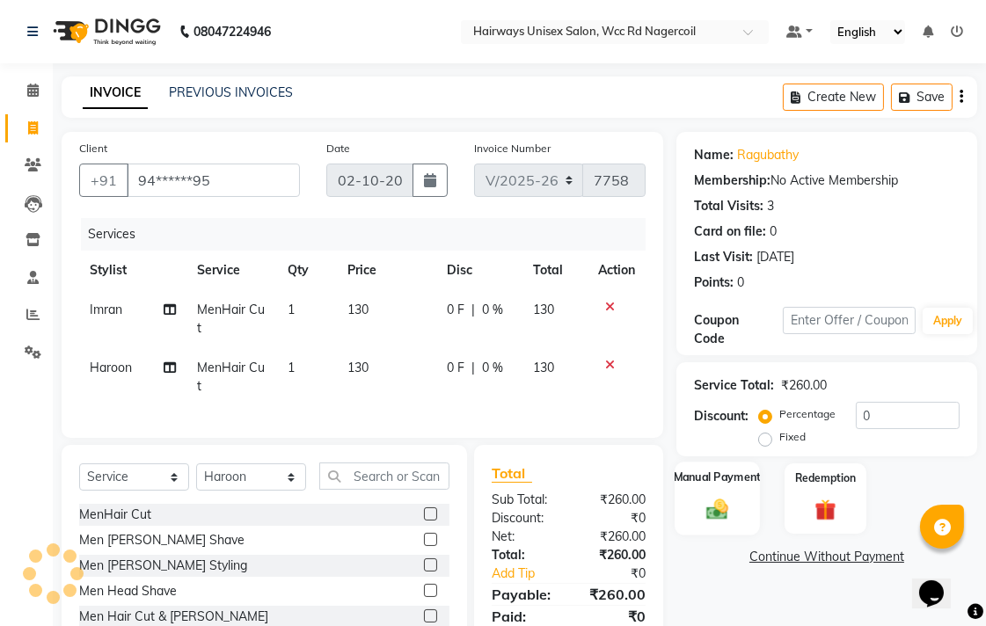
click at [727, 476] on label "Manual Payment" at bounding box center [718, 477] width 88 height 17
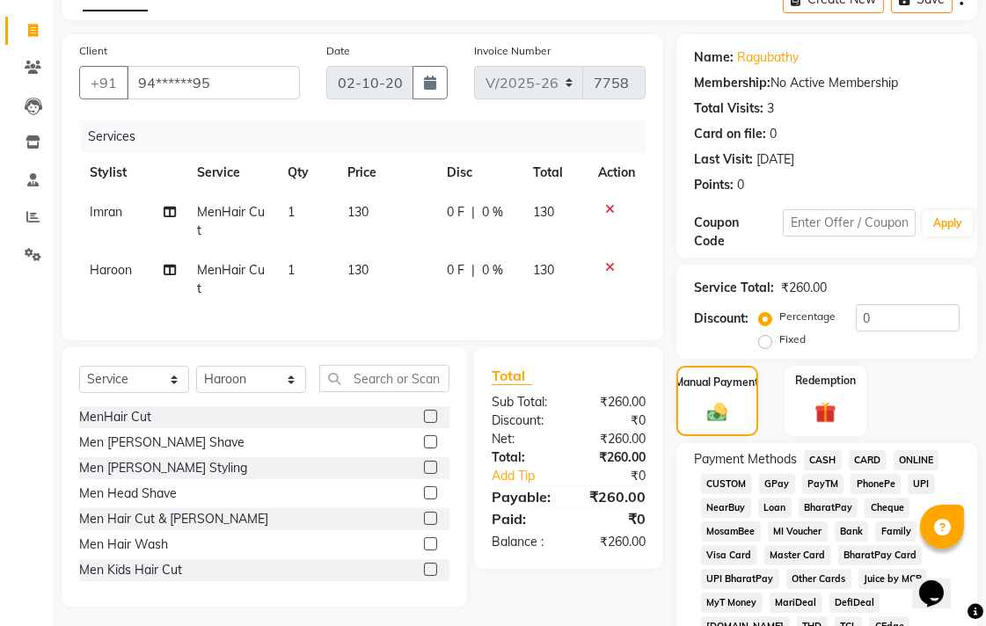
scroll to position [293, 0]
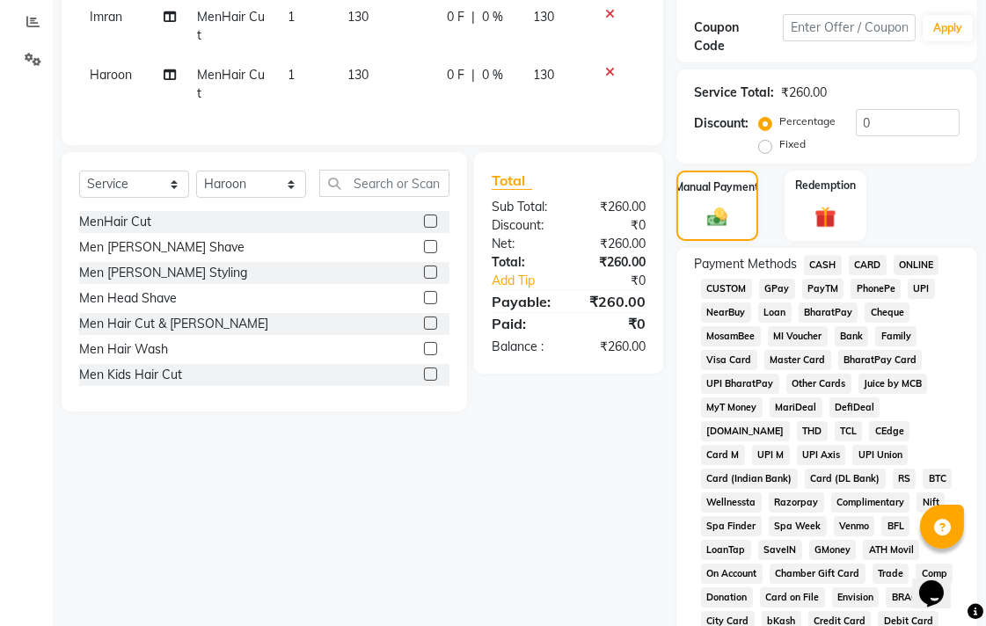
click at [819, 258] on span "CASH" at bounding box center [823, 265] width 38 height 20
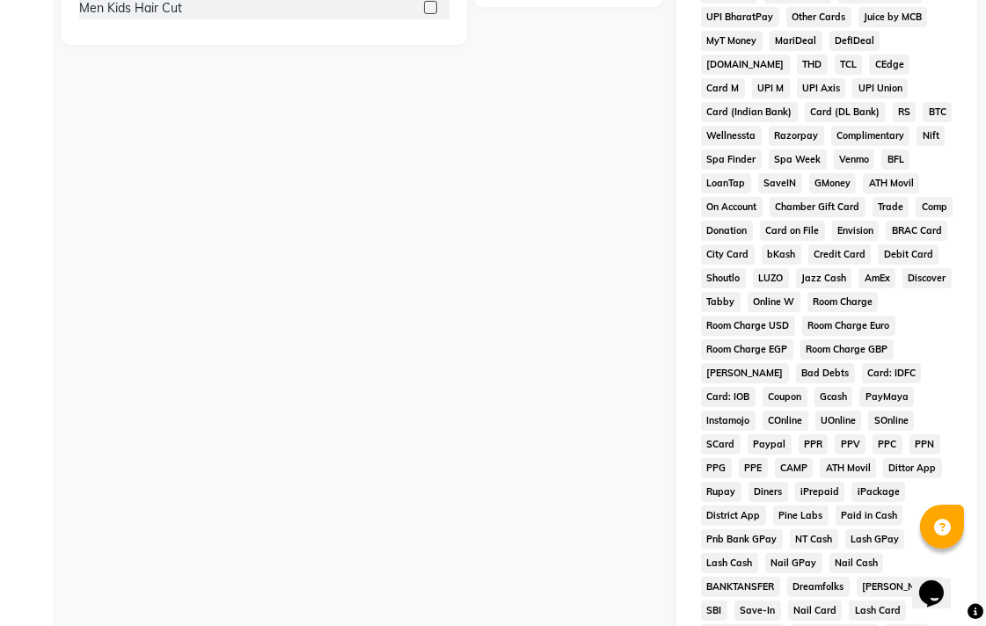
scroll to position [828, 0]
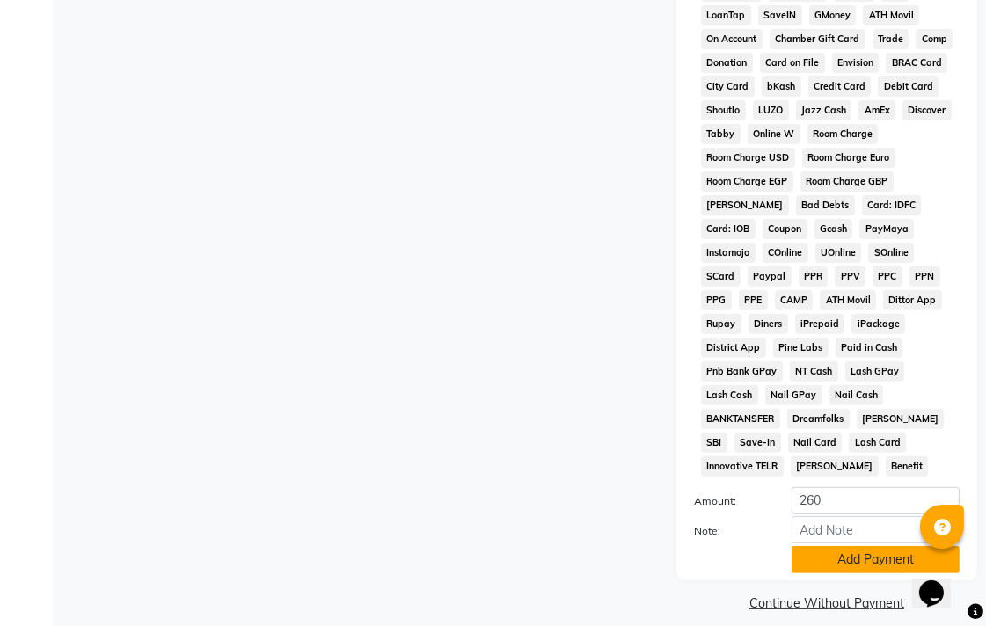
click at [871, 546] on button "Add Payment" at bounding box center [876, 559] width 168 height 27
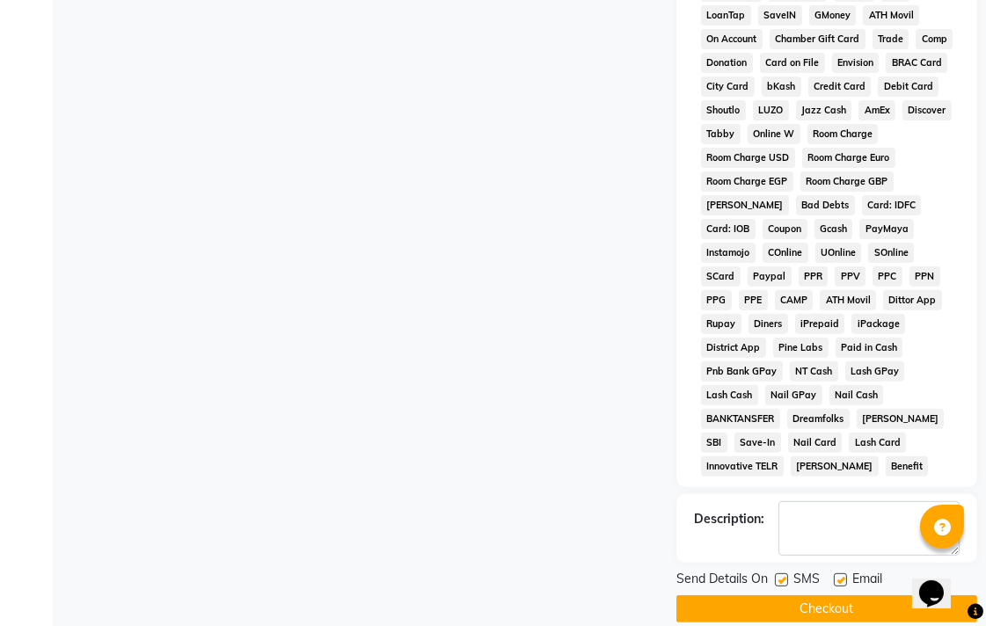
click at [876, 596] on button "Checkout" at bounding box center [826, 609] width 301 height 27
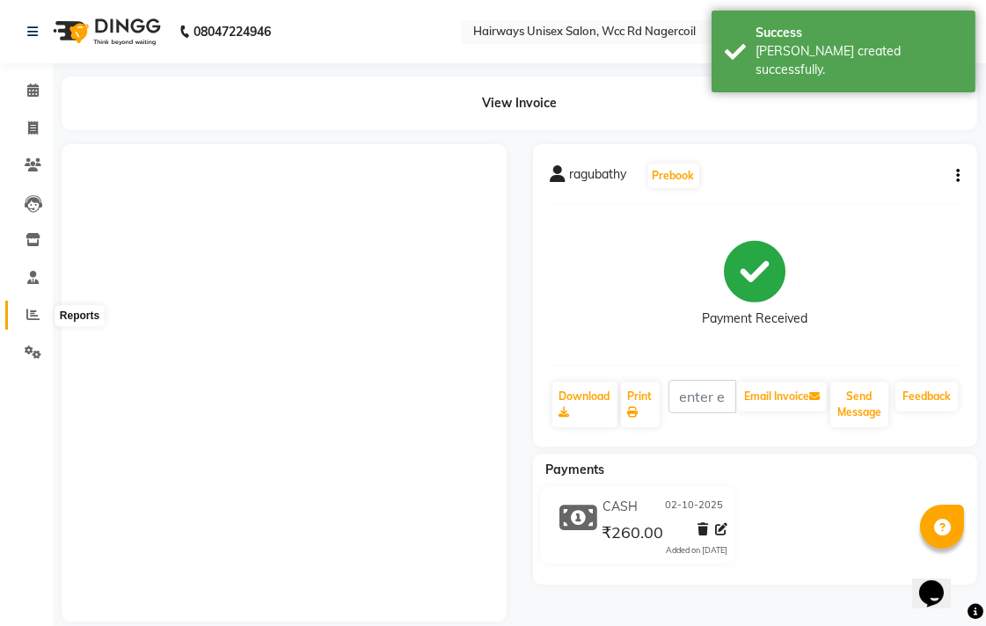
click at [18, 318] on span at bounding box center [33, 315] width 31 height 20
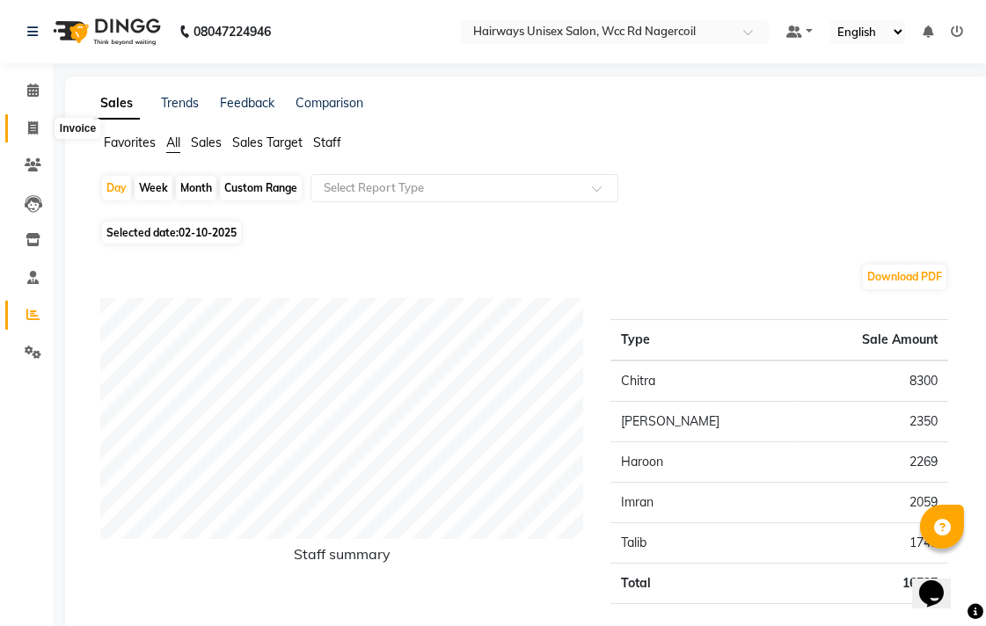
click at [32, 133] on icon at bounding box center [33, 127] width 10 height 13
select select "service"
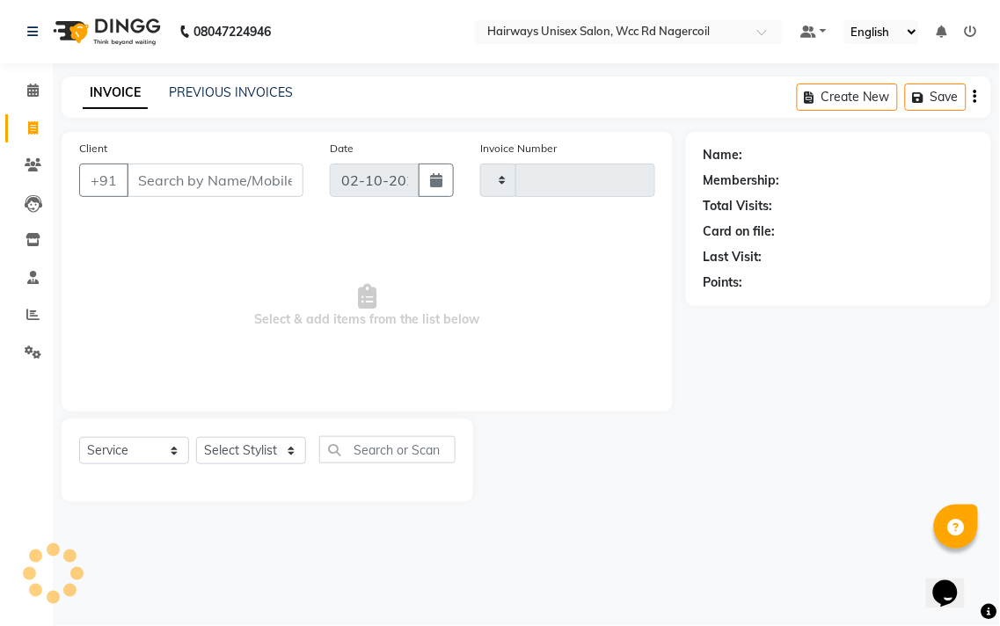
type input "7759"
select select "6523"
click at [257, 460] on select "Select Stylist Admin Chitra divya [PERSON_NAME] [PERSON_NAME] Reception [PERSON…" at bounding box center [251, 450] width 110 height 27
select select "49916"
click at [196, 438] on select "Select Stylist Admin Chitra divya [PERSON_NAME] [PERSON_NAME] Reception [PERSON…" at bounding box center [251, 450] width 110 height 27
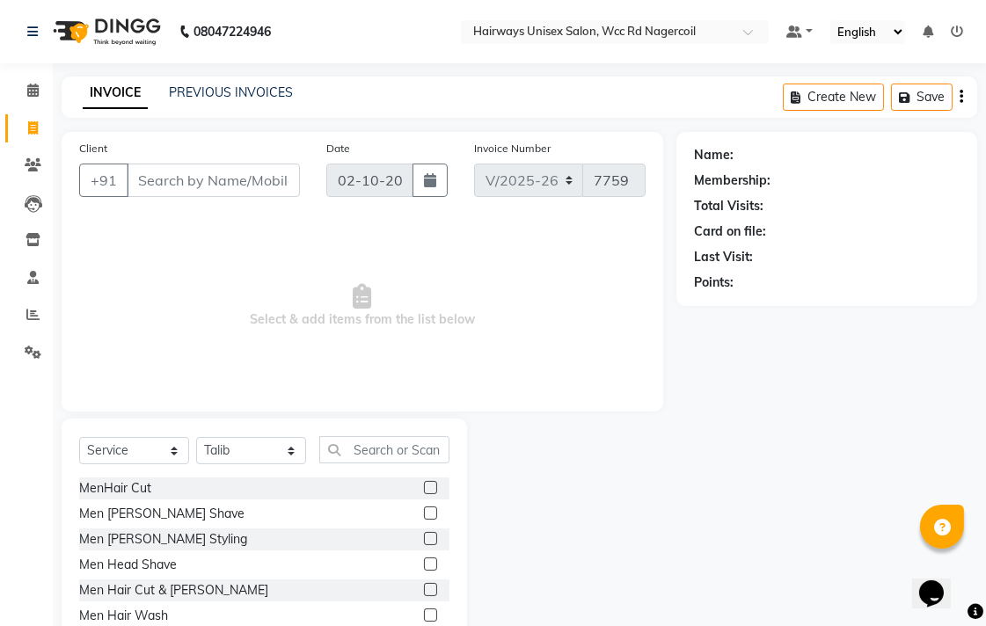
click at [424, 592] on label at bounding box center [430, 589] width 13 height 13
click at [424, 592] on input "checkbox" at bounding box center [429, 590] width 11 height 11
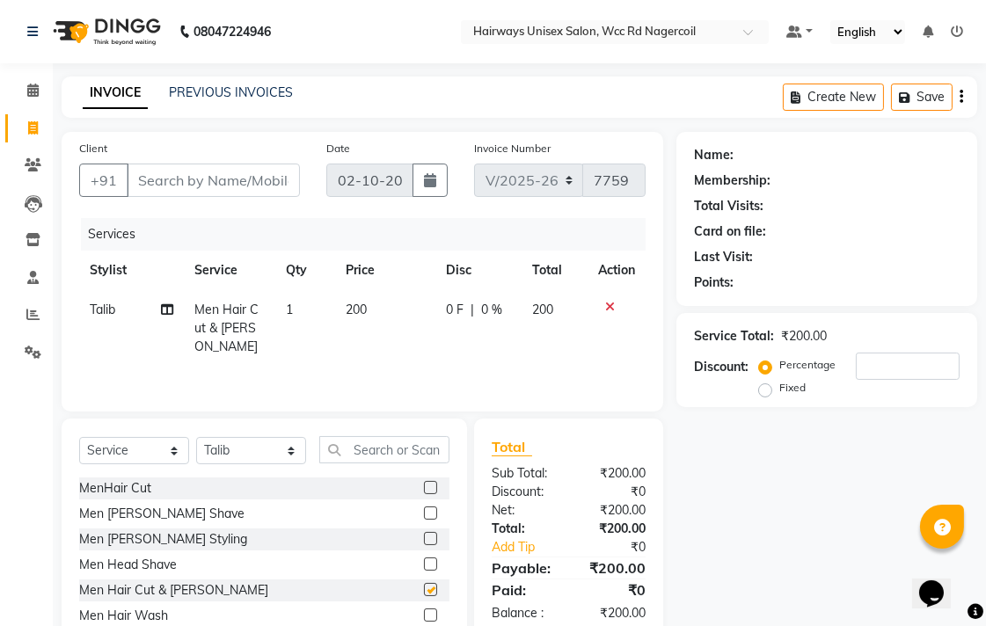
checkbox input "false"
click at [279, 169] on input "Client" at bounding box center [213, 180] width 173 height 33
click at [605, 304] on icon at bounding box center [610, 307] width 10 height 12
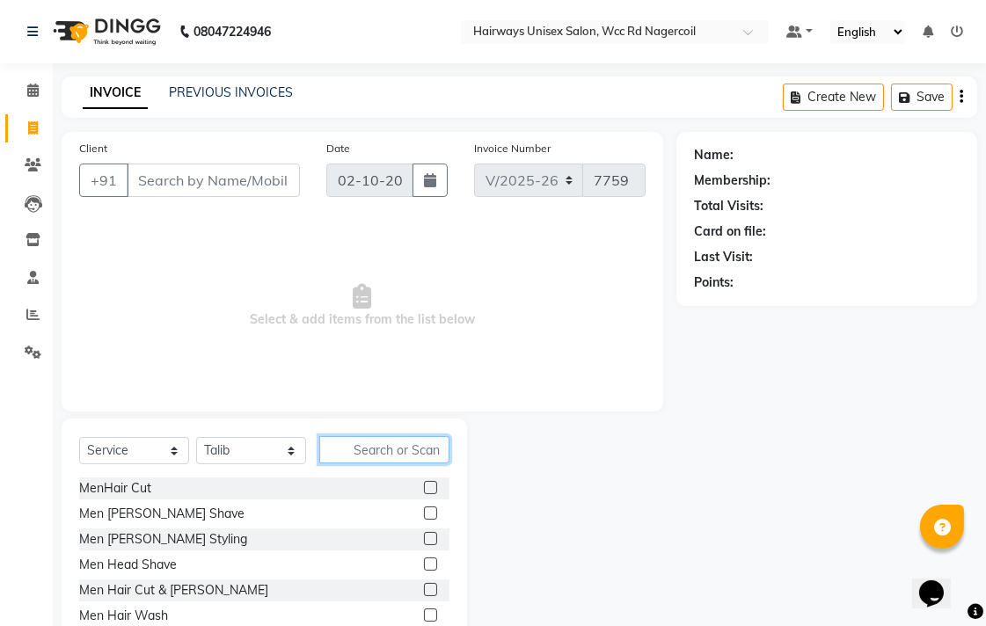
click at [408, 456] on input "text" at bounding box center [384, 449] width 130 height 27
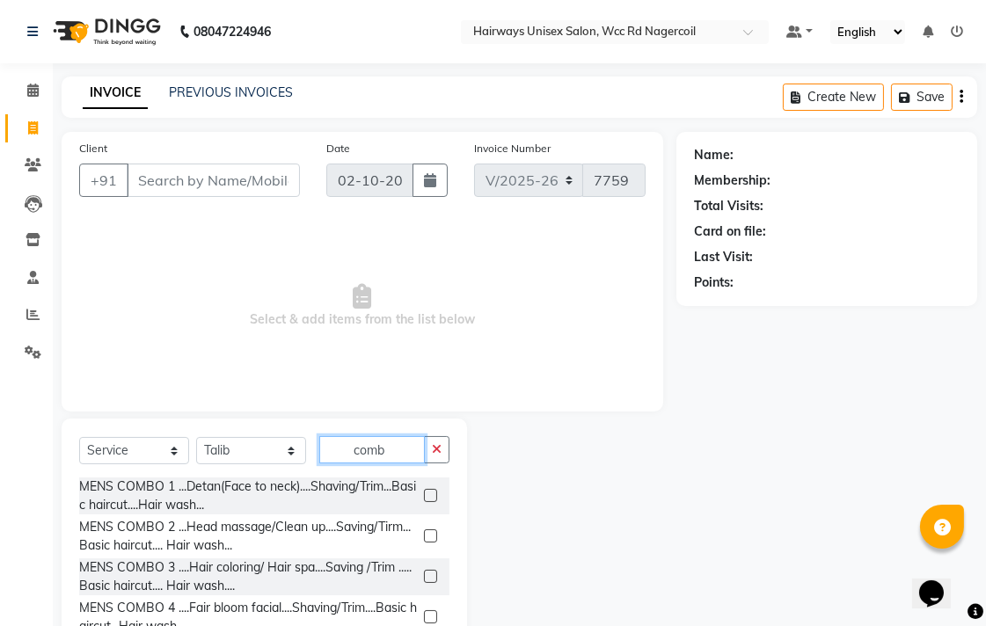
type input "comb"
click at [424, 530] on label at bounding box center [430, 536] width 13 height 13
click at [424, 531] on input "checkbox" at bounding box center [429, 536] width 11 height 11
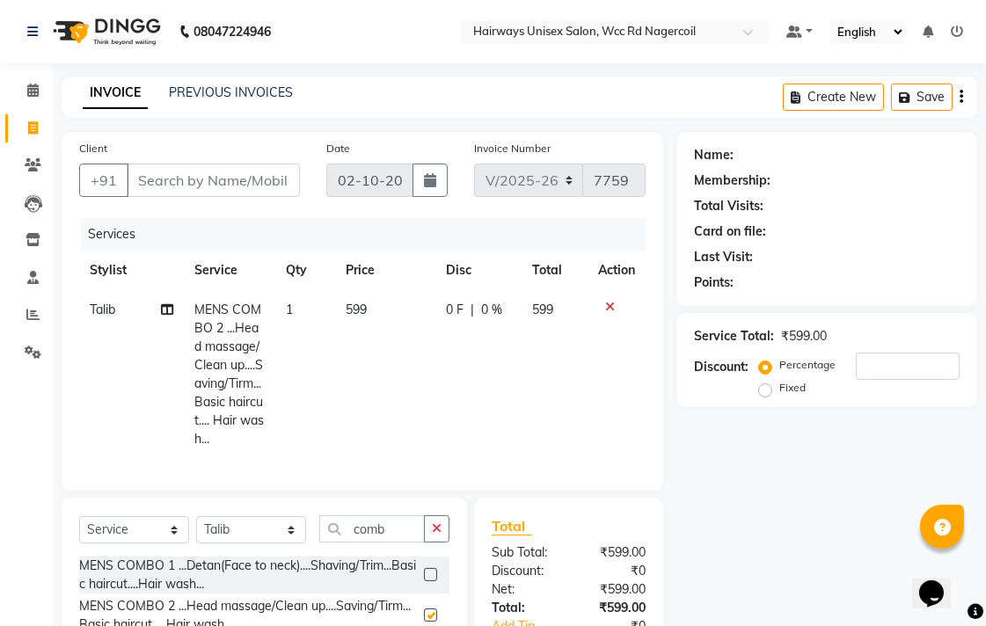
checkbox input "false"
click at [259, 182] on input "Client" at bounding box center [213, 180] width 173 height 33
type input "9"
type input "0"
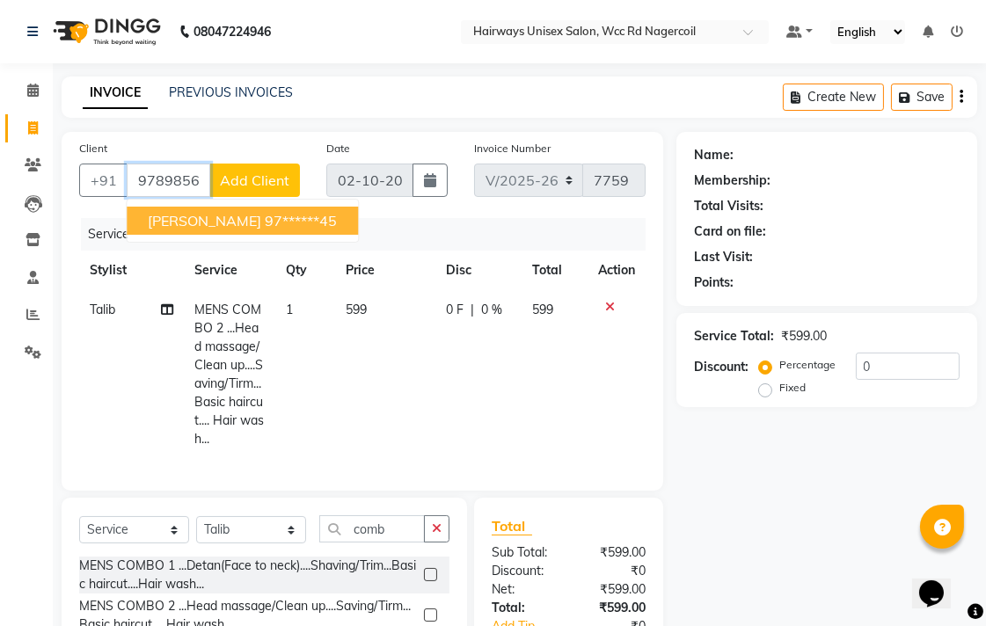
click at [265, 212] on ngb-highlight "97******45" at bounding box center [301, 221] width 72 height 18
type input "97******45"
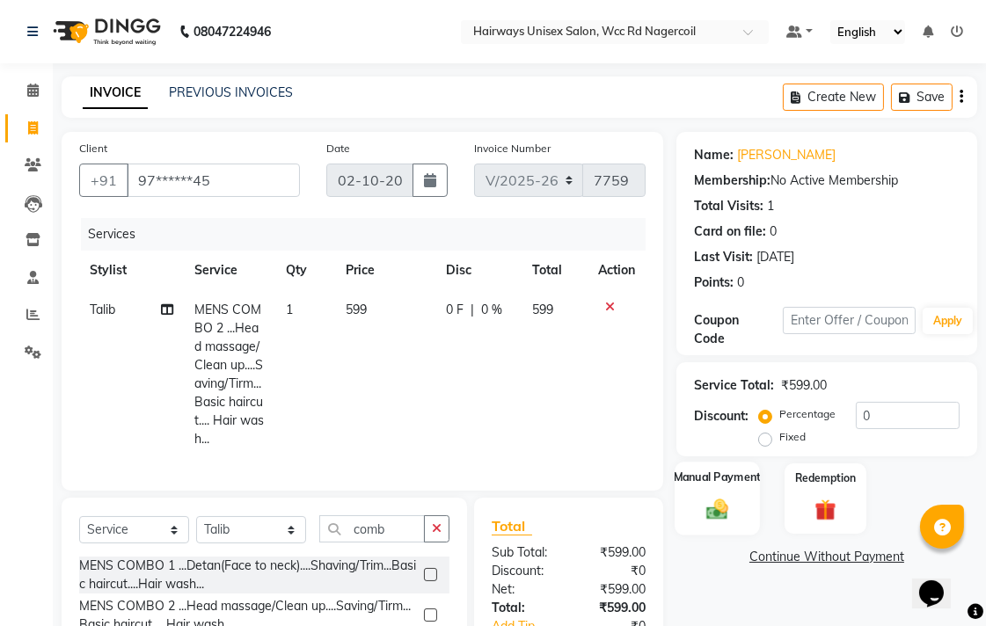
click at [741, 506] on div "Manual Payment" at bounding box center [717, 499] width 85 height 74
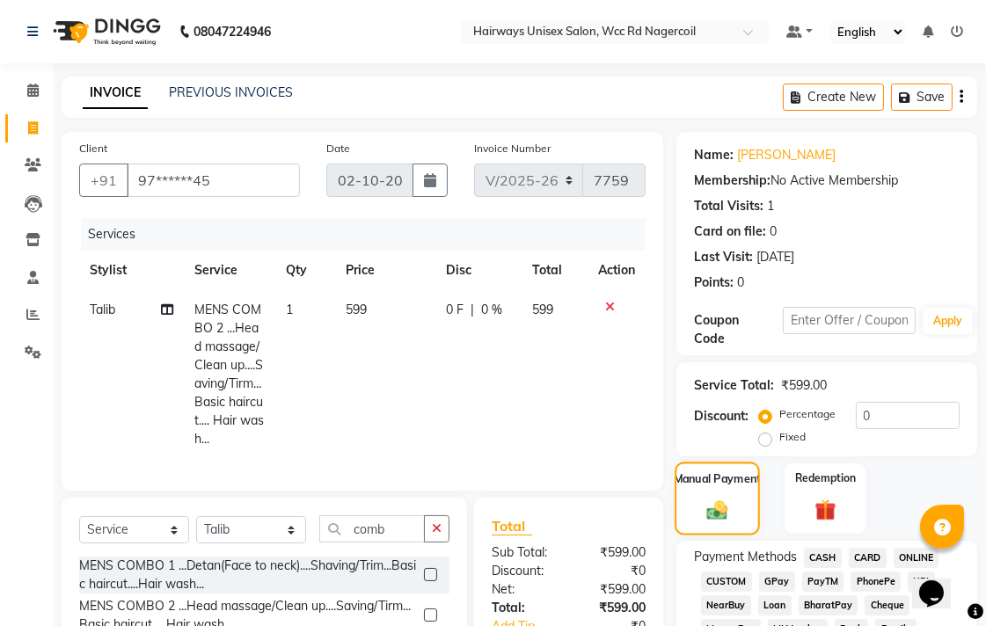
scroll to position [195, 0]
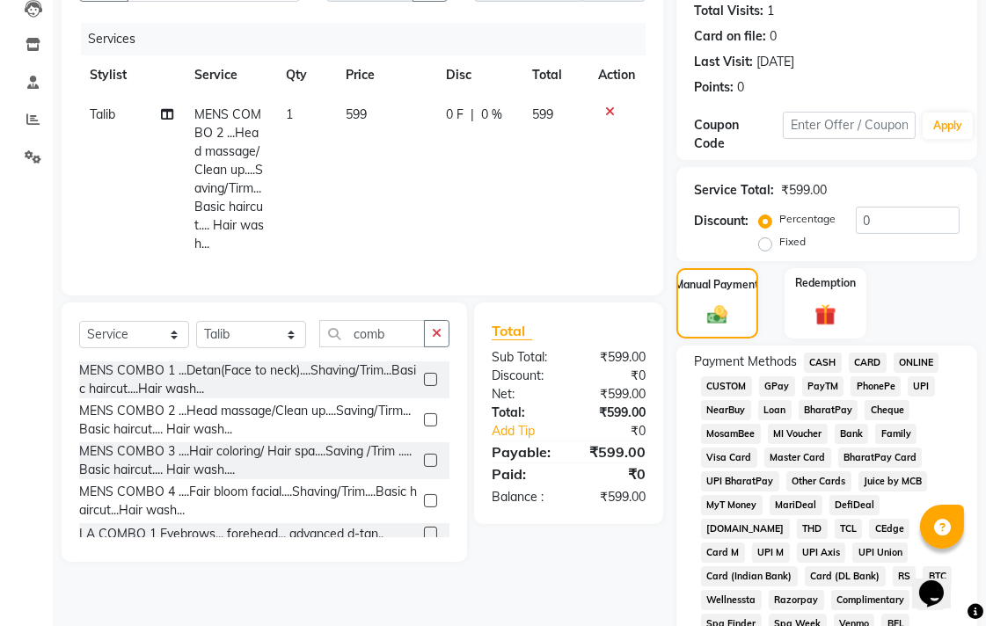
click at [880, 362] on span "CARD" at bounding box center [868, 363] width 38 height 20
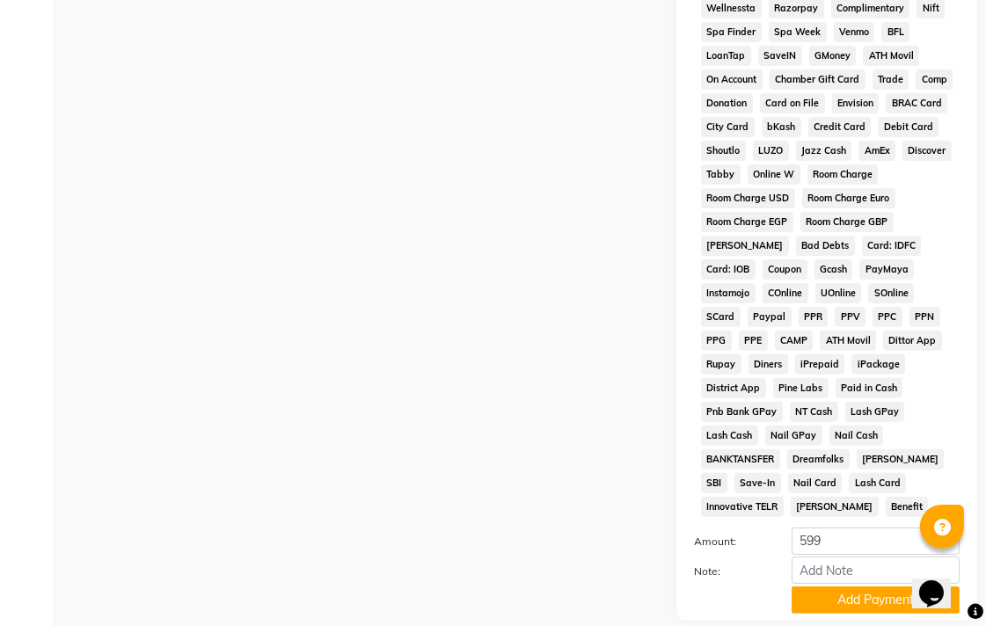
scroll to position [828, 0]
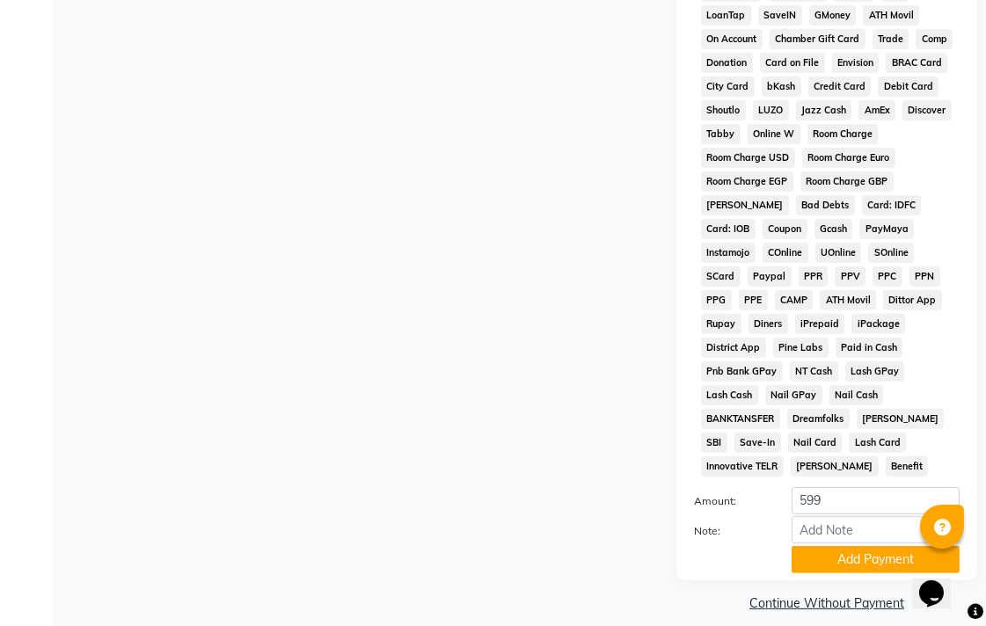
click at [851, 555] on button "Add Payment" at bounding box center [876, 559] width 168 height 27
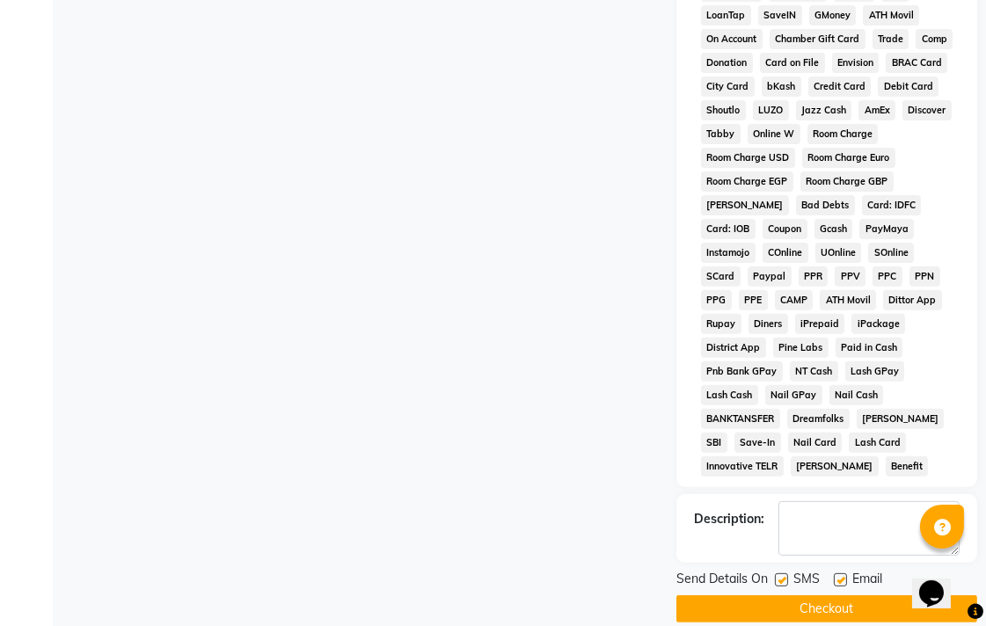
click at [881, 596] on button "Checkout" at bounding box center [826, 609] width 301 height 27
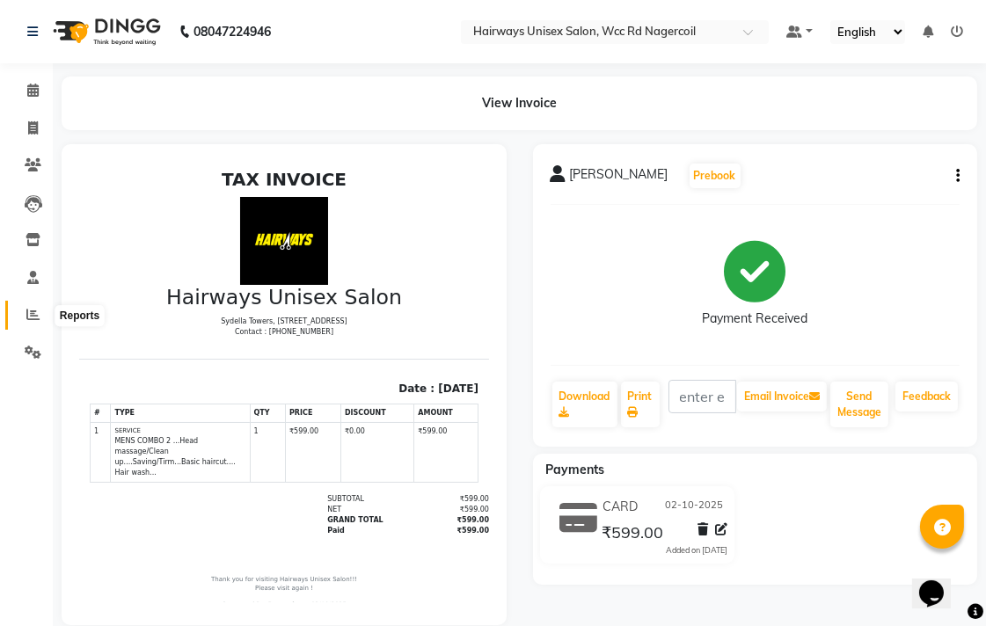
click at [33, 318] on icon at bounding box center [32, 314] width 13 height 13
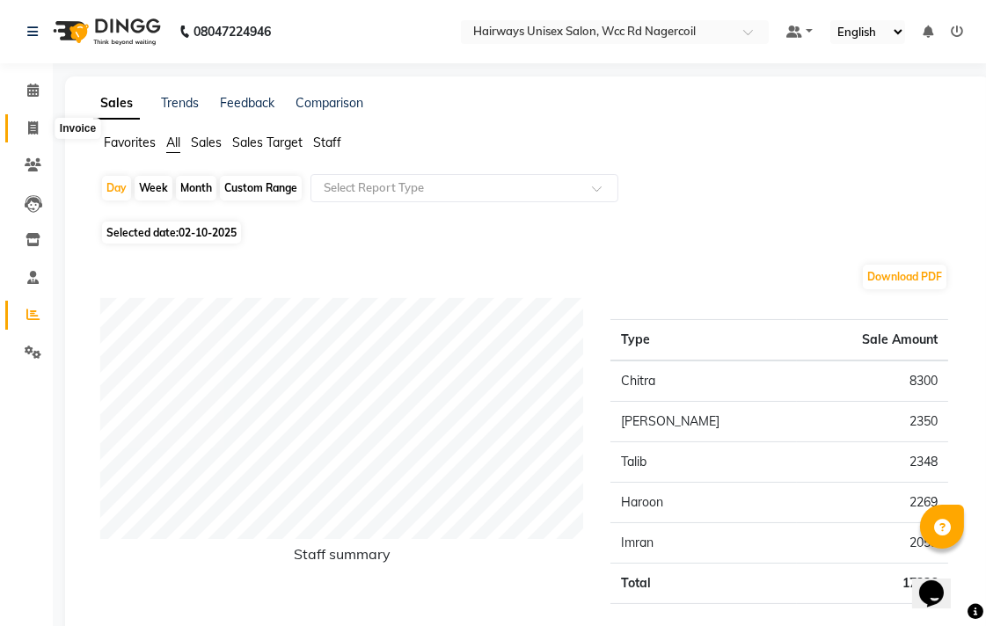
click at [21, 124] on span at bounding box center [33, 129] width 31 height 20
select select "service"
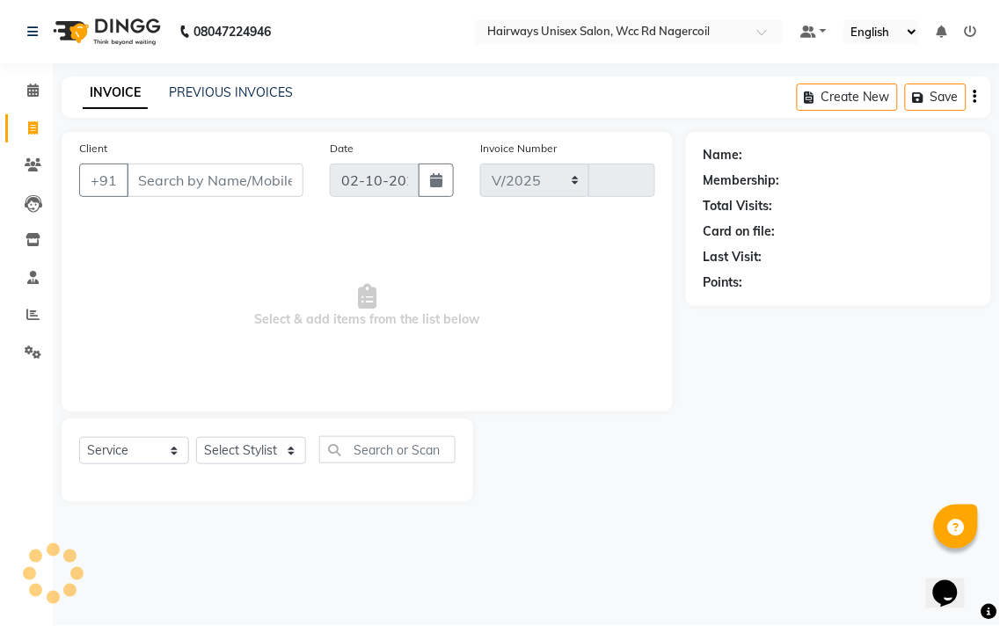
select select "6523"
type input "7760"
click at [32, 311] on icon at bounding box center [32, 314] width 13 height 13
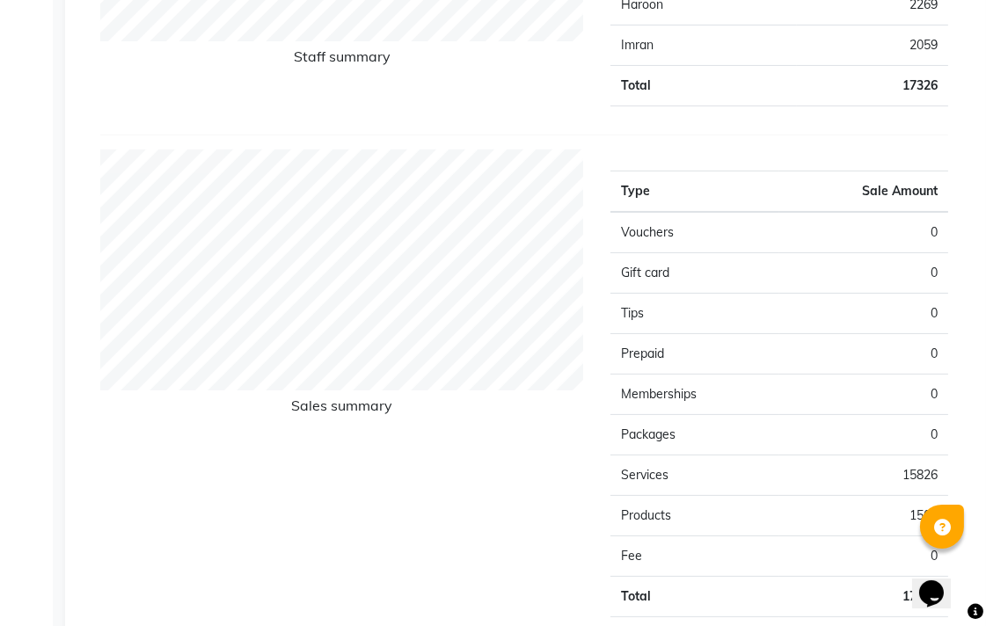
scroll to position [590, 0]
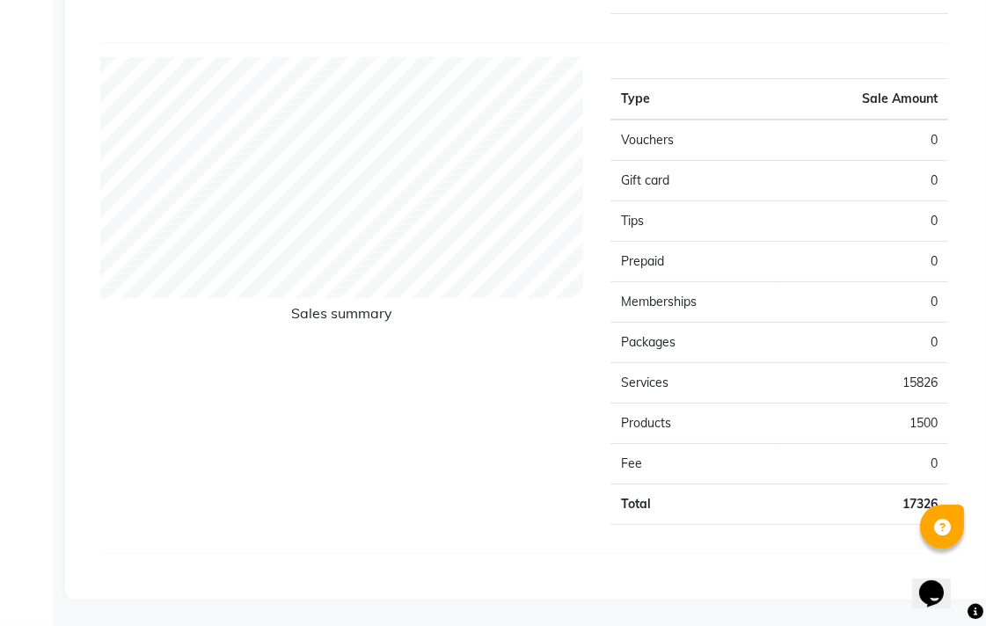
click at [633, 303] on td "Memberships" at bounding box center [694, 302] width 169 height 40
click at [821, 610] on main "Sales Trends Feedback Comparison Favorites All Sales Sales Target Staff Day Wee…" at bounding box center [519, 56] width 933 height 1140
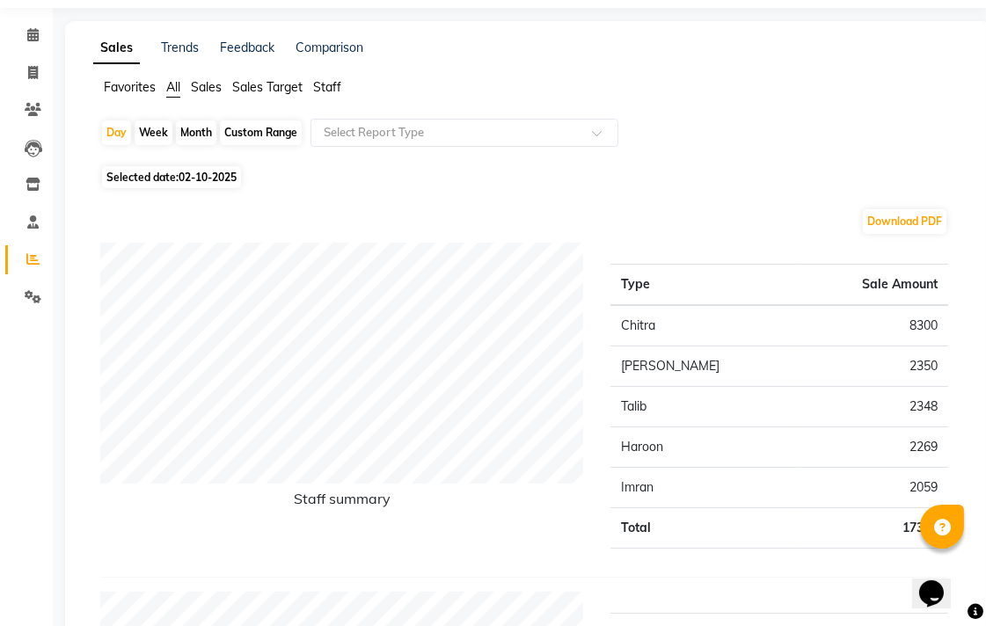
scroll to position [98, 0]
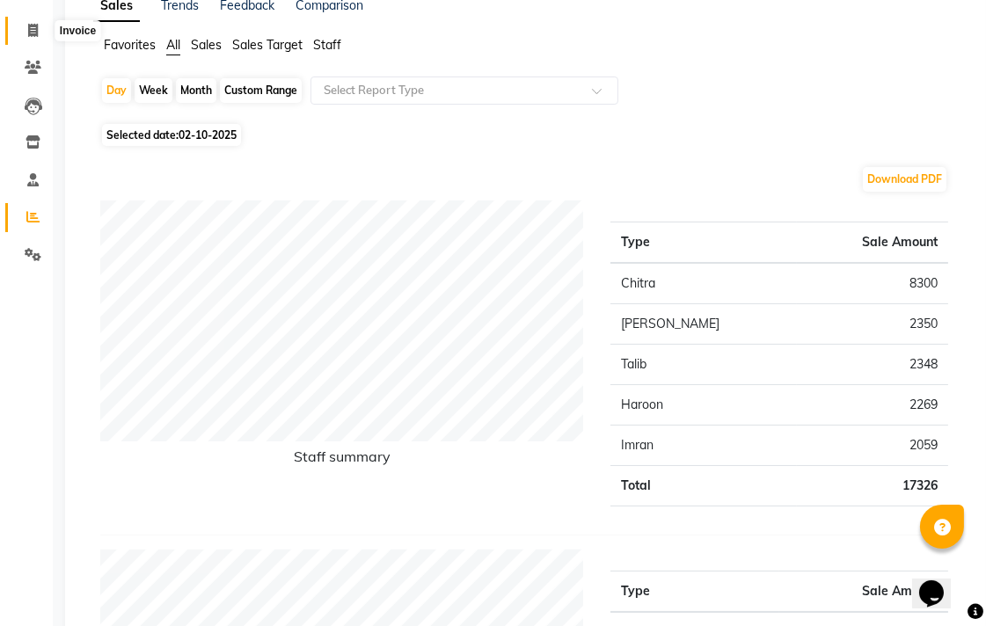
click at [28, 33] on icon at bounding box center [33, 30] width 10 height 13
select select "service"
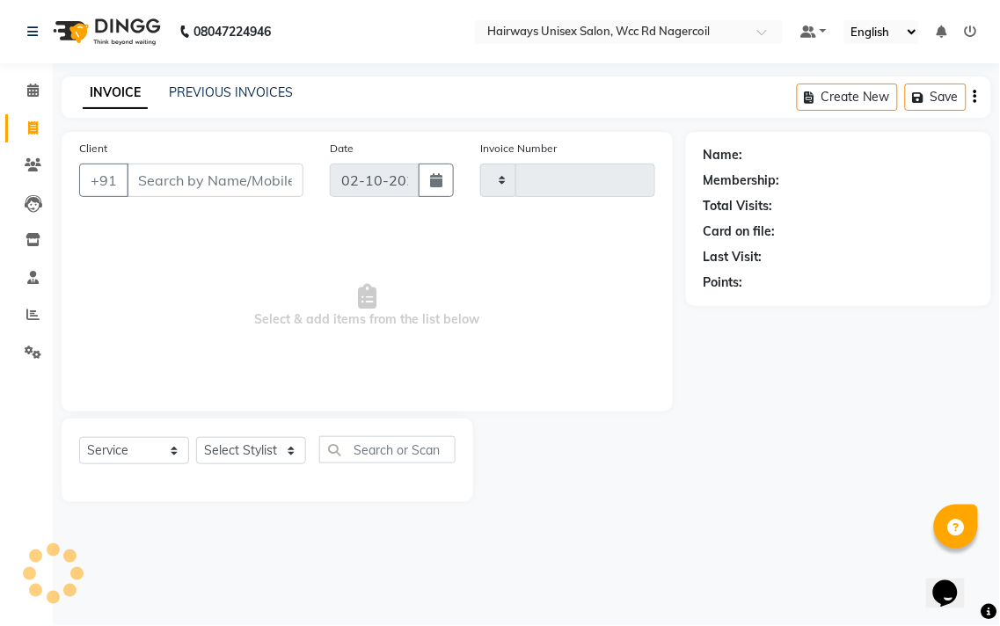
type input "7760"
select select "6523"
click at [273, 454] on select "Select Stylist Admin Chitra divya [PERSON_NAME] [PERSON_NAME] Reception [PERSON…" at bounding box center [251, 450] width 110 height 27
select select "49916"
click at [196, 438] on select "Select Stylist Admin Chitra divya [PERSON_NAME] [PERSON_NAME] Reception [PERSON…" at bounding box center [251, 450] width 110 height 27
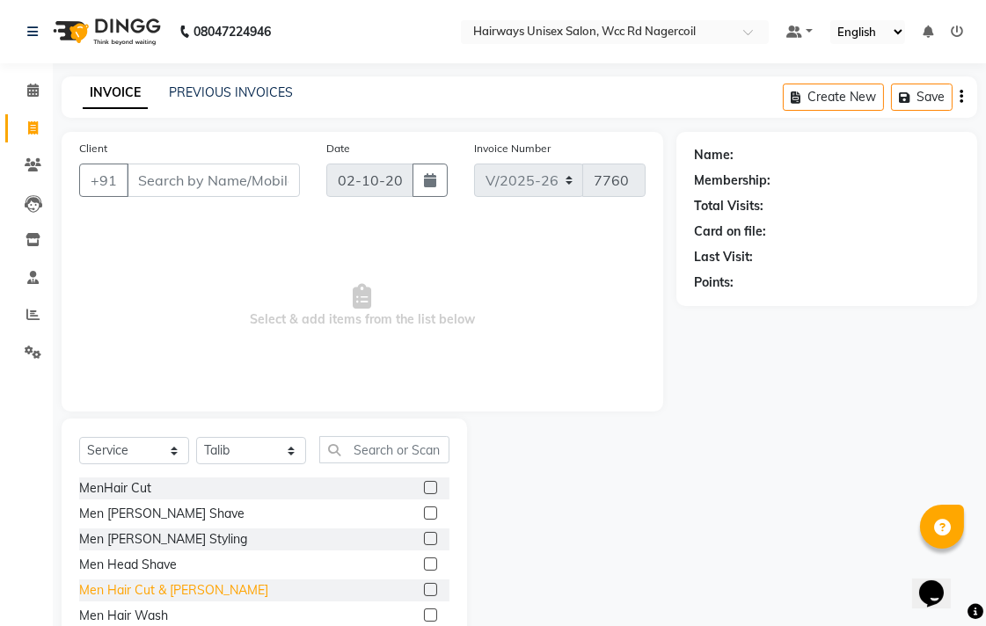
click at [157, 593] on div "Men Hair Cut & [PERSON_NAME]" at bounding box center [173, 590] width 189 height 18
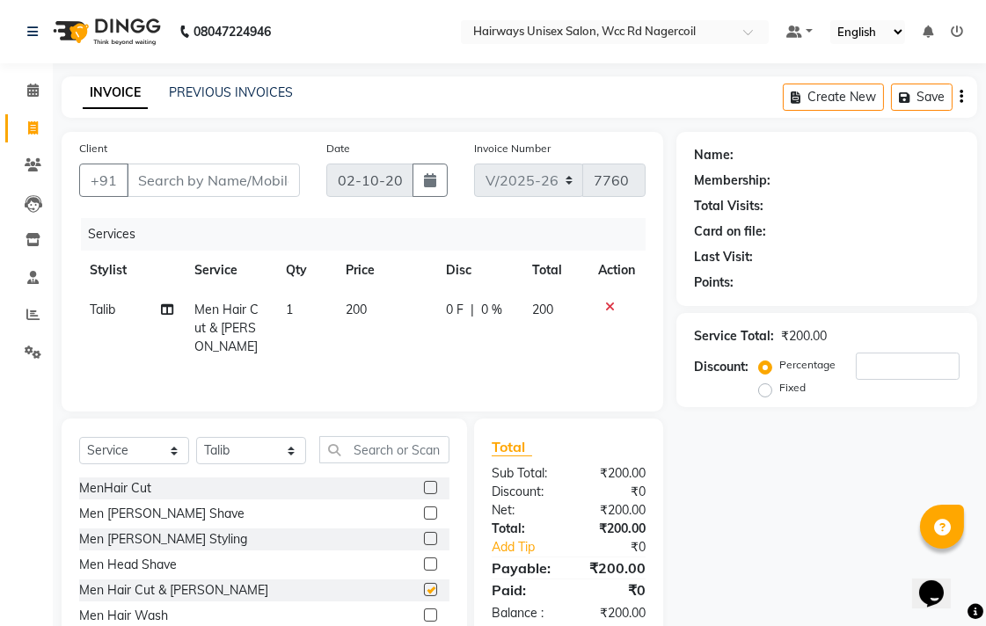
checkbox input "false"
click at [264, 459] on select "Select Stylist Admin Chitra divya [PERSON_NAME] [PERSON_NAME] Reception [PERSON…" at bounding box center [251, 450] width 110 height 27
select select "49917"
click at [196, 438] on select "Select Stylist Admin Chitra divya [PERSON_NAME] [PERSON_NAME] Reception [PERSON…" at bounding box center [251, 450] width 110 height 27
click at [124, 588] on div "Men Hair Cut & [PERSON_NAME]" at bounding box center [173, 590] width 189 height 18
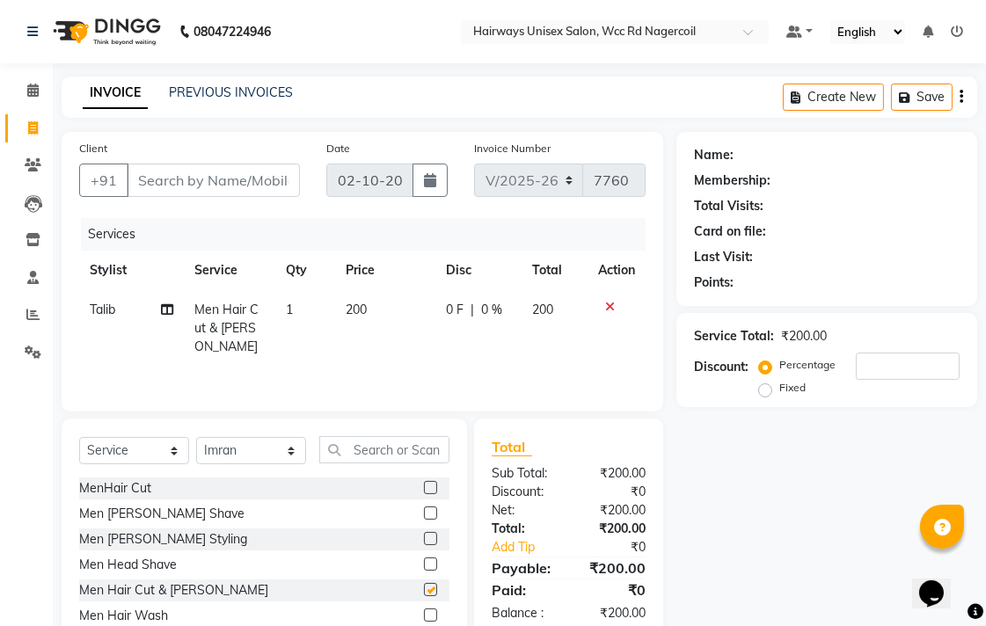
checkbox input "false"
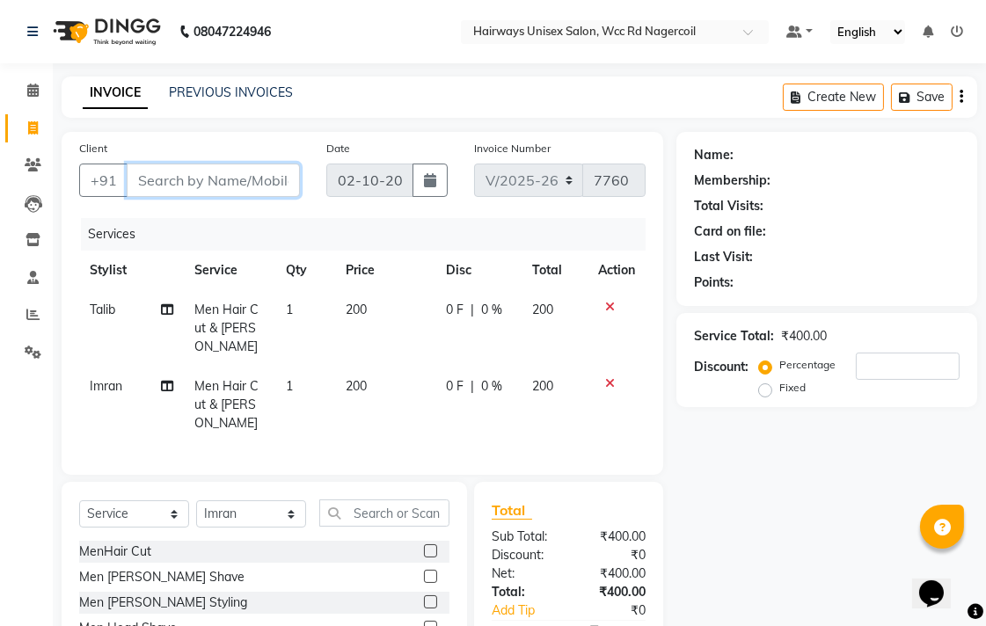
click at [243, 185] on input "Client" at bounding box center [213, 180] width 173 height 33
click at [240, 186] on input "Client" at bounding box center [213, 180] width 173 height 33
type input "6"
type input "0"
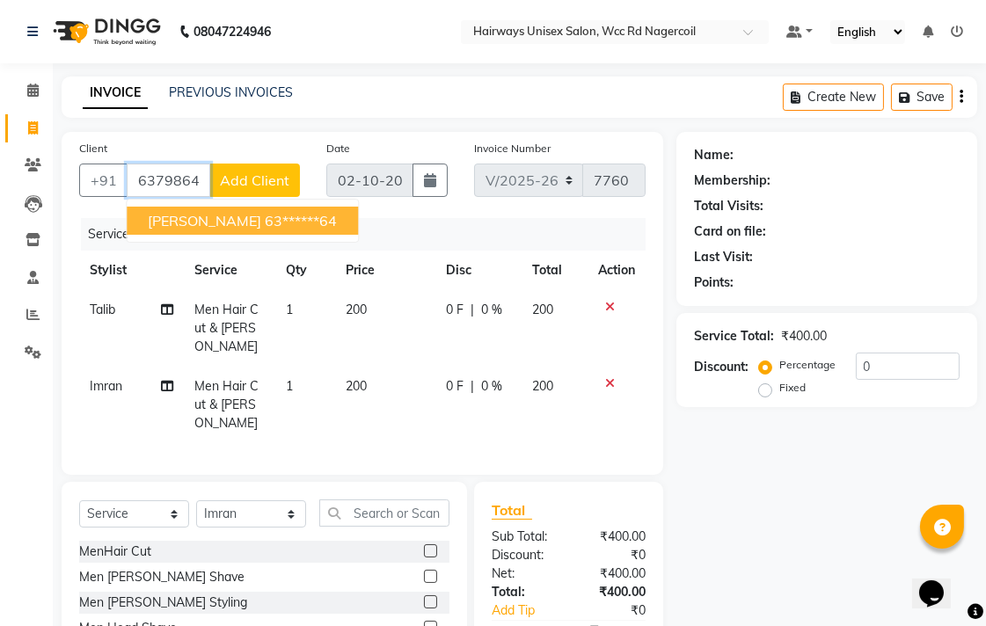
click at [265, 215] on ngb-highlight "63******64" at bounding box center [301, 221] width 72 height 18
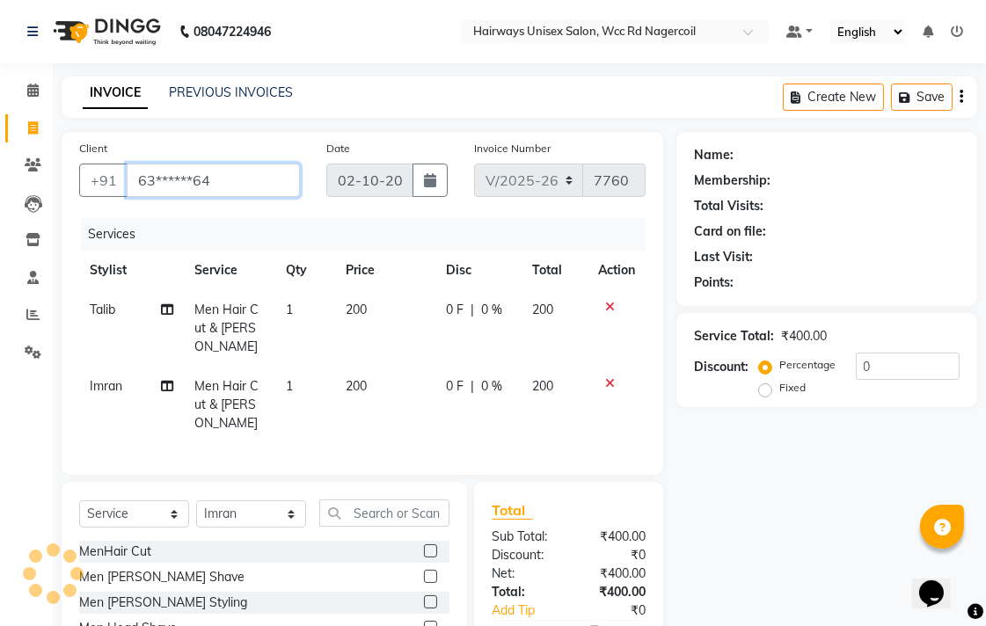
type input "63******64"
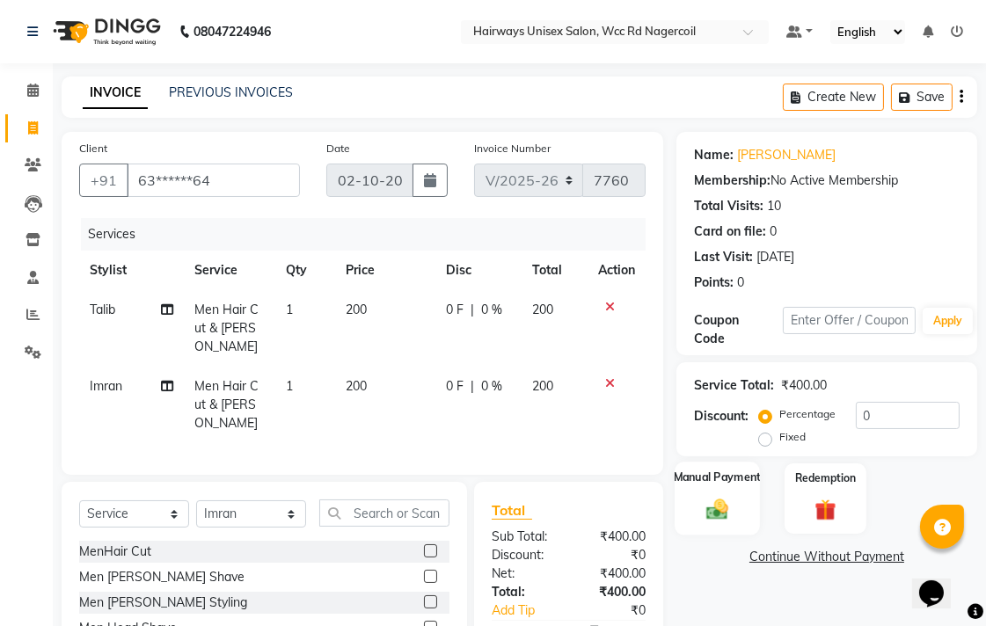
click at [719, 512] on img at bounding box center [717, 509] width 36 height 26
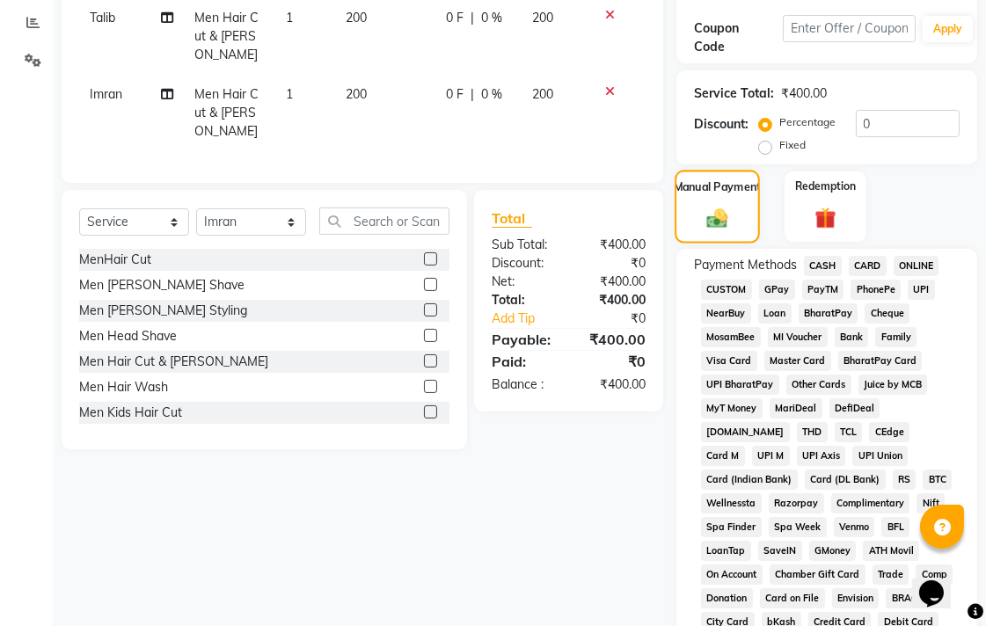
scroll to position [293, 0]
click at [824, 266] on span "CASH" at bounding box center [823, 265] width 38 height 20
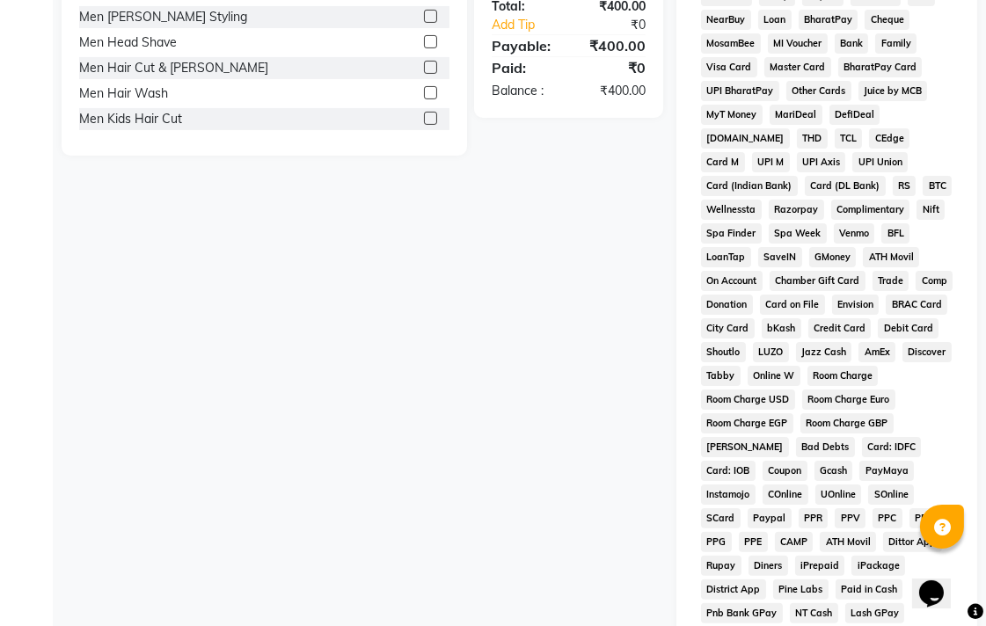
scroll to position [828, 0]
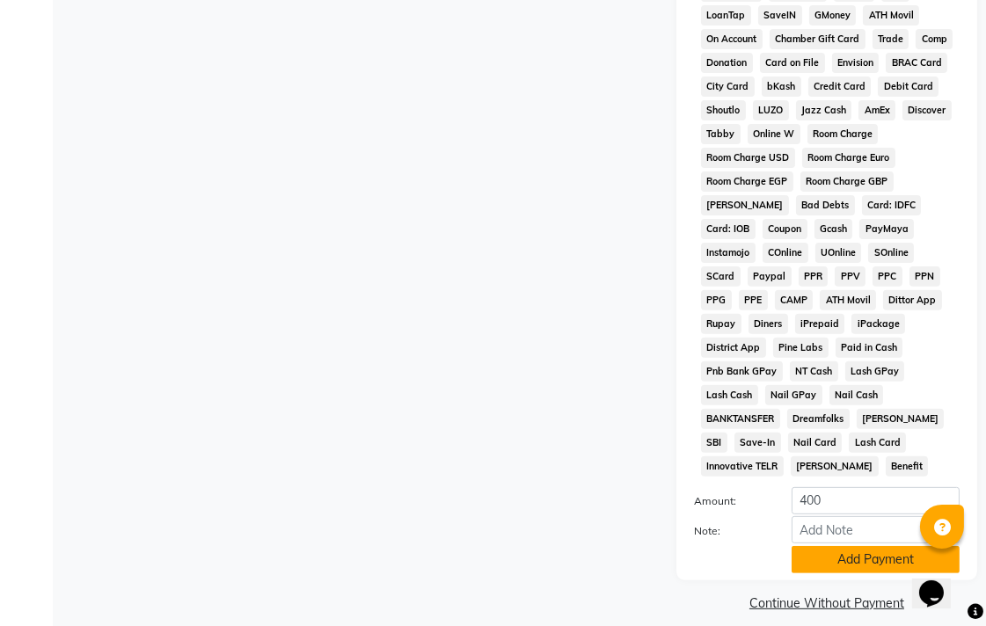
click at [837, 549] on button "Add Payment" at bounding box center [876, 559] width 168 height 27
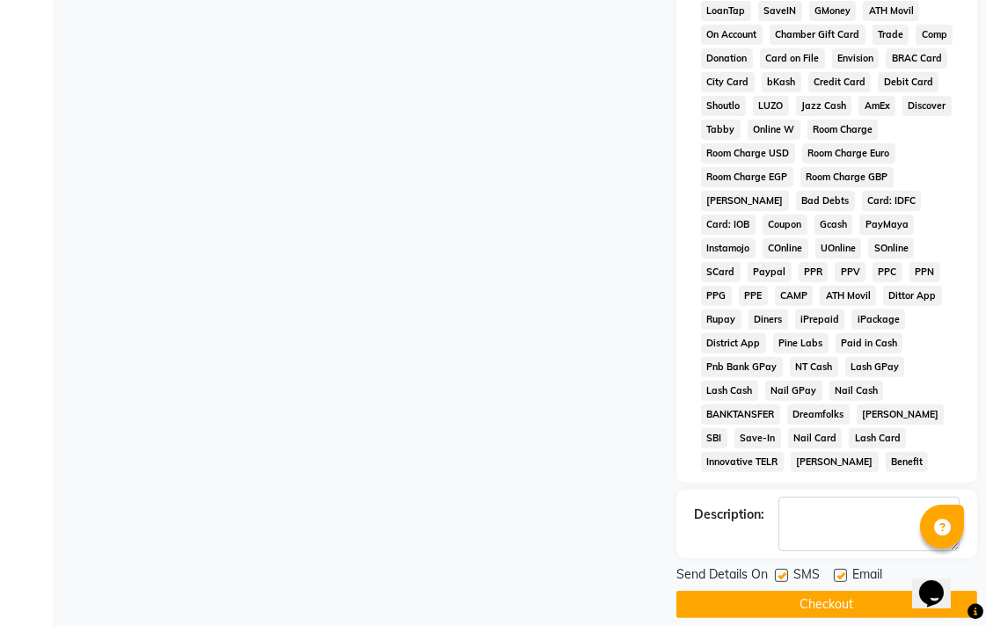
scroll to position [833, 0]
click at [833, 590] on button "Checkout" at bounding box center [826, 603] width 301 height 27
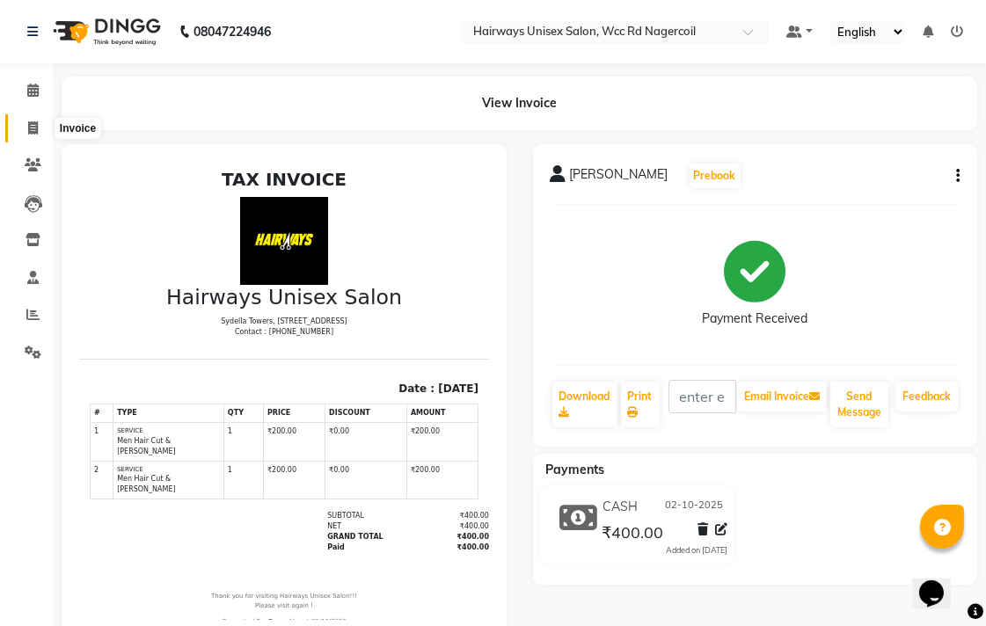
click at [33, 121] on icon at bounding box center [33, 127] width 10 height 13
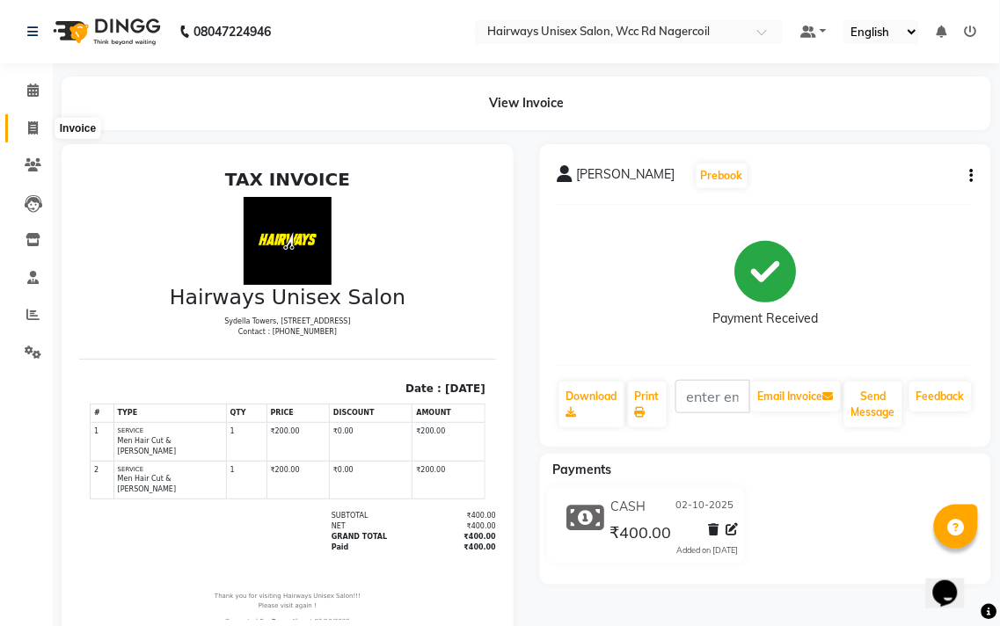
select select "service"
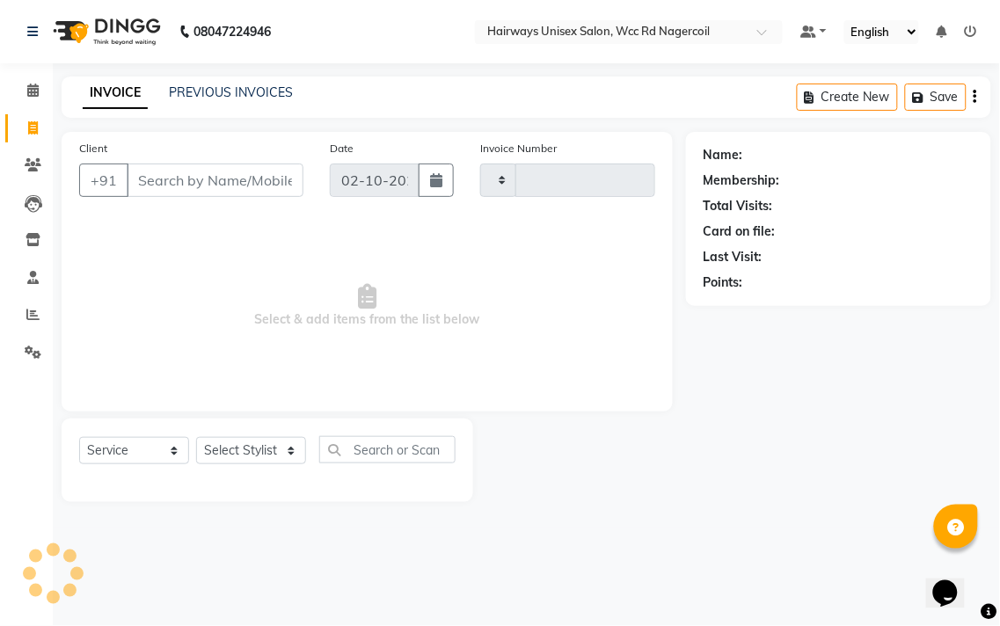
type input "7761"
select select "6523"
click at [281, 449] on select "Select Stylist Admin Chitra divya [PERSON_NAME] [PERSON_NAME] Reception [PERSON…" at bounding box center [251, 450] width 110 height 27
select select "49914"
click at [196, 438] on select "Select Stylist Admin Chitra divya [PERSON_NAME] [PERSON_NAME] Reception [PERSON…" at bounding box center [251, 450] width 110 height 27
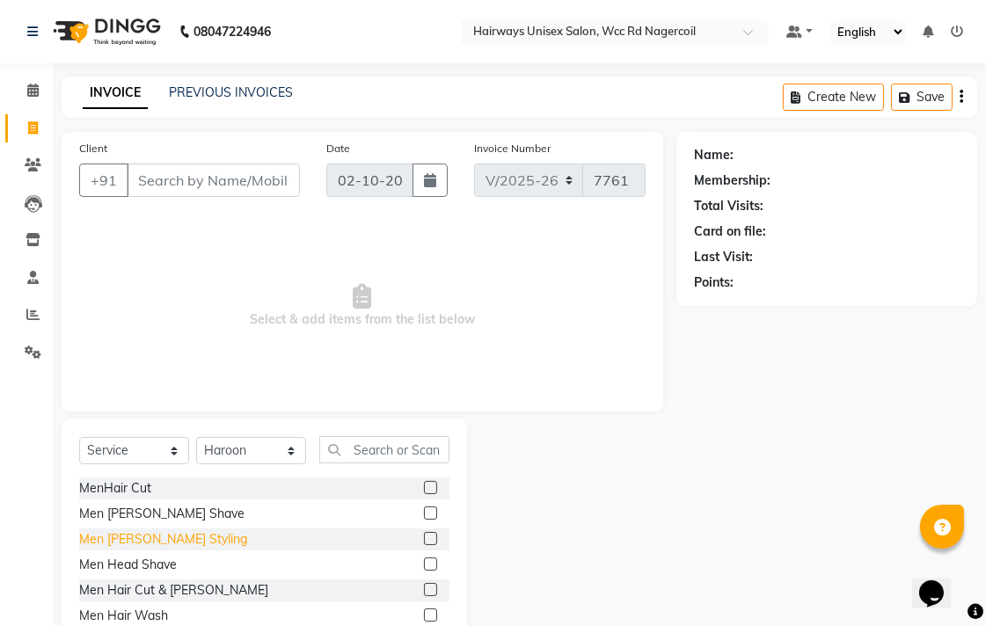
click at [143, 541] on div "Men [PERSON_NAME] Styling" at bounding box center [163, 539] width 168 height 18
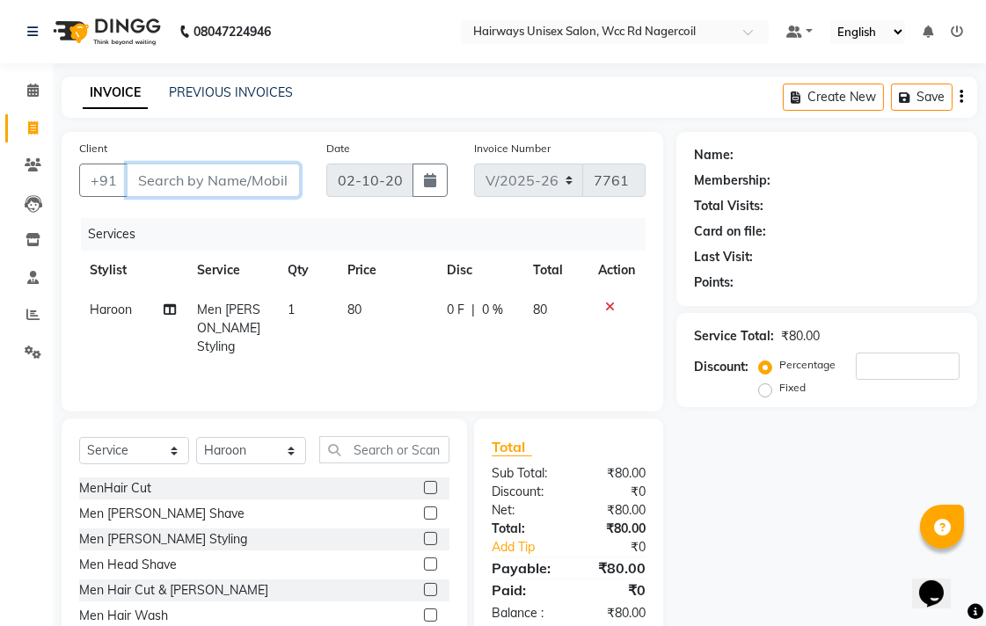
click at [230, 177] on input "Client" at bounding box center [213, 180] width 173 height 33
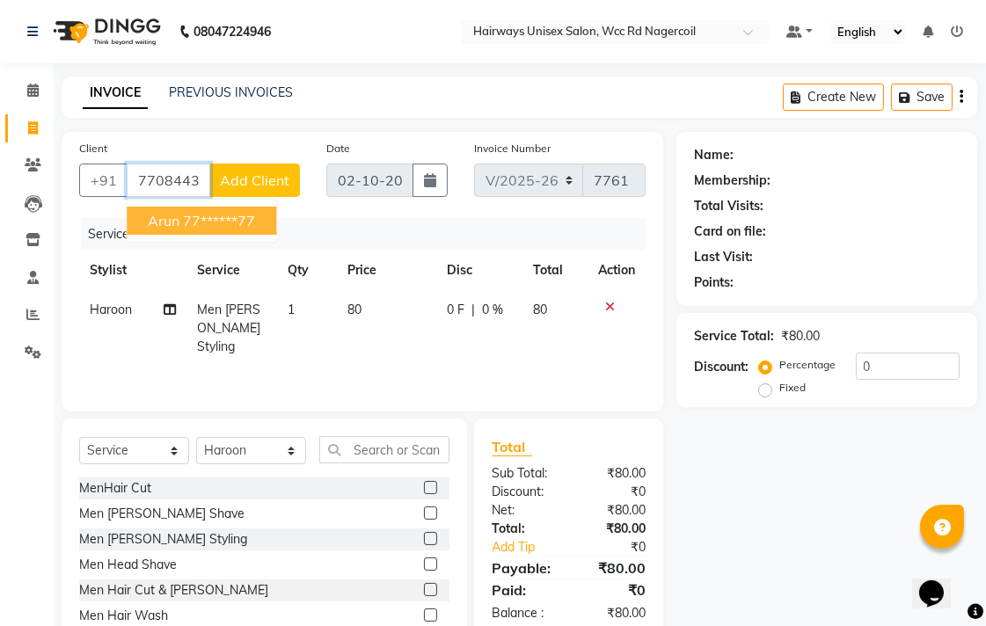
click at [214, 215] on ngb-highlight "77******77" at bounding box center [219, 221] width 72 height 18
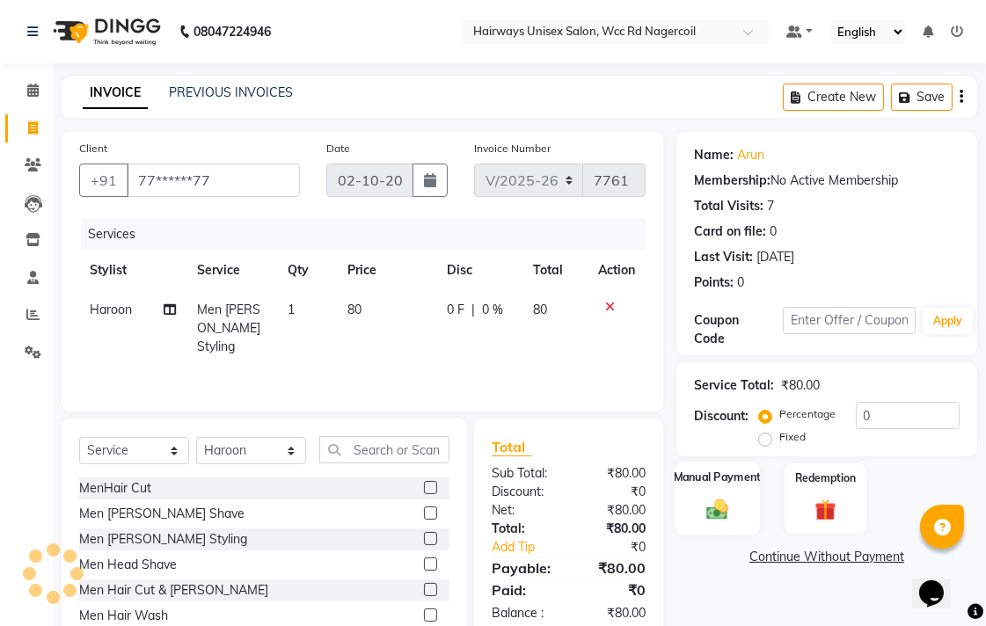
click at [726, 504] on img at bounding box center [717, 509] width 36 height 26
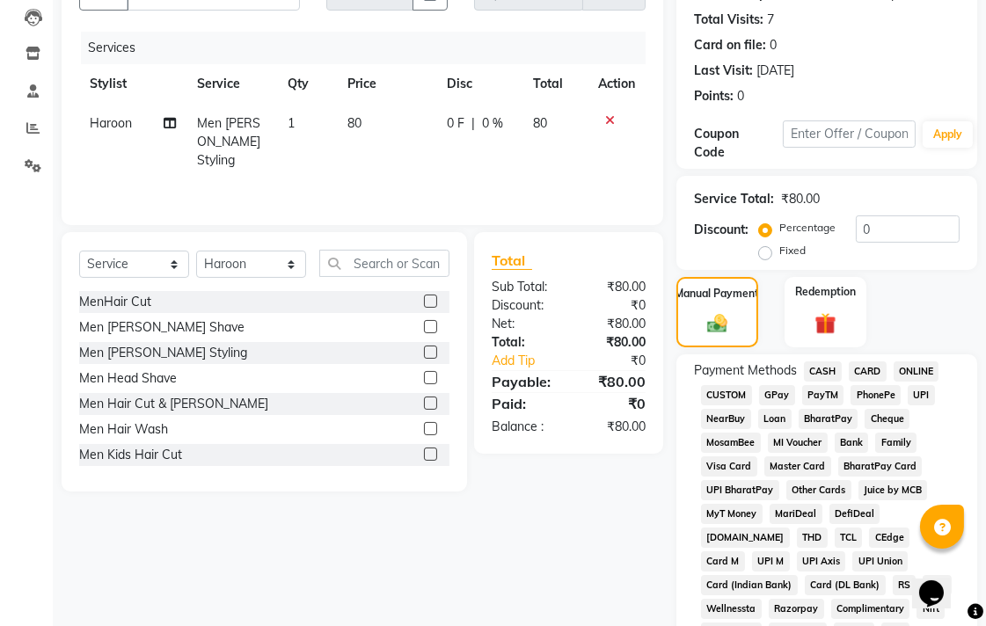
scroll to position [195, 0]
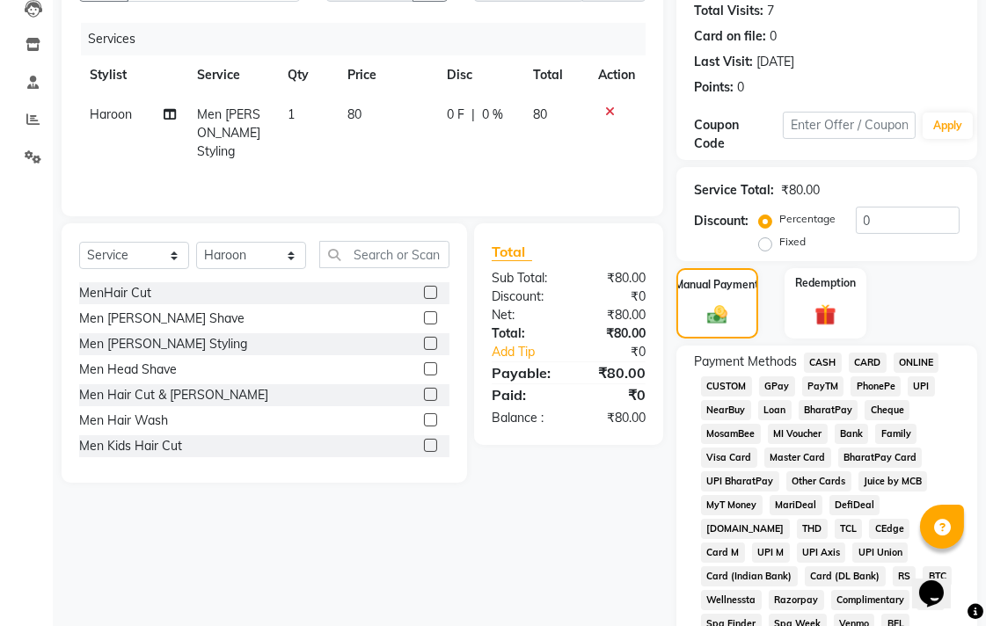
click at [917, 376] on span "UPI" at bounding box center [921, 386] width 27 height 20
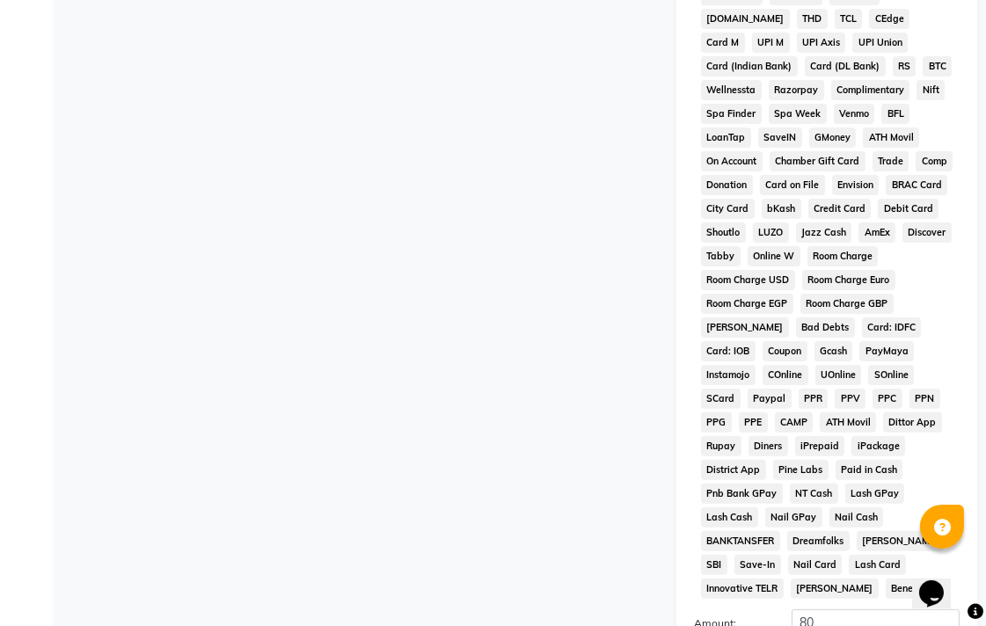
scroll to position [828, 0]
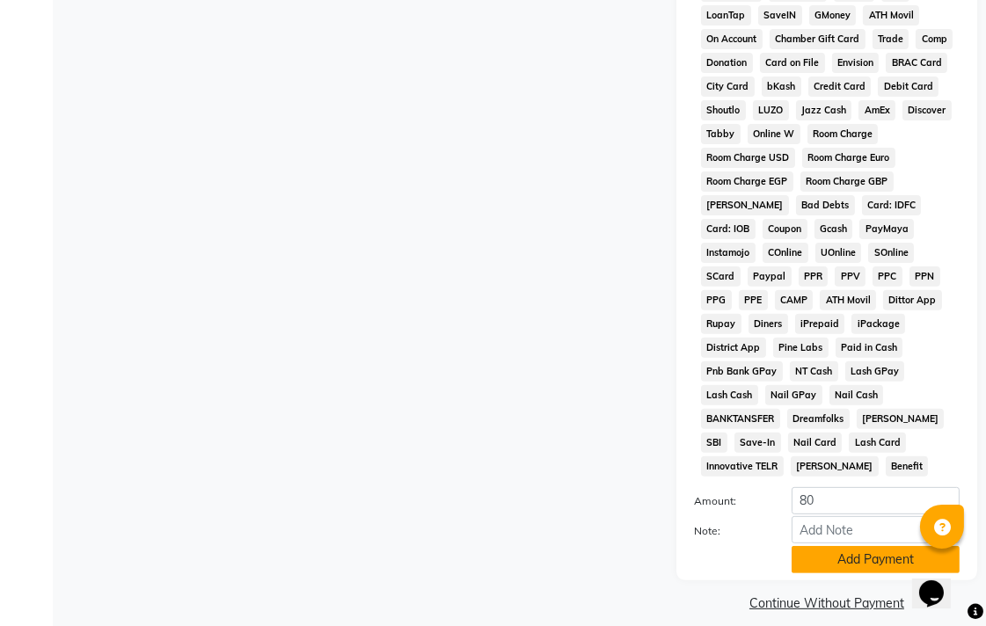
click at [837, 549] on button "Add Payment" at bounding box center [876, 559] width 168 height 27
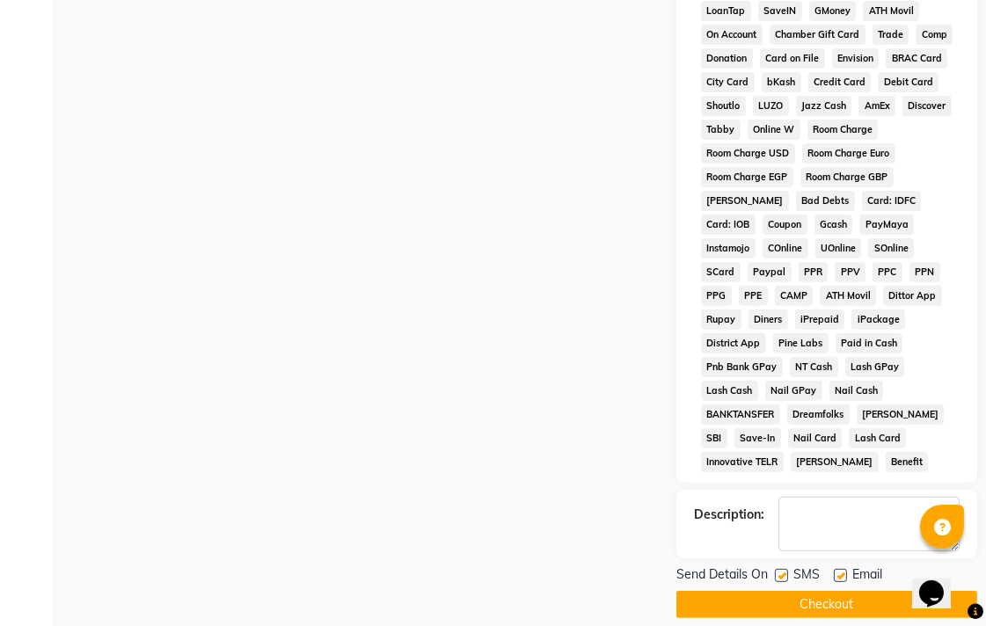
scroll to position [833, 0]
click at [822, 590] on button "Checkout" at bounding box center [826, 603] width 301 height 27
